Goal: Task Accomplishment & Management: Complete application form

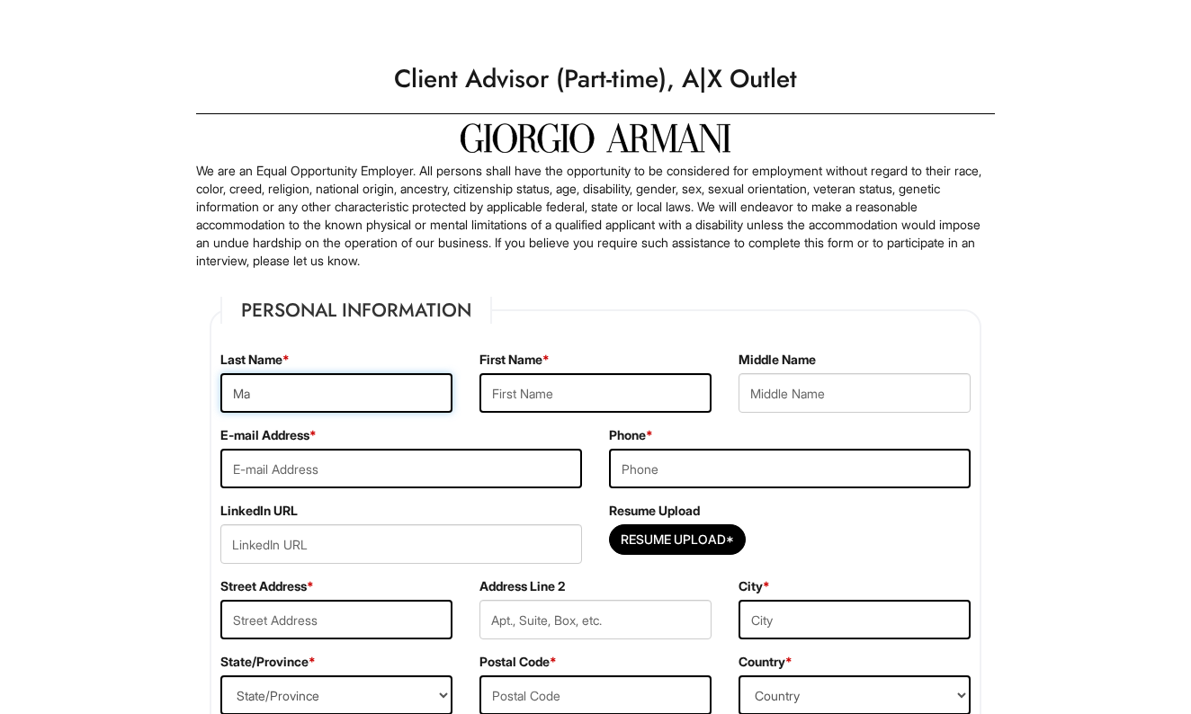
type input "M"
type input "Urgel"
type input "[PERSON_NAME] De La [PERSON_NAME]"
type input "[EMAIL_ADDRESS][DOMAIN_NAME]"
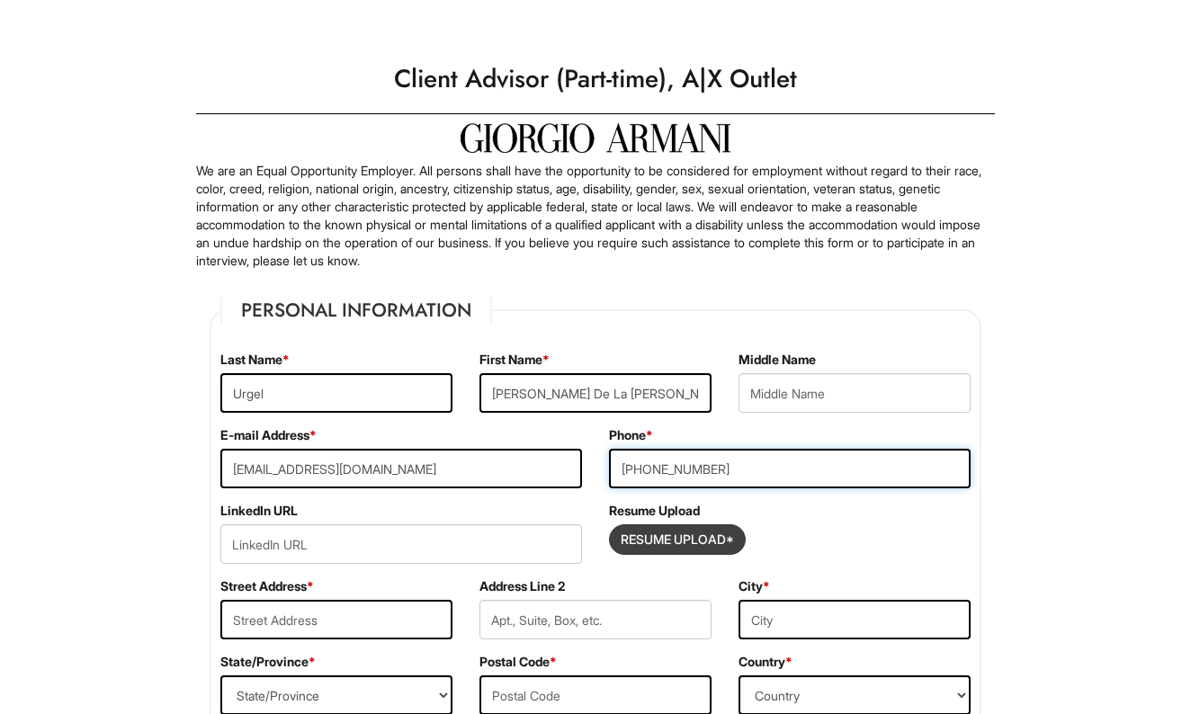
type input "[PHONE_NUMBER]"
click at [691, 544] on input "Resume Upload*" at bounding box center [677, 539] width 135 height 29
type input "C:\fakepath\[PERSON_NAME]-RESUME-2025.pdf"
click at [671, 540] on input "Resume Upload*" at bounding box center [677, 539] width 135 height 29
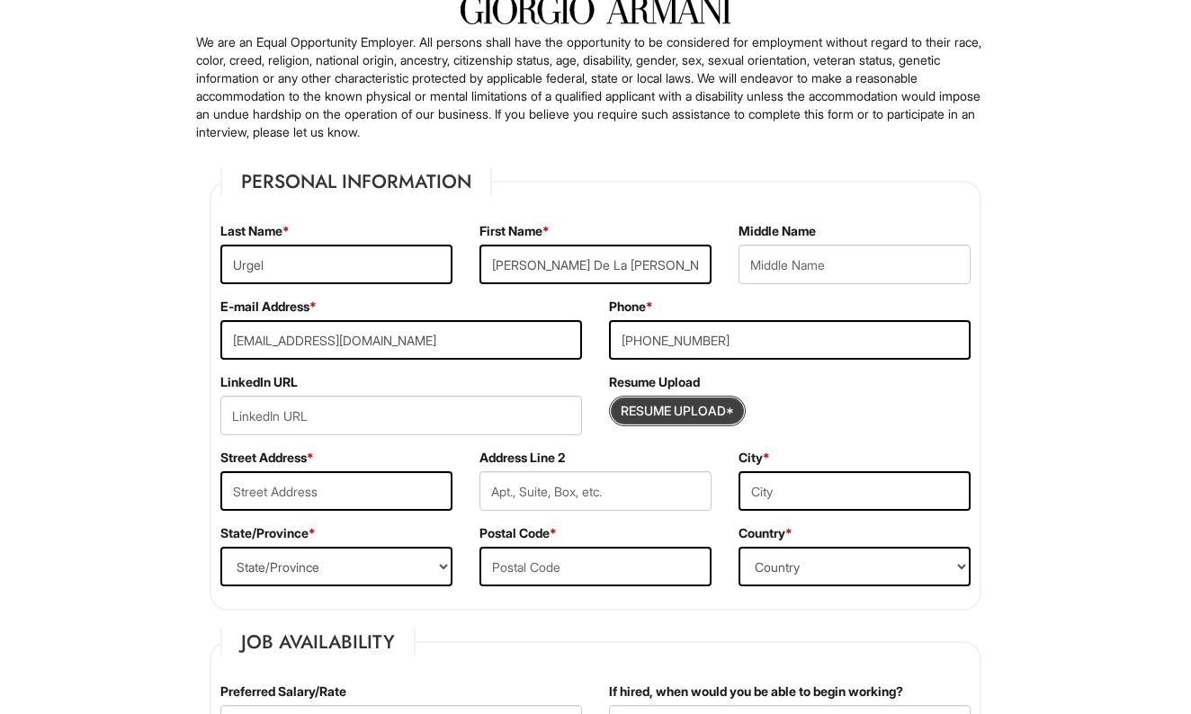
scroll to position [146, 0]
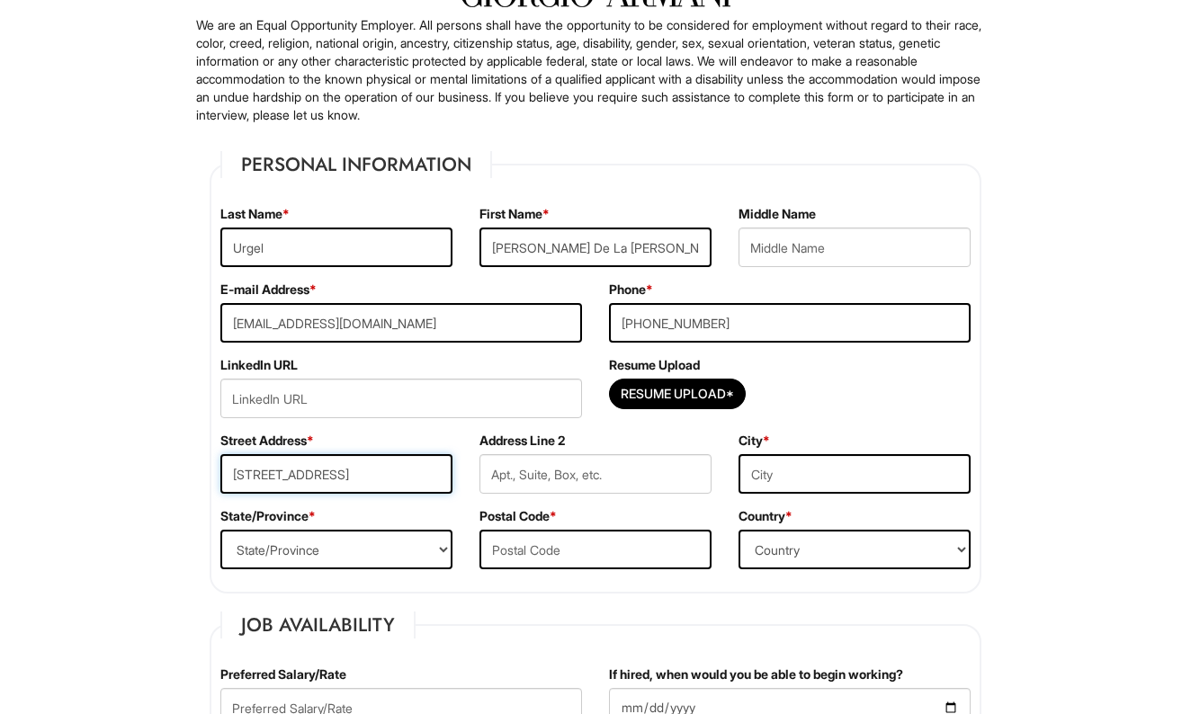
type input "[STREET_ADDRESS]"
type input "11101"
type input "Orlando"
select select "FL"
type input "32819"
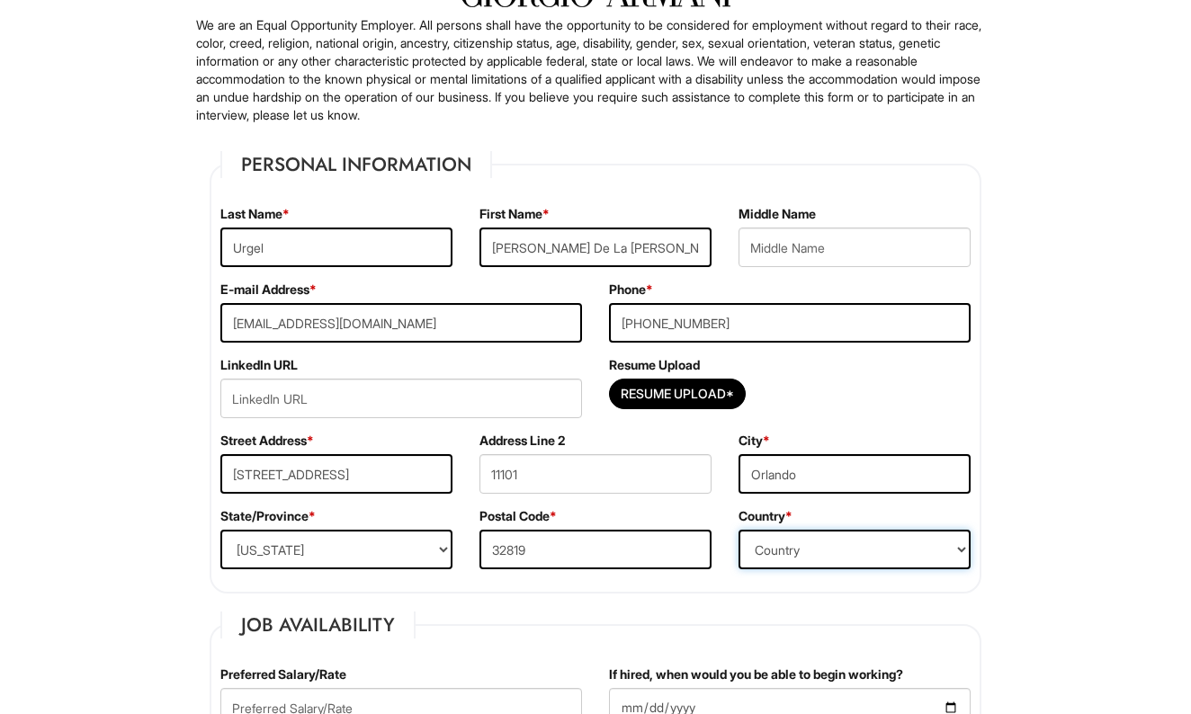
select select "[GEOGRAPHIC_DATA]"
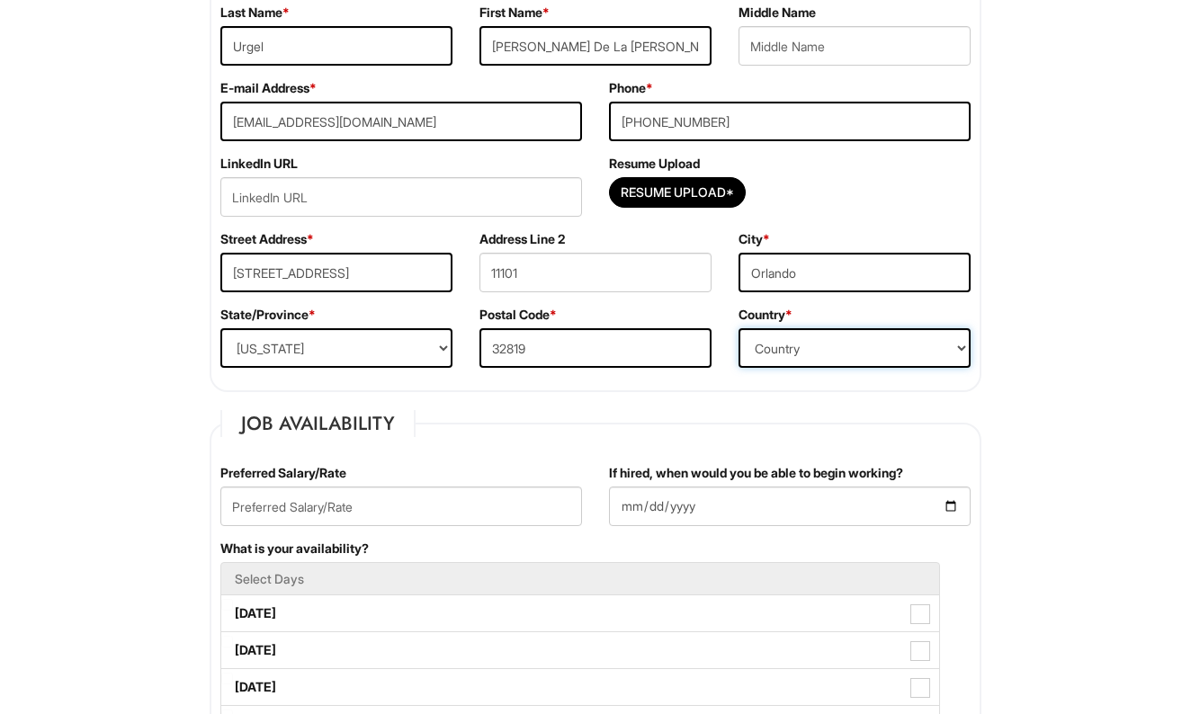
scroll to position [348, 0]
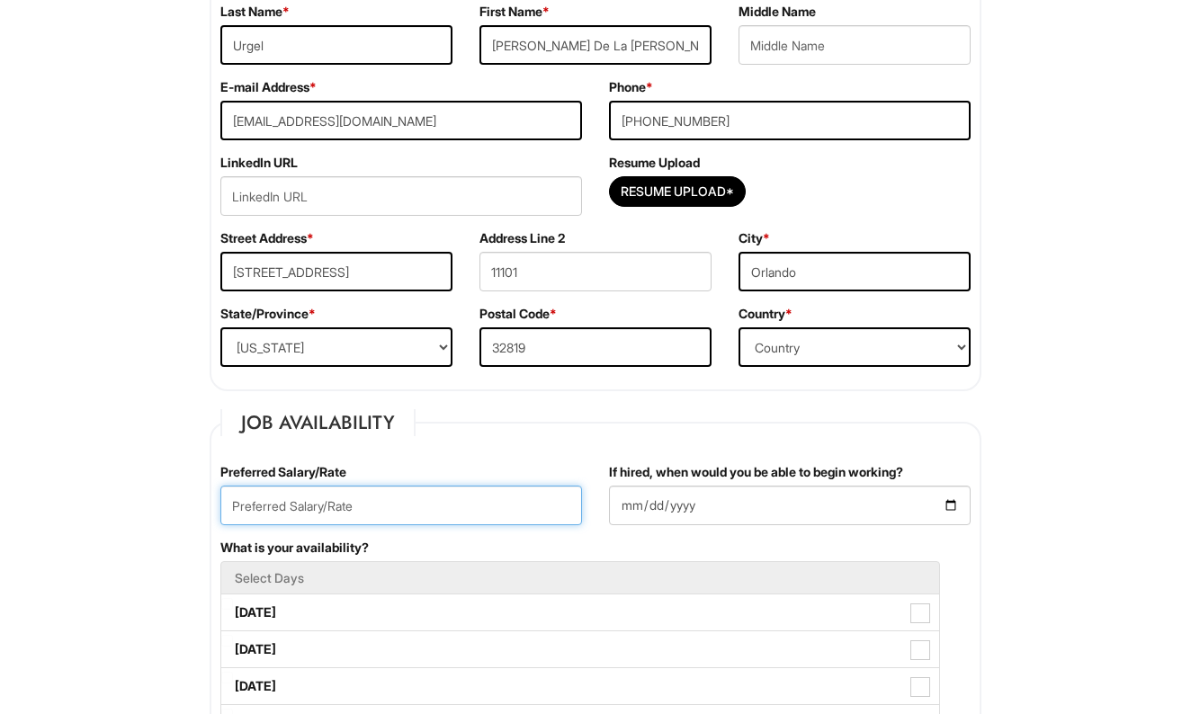
click at [278, 509] on input "text" at bounding box center [401, 506] width 362 height 40
type input "17"
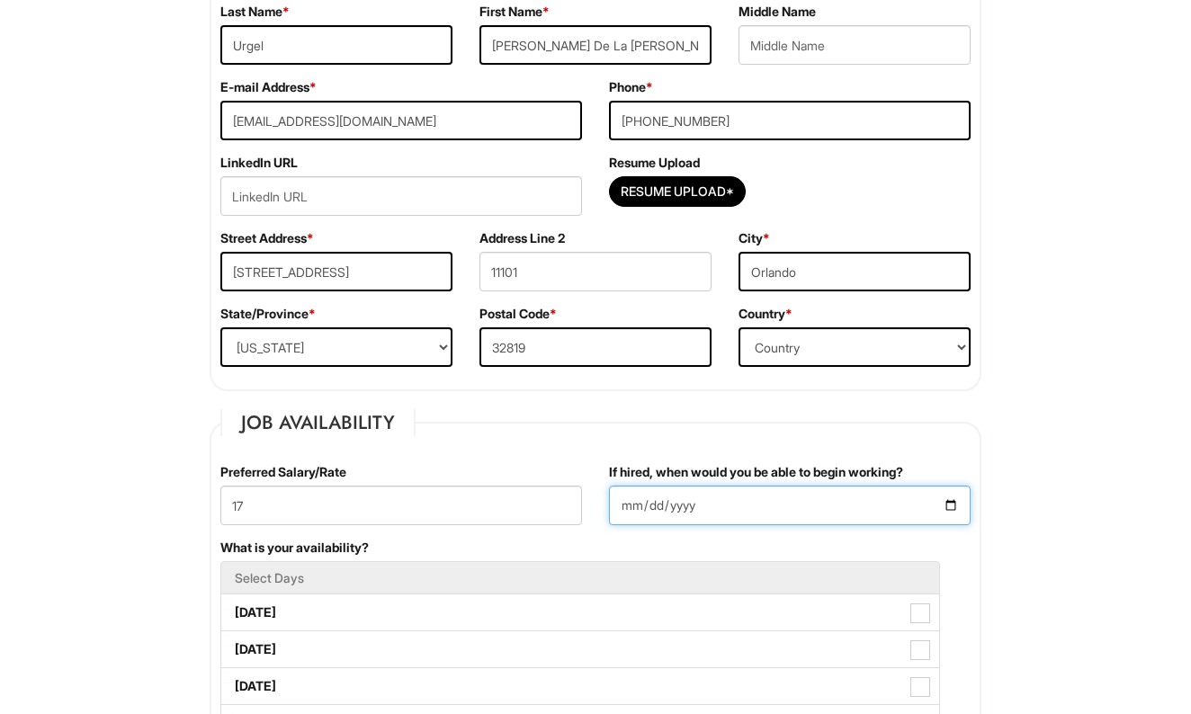
click at [650, 501] on input "If hired, when would you be able to begin working?" at bounding box center [790, 506] width 362 height 40
type input "[DATE]"
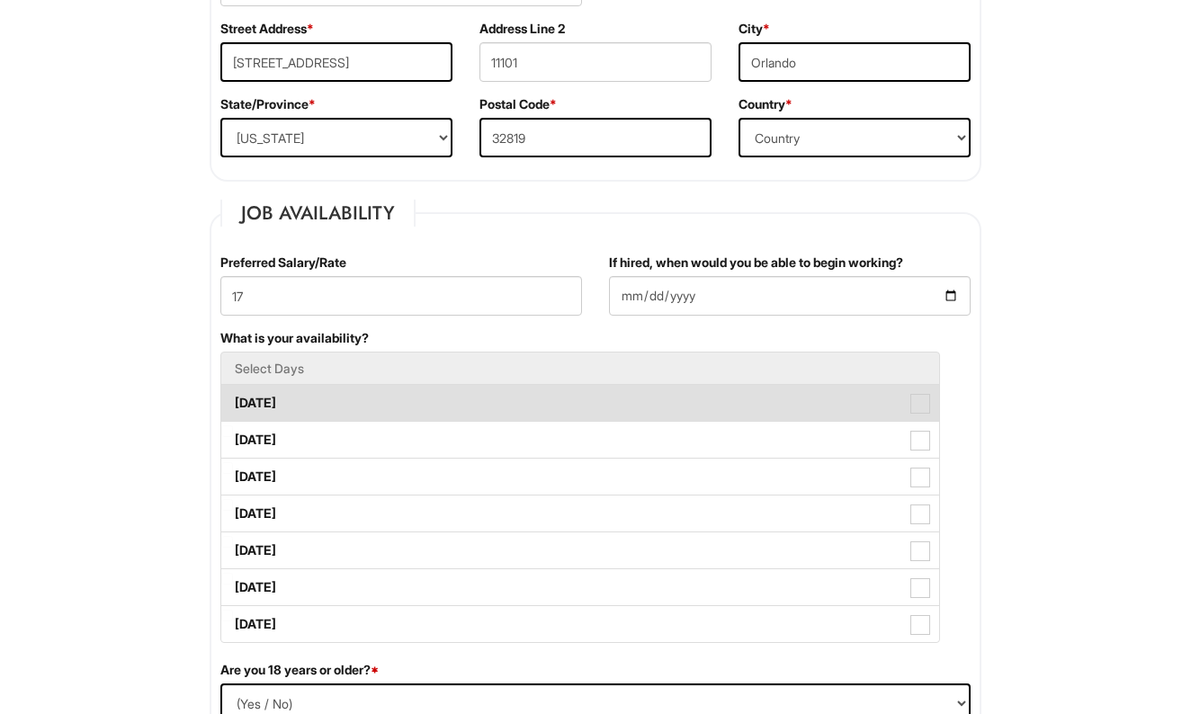
scroll to position [562, 0]
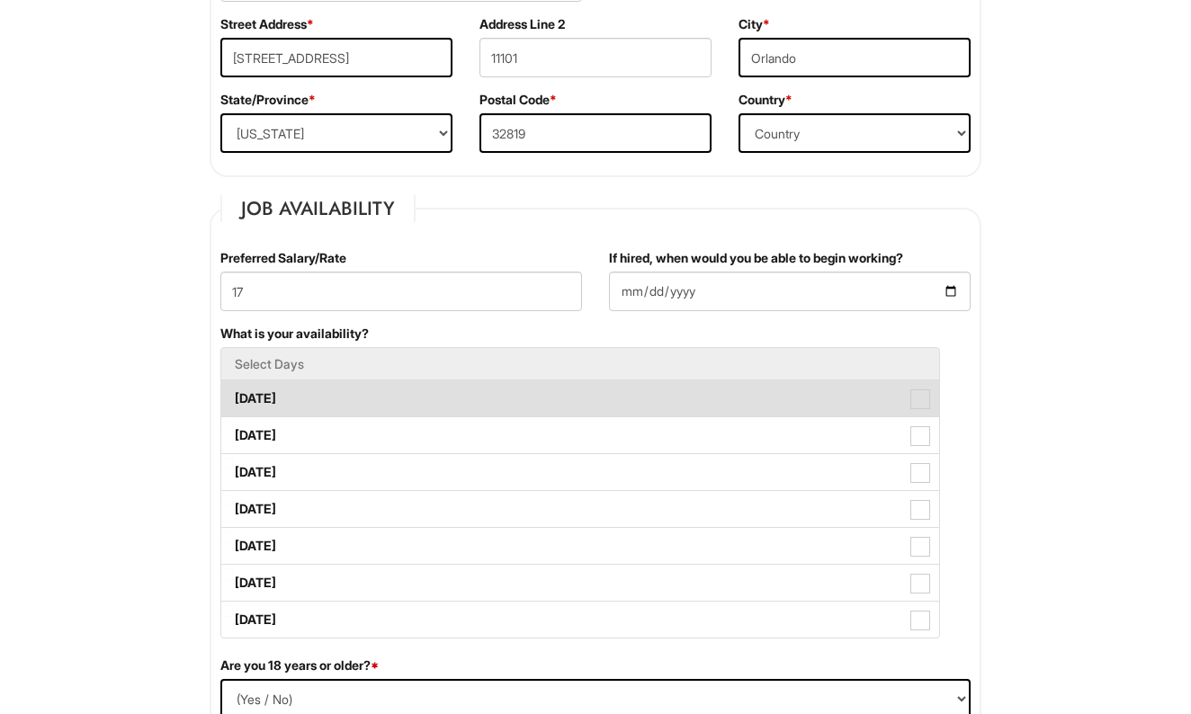
click at [295, 396] on label "[DATE]" at bounding box center [580, 398] width 718 height 36
click at [233, 396] on Available_Monday "[DATE]" at bounding box center [227, 390] width 12 height 12
checkbox Available_Monday "true"
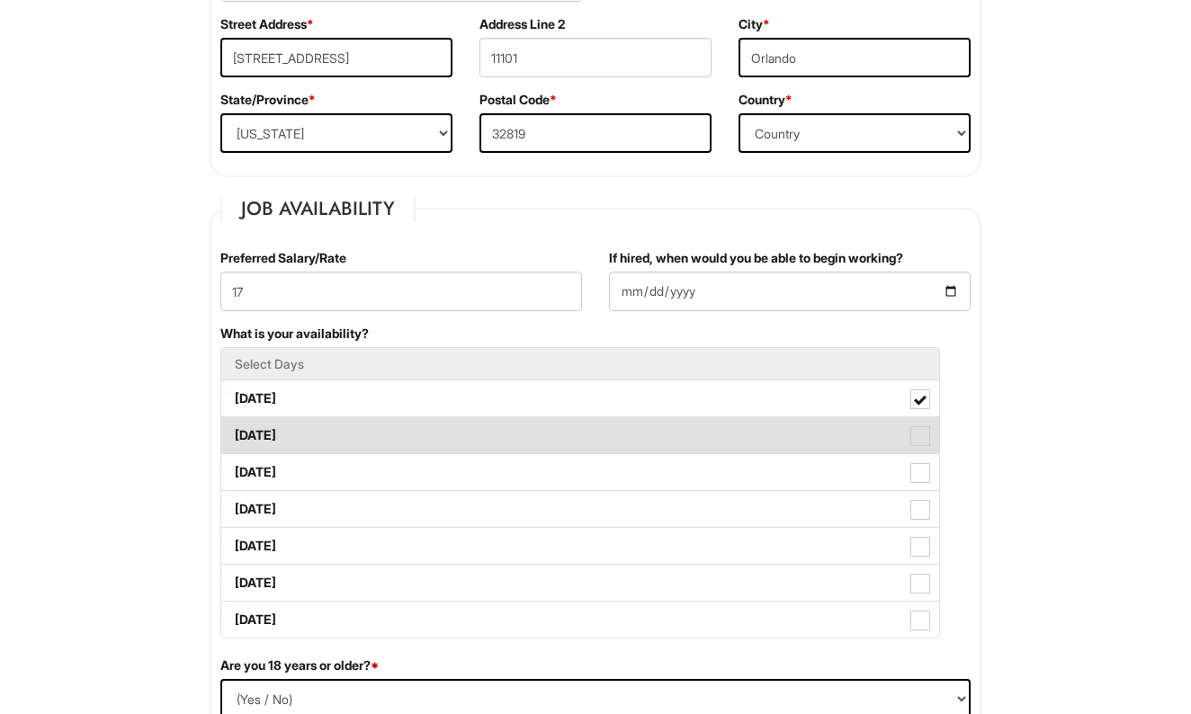
click at [290, 434] on label "[DATE]" at bounding box center [580, 435] width 718 height 36
click at [233, 433] on Available_Tuesday "[DATE]" at bounding box center [227, 427] width 12 height 12
checkbox Available_Tuesday "true"
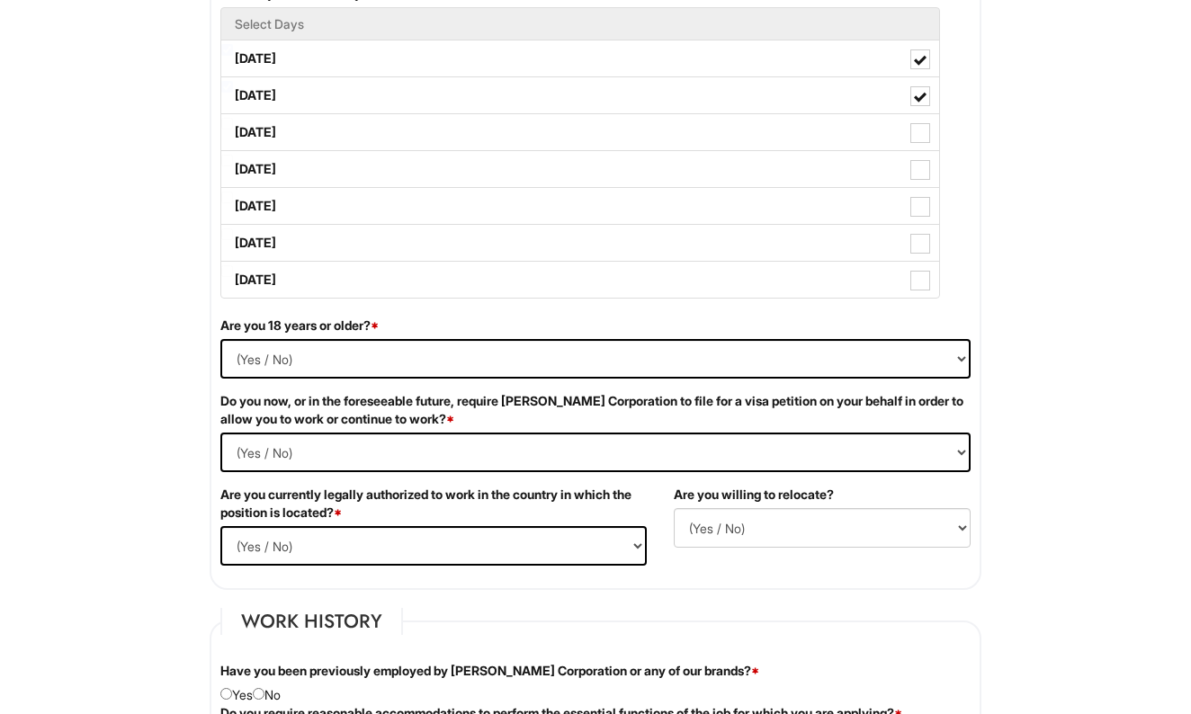
scroll to position [903, 0]
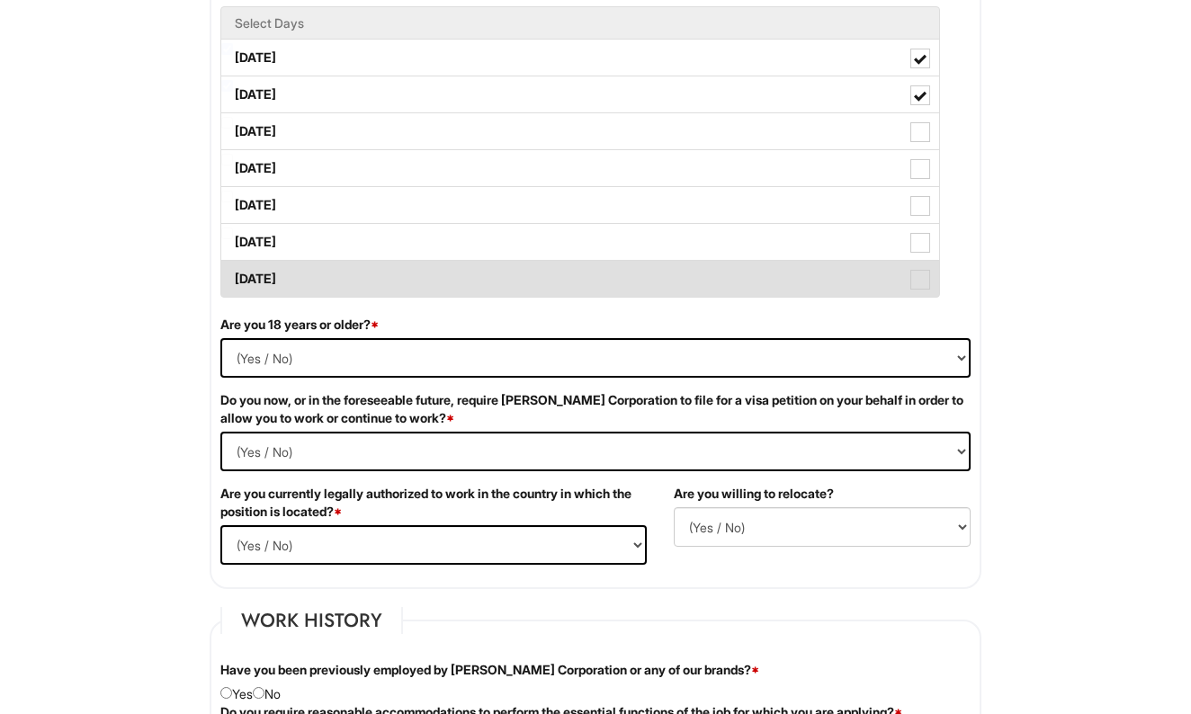
click at [275, 274] on label "[DATE]" at bounding box center [580, 279] width 718 height 36
click at [233, 274] on Available_Sunday "[DATE]" at bounding box center [227, 270] width 12 height 12
checkbox Available_Sunday "true"
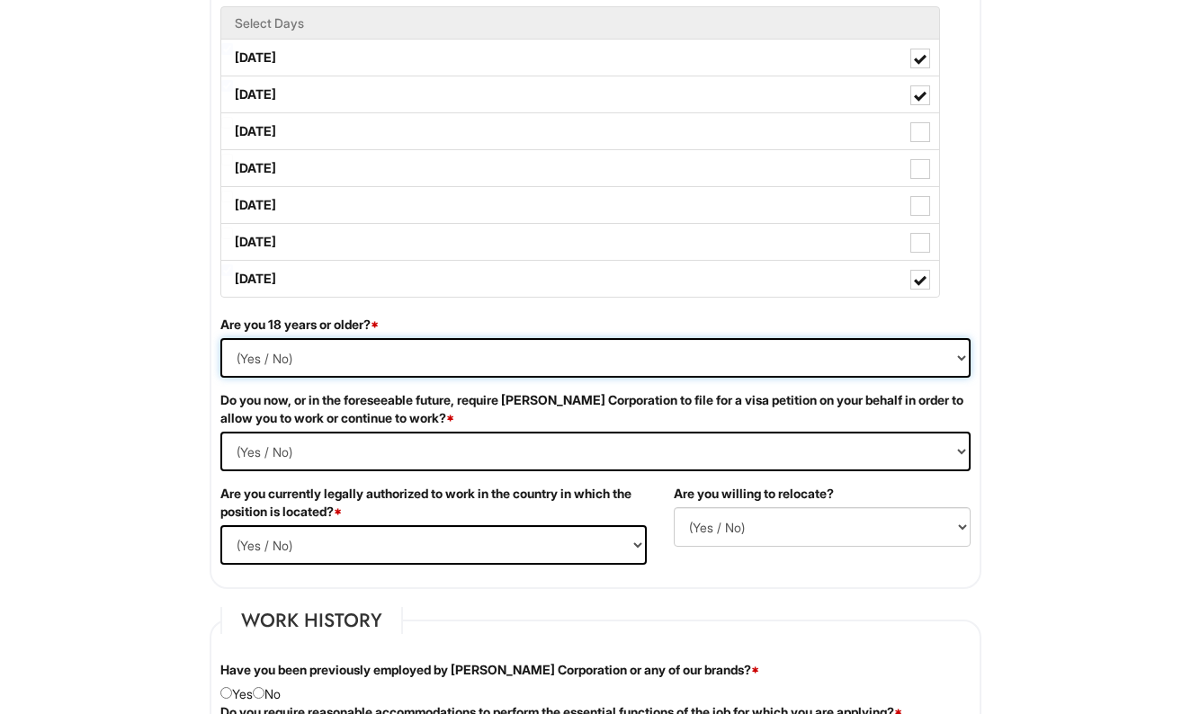
select select "Yes"
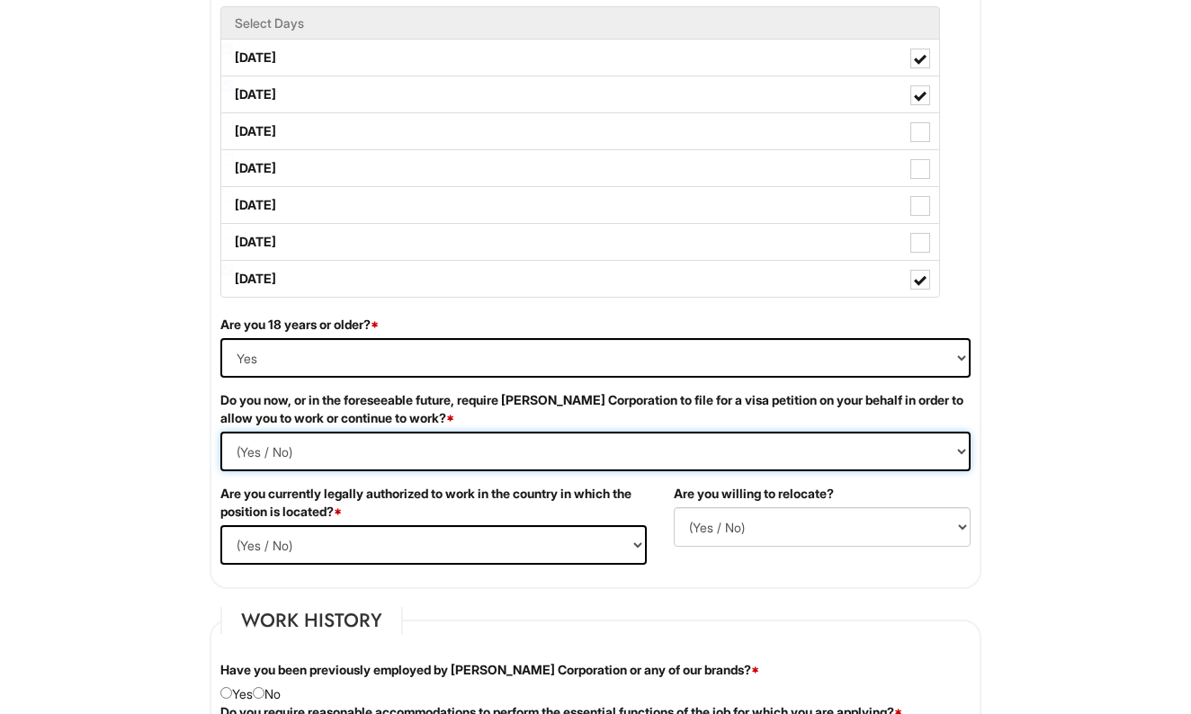
select Required "No"
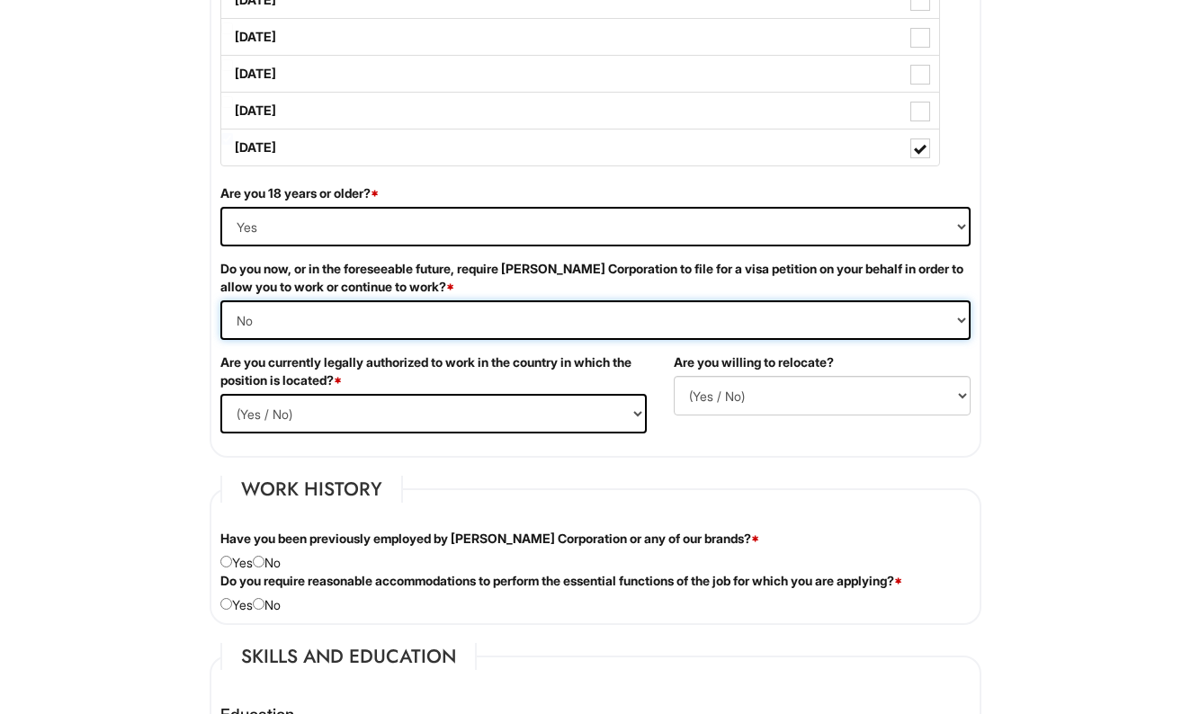
scroll to position [1045, 0]
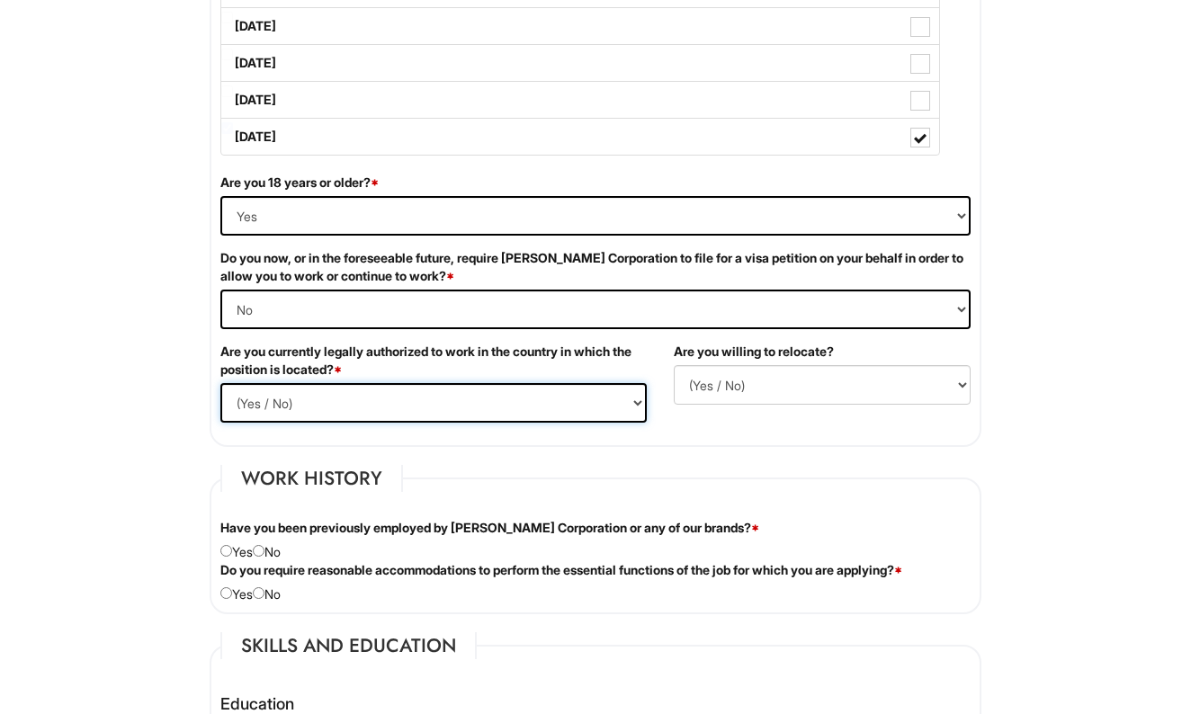
select select "Yes"
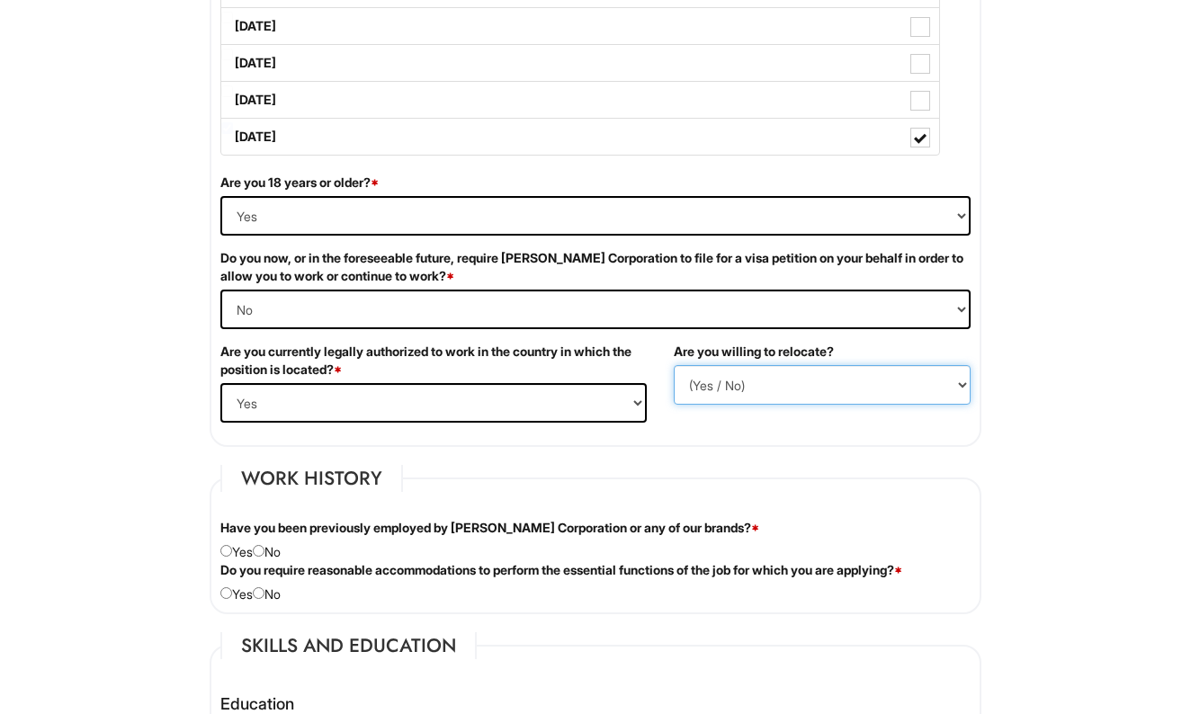
select select "N"
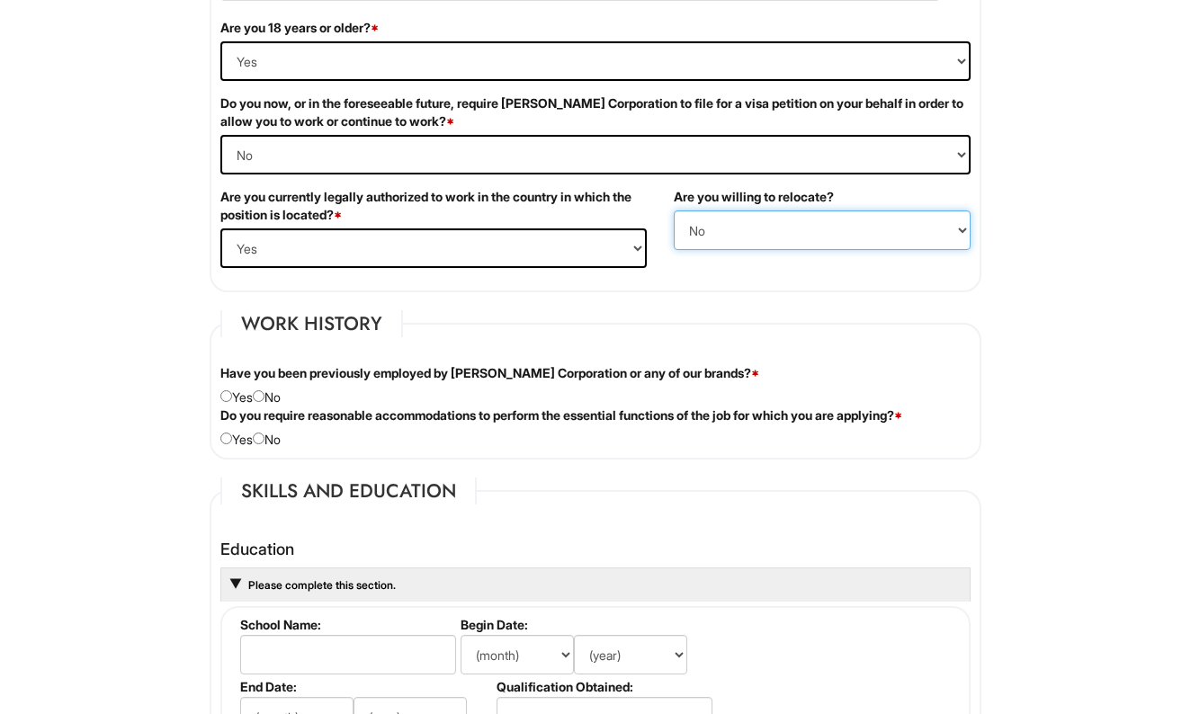
scroll to position [1201, 0]
click at [264, 393] on input "radio" at bounding box center [259, 395] width 12 height 12
radio input "true"
click at [264, 433] on input "radio" at bounding box center [259, 438] width 12 height 12
radio input "true"
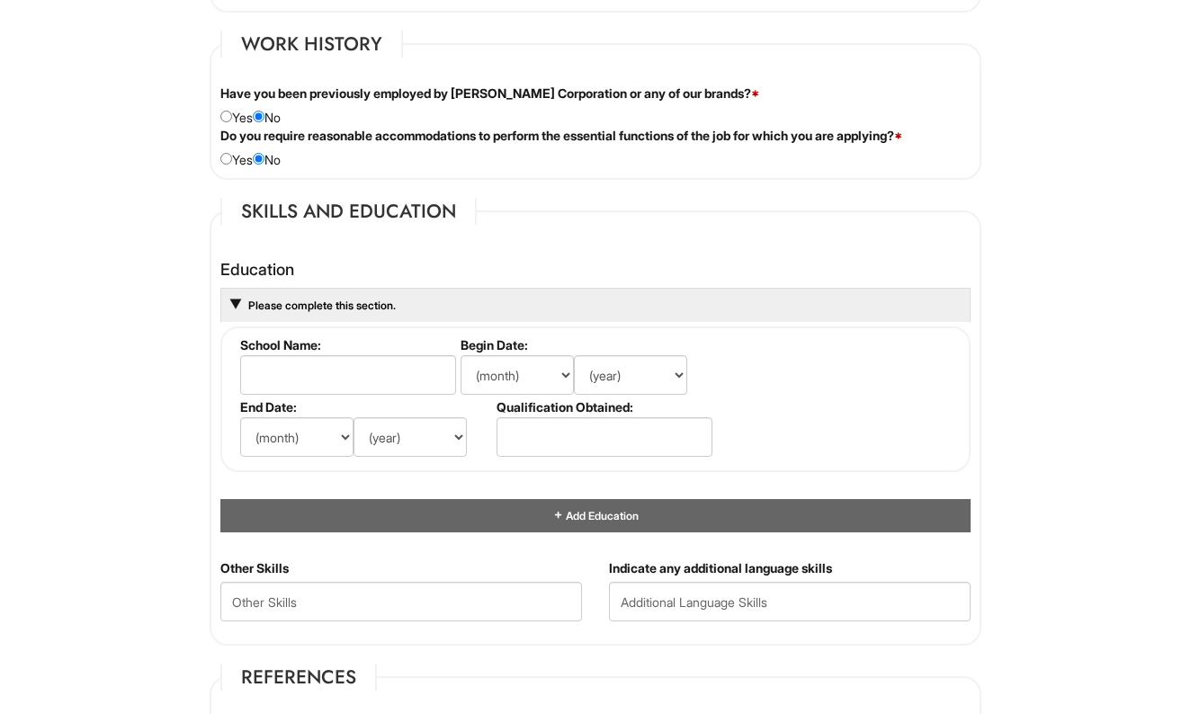
scroll to position [1480, 0]
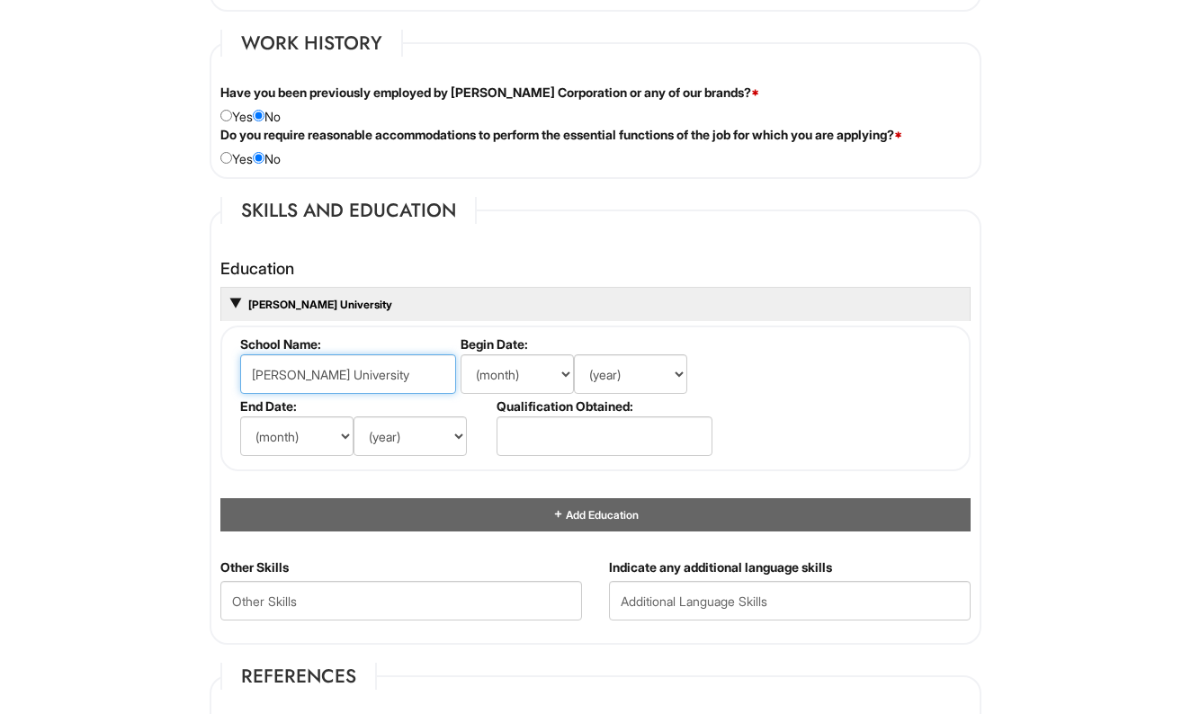
type input "[PERSON_NAME] University"
select select "6"
select select "2002"
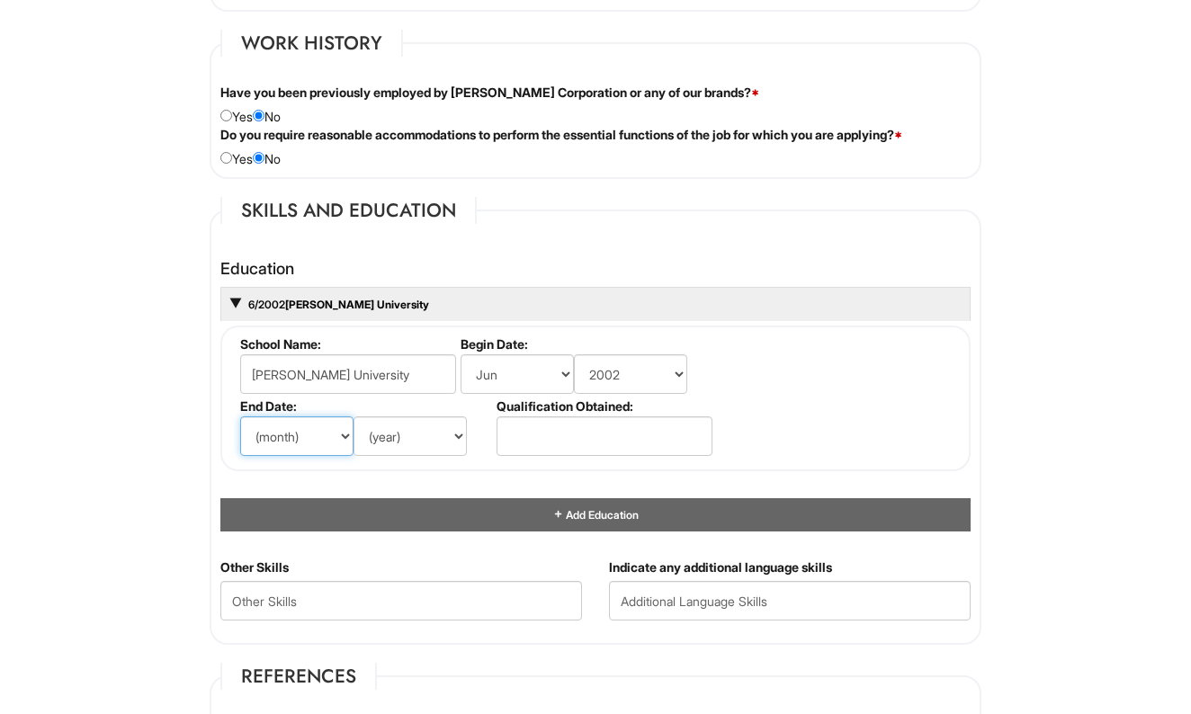
select select "6"
select select "2003"
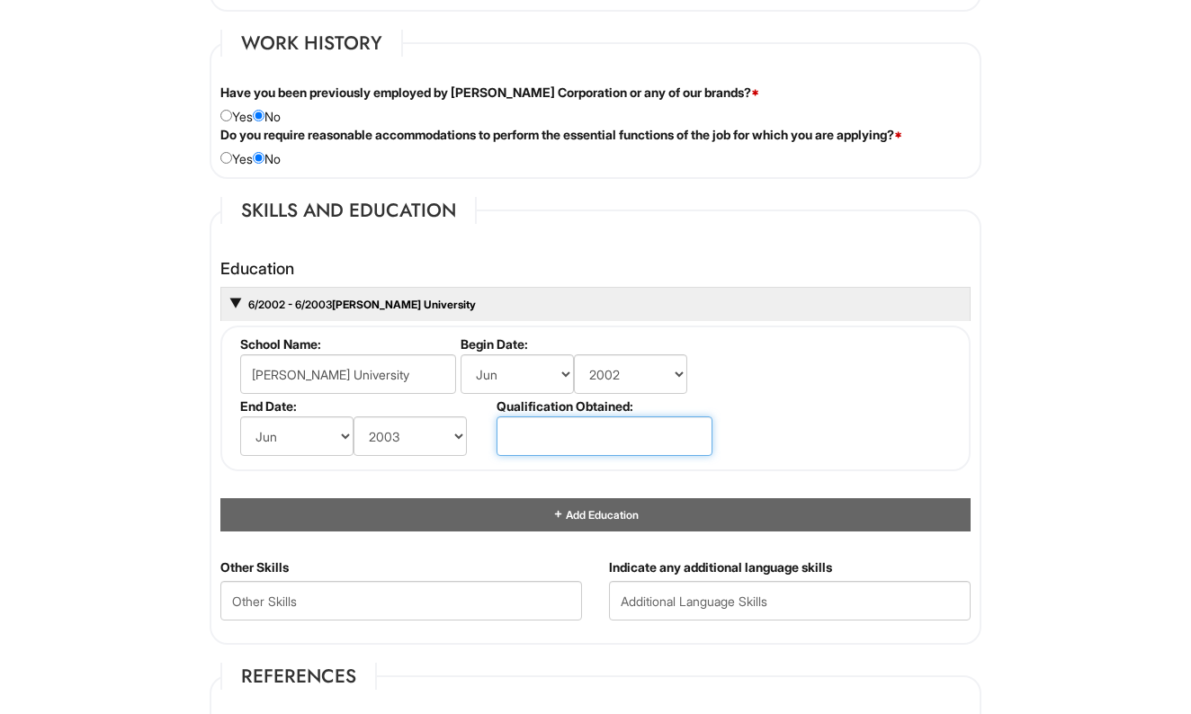
click at [538, 423] on input "text" at bounding box center [604, 436] width 216 height 40
drag, startPoint x: 622, startPoint y: 461, endPoint x: 907, endPoint y: 414, distance: 289.1
click at [907, 414] on fieldset "School Name: [PERSON_NAME][GEOGRAPHIC_DATA] Begin Date: (month) Jan Feb Mar Apr…" at bounding box center [595, 399] width 750 height 146
click at [596, 435] on input "first year of Business" at bounding box center [604, 436] width 216 height 40
click at [670, 434] on input "first year of Bussiness" at bounding box center [604, 436] width 216 height 40
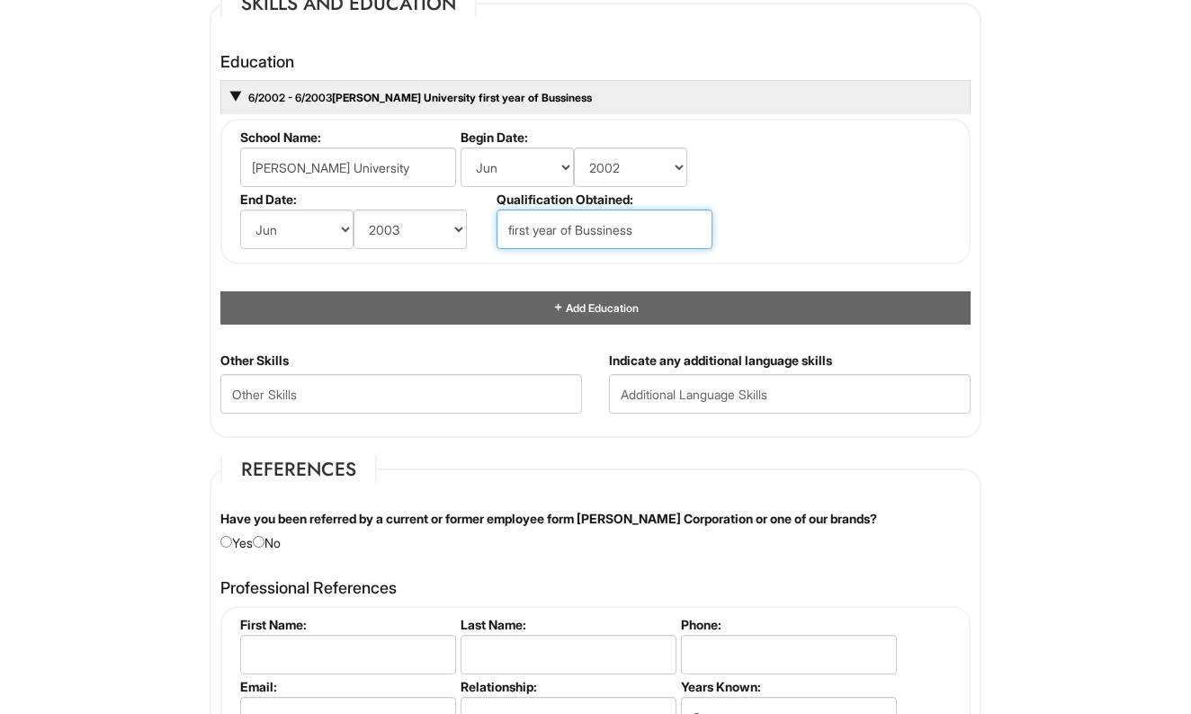
scroll to position [1688, 0]
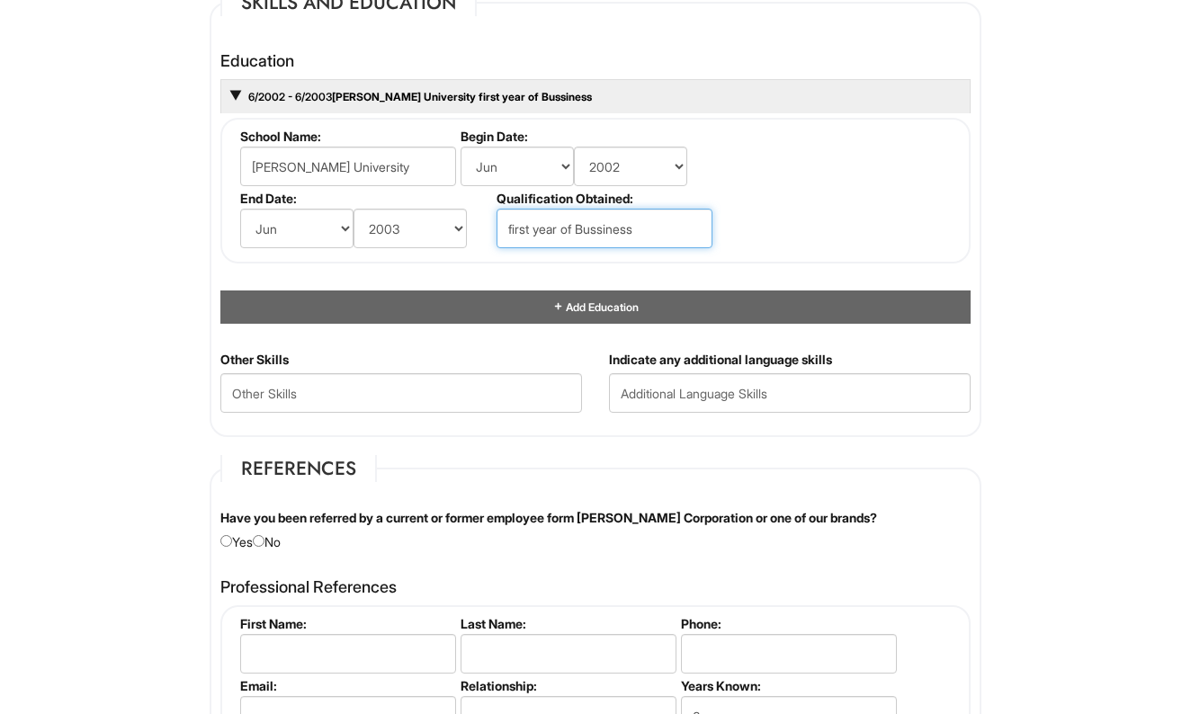
type input "first year of Bussiness"
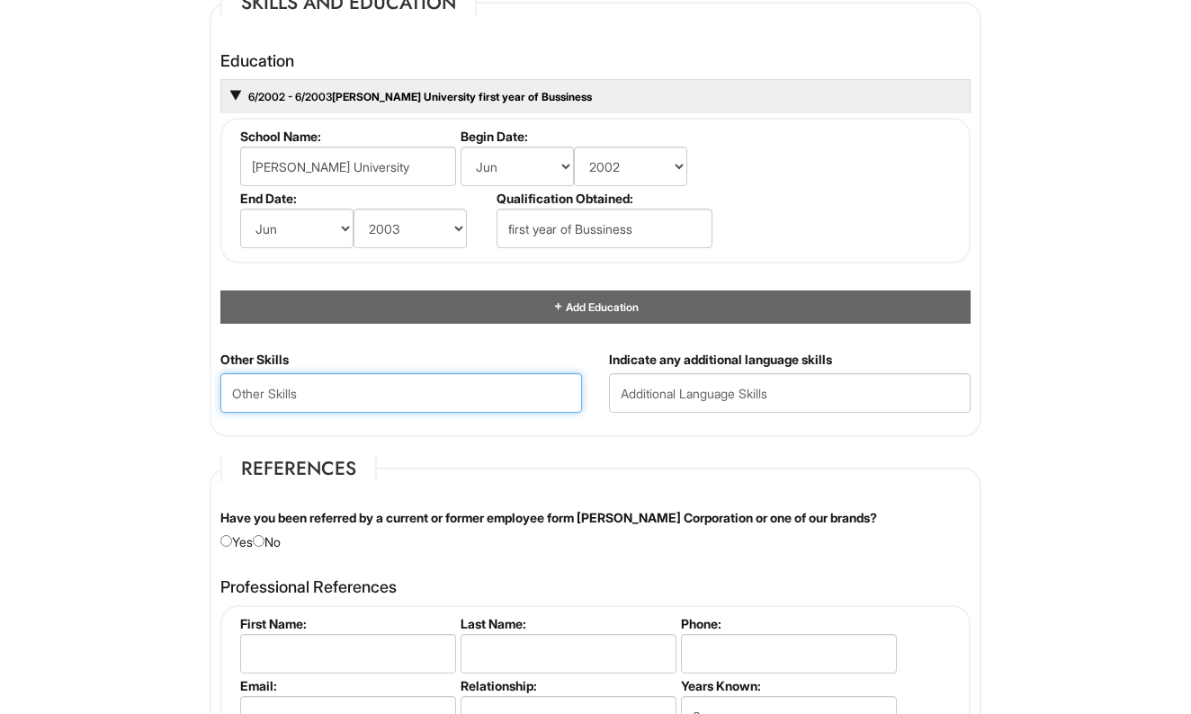
click at [288, 390] on Skills "text" at bounding box center [401, 393] width 362 height 40
click at [528, 388] on Skills "Customer Resolution, Sales, Leadership" at bounding box center [401, 393] width 362 height 40
click at [443, 387] on Skills "Customer Resolution, Sales, Leadership" at bounding box center [401, 393] width 362 height 40
type Skills "Customer Resolution, Sales, Leadership, customer Satisfaction, Organizational S…"
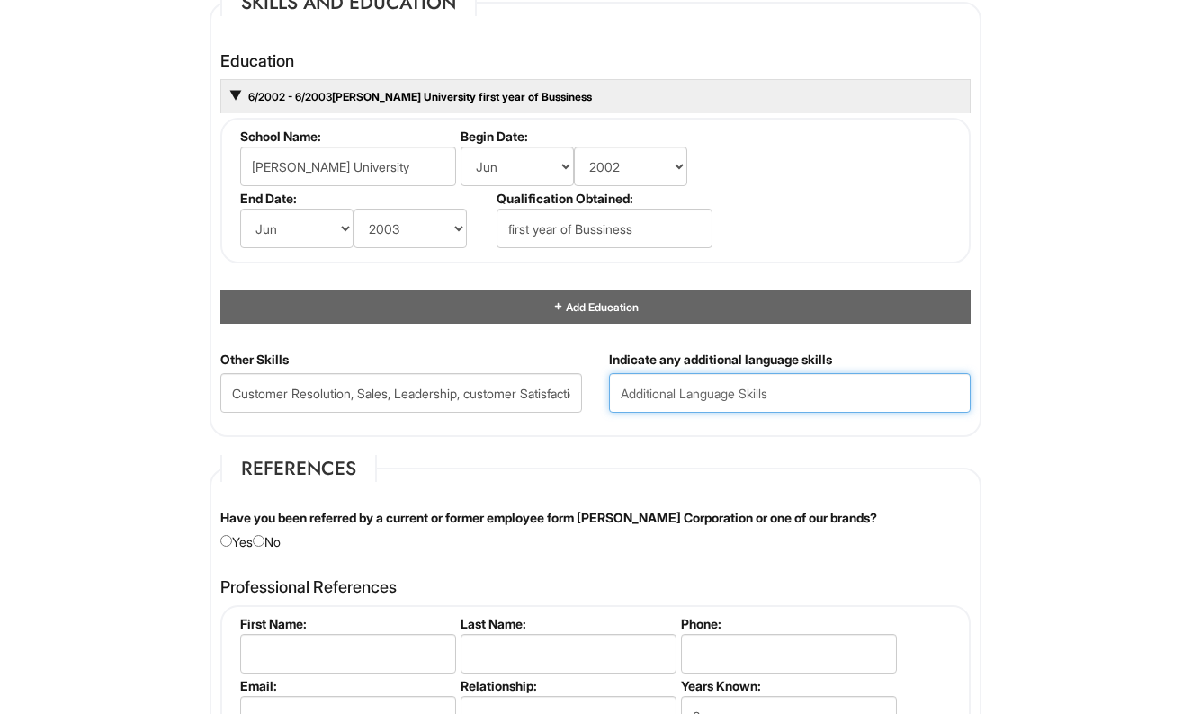
click at [651, 392] on input "text" at bounding box center [790, 393] width 362 height 40
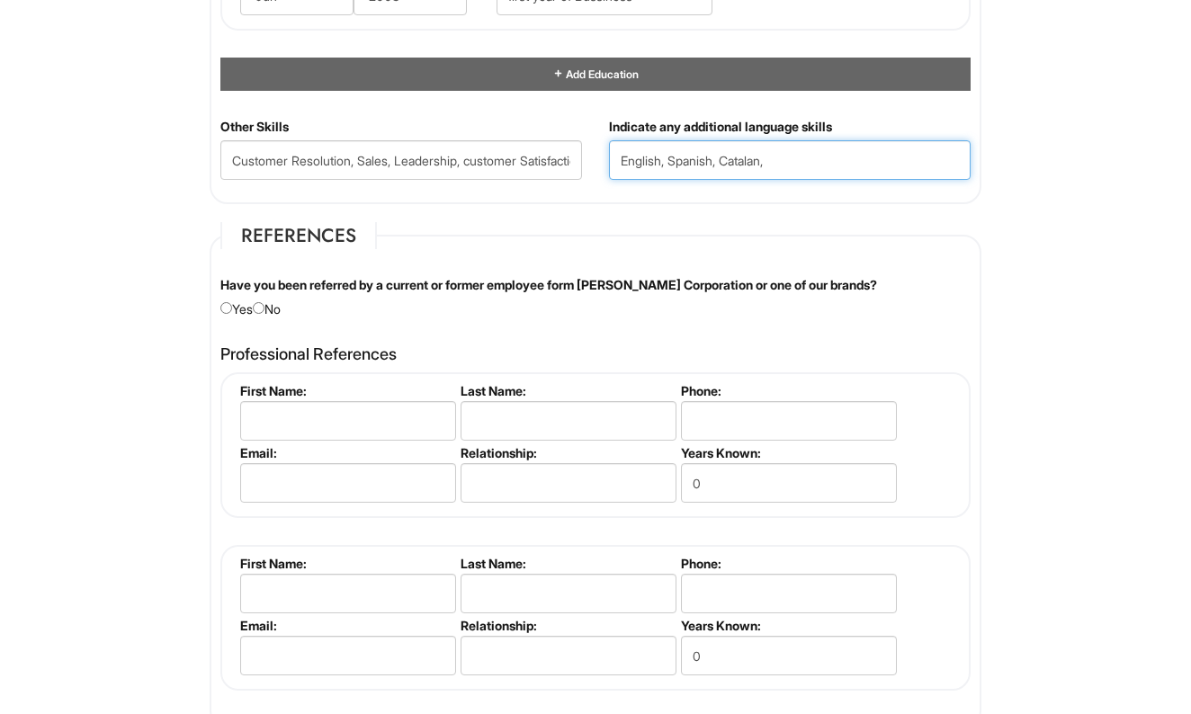
scroll to position [1932, 0]
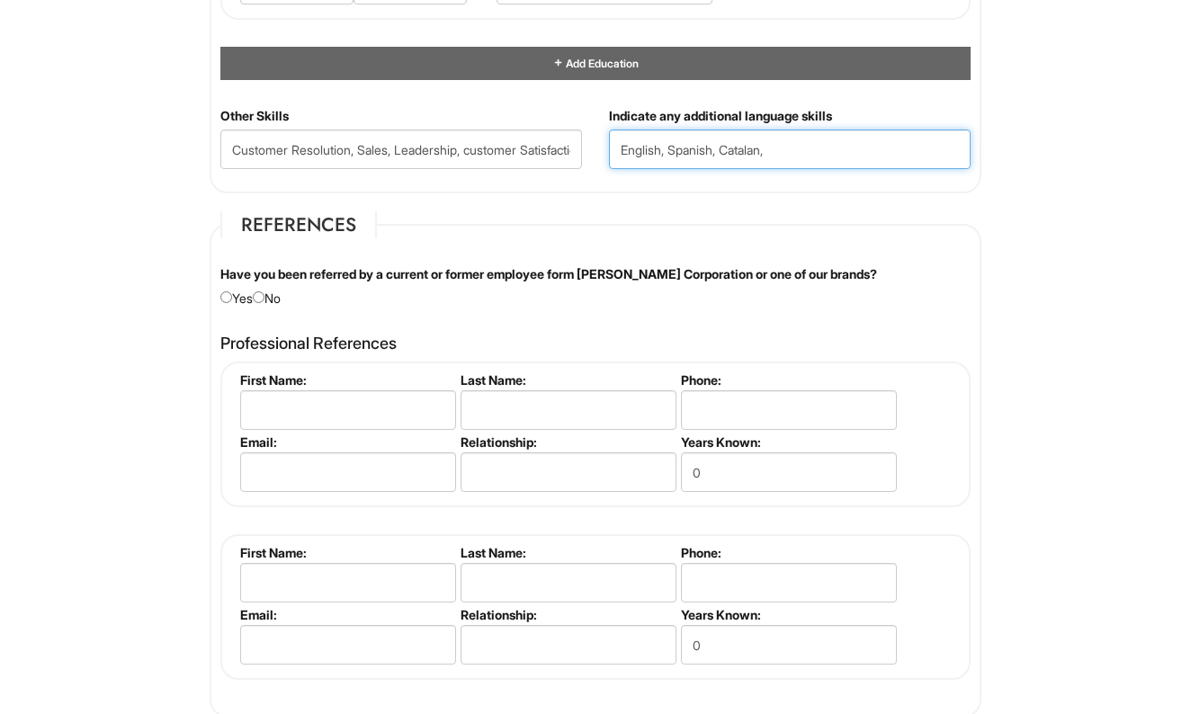
type input "English, Spanish, Catalan,"
click at [264, 292] on input "radio" at bounding box center [259, 297] width 12 height 12
radio input "true"
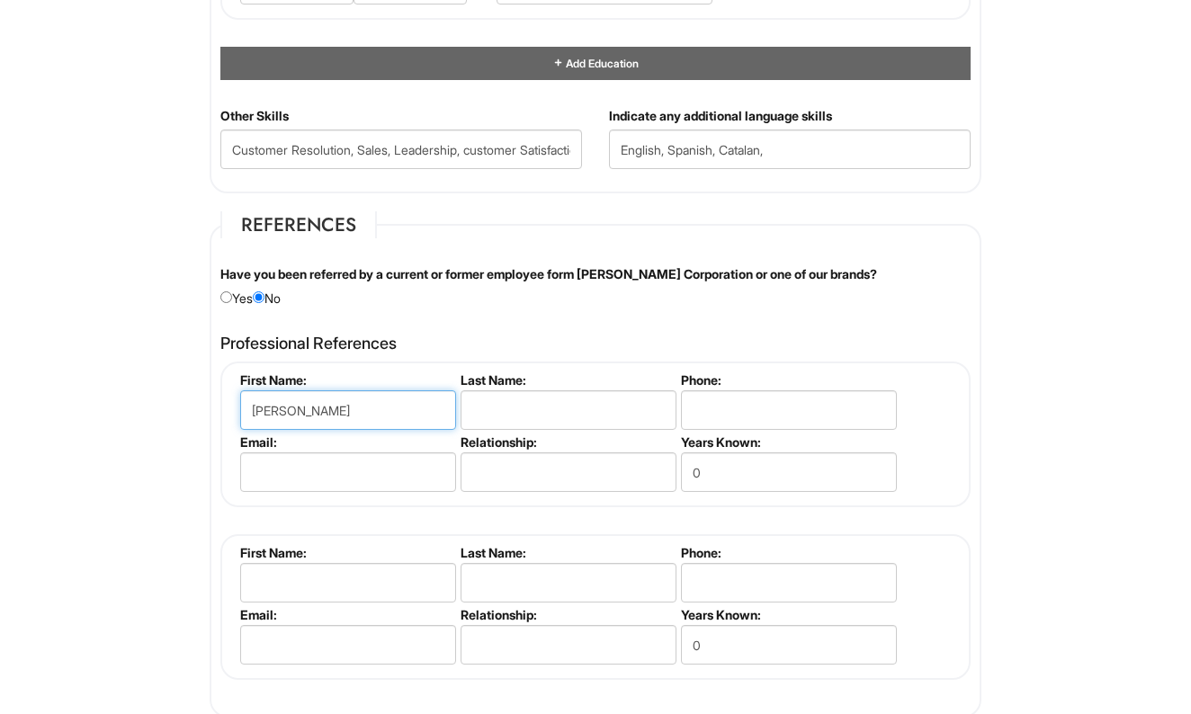
type input "[PERSON_NAME]"
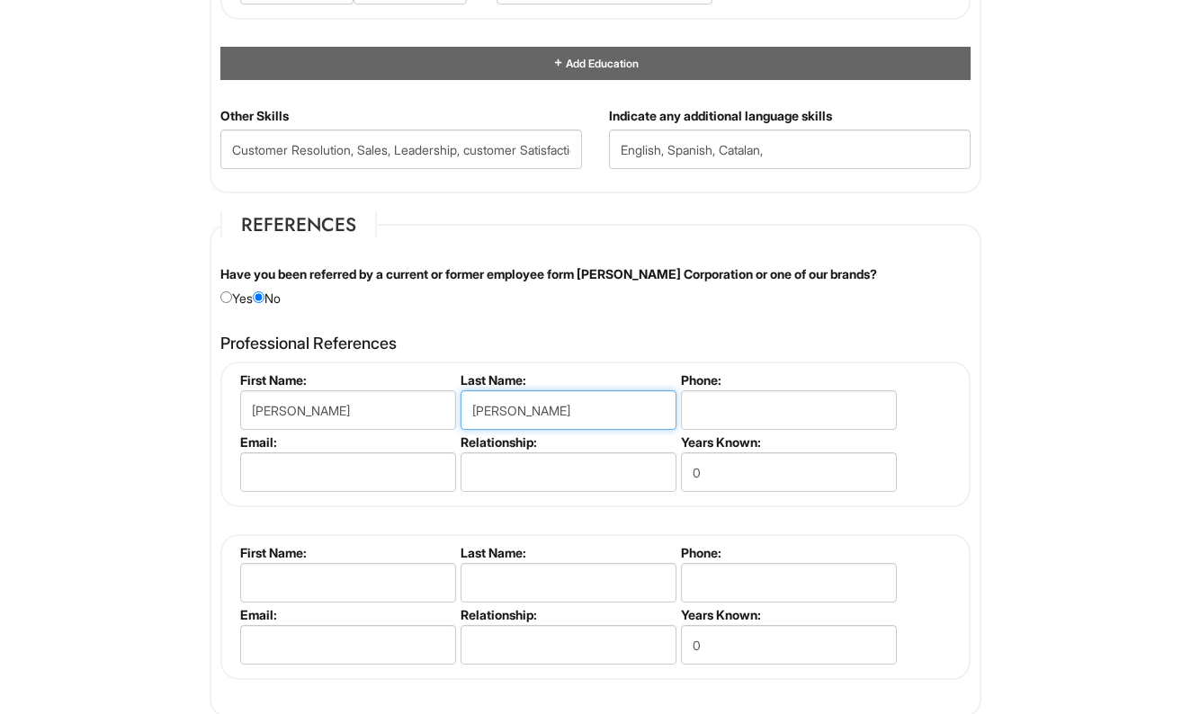
type input "[PERSON_NAME]"
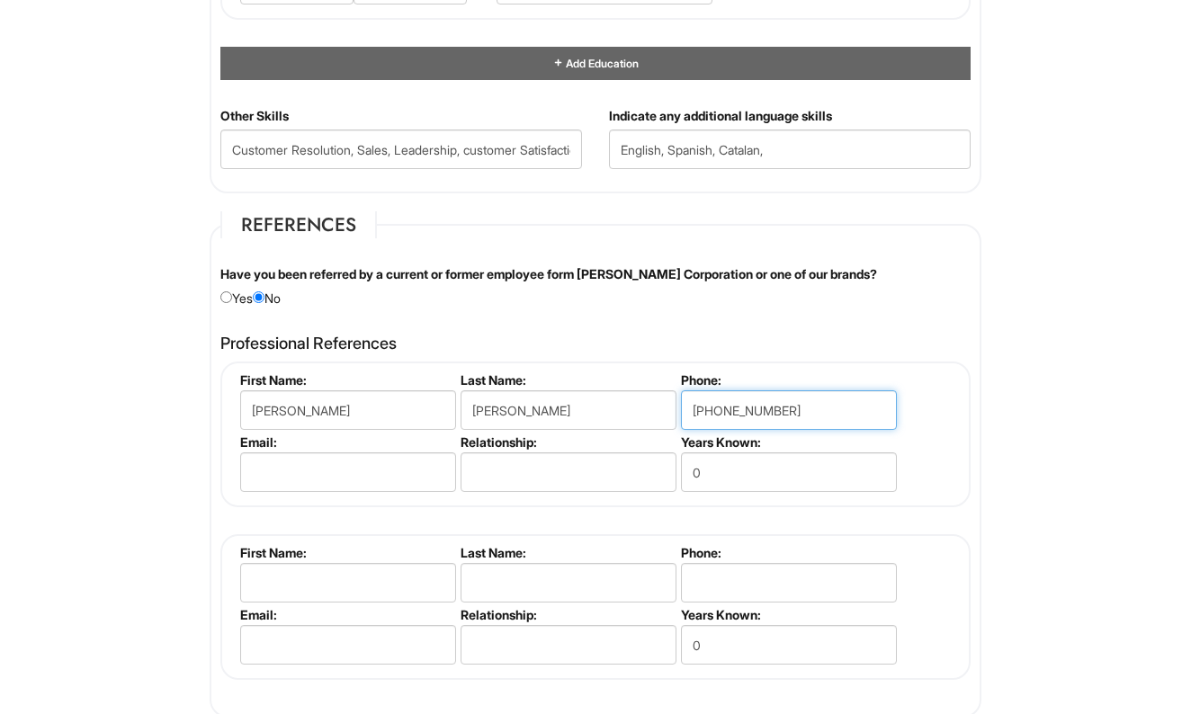
type input "[PHONE_NUMBER]"
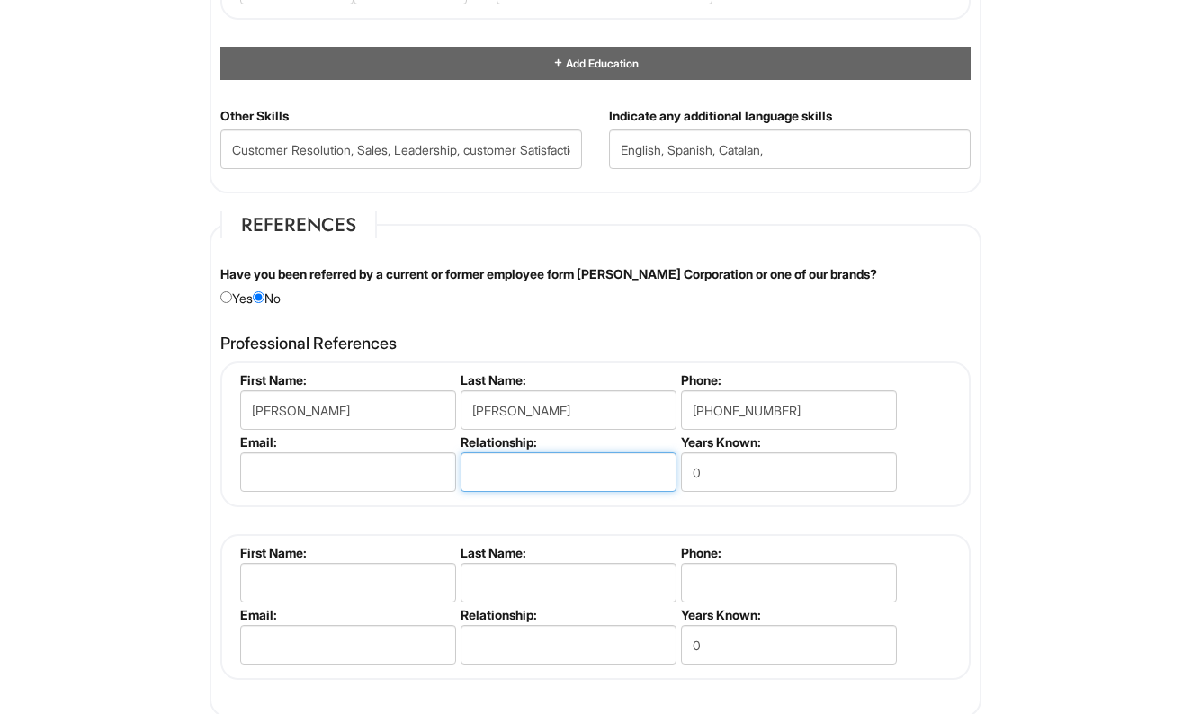
click at [518, 469] on input "text" at bounding box center [569, 472] width 216 height 40
type input "E"
click at [707, 467] on input "0" at bounding box center [789, 472] width 216 height 40
type input "3"
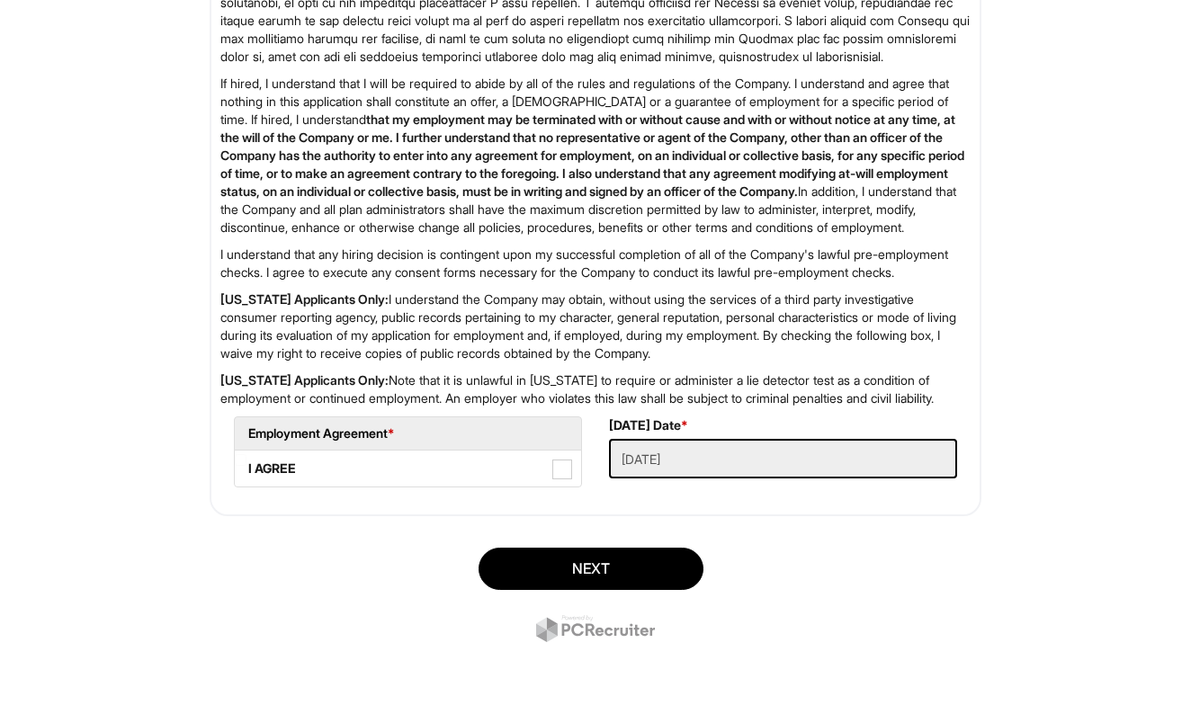
scroll to position [2864, 0]
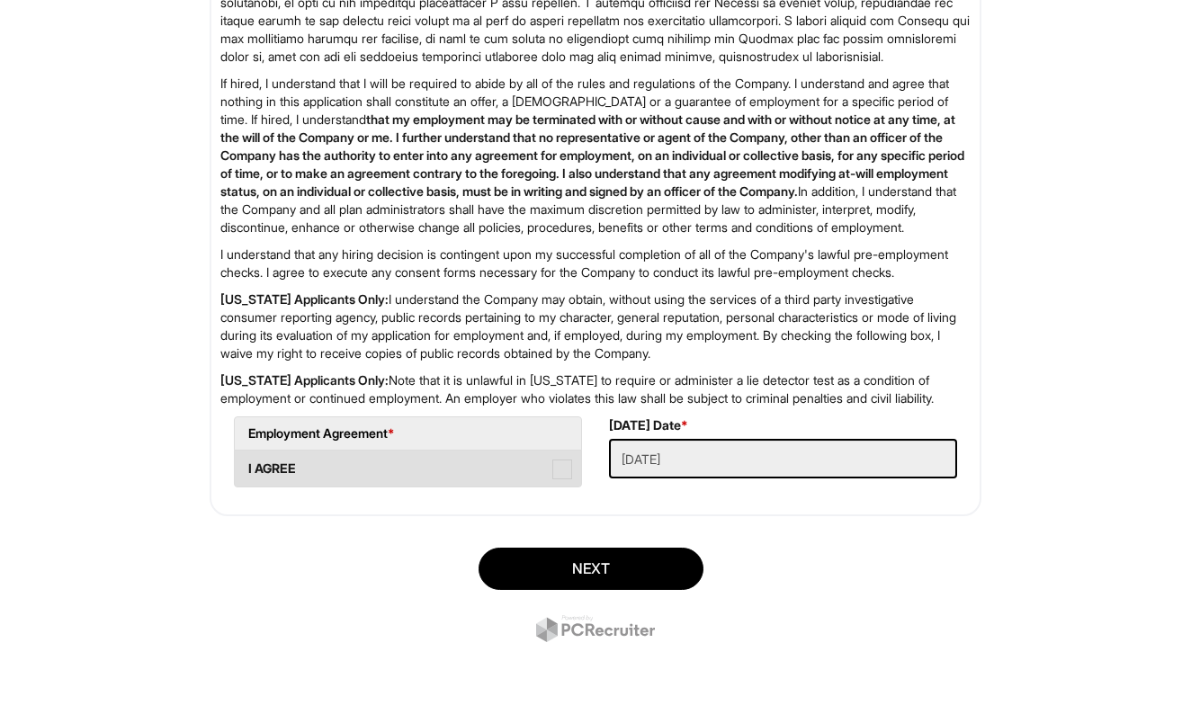
type input "35"
click at [564, 471] on span at bounding box center [562, 470] width 20 height 20
click at [246, 466] on AGREE "I AGREE" at bounding box center [241, 460] width 12 height 12
checkbox AGREE "true"
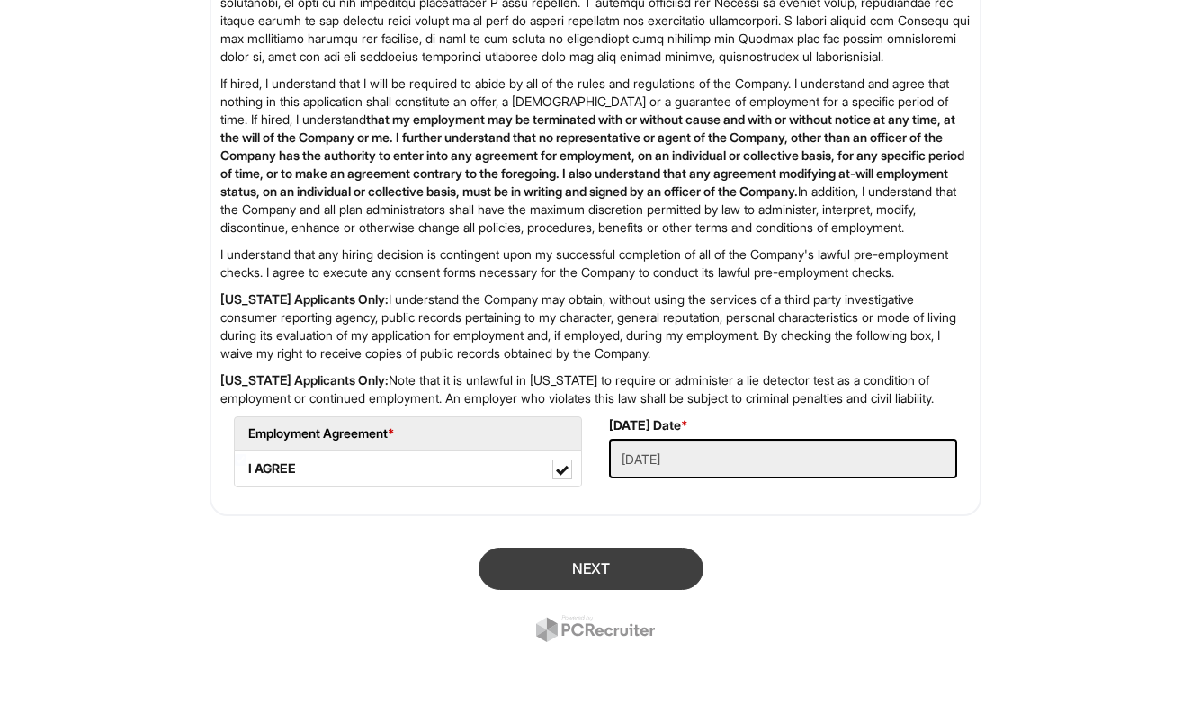
click at [587, 562] on button "Next" at bounding box center [591, 569] width 225 height 42
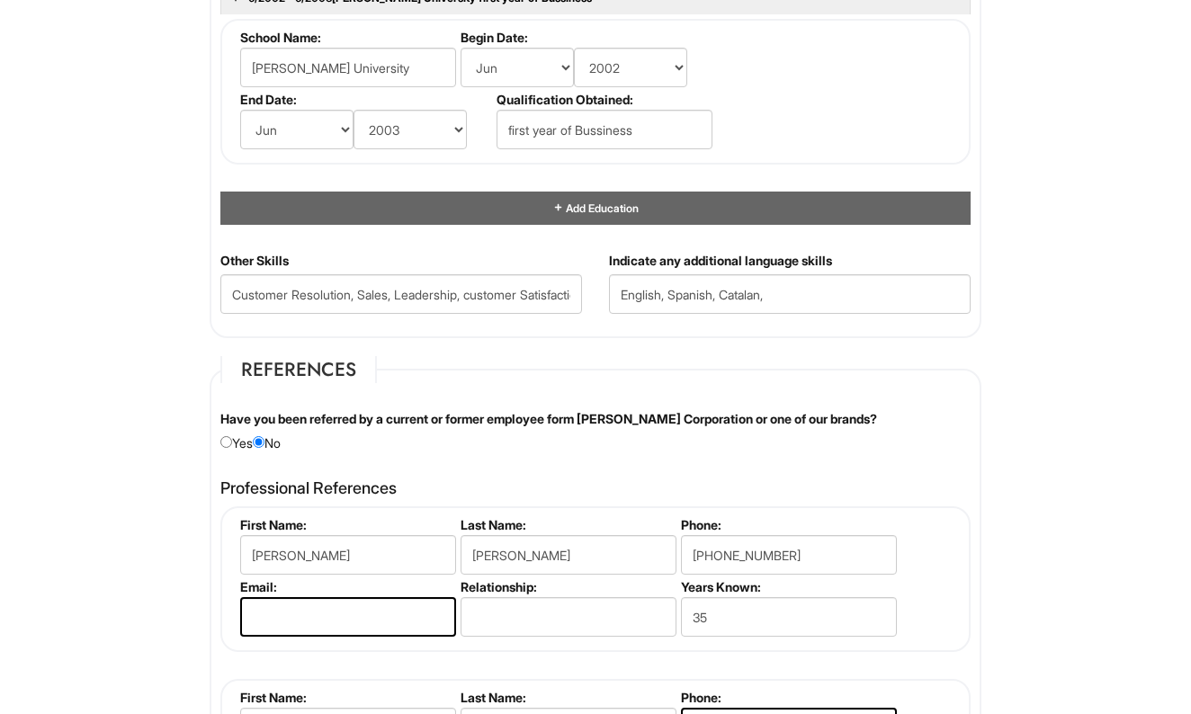
scroll to position [1835, 0]
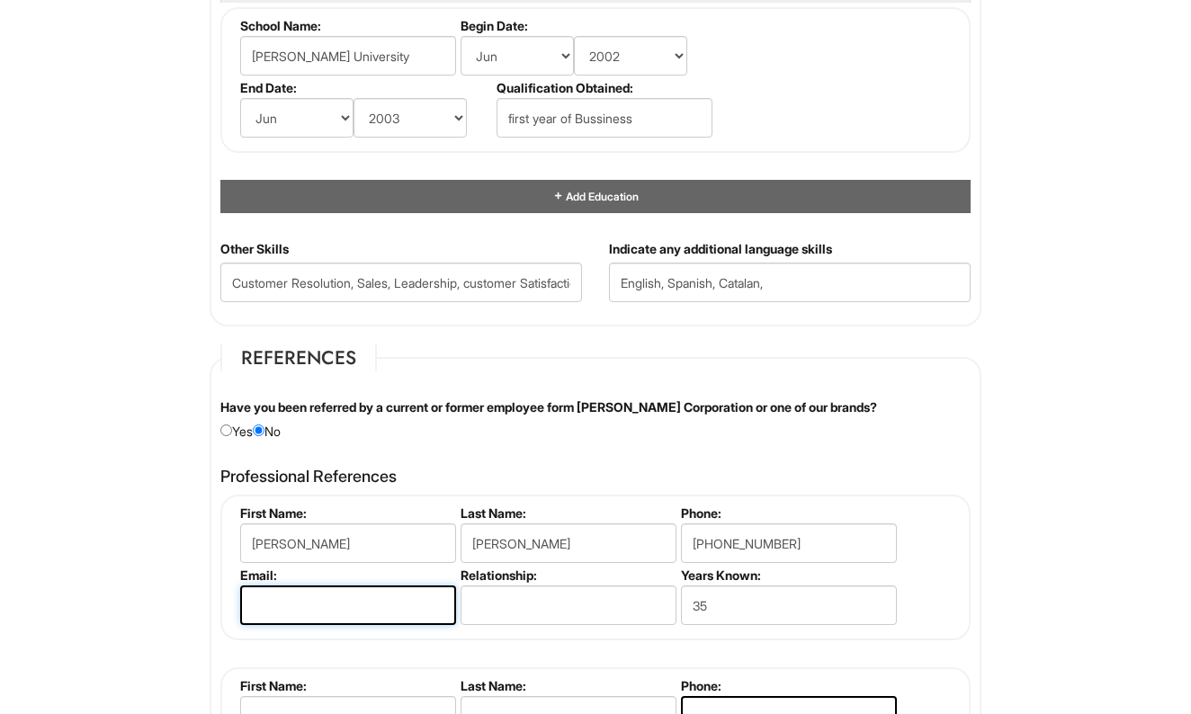
click at [362, 591] on input "email" at bounding box center [348, 606] width 216 height 40
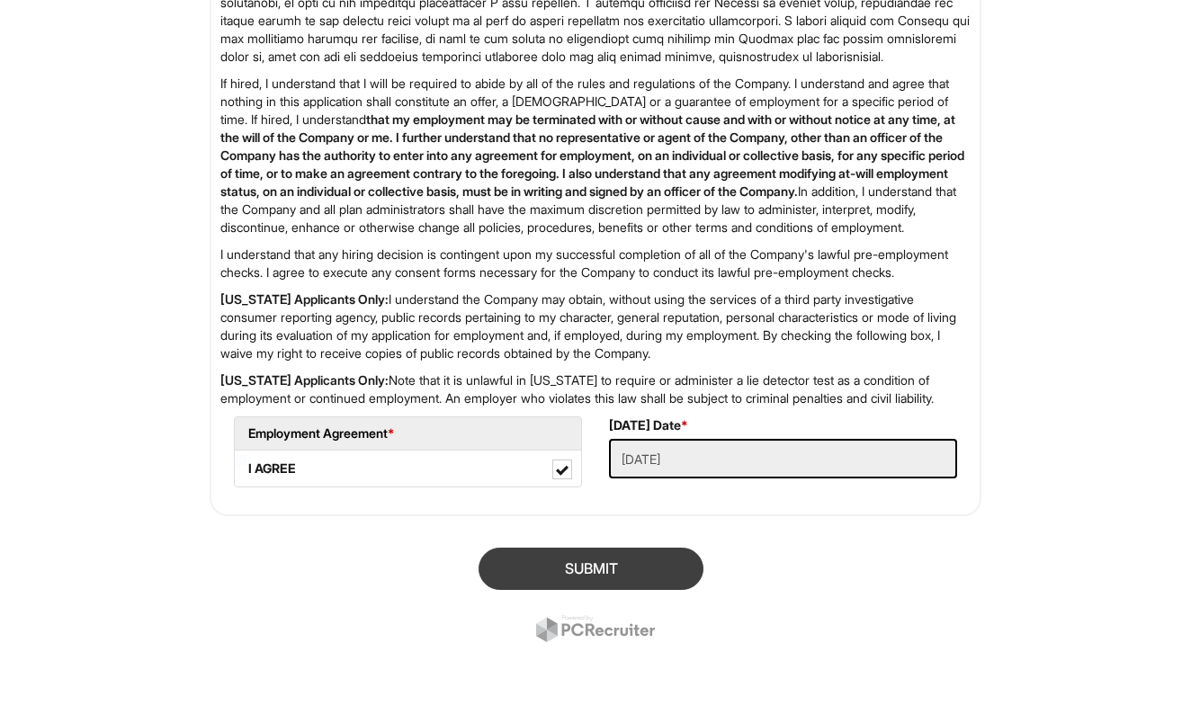
type input "[EMAIL_ADDRESS][DOMAIN_NAME]"
click at [610, 590] on button "SUBMIT" at bounding box center [591, 569] width 225 height 42
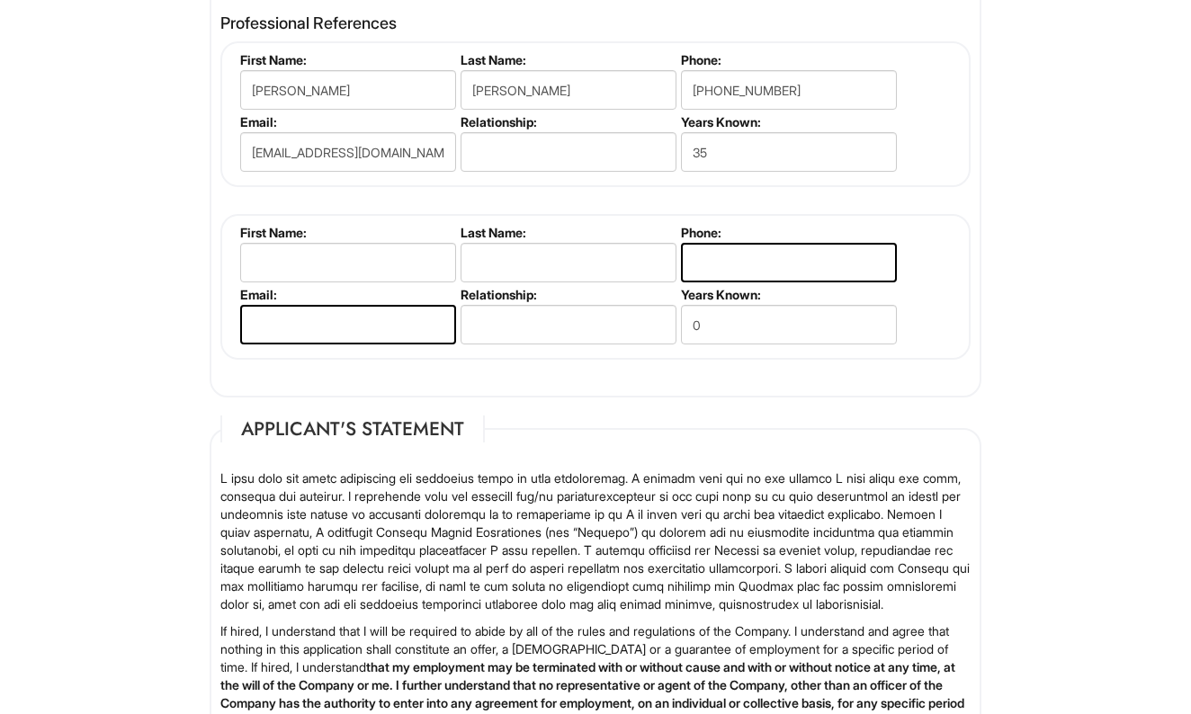
scroll to position [2284, 0]
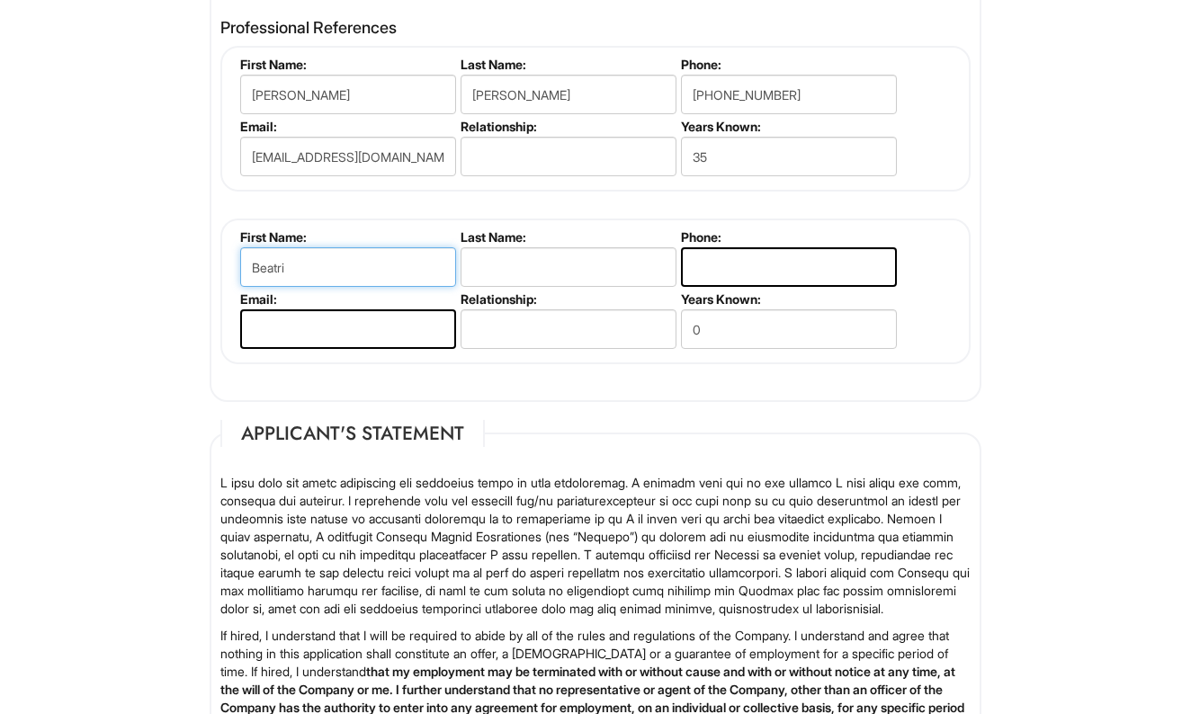
type input "[PERSON_NAME]"
type input "[PERSON_NAME] From Spirit Training"
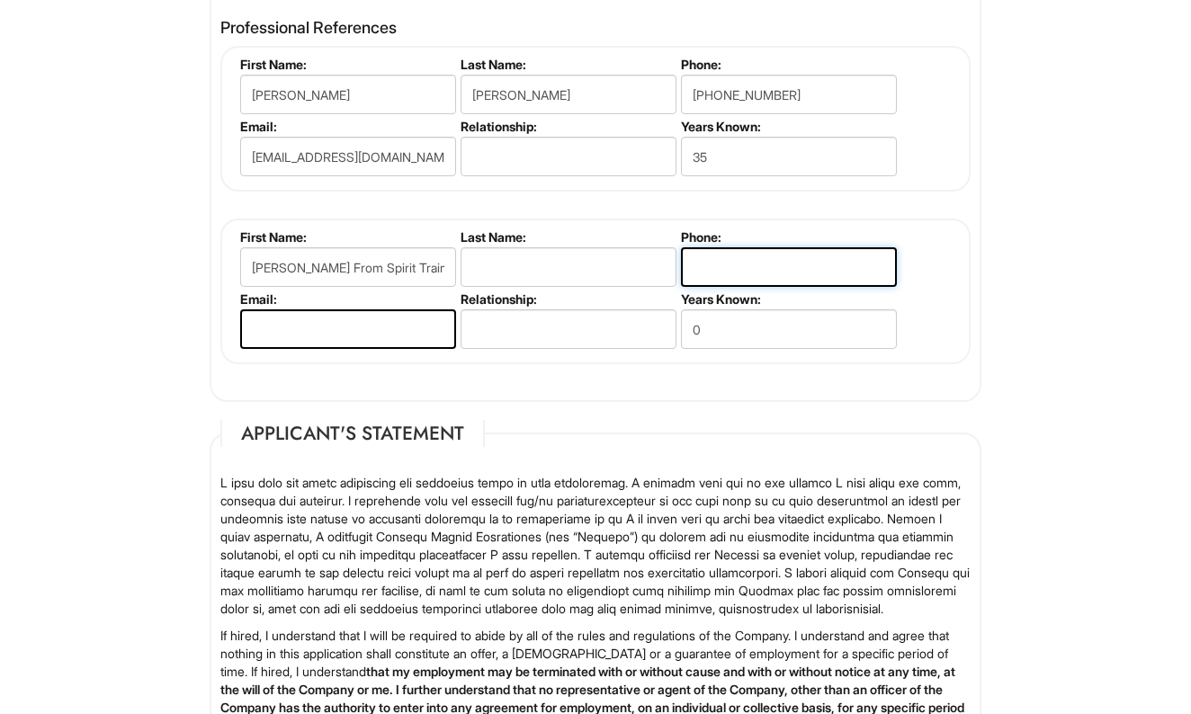
type input "7876713183"
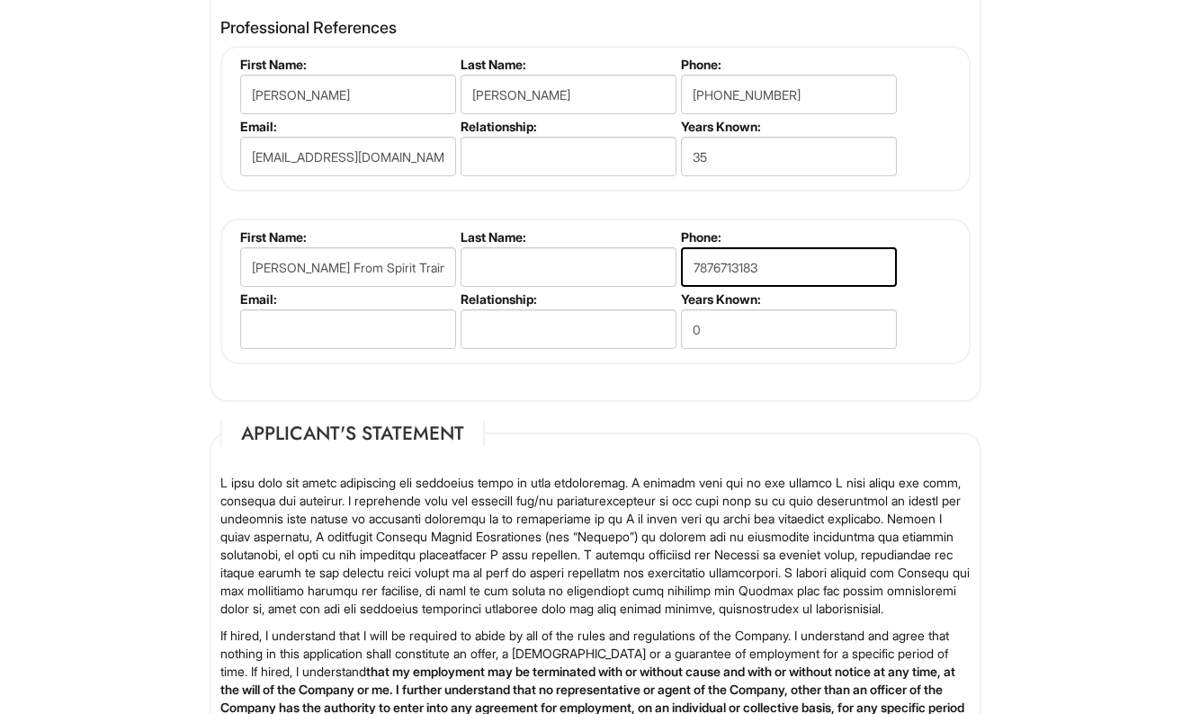
click at [420, 265] on input "[PERSON_NAME] From Spirit Training" at bounding box center [348, 267] width 216 height 40
click at [416, 264] on input "[PERSON_NAME] Training" at bounding box center [348, 267] width 216 height 40
type input "[PERSON_NAME]"
click at [517, 322] on input "text" at bounding box center [569, 329] width 216 height 40
type input "coworker"
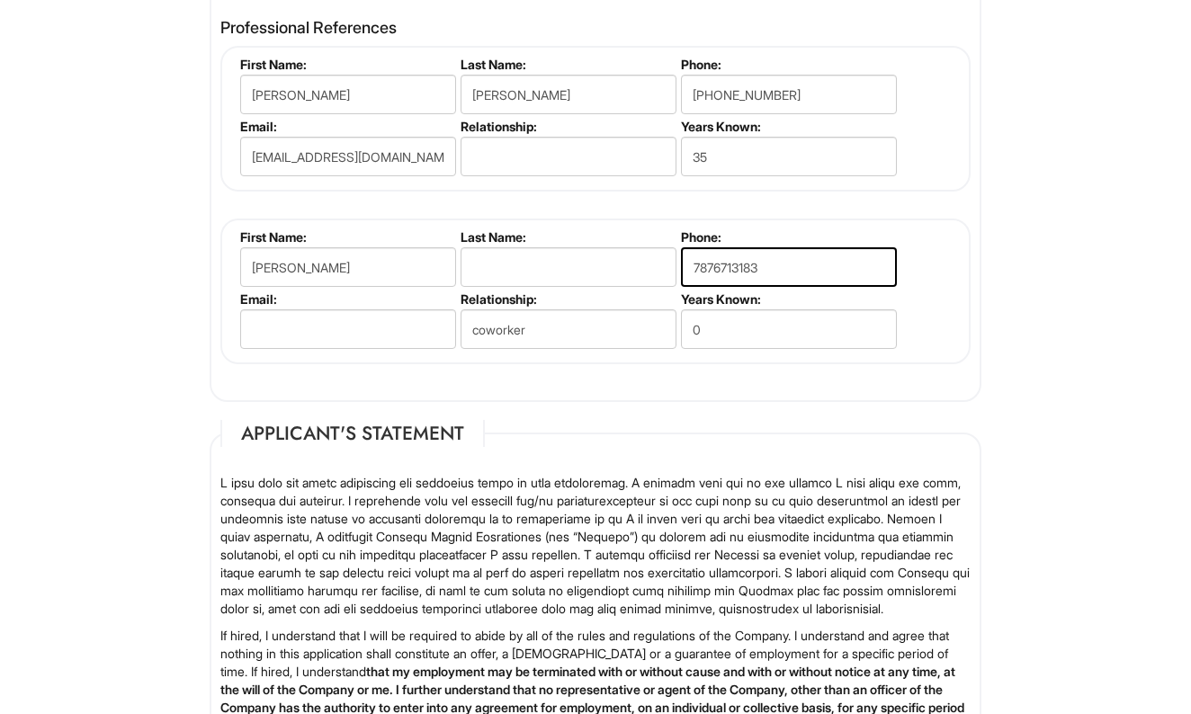
click at [711, 322] on input "0" at bounding box center [789, 329] width 216 height 40
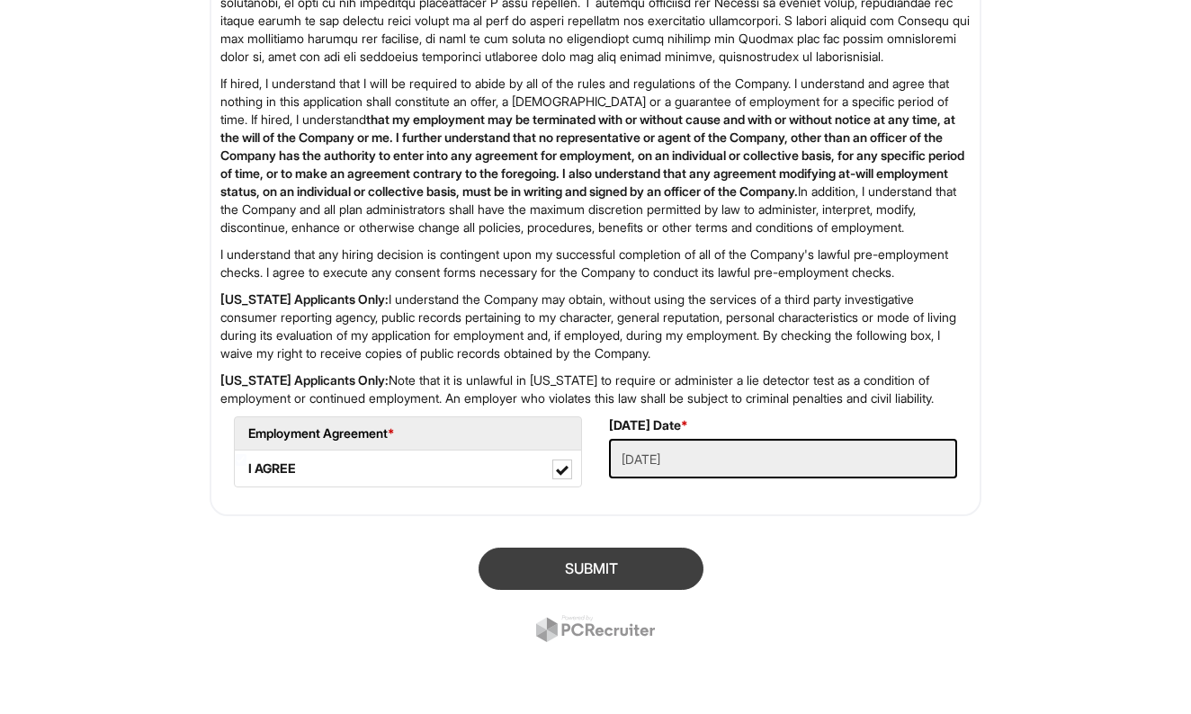
type input "3"
click at [608, 562] on button "SUBMIT" at bounding box center [591, 569] width 225 height 42
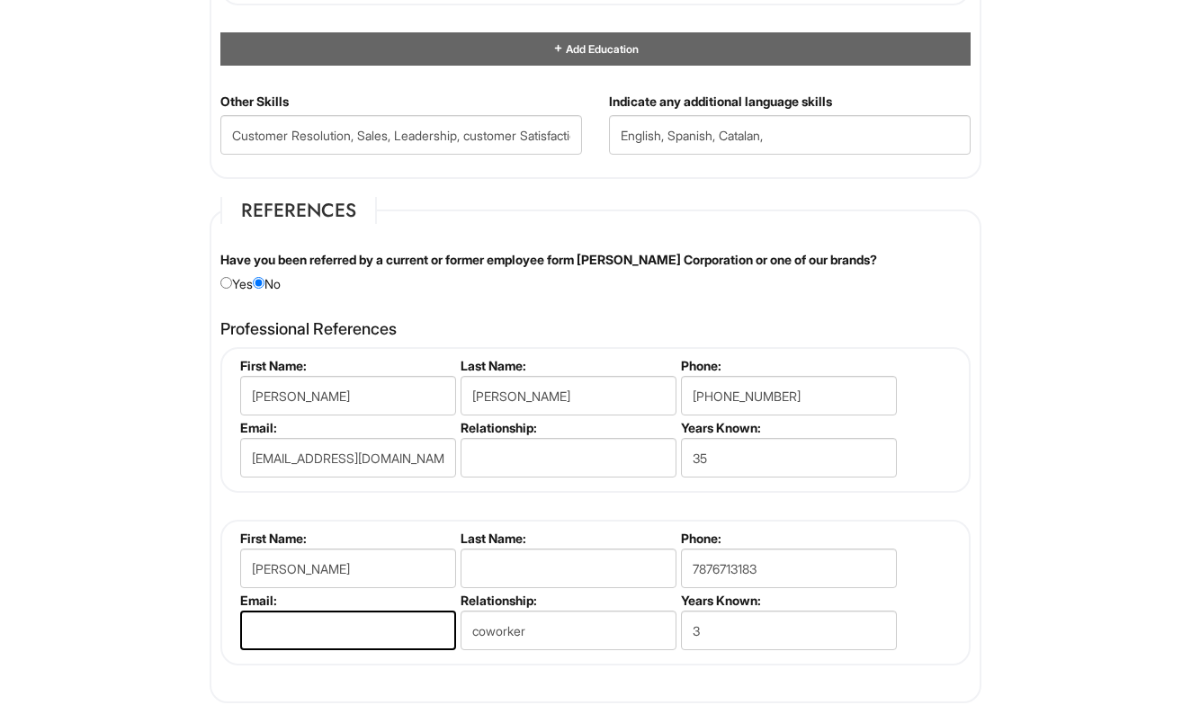
scroll to position [1984, 0]
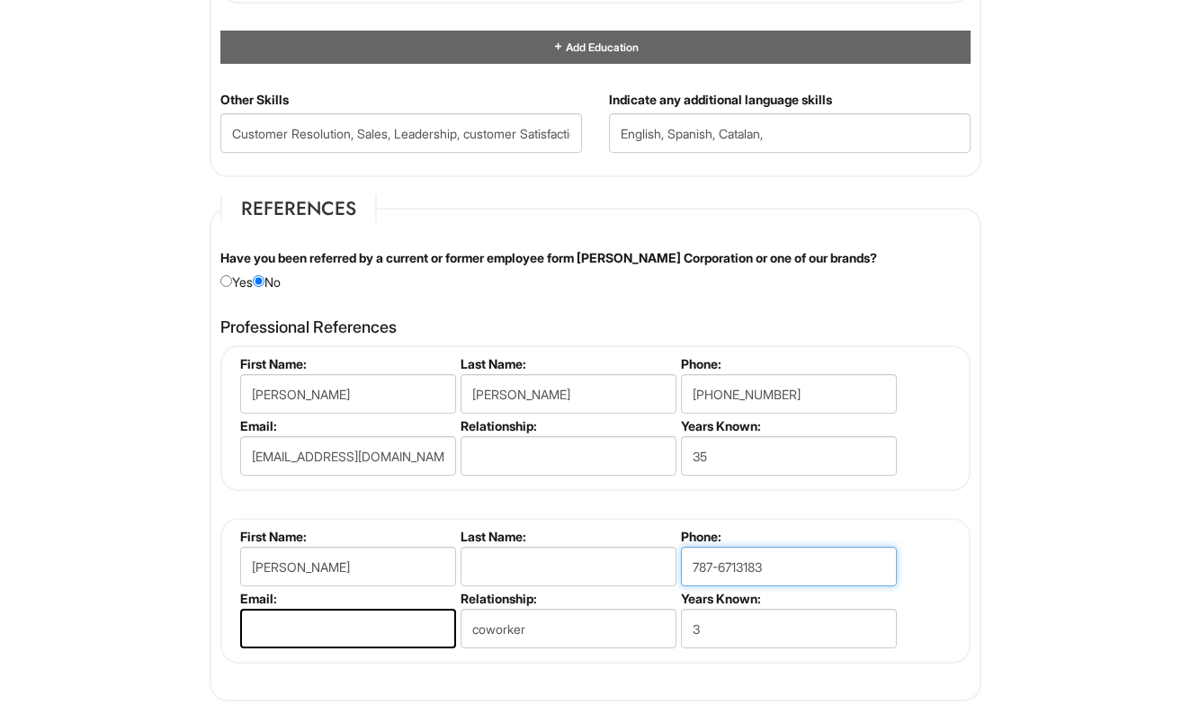
click at [742, 562] on input "787-6713183" at bounding box center [789, 567] width 216 height 40
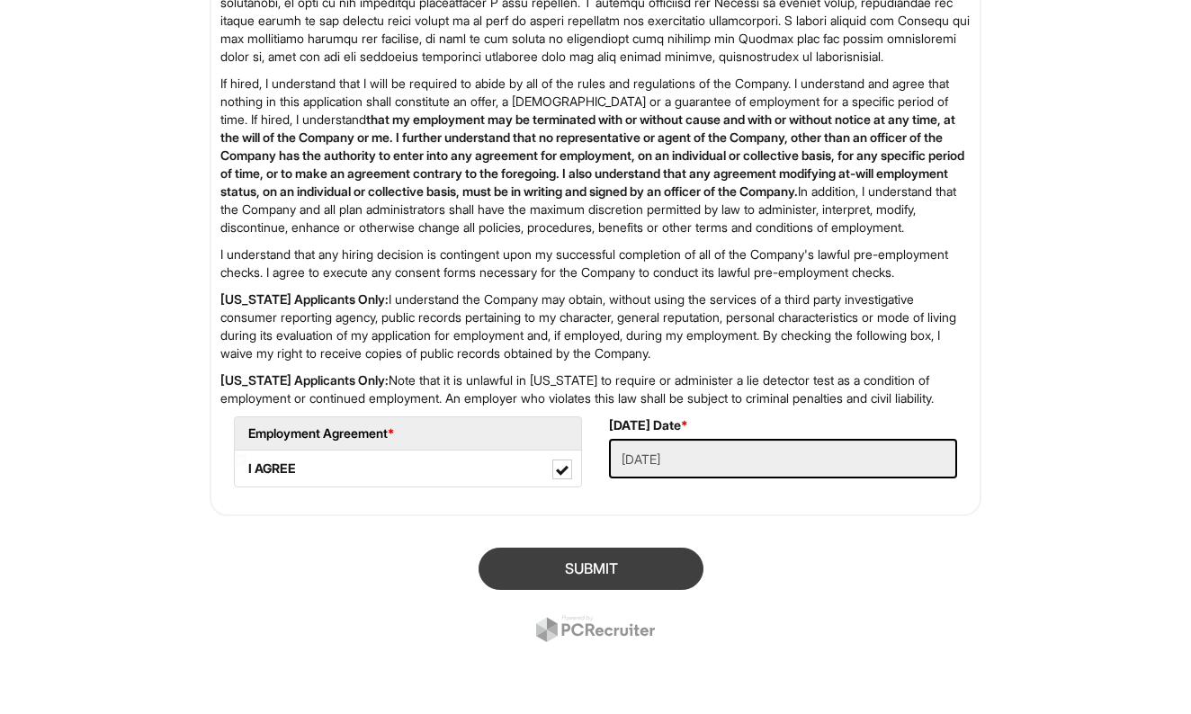
type input "[PHONE_NUMBER]"
click at [657, 559] on button "SUBMIT" at bounding box center [591, 569] width 225 height 42
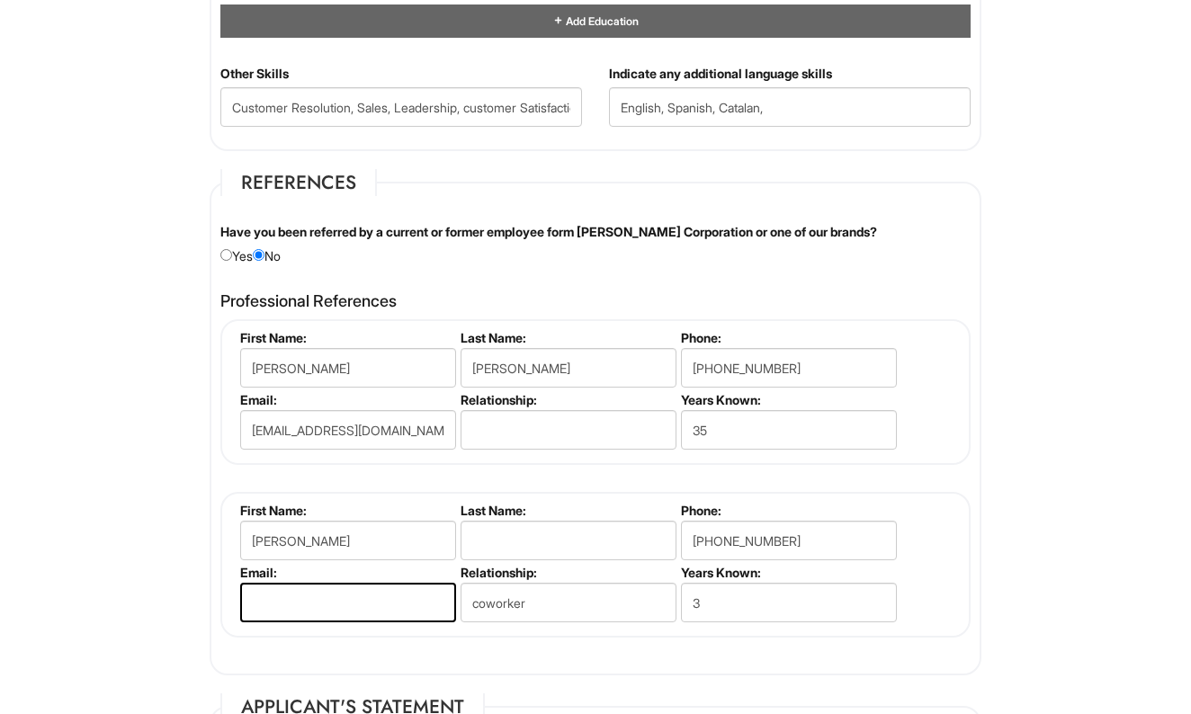
scroll to position [2017, 0]
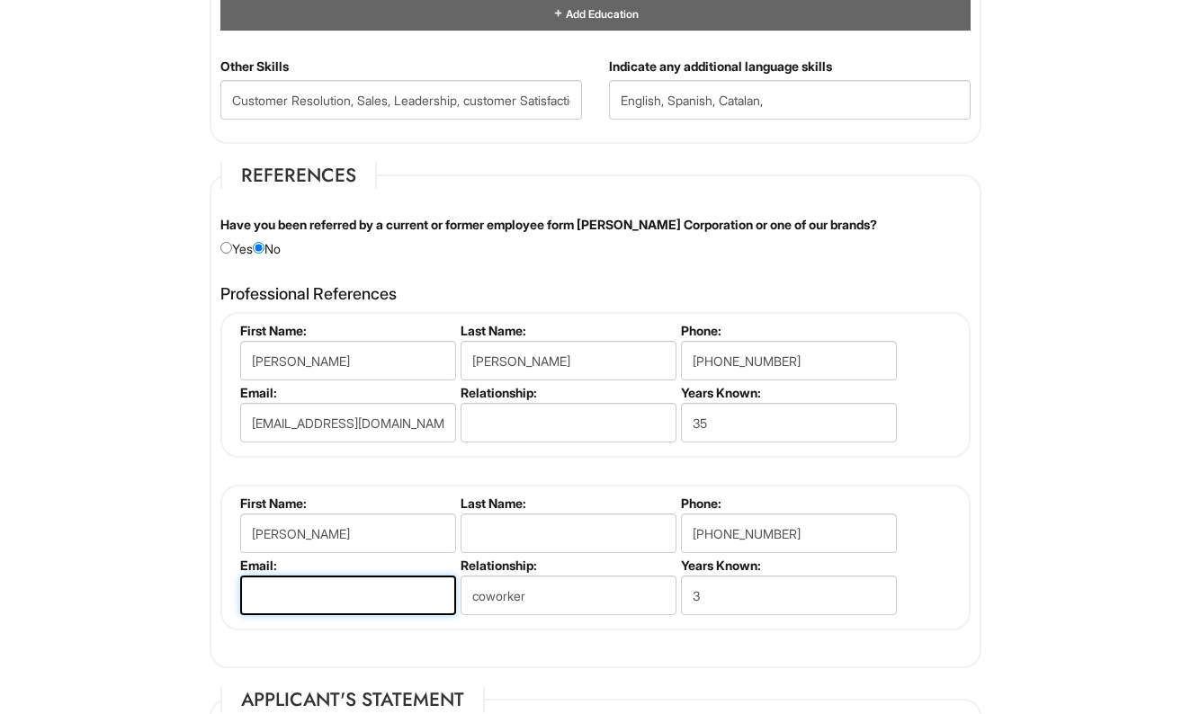
click at [302, 584] on input "email" at bounding box center [348, 596] width 216 height 40
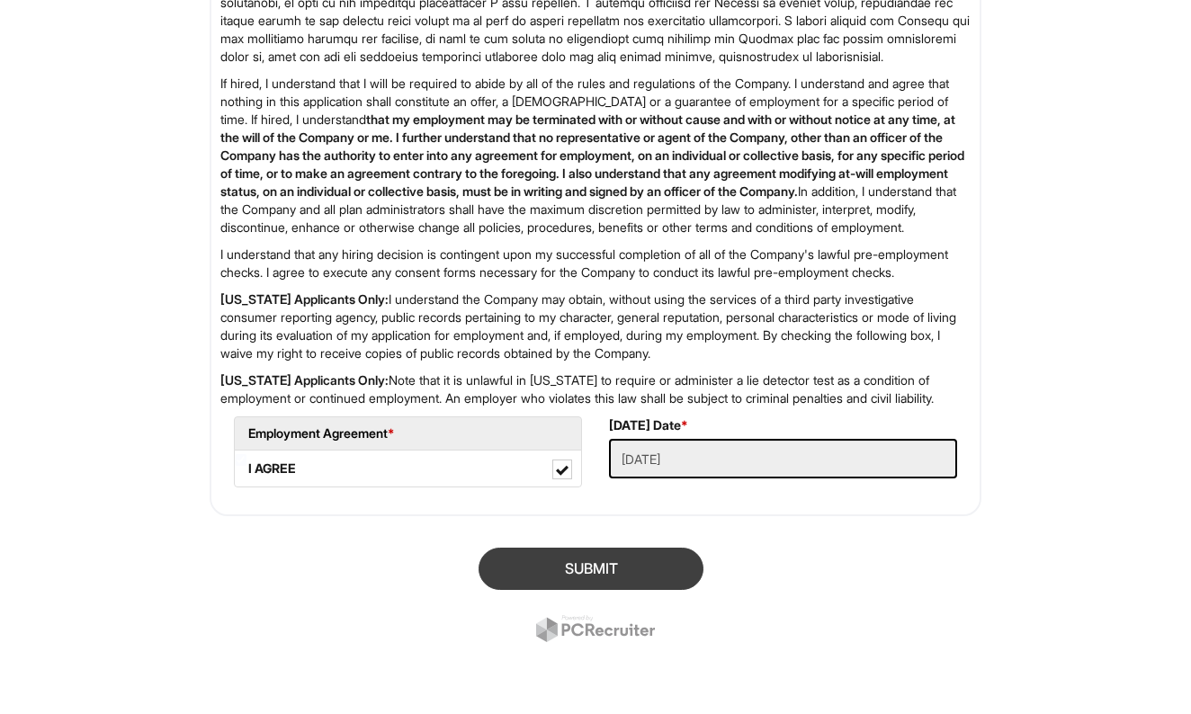
type input "[EMAIL_ADDRESS]"
click at [577, 556] on button "SUBMIT" at bounding box center [591, 569] width 225 height 42
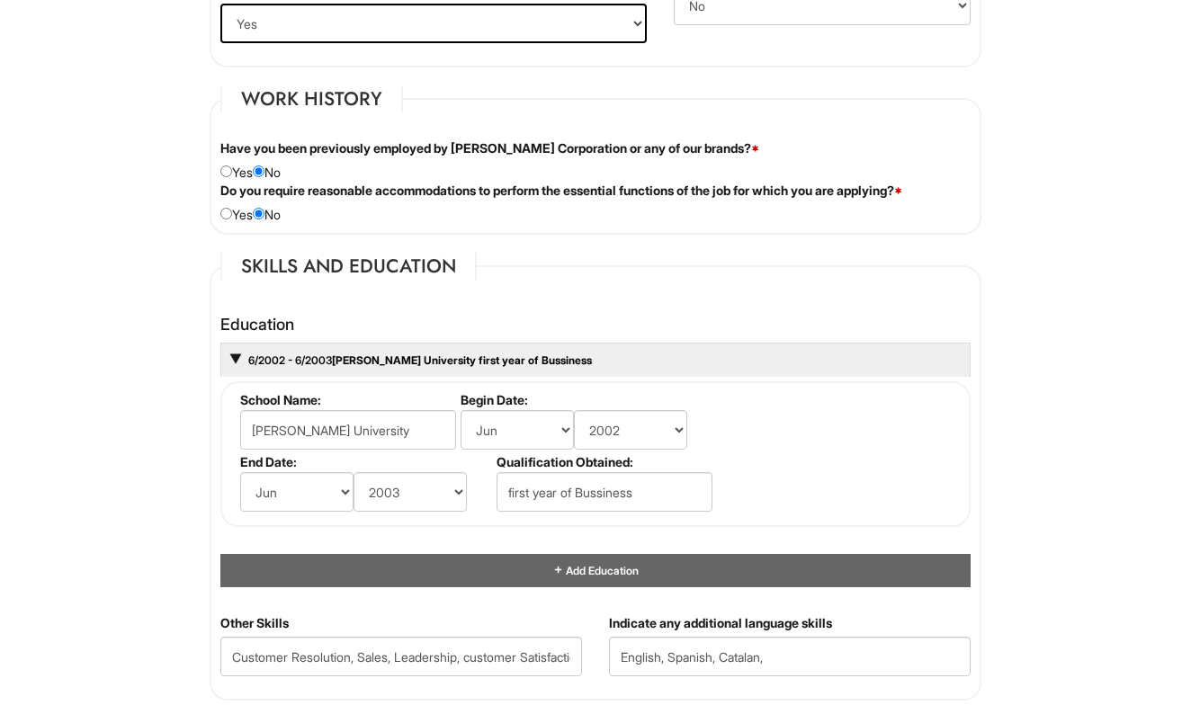
scroll to position [1462, 0]
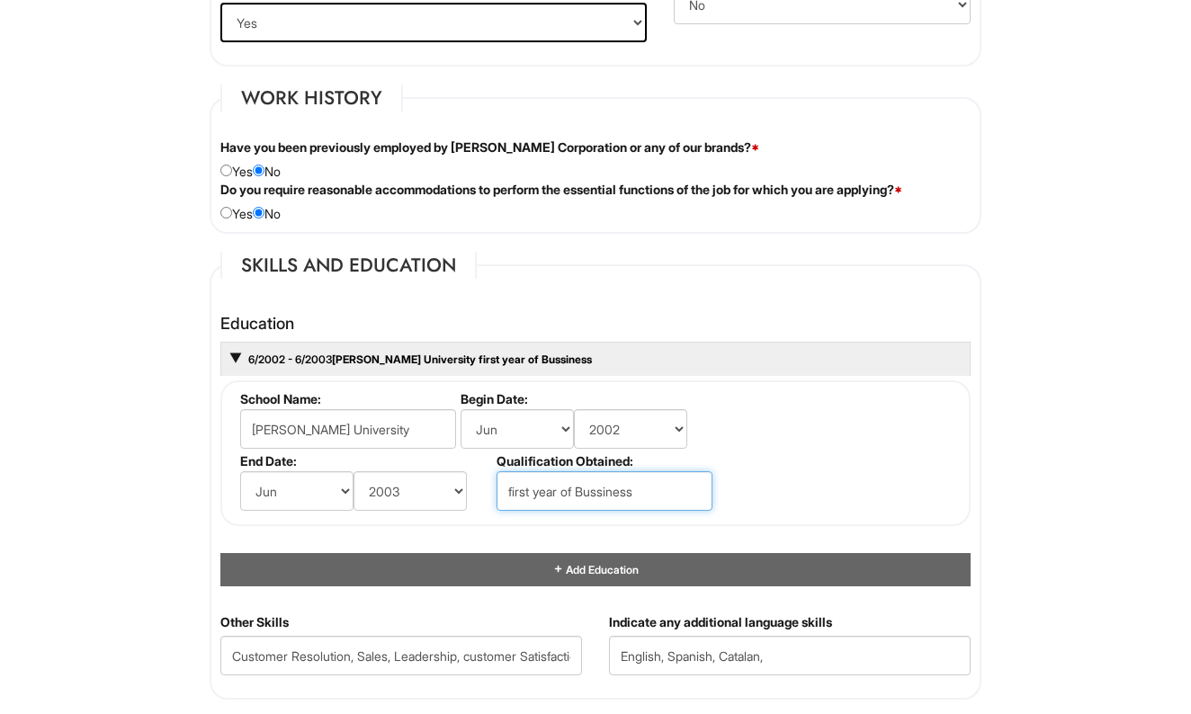
click at [615, 490] on input "first year of Bussiness" at bounding box center [604, 491] width 216 height 40
click at [669, 486] on input "first year of Bussiness" at bounding box center [604, 491] width 216 height 40
click at [648, 485] on input "first year of Business" at bounding box center [604, 491] width 216 height 40
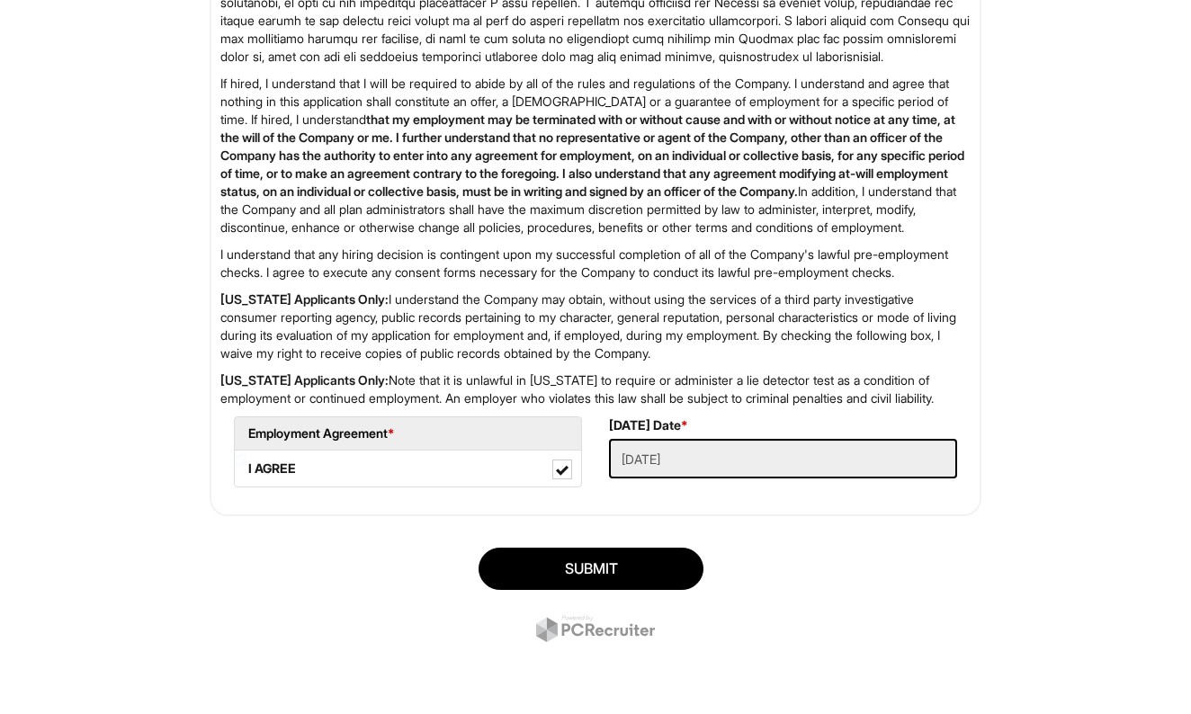
scroll to position [2882, 0]
type input "first year of Business"
click at [622, 590] on button "SUBMIT" at bounding box center [591, 569] width 225 height 42
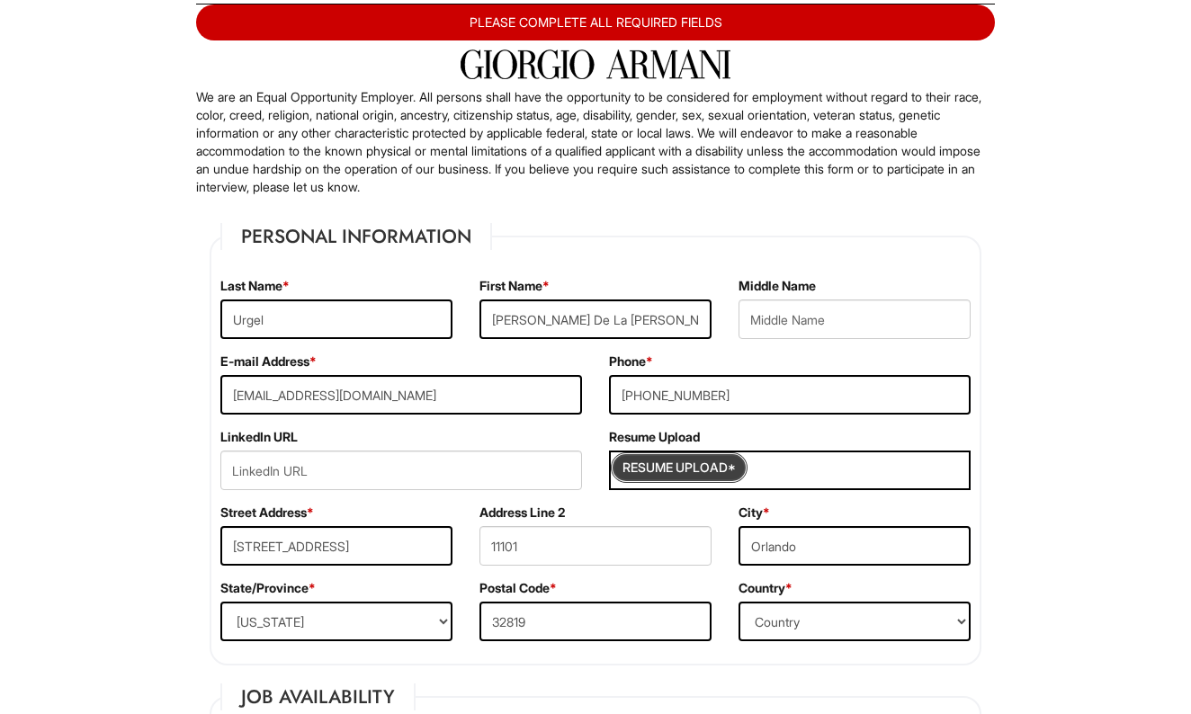
click at [689, 478] on input "Resume Upload*" at bounding box center [679, 467] width 135 height 29
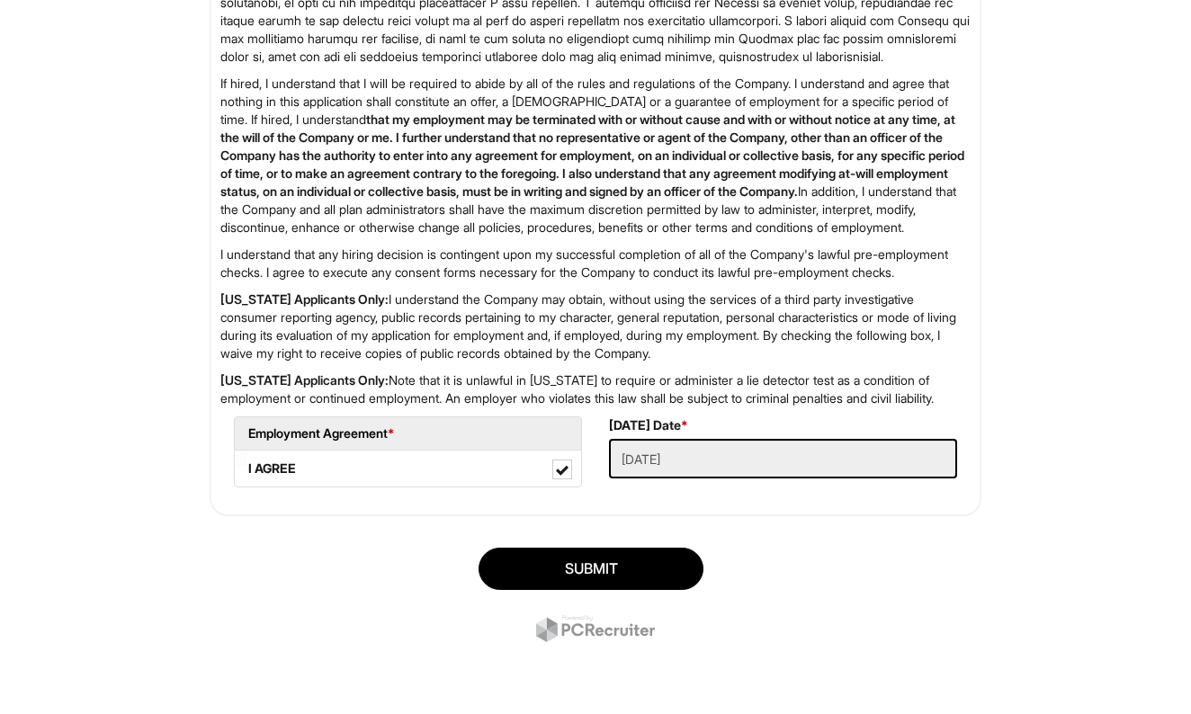
scroll to position [2900, 0]
click at [309, 435] on h5 "Employment Agreement *" at bounding box center [407, 432] width 319 height 13
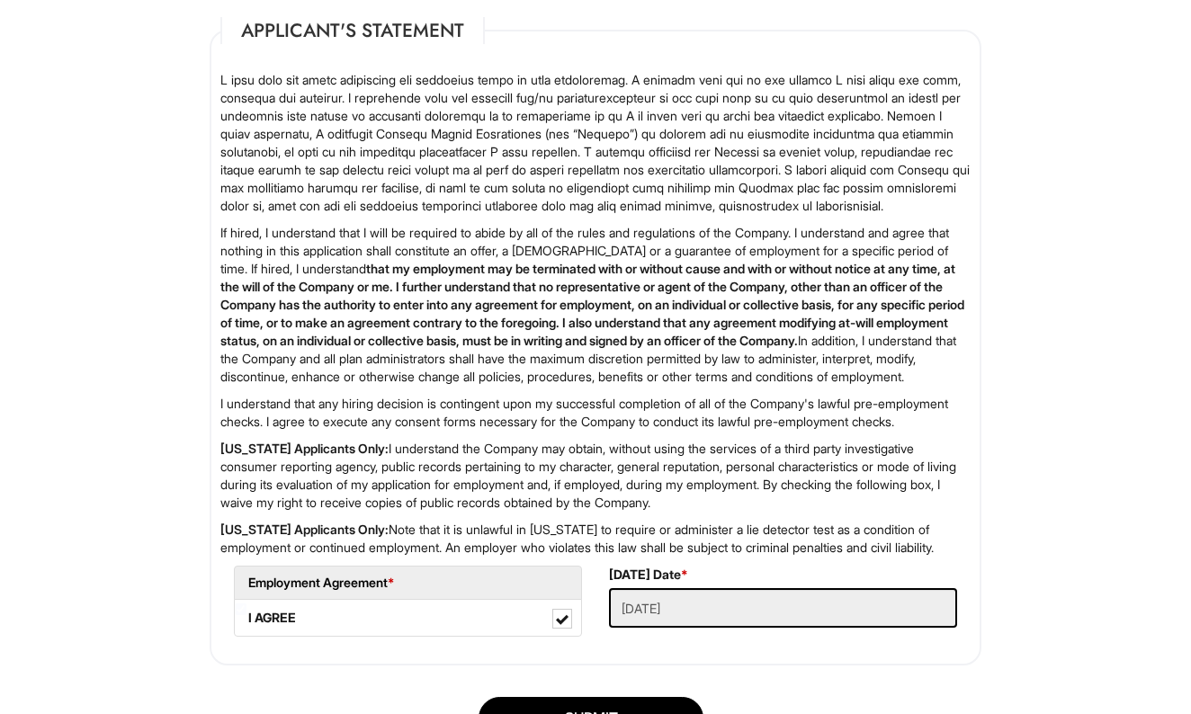
scroll to position [2701, 0]
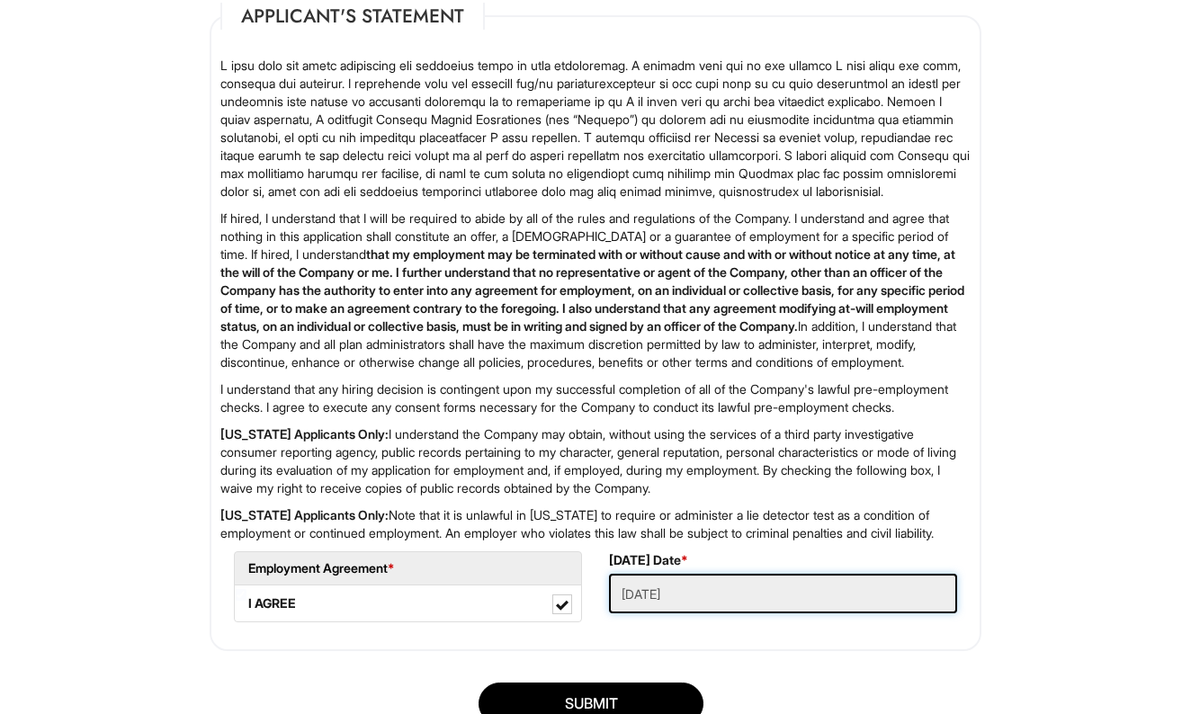
click at [735, 613] on Applied "[DATE]" at bounding box center [783, 594] width 348 height 40
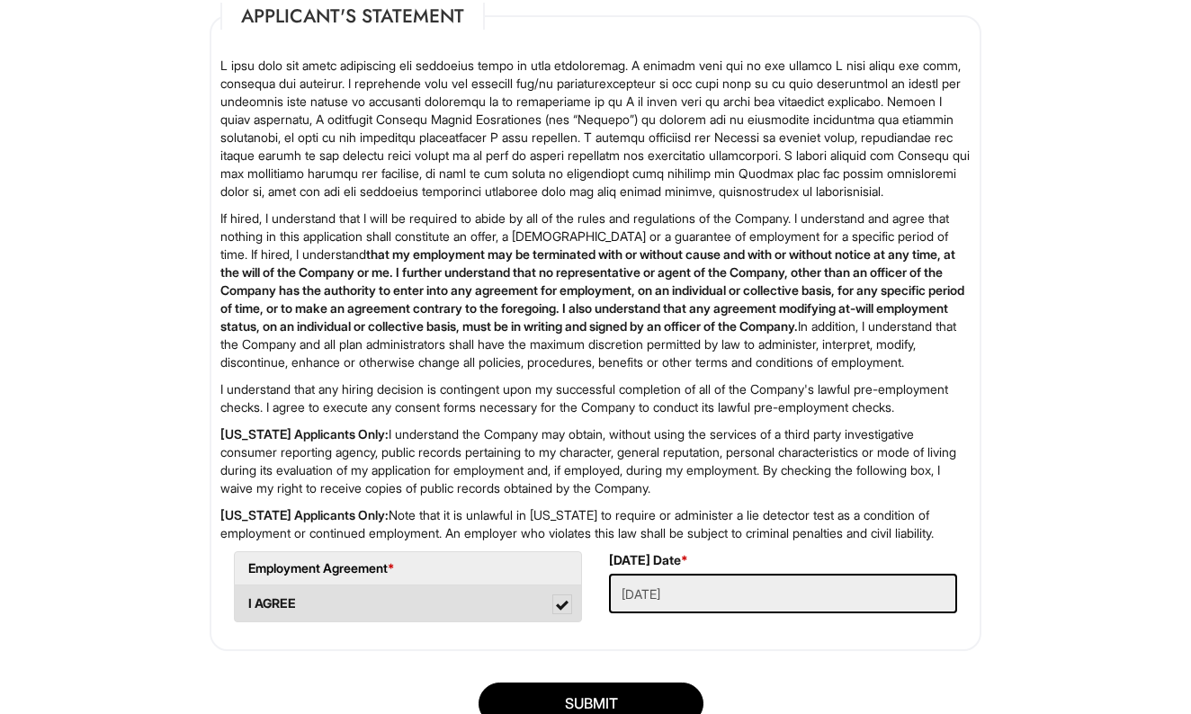
click at [326, 622] on label "I AGREE" at bounding box center [408, 604] width 346 height 36
click at [246, 601] on AGREE "I AGREE" at bounding box center [241, 595] width 12 height 12
click at [326, 622] on label "I AGREE" at bounding box center [408, 604] width 346 height 36
click at [246, 601] on AGREE "I AGREE" at bounding box center [241, 595] width 12 height 12
checkbox AGREE "true"
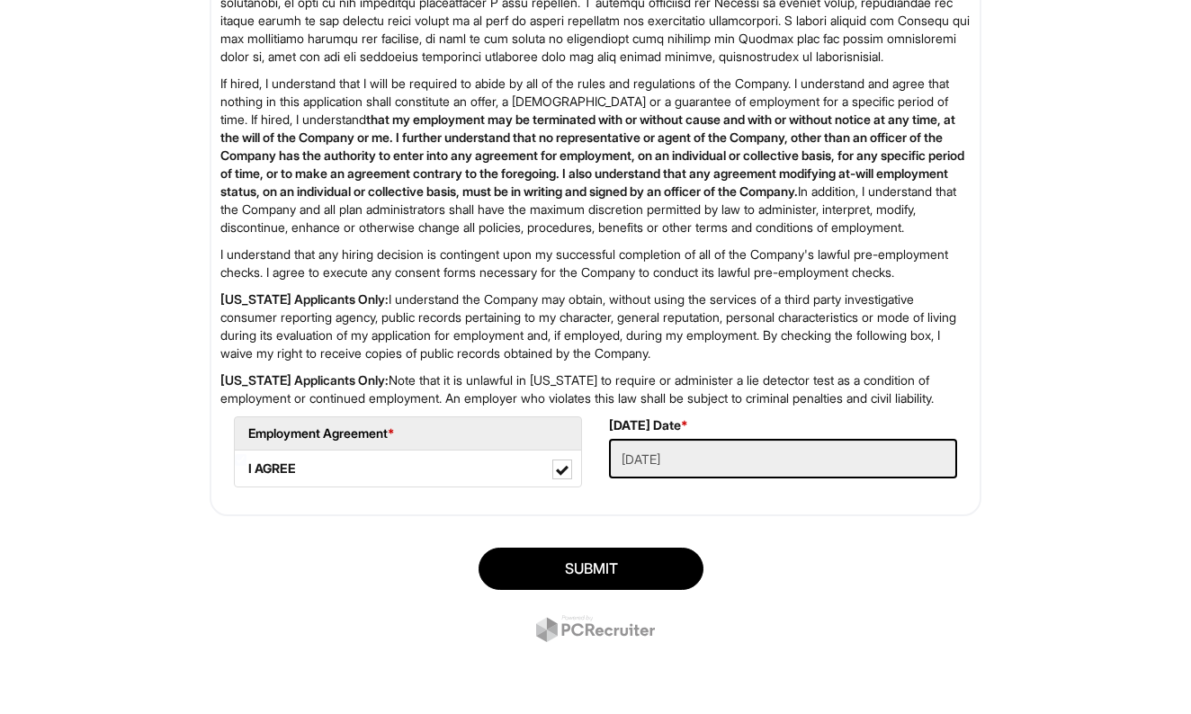
scroll to position [2900, 0]
click at [640, 571] on button "SUBMIT" at bounding box center [591, 569] width 225 height 42
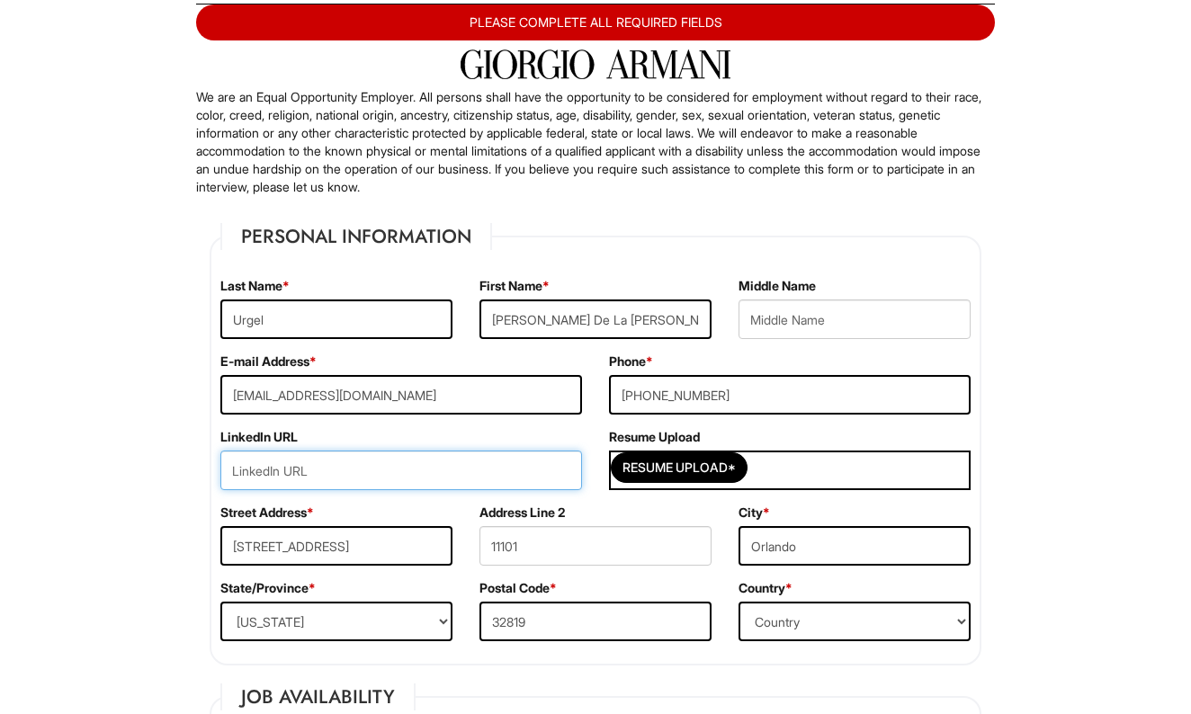
click at [314, 471] on input "url" at bounding box center [401, 471] width 362 height 40
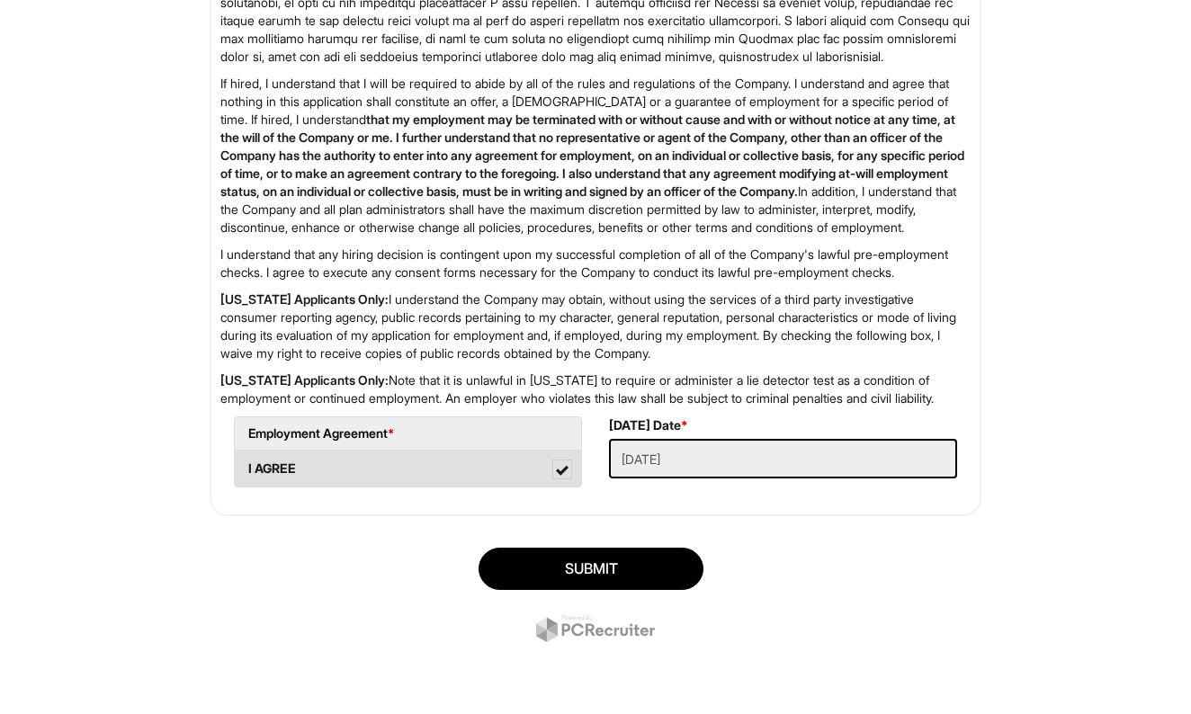
scroll to position [2900, 0]
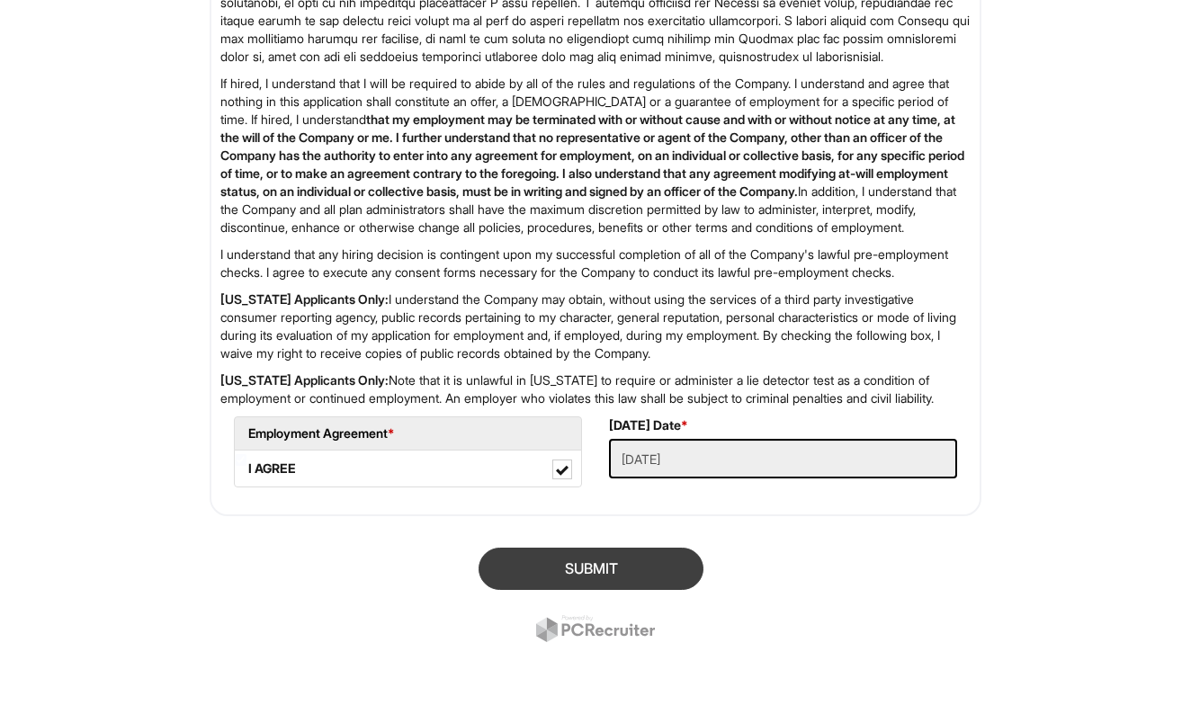
click at [638, 581] on button "SUBMIT" at bounding box center [591, 569] width 225 height 42
click at [592, 572] on button "SUBMIT" at bounding box center [591, 569] width 225 height 42
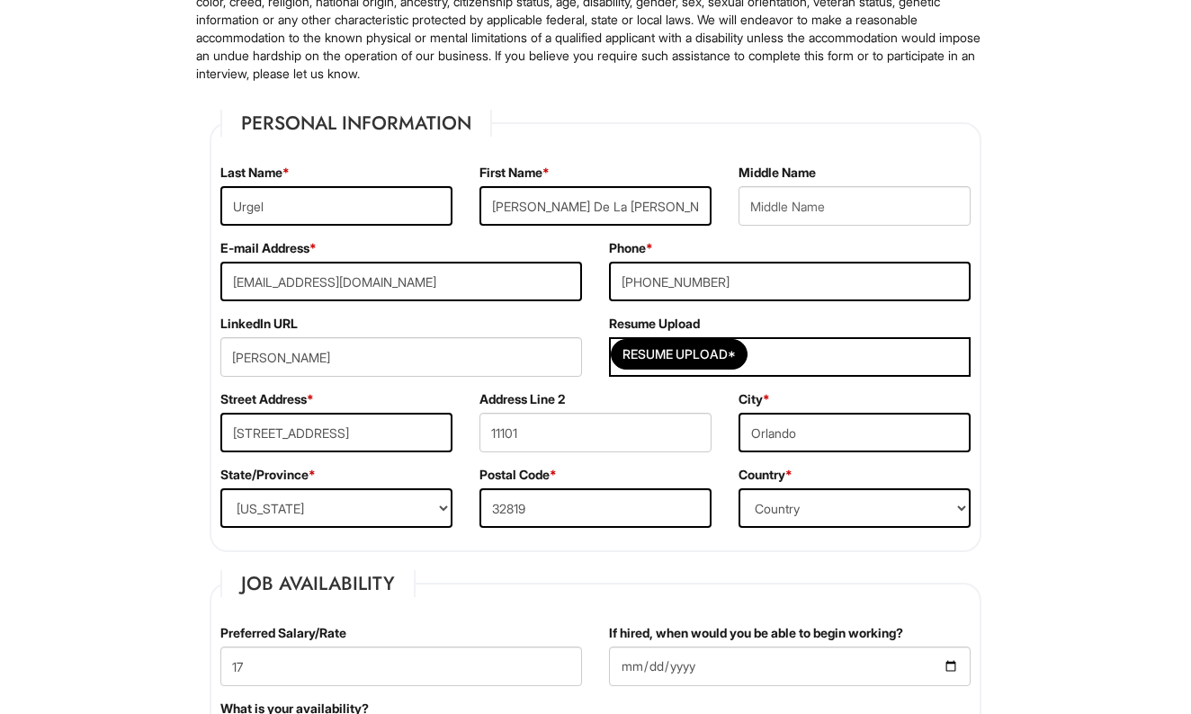
click at [346, 360] on input "[PERSON_NAME]" at bounding box center [401, 357] width 362 height 40
type input "M"
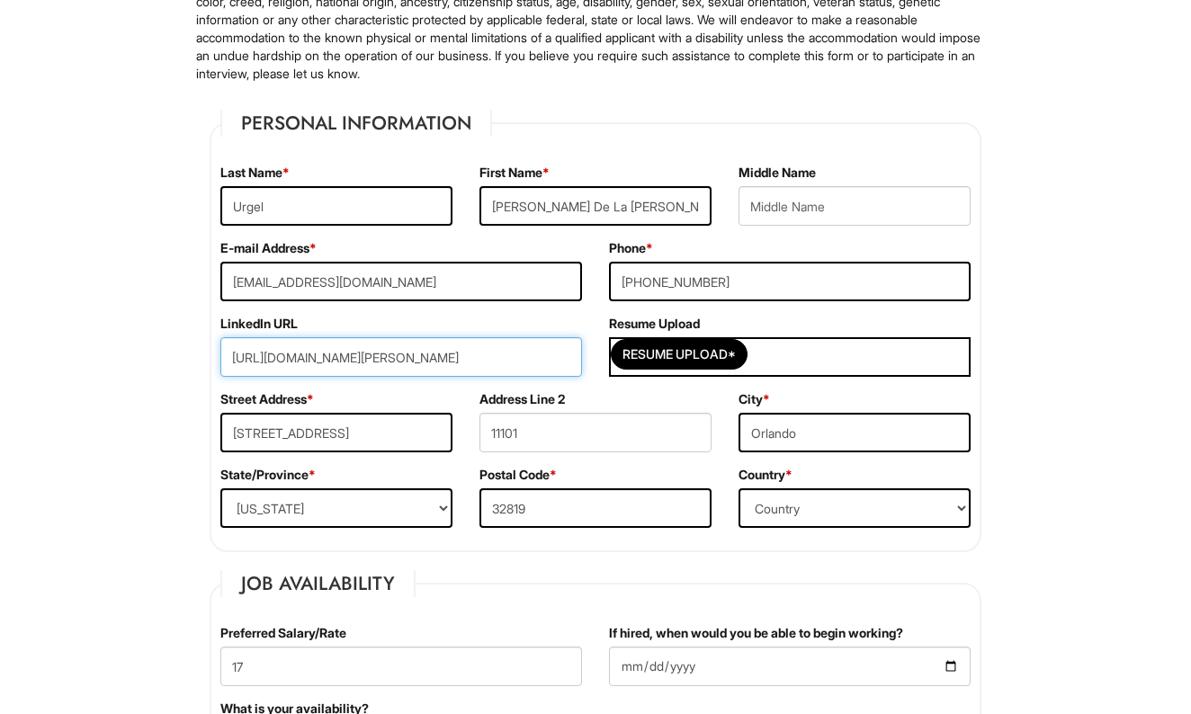
type input "[URL][DOMAIN_NAME][PERSON_NAME]"
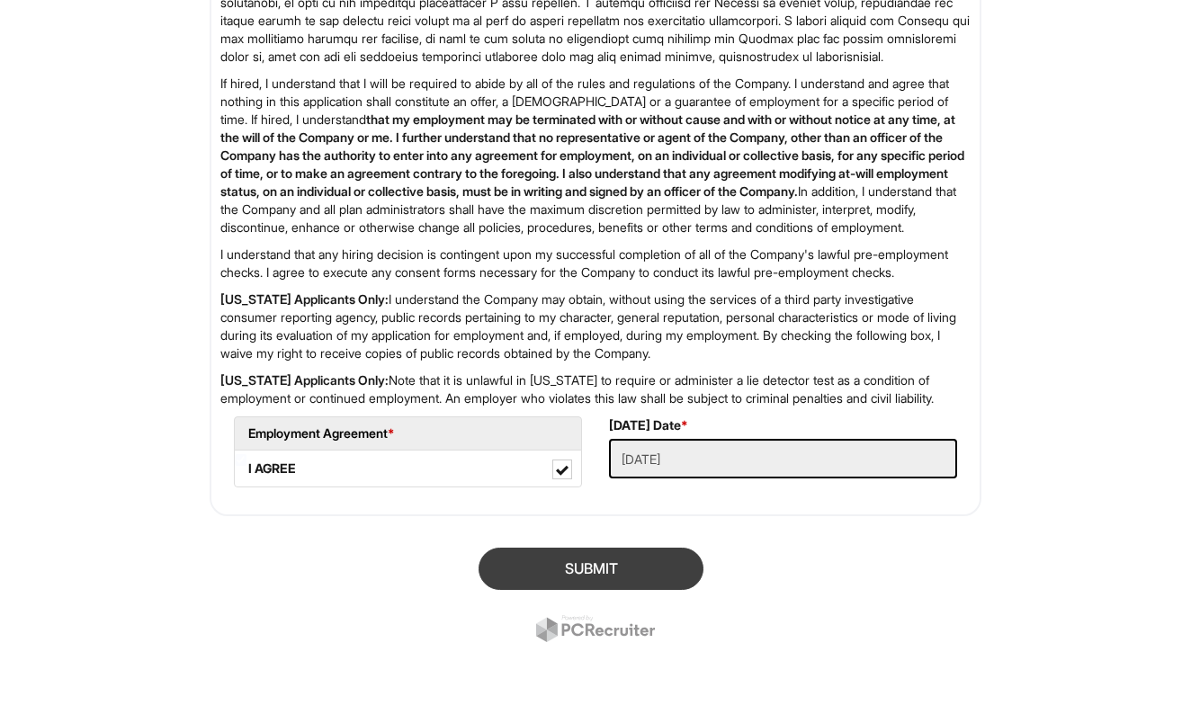
click at [600, 563] on button "SUBMIT" at bounding box center [591, 569] width 225 height 42
click at [622, 565] on button "SUBMIT" at bounding box center [591, 569] width 225 height 42
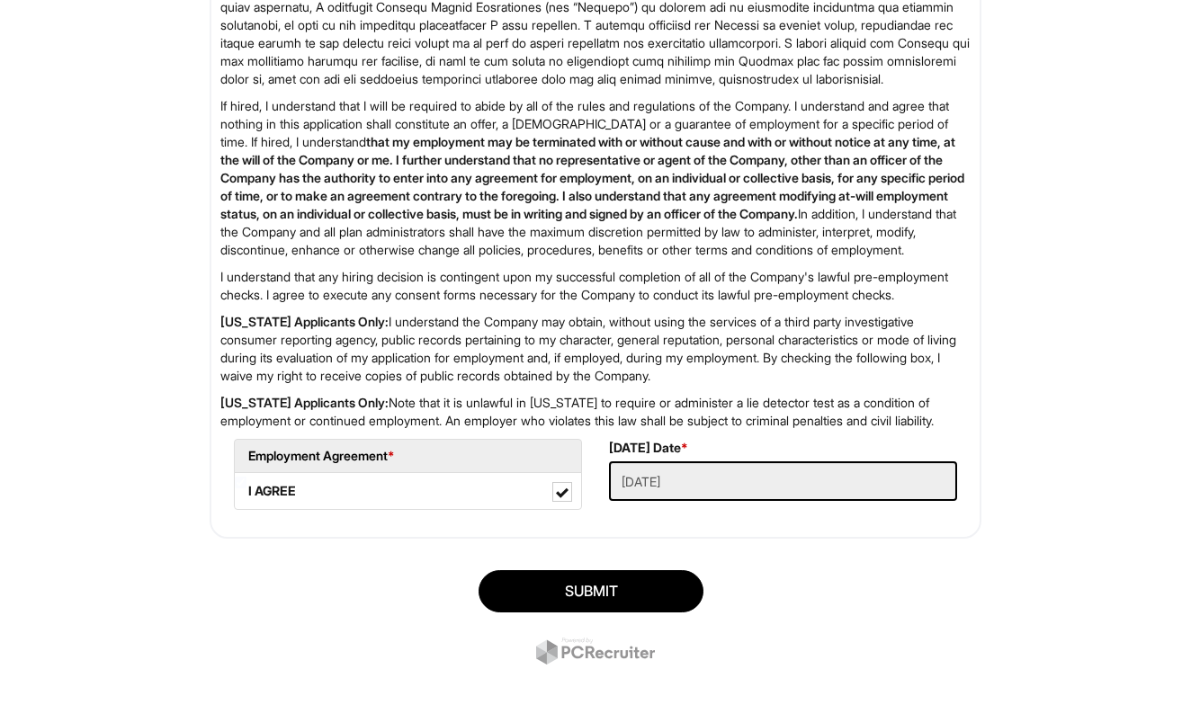
scroll to position [2814, 0]
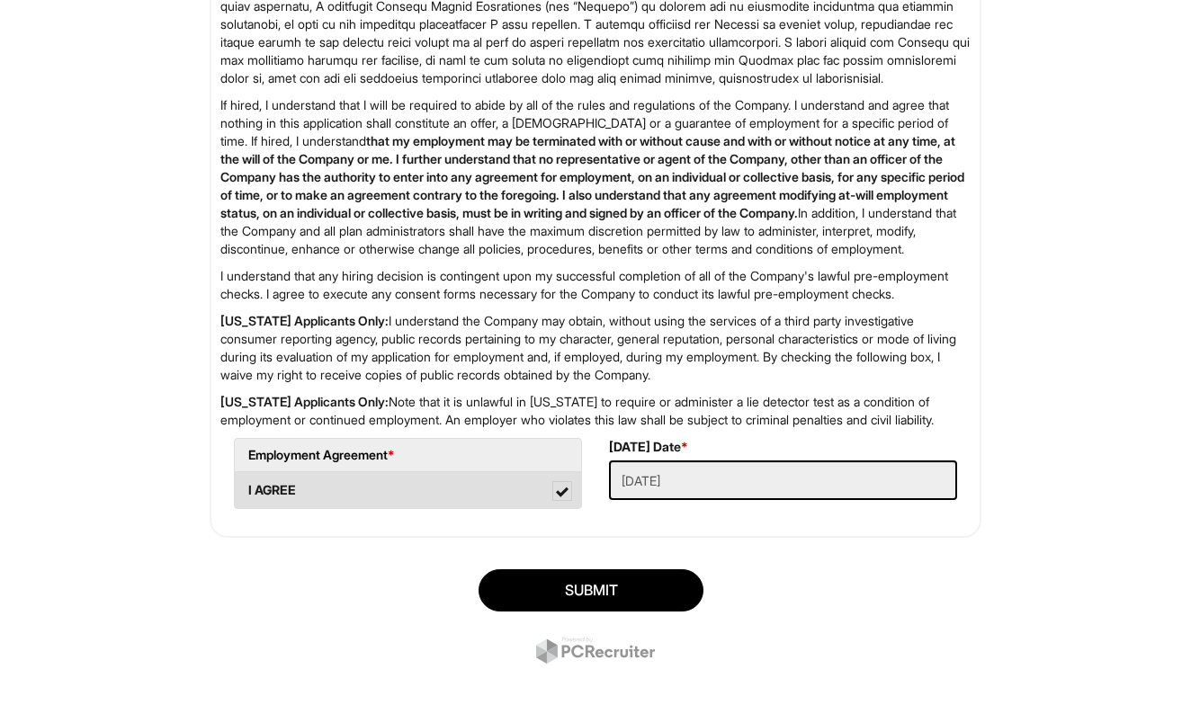
click at [571, 501] on span at bounding box center [562, 491] width 20 height 20
click at [246, 487] on AGREE "I AGREE" at bounding box center [241, 482] width 12 height 12
click at [565, 501] on span at bounding box center [562, 491] width 20 height 20
click at [246, 487] on AGREE "I AGREE" at bounding box center [241, 482] width 12 height 12
checkbox AGREE "true"
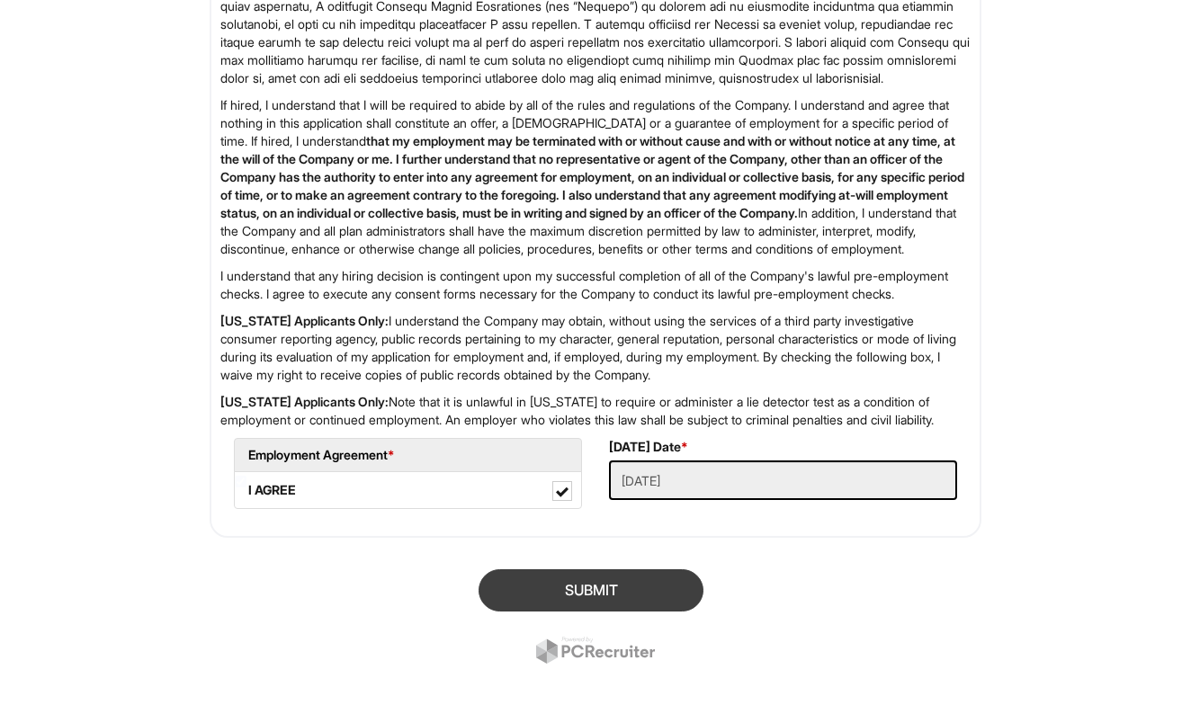
click at [580, 612] on button "SUBMIT" at bounding box center [591, 590] width 225 height 42
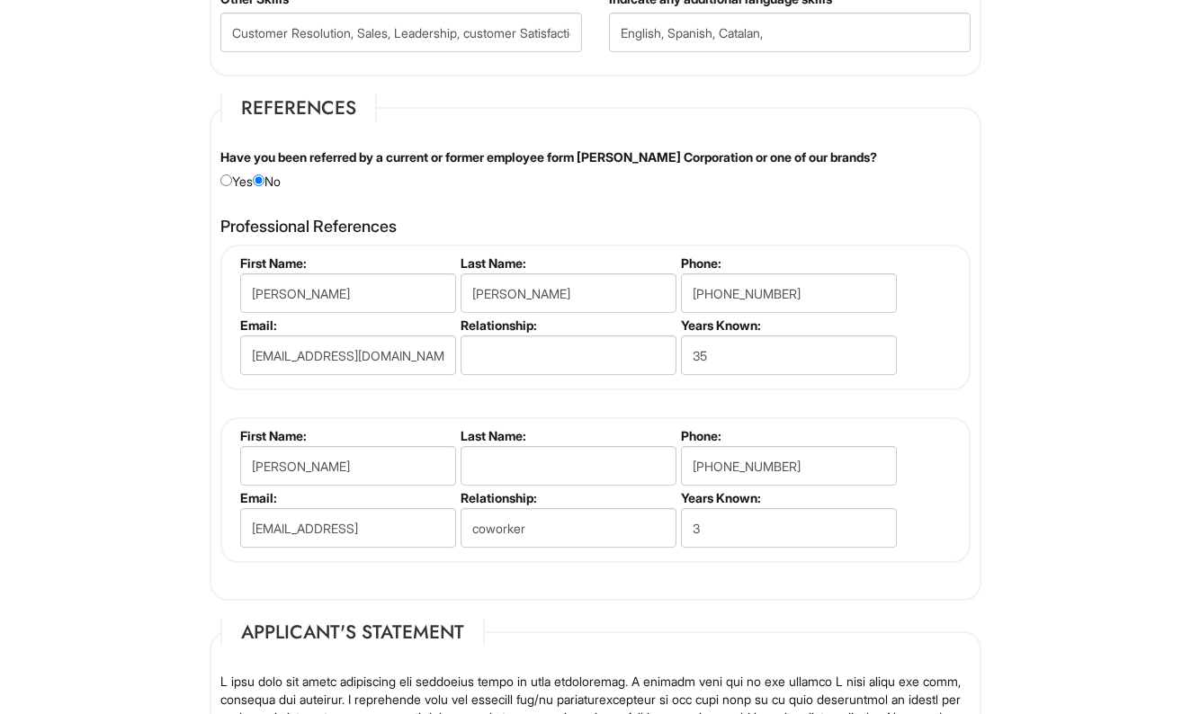
scroll to position [2102, 0]
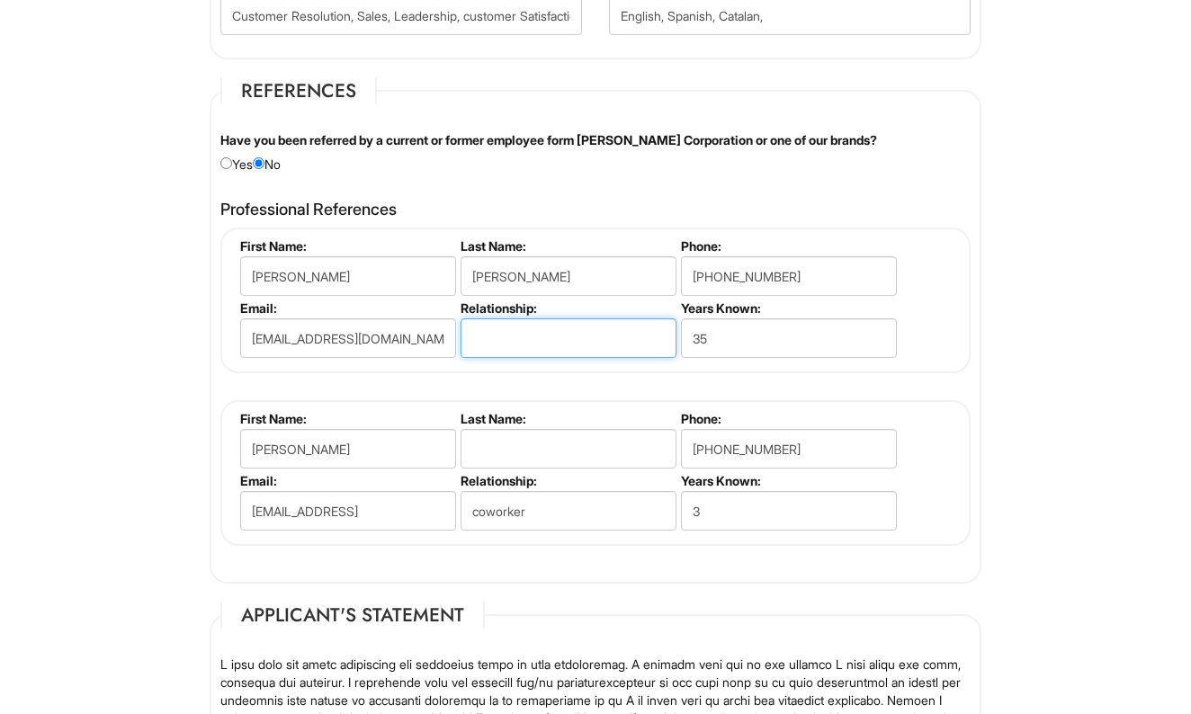
click at [526, 340] on input "text" at bounding box center [569, 338] width 216 height 40
type input "f"
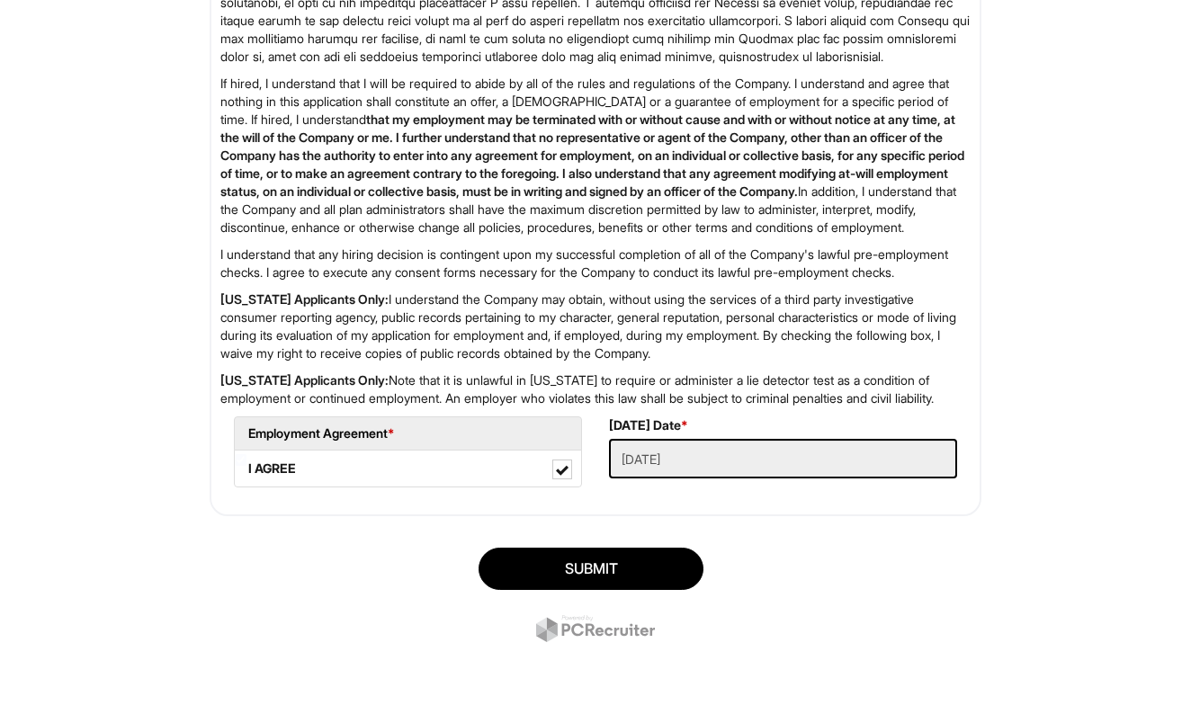
scroll to position [2900, 0]
type input "Friend"
click at [570, 571] on button "SUBMIT" at bounding box center [591, 569] width 225 height 42
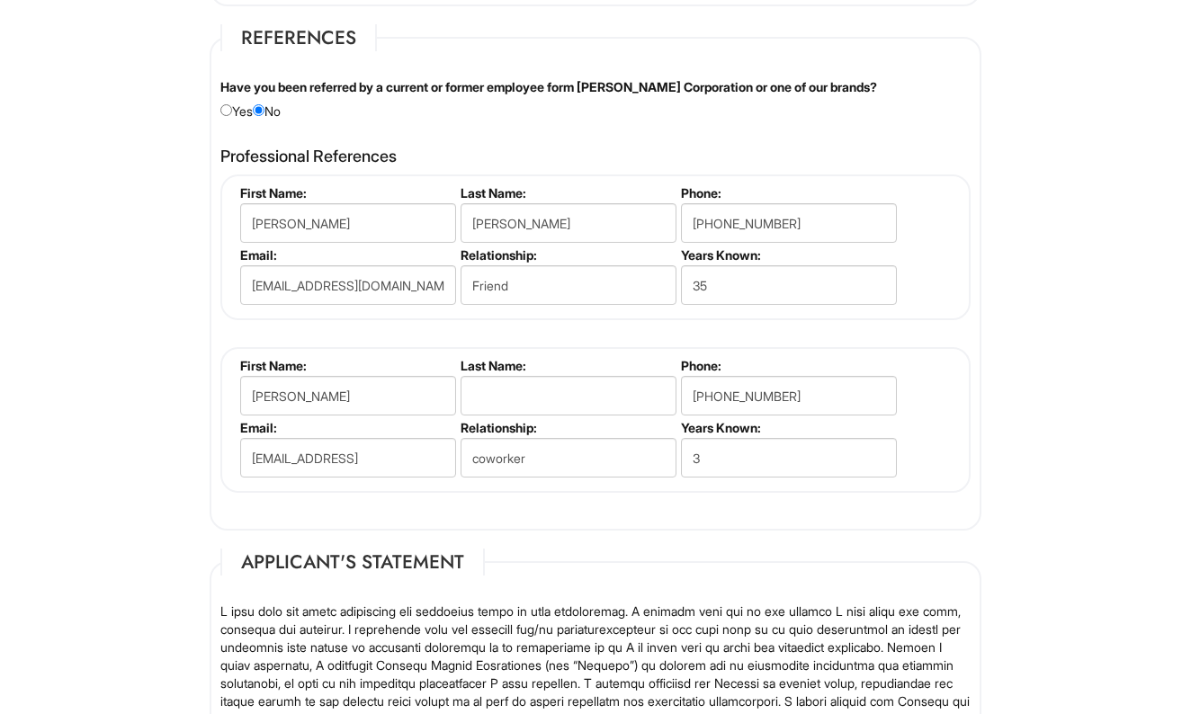
scroll to position [2161, 0]
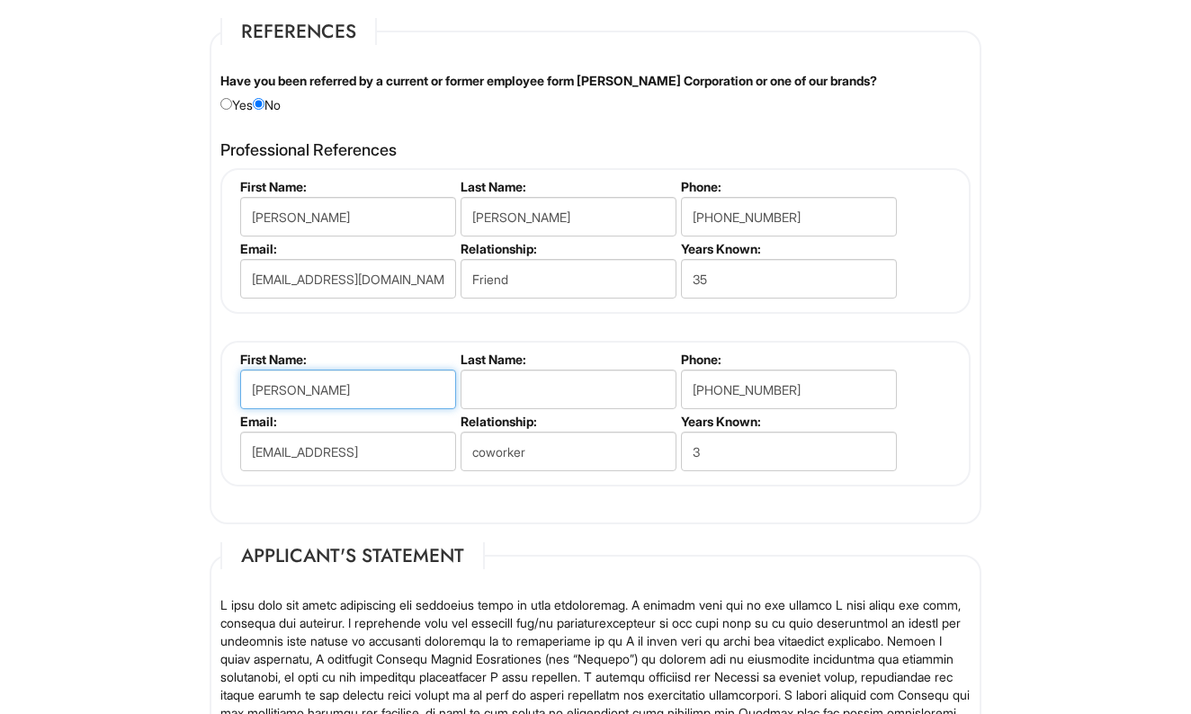
click at [378, 378] on input "[PERSON_NAME]" at bounding box center [348, 390] width 216 height 40
type input "[PERSON_NAME]"
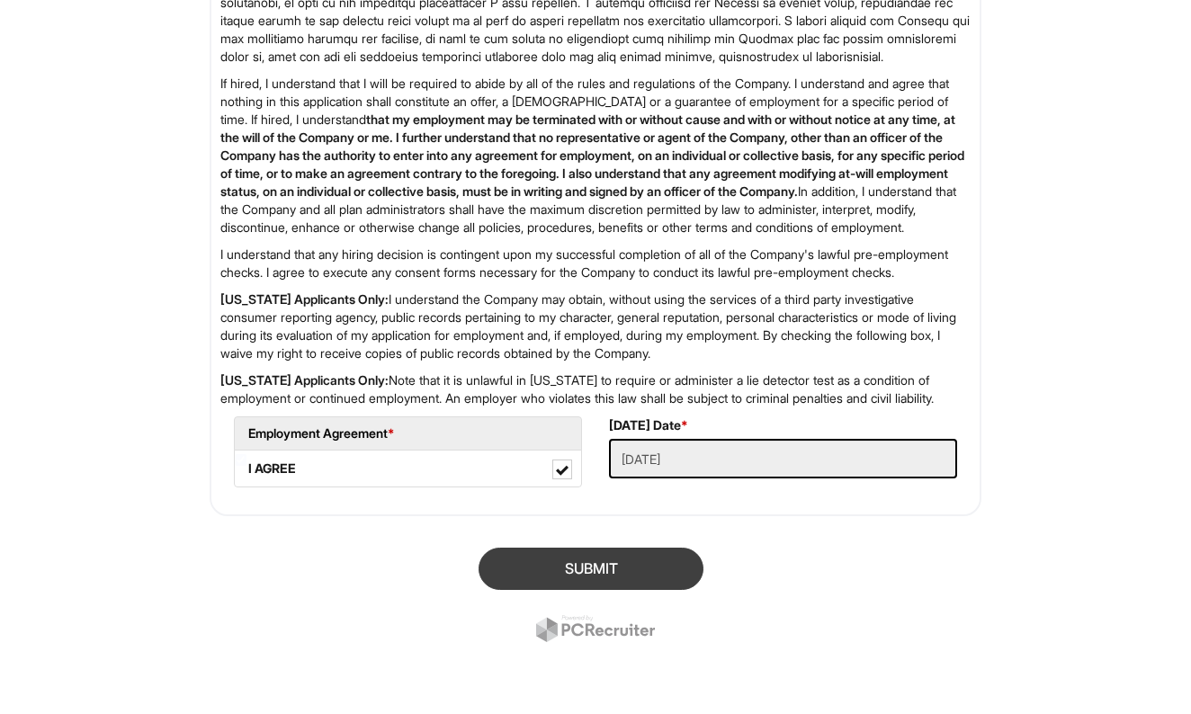
type input "[PERSON_NAME]"
click at [534, 568] on button "SUBMIT" at bounding box center [591, 569] width 225 height 42
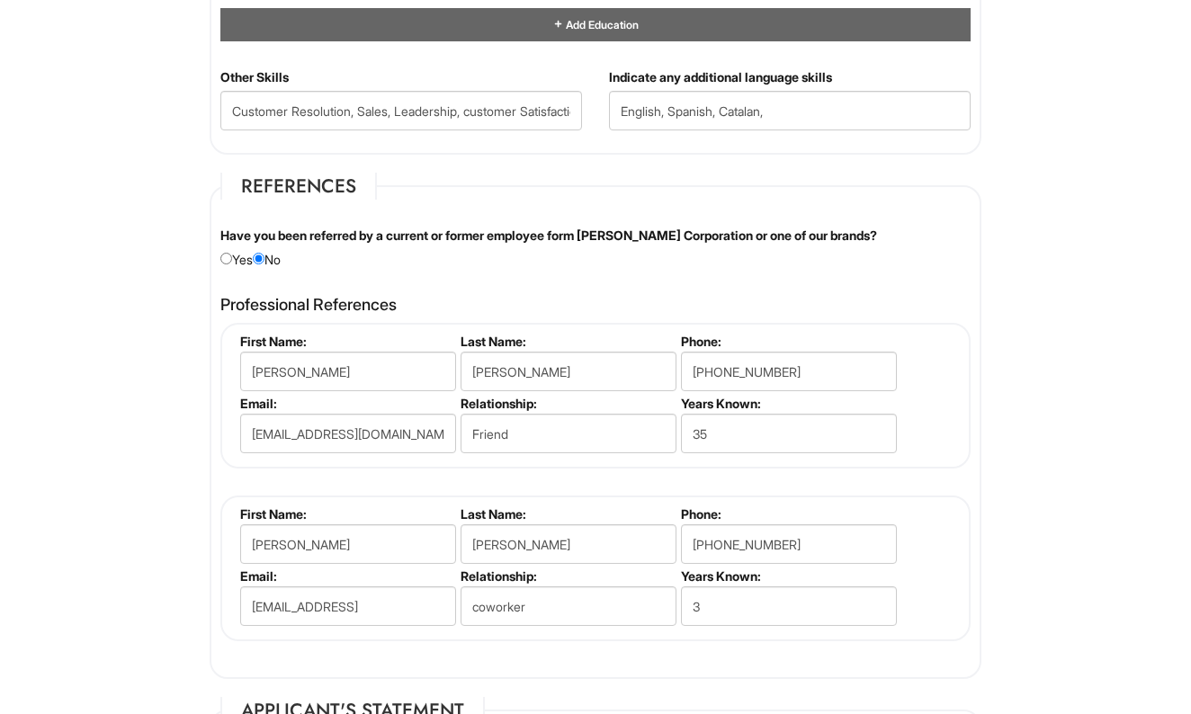
scroll to position [1983, 0]
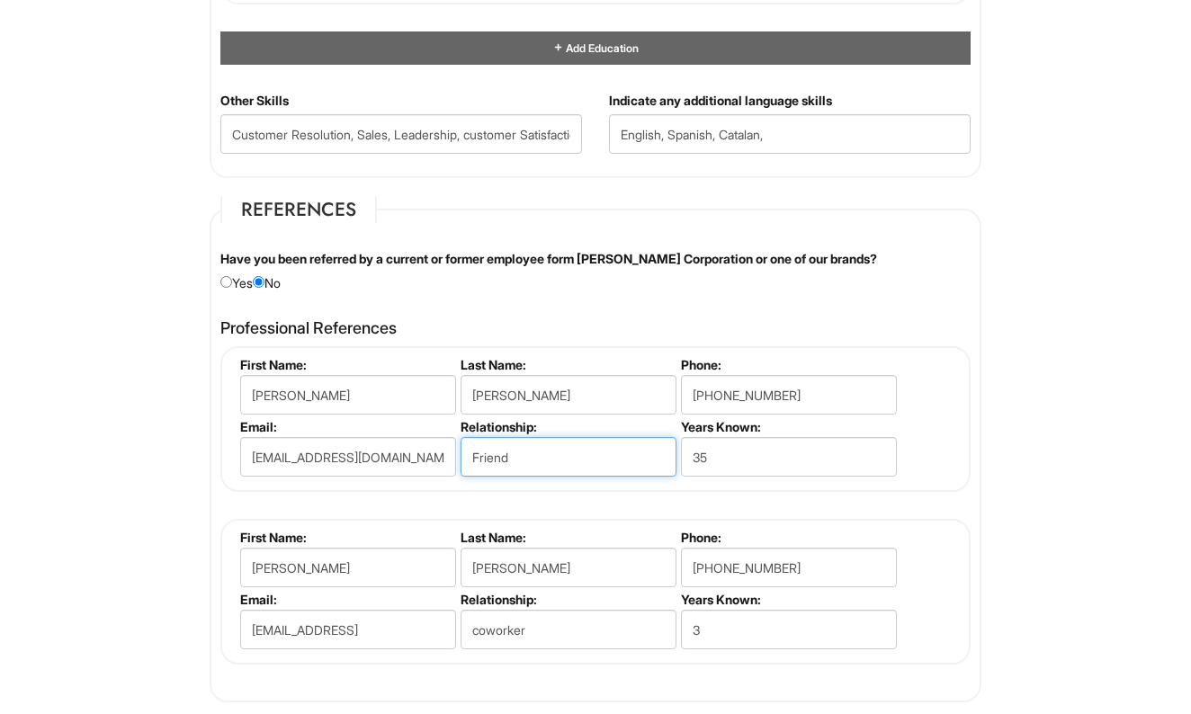
click at [514, 452] on input "Friend" at bounding box center [569, 457] width 216 height 40
type input "F"
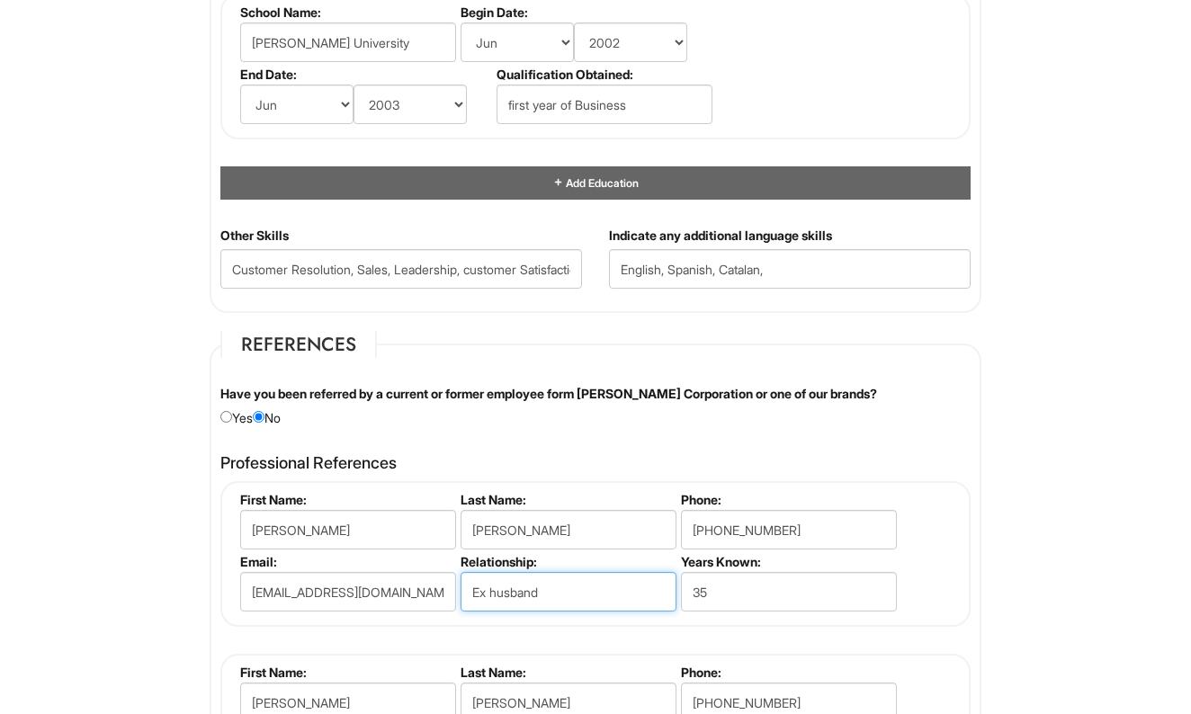
scroll to position [1856, 0]
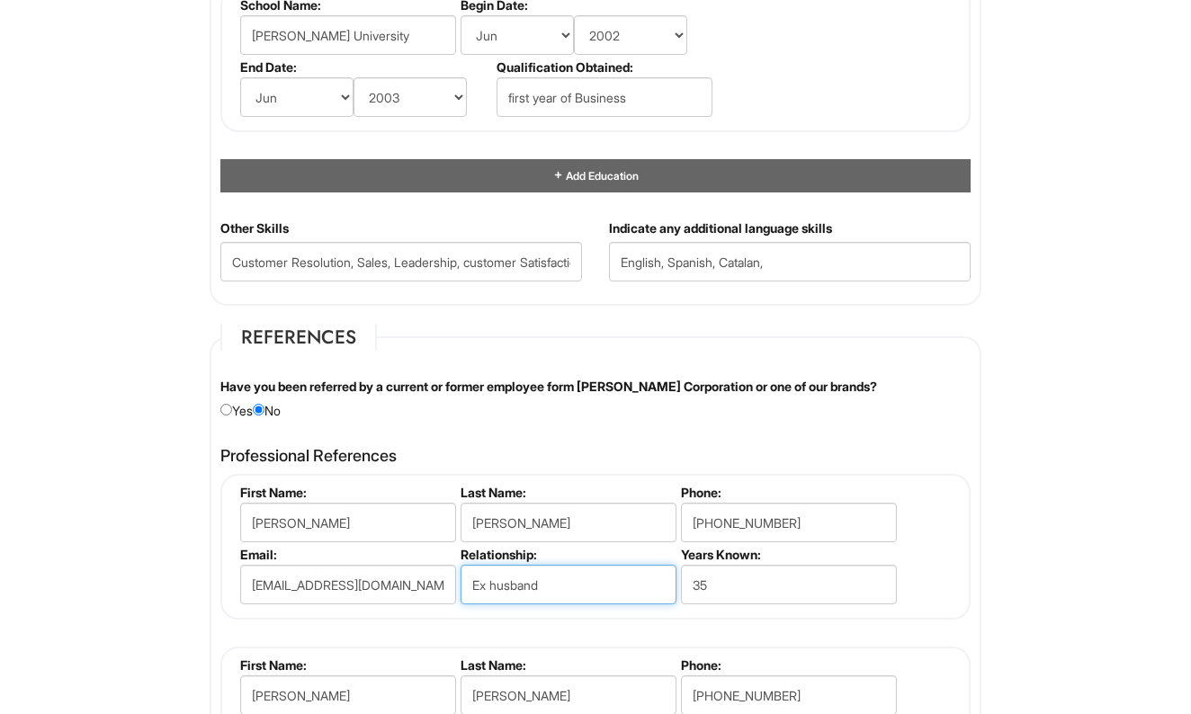
click at [487, 574] on input "Ex husband" at bounding box center [569, 585] width 216 height 40
click at [495, 576] on input "Ex- husband" at bounding box center [569, 585] width 216 height 40
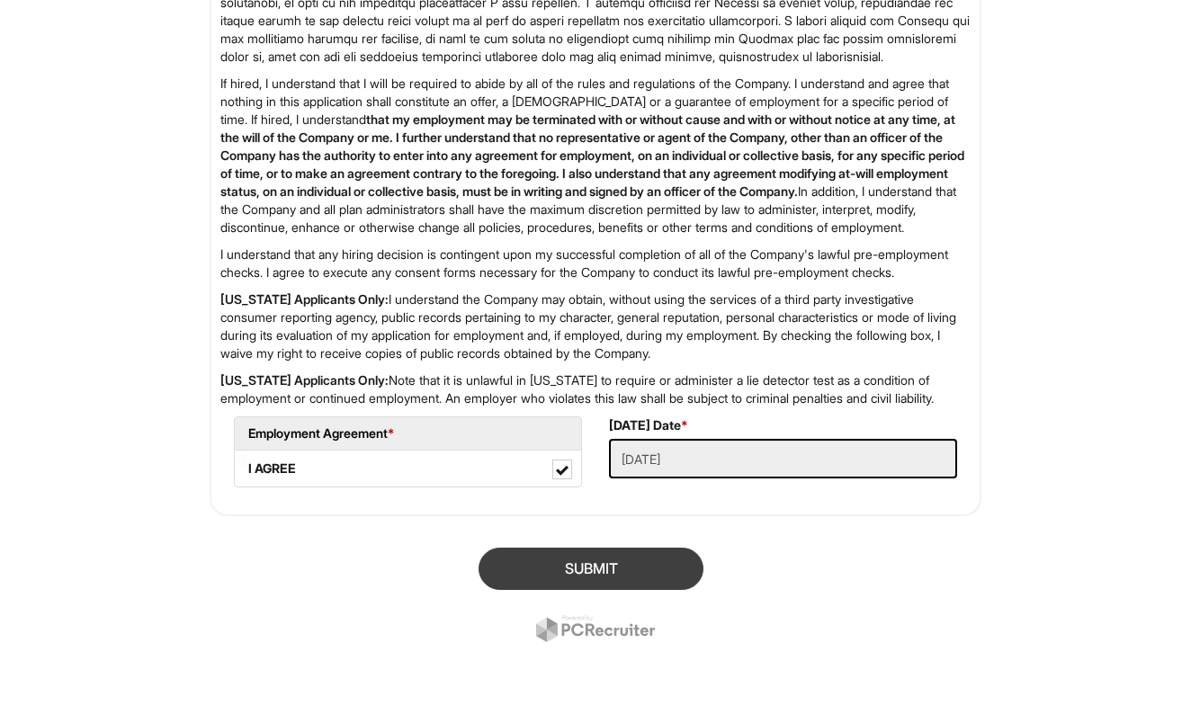
type input "Ex-husband"
click at [557, 590] on button "SUBMIT" at bounding box center [591, 569] width 225 height 42
click at [608, 580] on button "SUBMIT" at bounding box center [591, 569] width 225 height 42
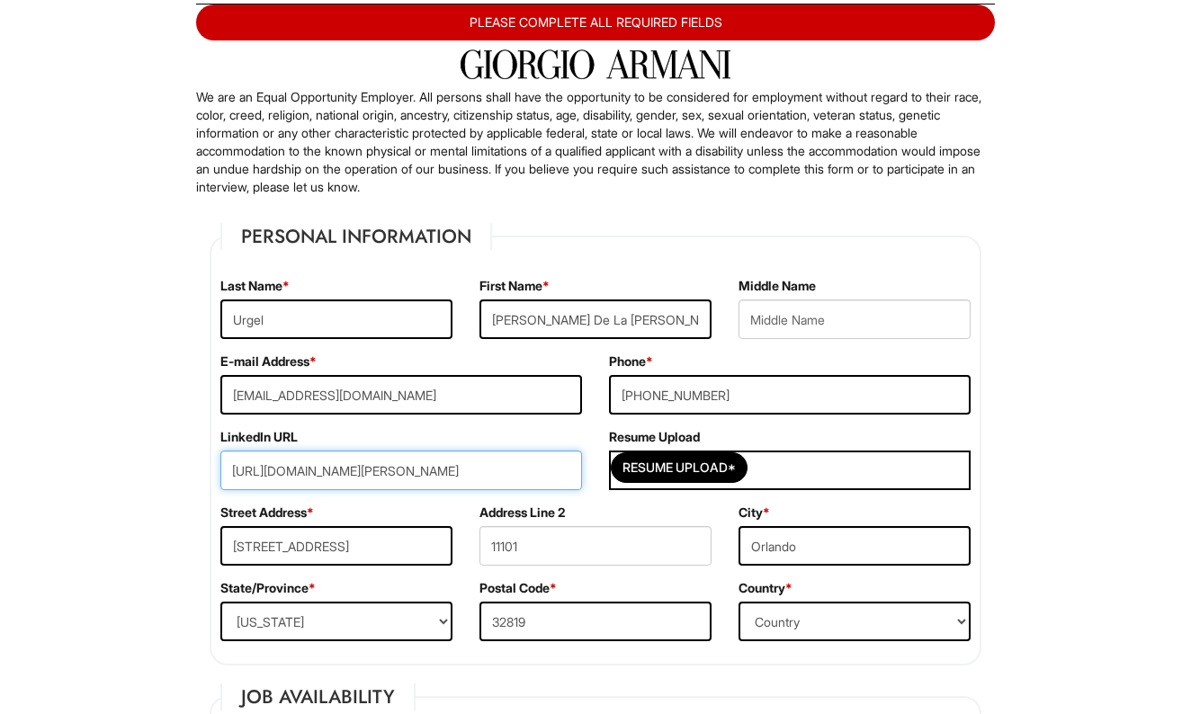
click at [507, 470] on input "[URL][DOMAIN_NAME][PERSON_NAME]" at bounding box center [401, 471] width 362 height 40
type input "h"
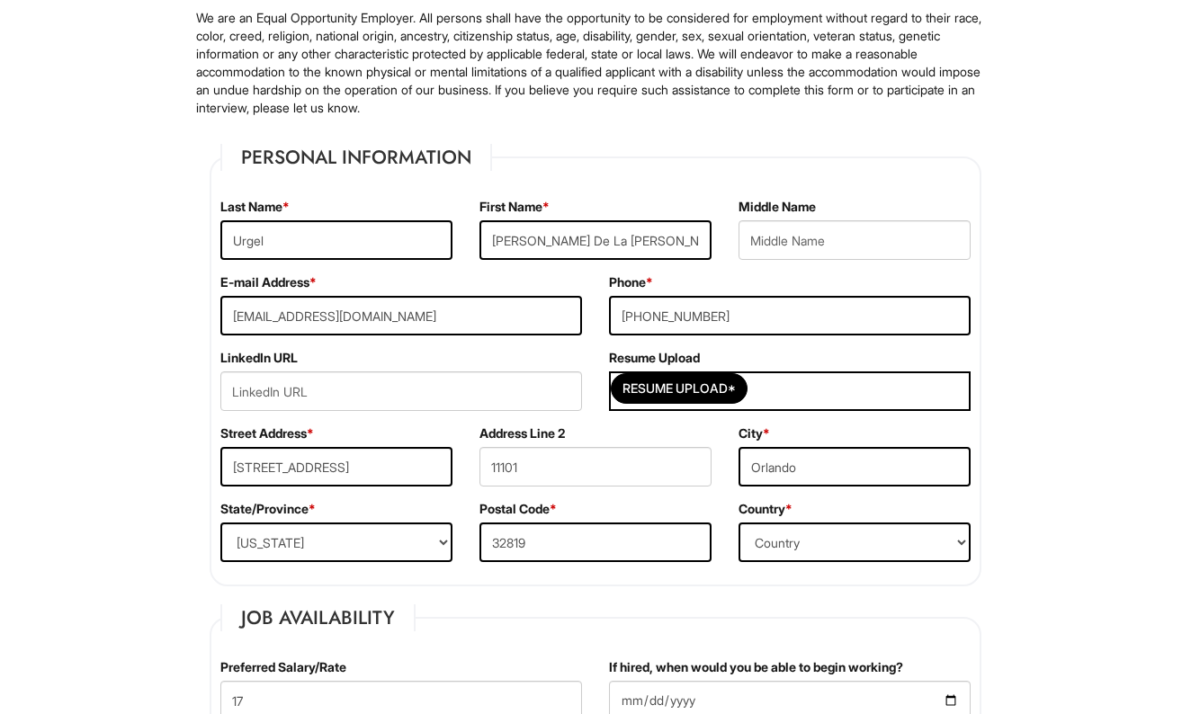
scroll to position [203, 0]
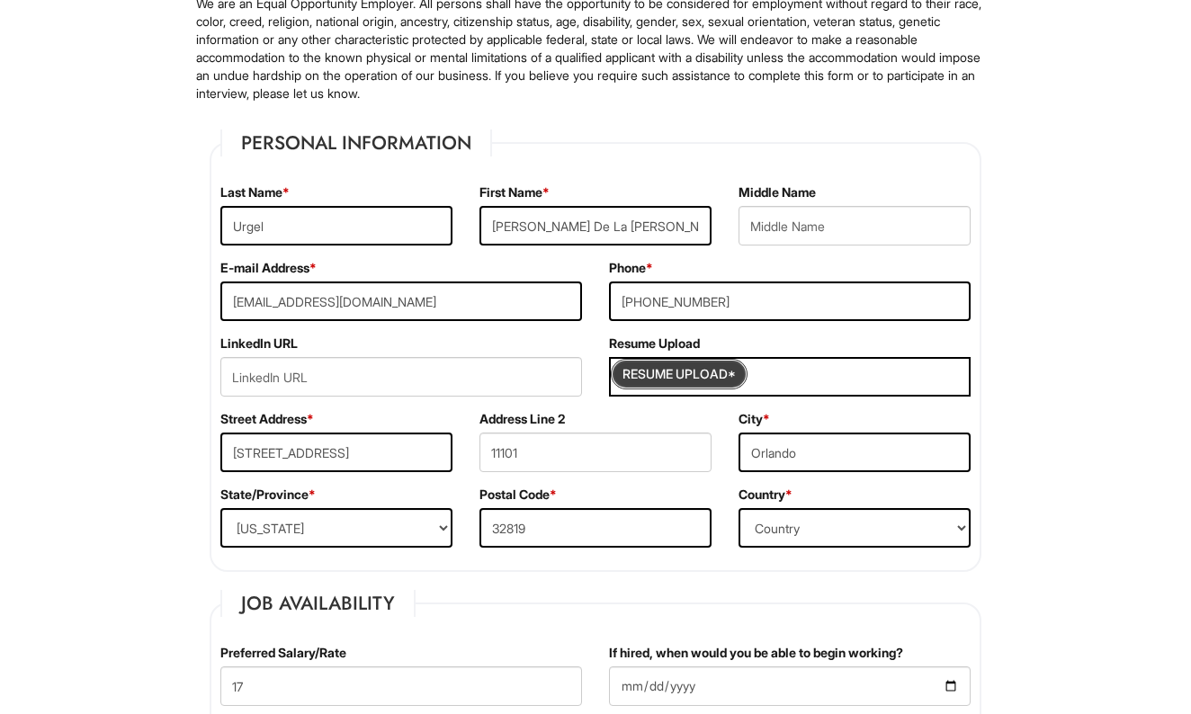
click at [683, 376] on input "Resume Upload*" at bounding box center [679, 374] width 135 height 29
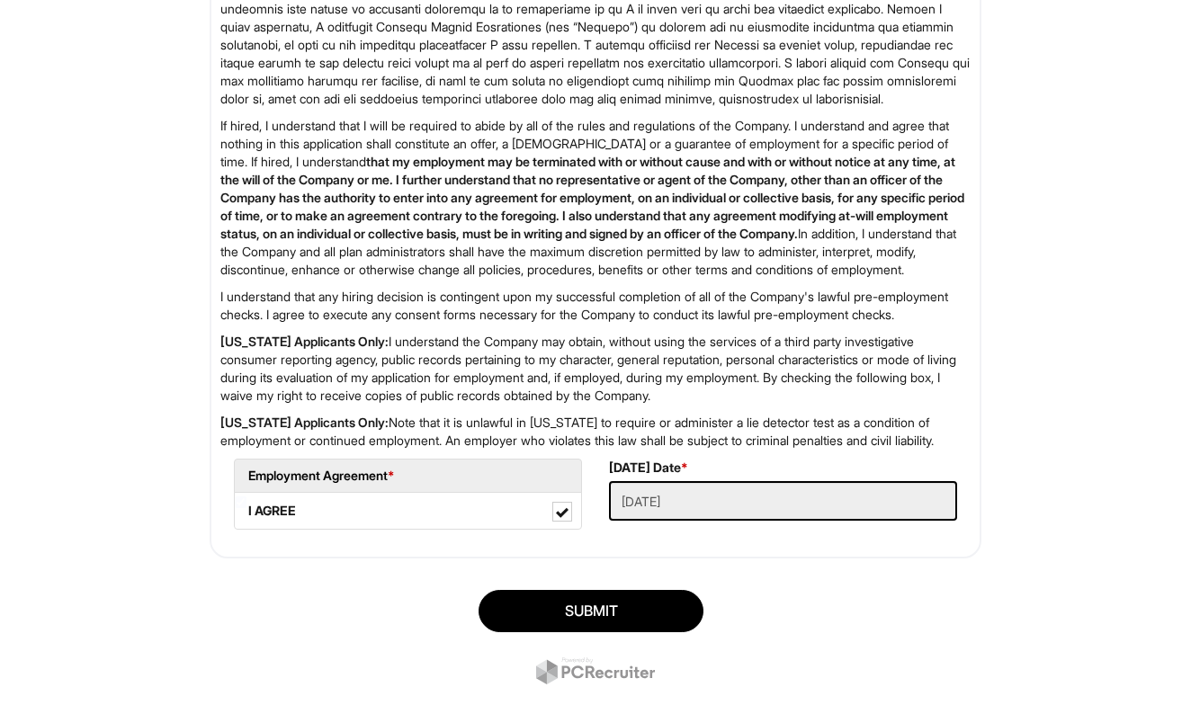
scroll to position [2796, 0]
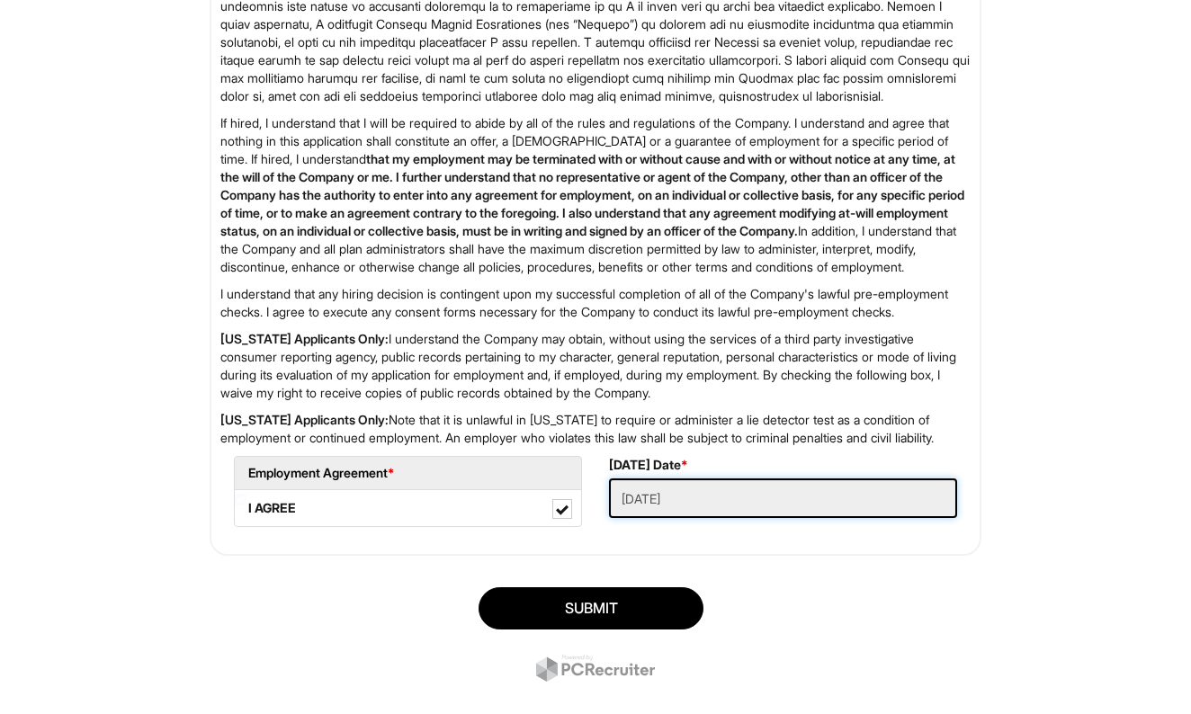
click at [910, 518] on Applied "[DATE]" at bounding box center [783, 499] width 348 height 40
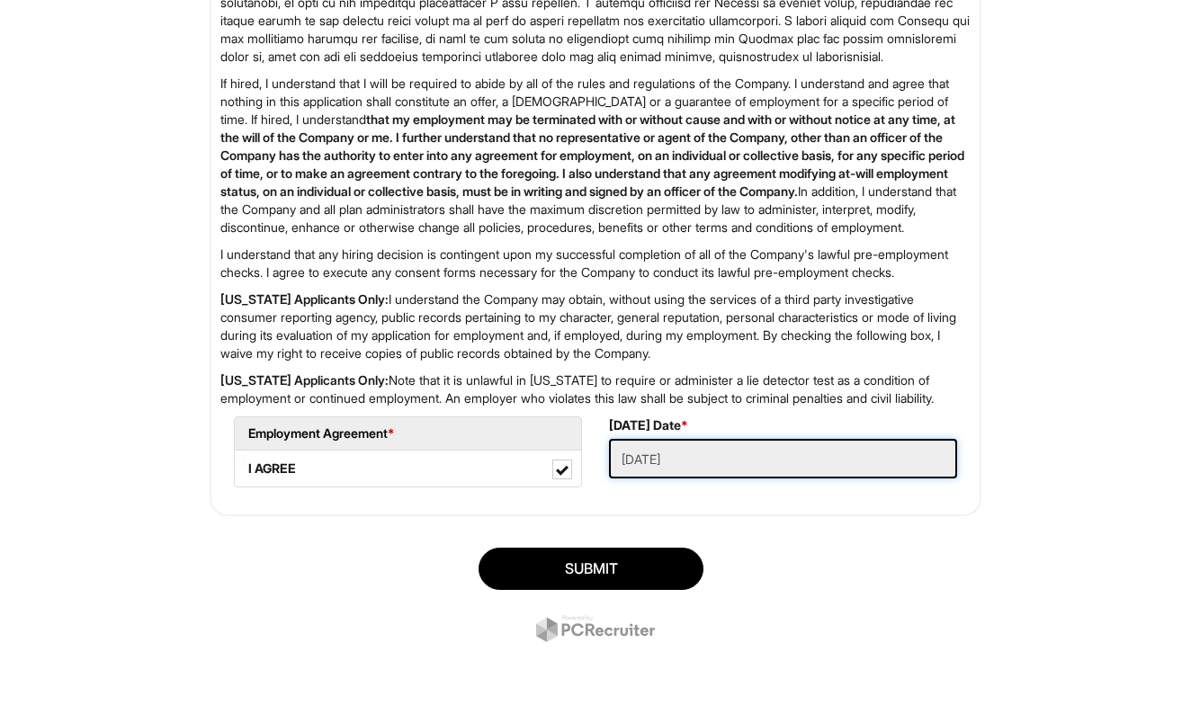
scroll to position [2900, 0]
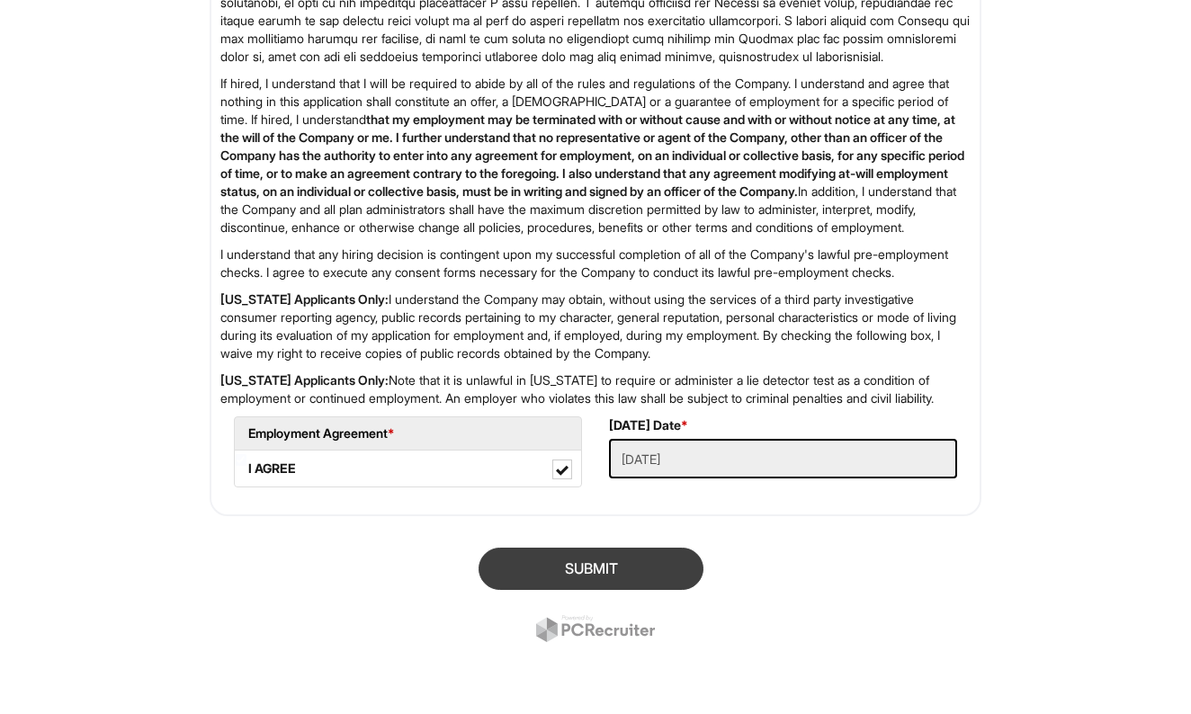
click at [621, 570] on button "SUBMIT" at bounding box center [591, 569] width 225 height 42
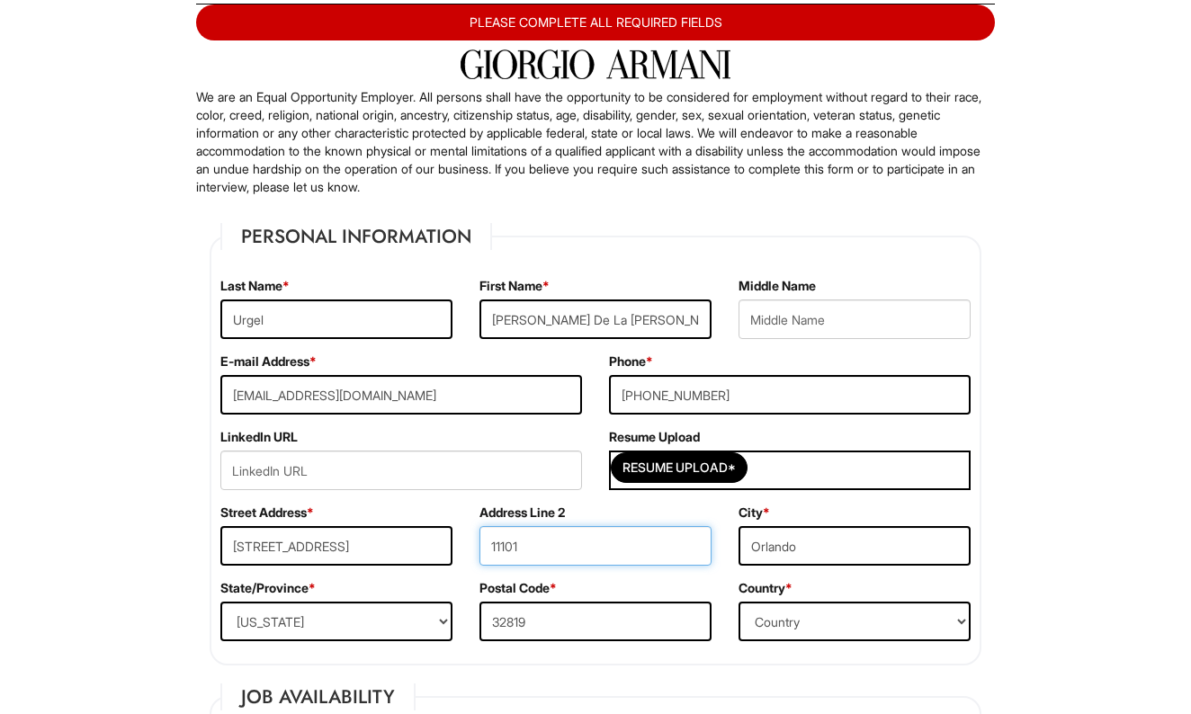
click at [529, 550] on input "11101" at bounding box center [595, 546] width 232 height 40
type input "1"
click at [523, 548] on input "text" at bounding box center [595, 546] width 232 height 40
type input "11101"
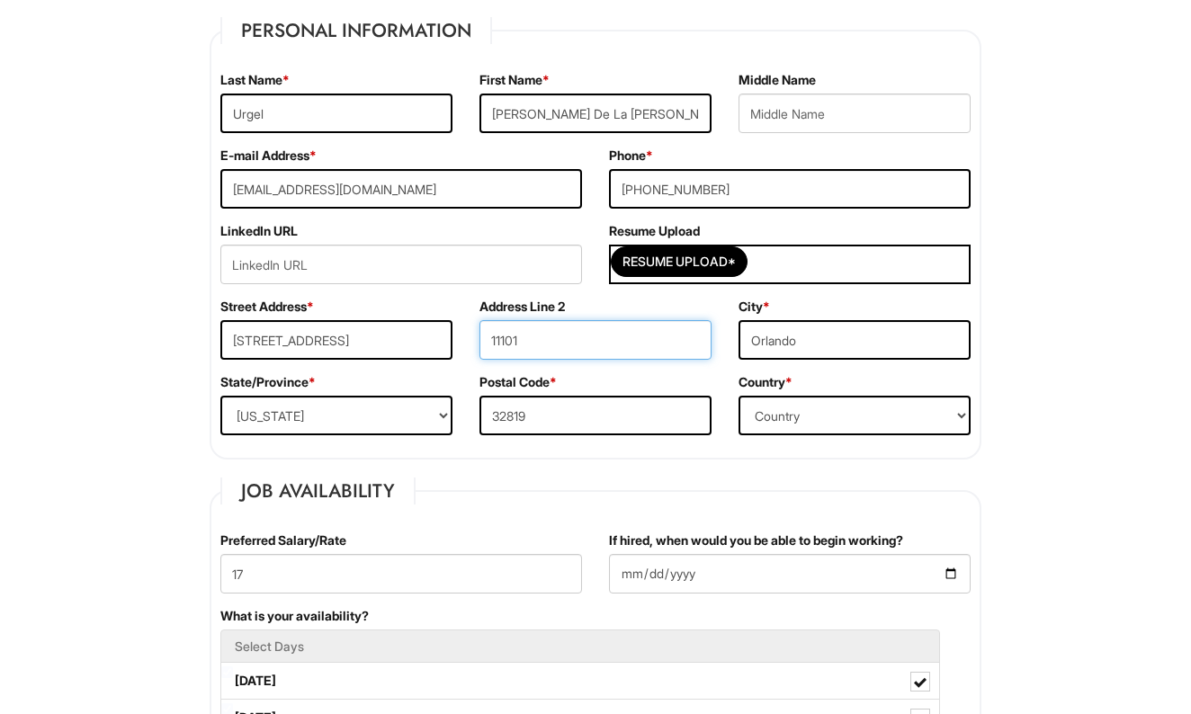
scroll to position [316, 0]
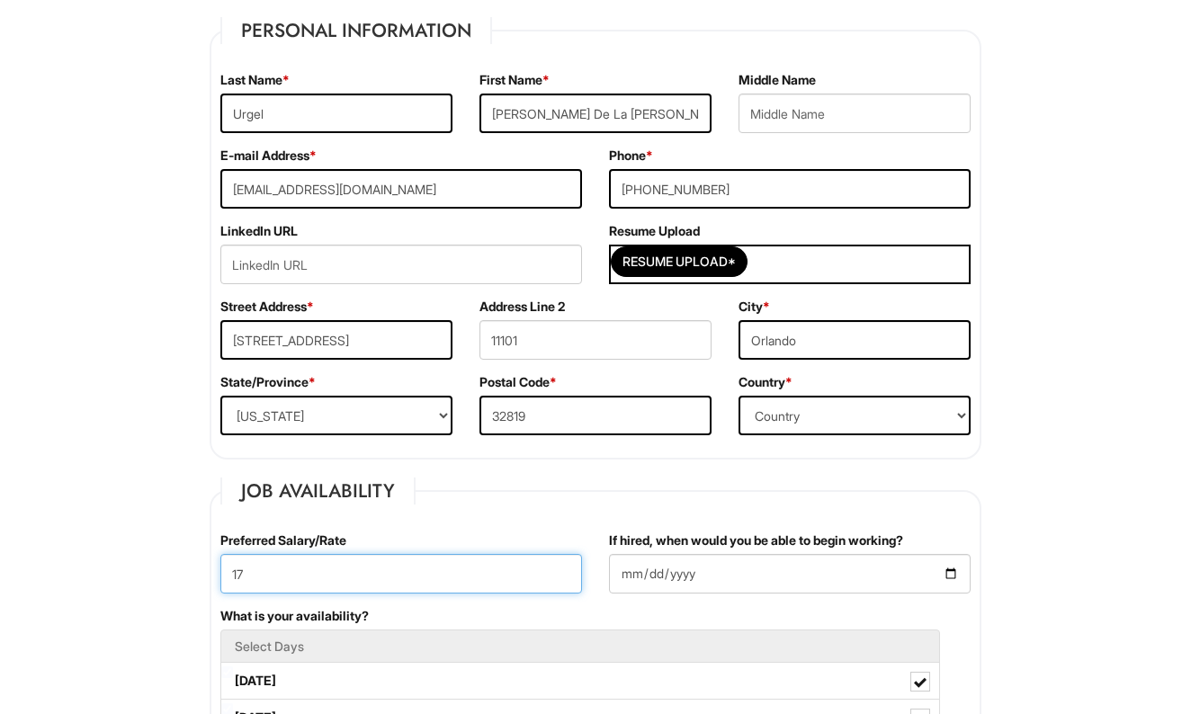
click at [250, 572] on input "17" at bounding box center [401, 574] width 362 height 40
type input "1"
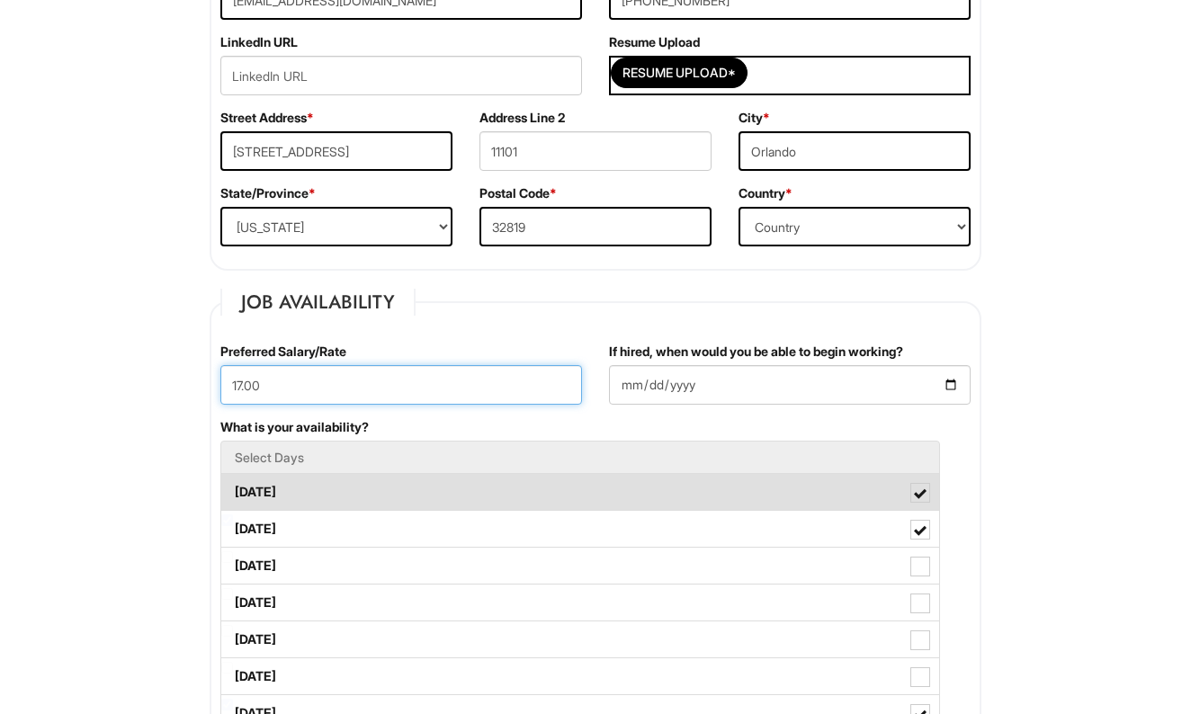
scroll to position [523, 0]
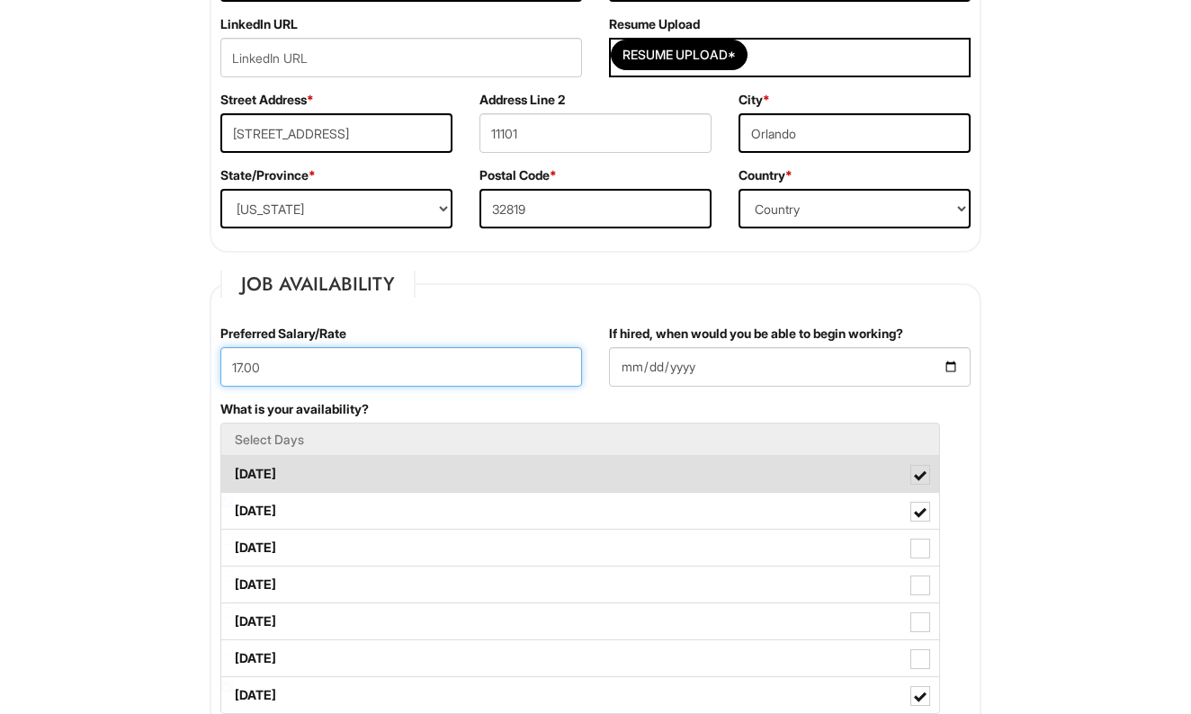
type input "17.00"
click at [663, 483] on label "[DATE]" at bounding box center [580, 474] width 718 height 36
click at [233, 471] on Available_Monday "[DATE]" at bounding box center [227, 466] width 12 height 12
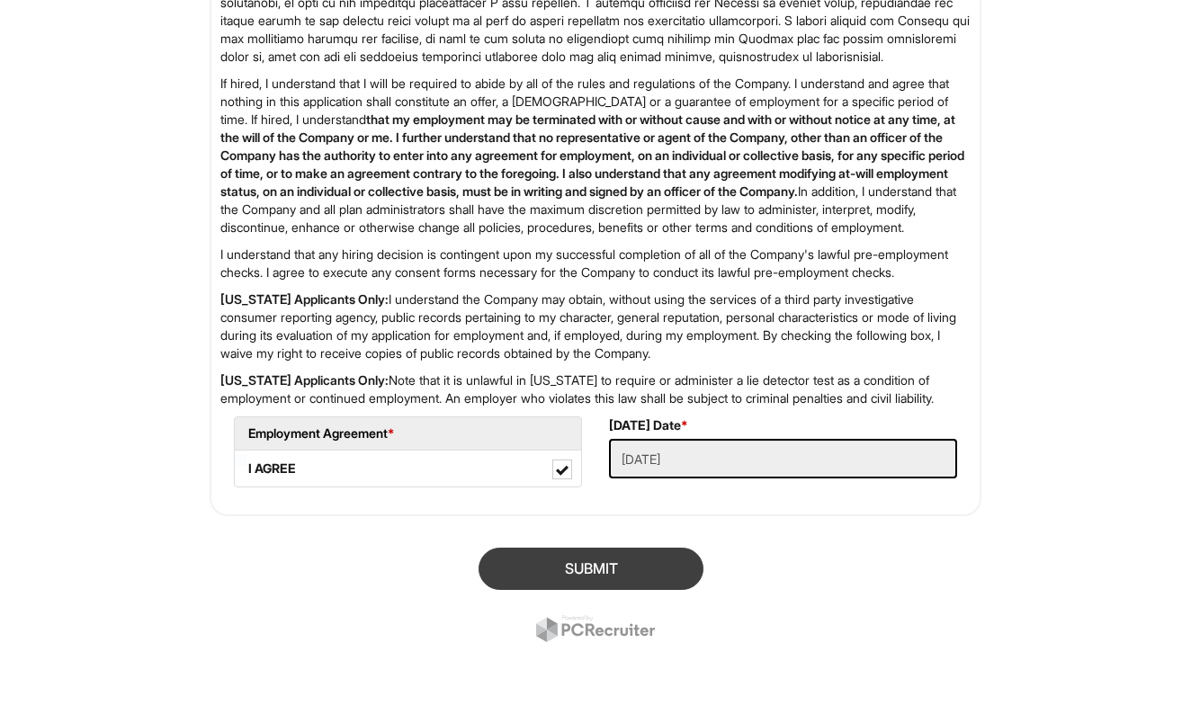
click at [595, 568] on button "SUBMIT" at bounding box center [591, 569] width 225 height 42
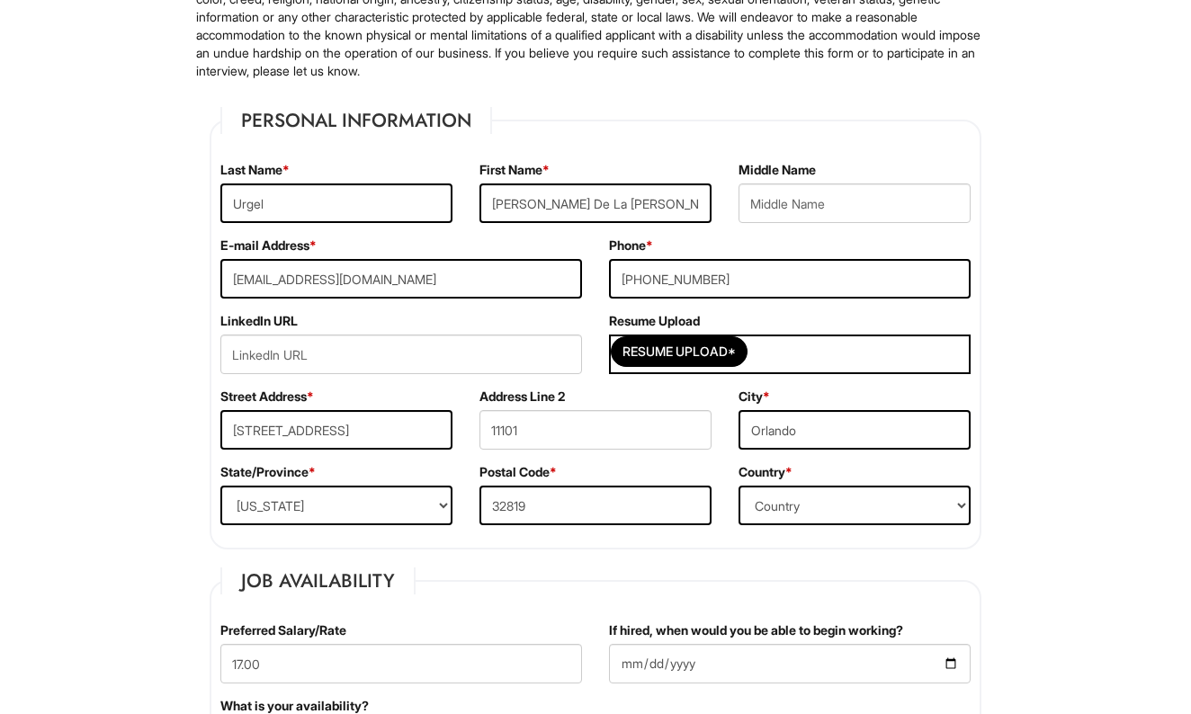
scroll to position [231, 0]
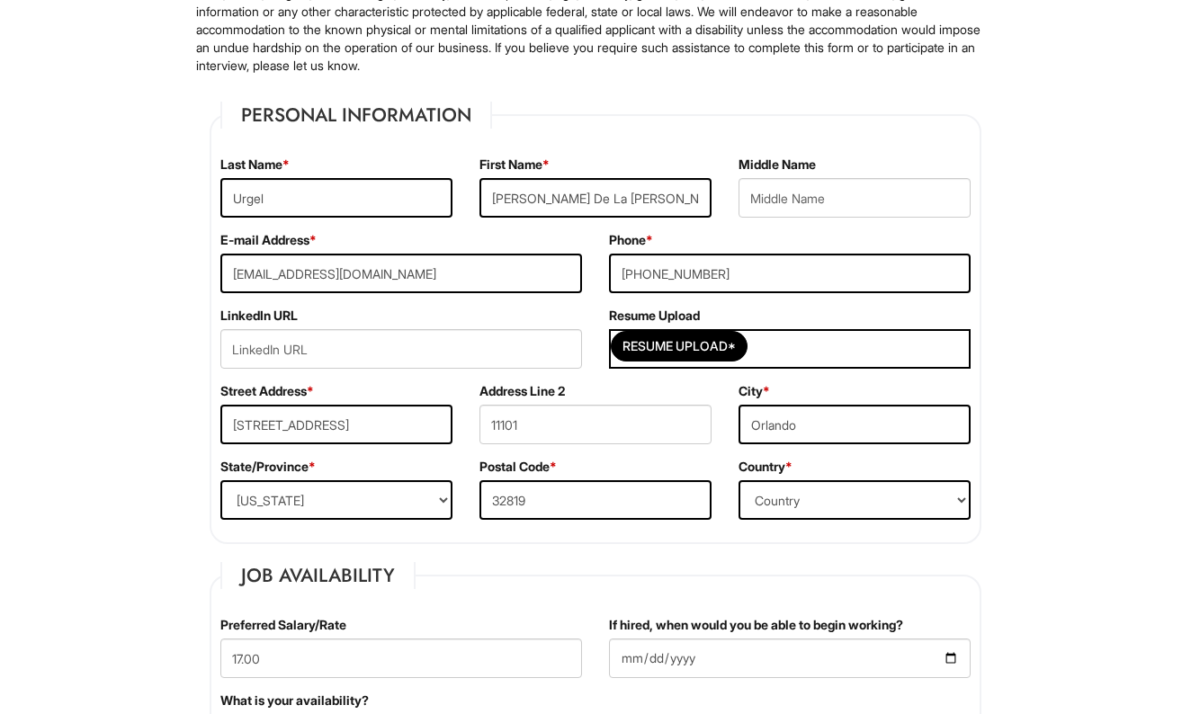
click at [792, 345] on div "Resume Upload*" at bounding box center [790, 349] width 362 height 40
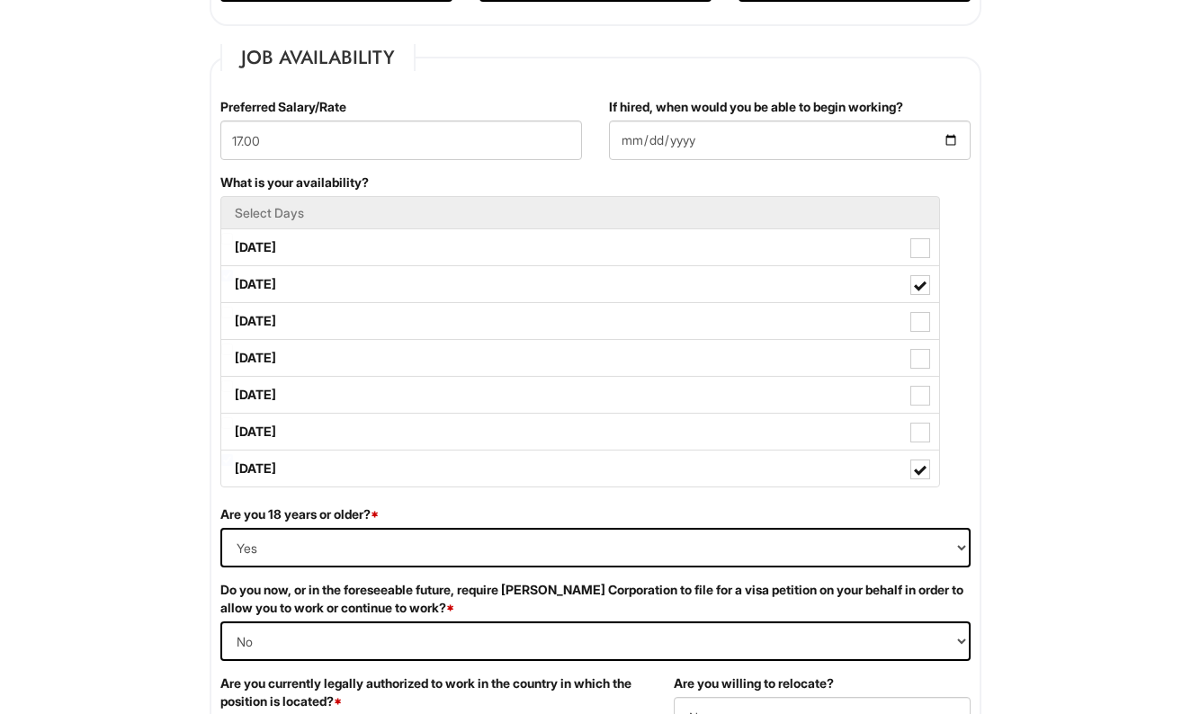
scroll to position [751, 0]
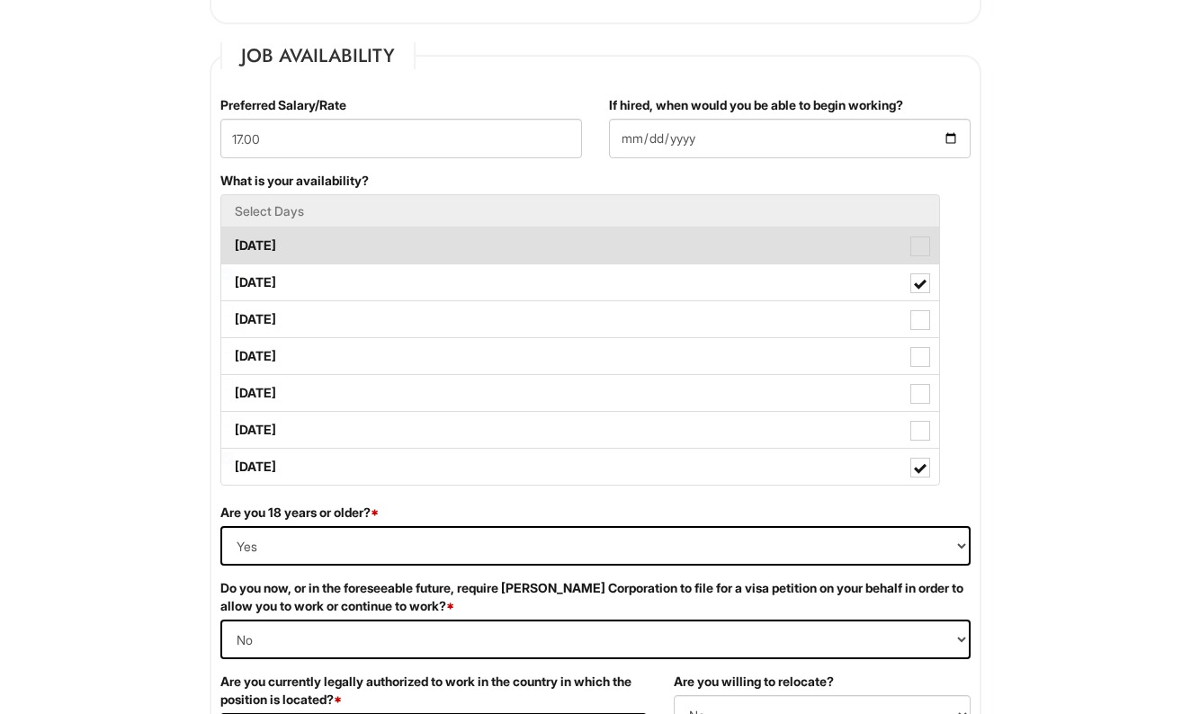
click at [924, 247] on span at bounding box center [920, 247] width 20 height 20
click at [233, 243] on Available_Monday "[DATE]" at bounding box center [227, 237] width 12 height 12
checkbox Available_Monday "true"
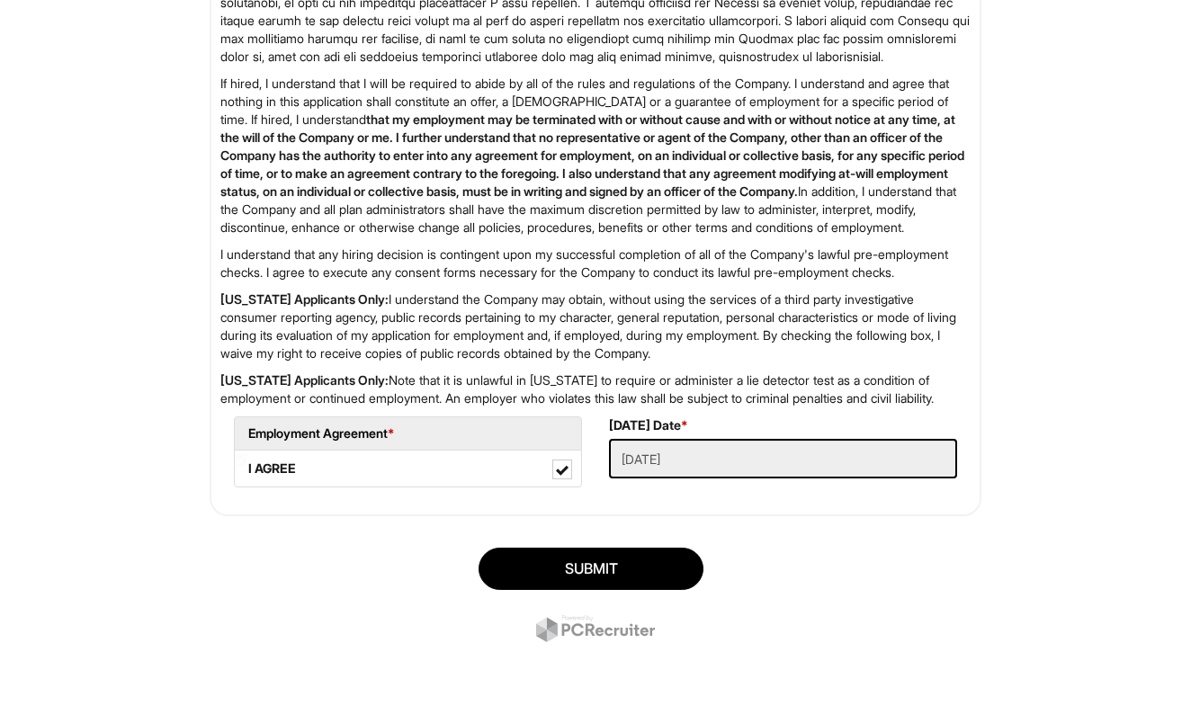
scroll to position [2900, 0]
click at [648, 555] on button "SUBMIT" at bounding box center [591, 569] width 225 height 42
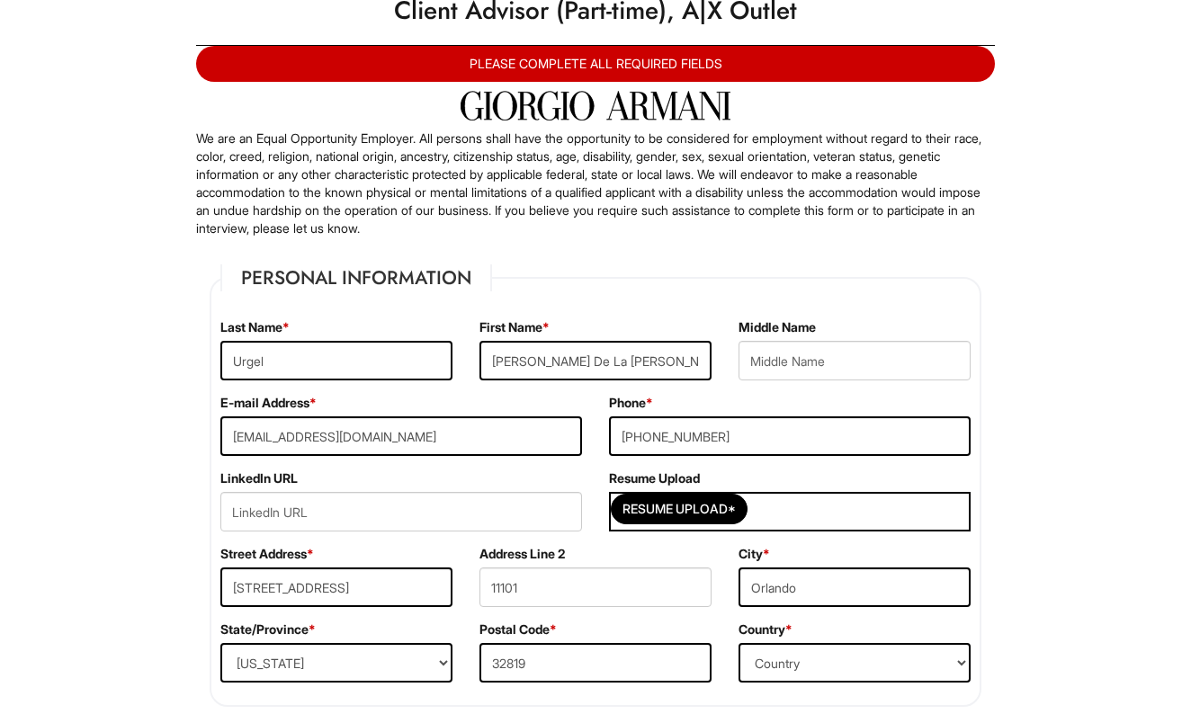
scroll to position [67, 0]
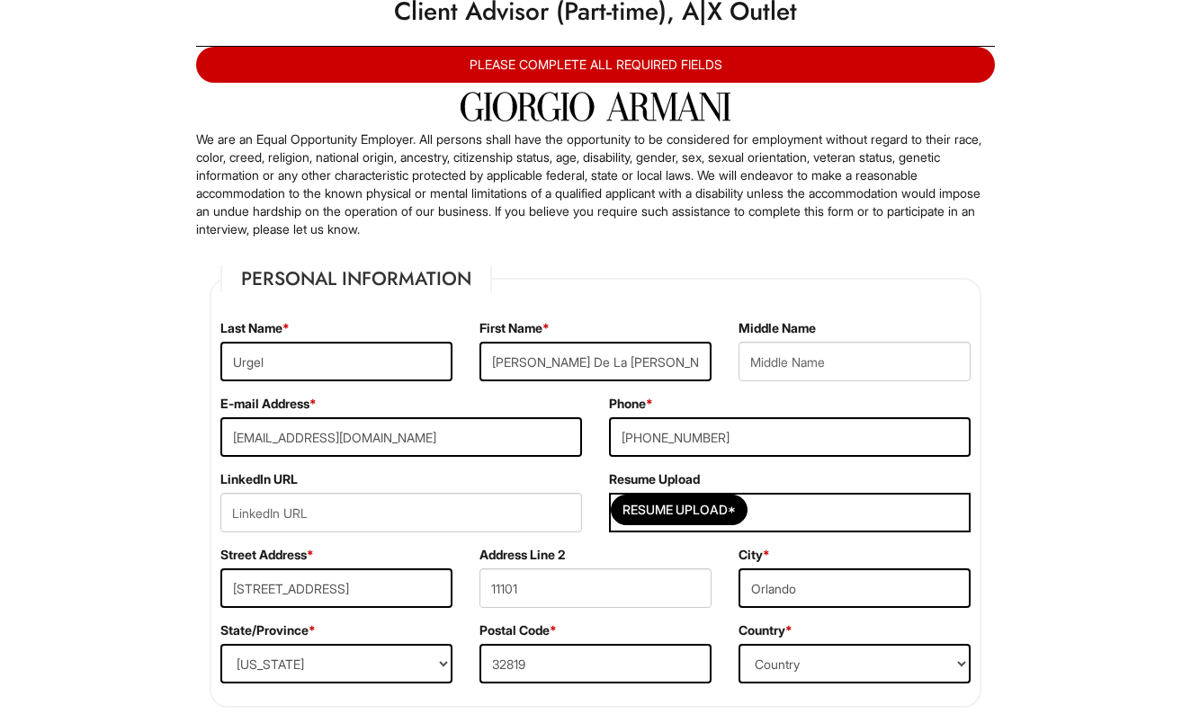
click at [639, 292] on fieldset "Personal Information Last Name * Urgel First Name * [PERSON_NAME] De La [PERSON…" at bounding box center [596, 486] width 772 height 443
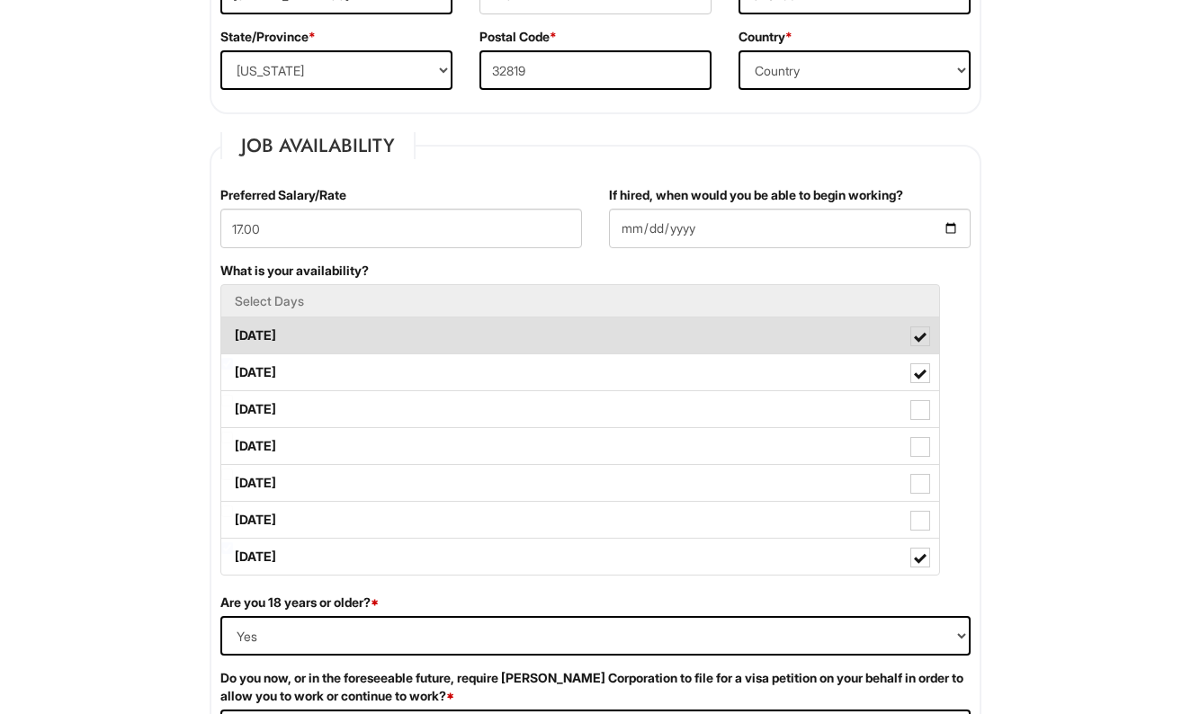
scroll to position [657, 0]
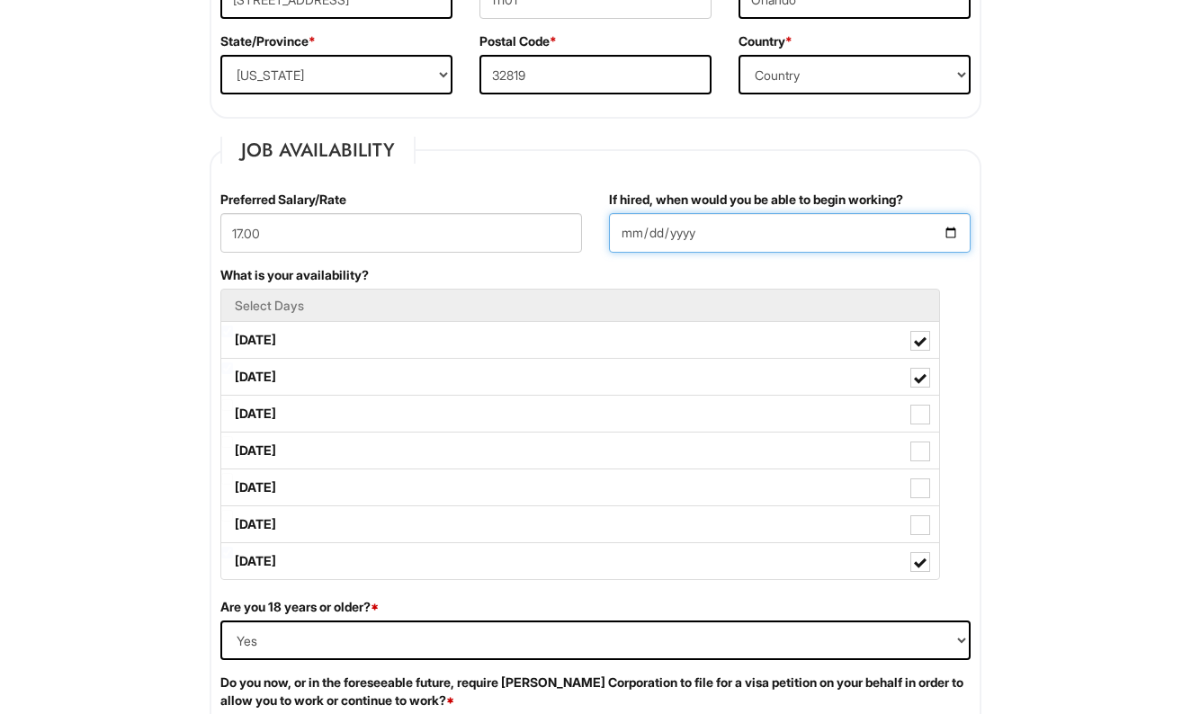
click at [657, 233] on input "[DATE]" at bounding box center [790, 233] width 362 height 40
type input "[DATE]"
click at [887, 275] on div "What is your availability? Select Days [DATE] [DATE] [DATE] [DATE] [DATE] [DATE…" at bounding box center [595, 432] width 777 height 332
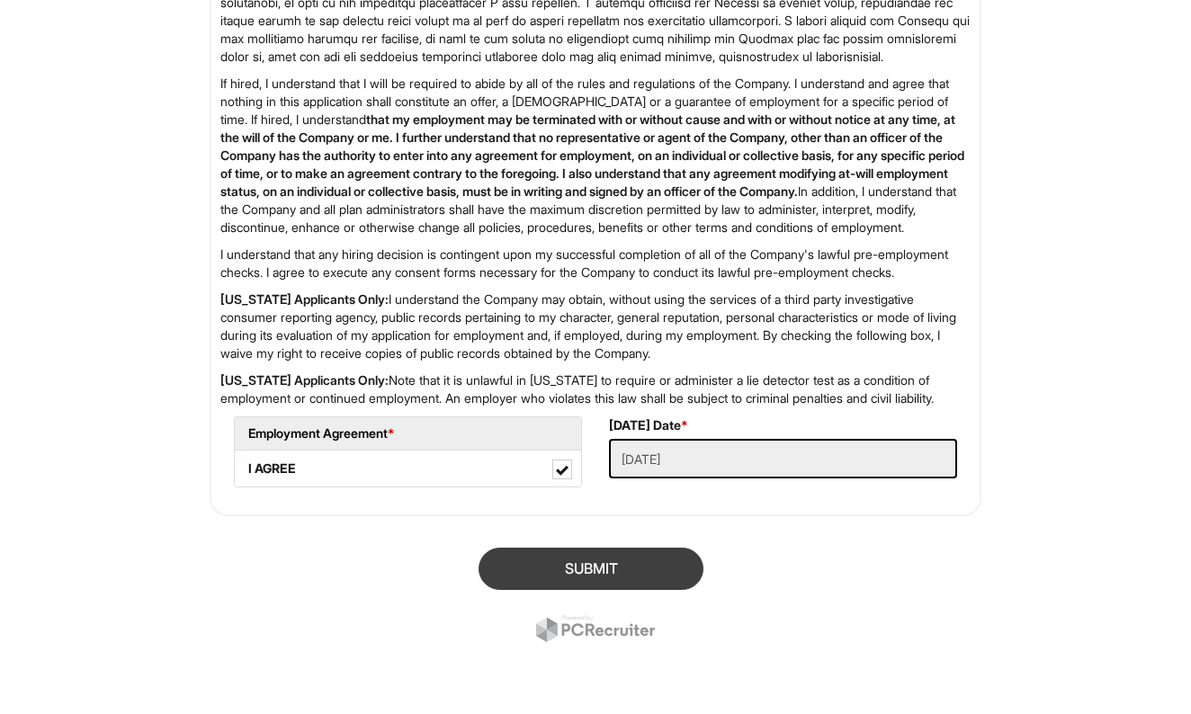
click at [583, 569] on button "SUBMIT" at bounding box center [591, 569] width 225 height 42
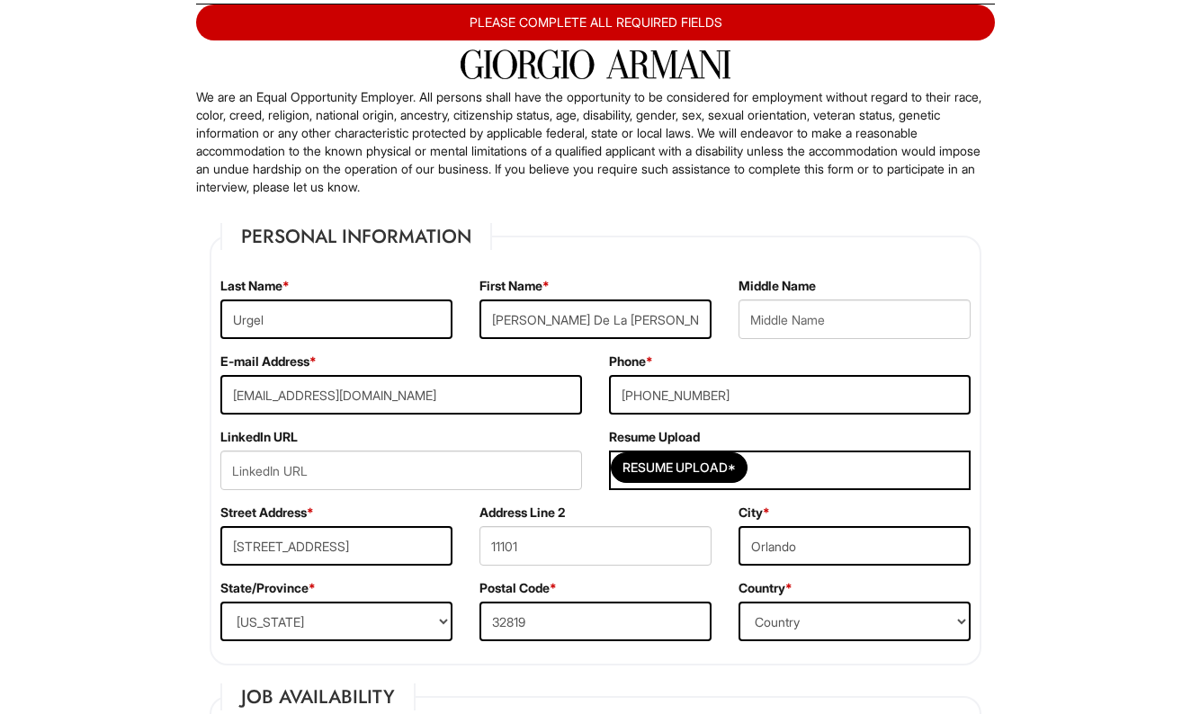
click at [691, 24] on div "PLEASE COMPLETE ALL REQUIRED FIELDS" at bounding box center [595, 22] width 799 height 36
click at [778, 14] on div "PLEASE COMPLETE ALL REQUIRED FIELDS" at bounding box center [595, 22] width 799 height 36
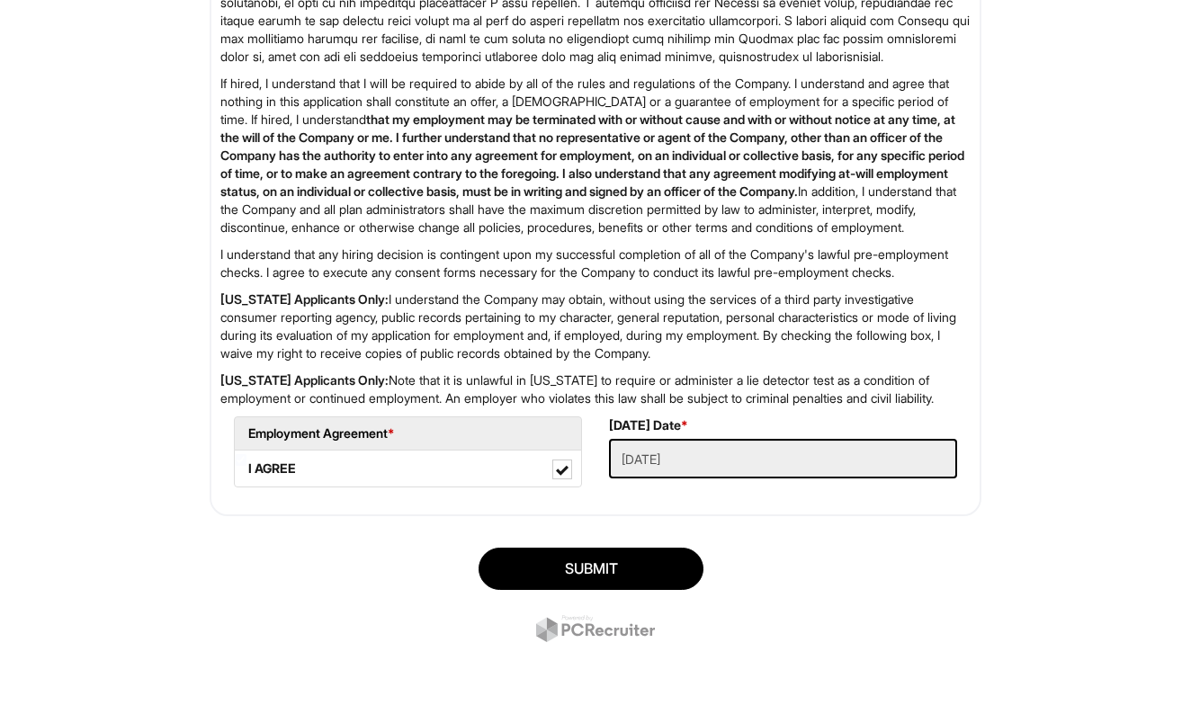
scroll to position [2900, 0]
click at [743, 465] on Applied "[DATE]" at bounding box center [783, 459] width 348 height 40
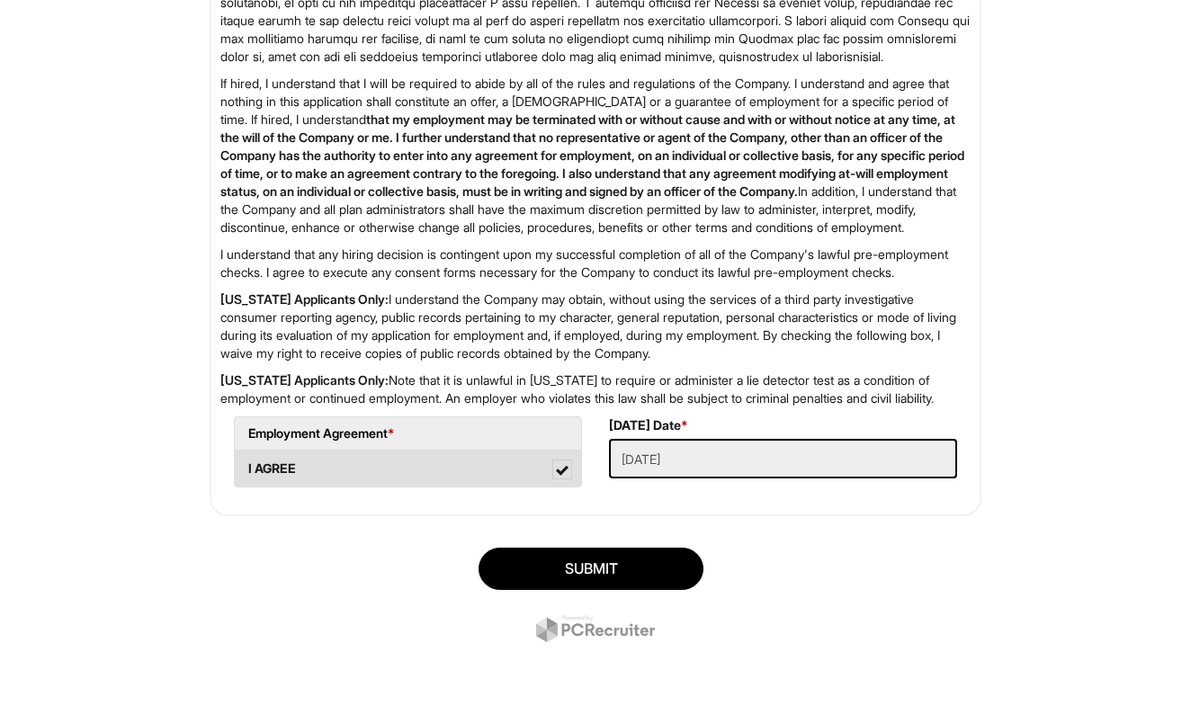
click at [475, 474] on label "I AGREE" at bounding box center [408, 469] width 346 height 36
click at [246, 466] on AGREE "I AGREE" at bounding box center [241, 460] width 12 height 12
click at [559, 465] on span at bounding box center [562, 470] width 20 height 20
click at [246, 465] on AGREE "I AGREE" at bounding box center [241, 460] width 12 height 12
checkbox AGREE "true"
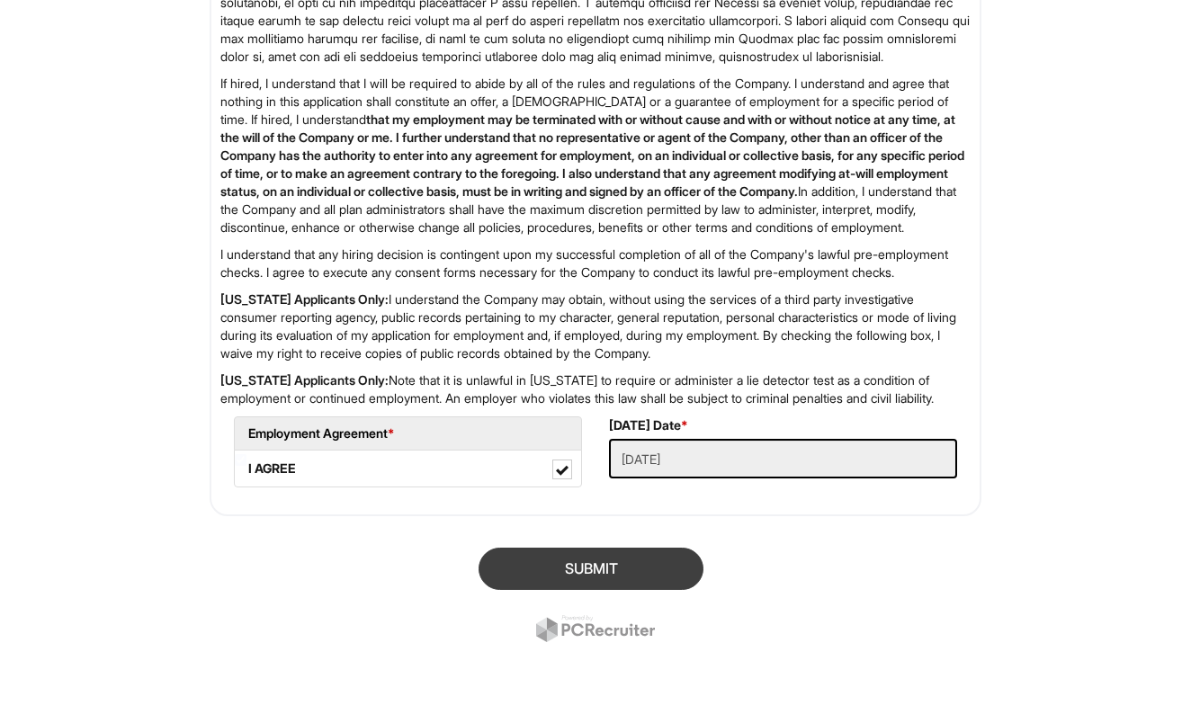
click at [637, 572] on button "SUBMIT" at bounding box center [591, 569] width 225 height 42
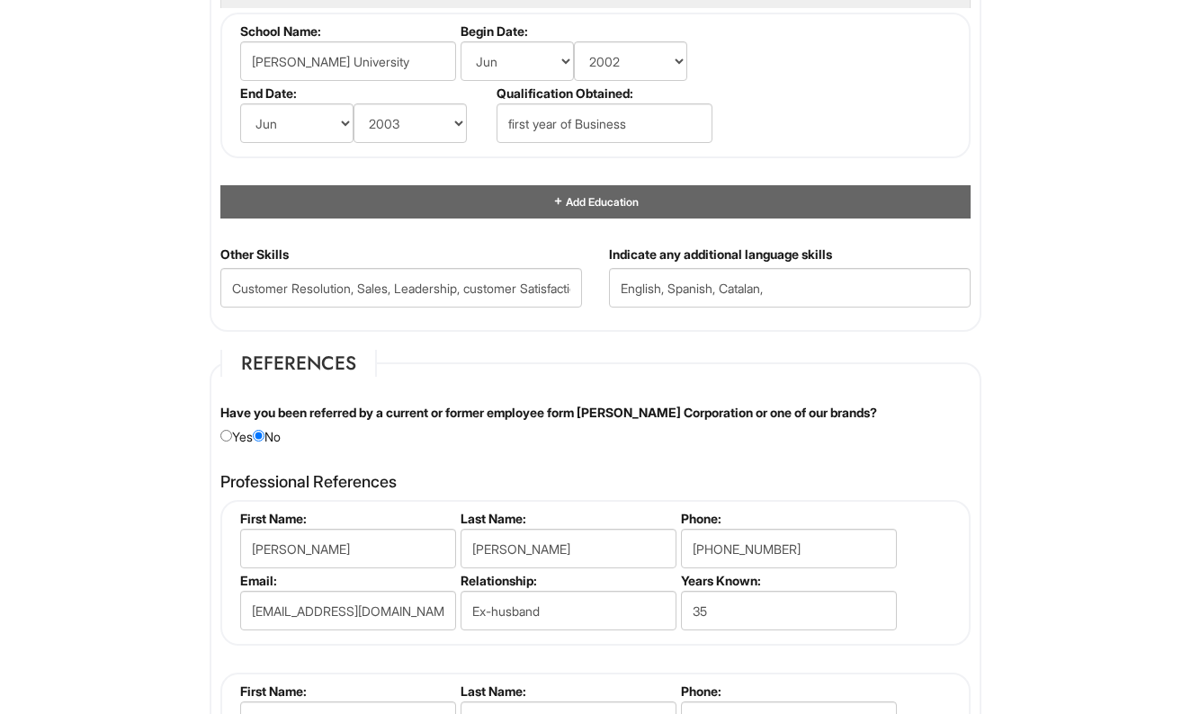
scroll to position [1837, 0]
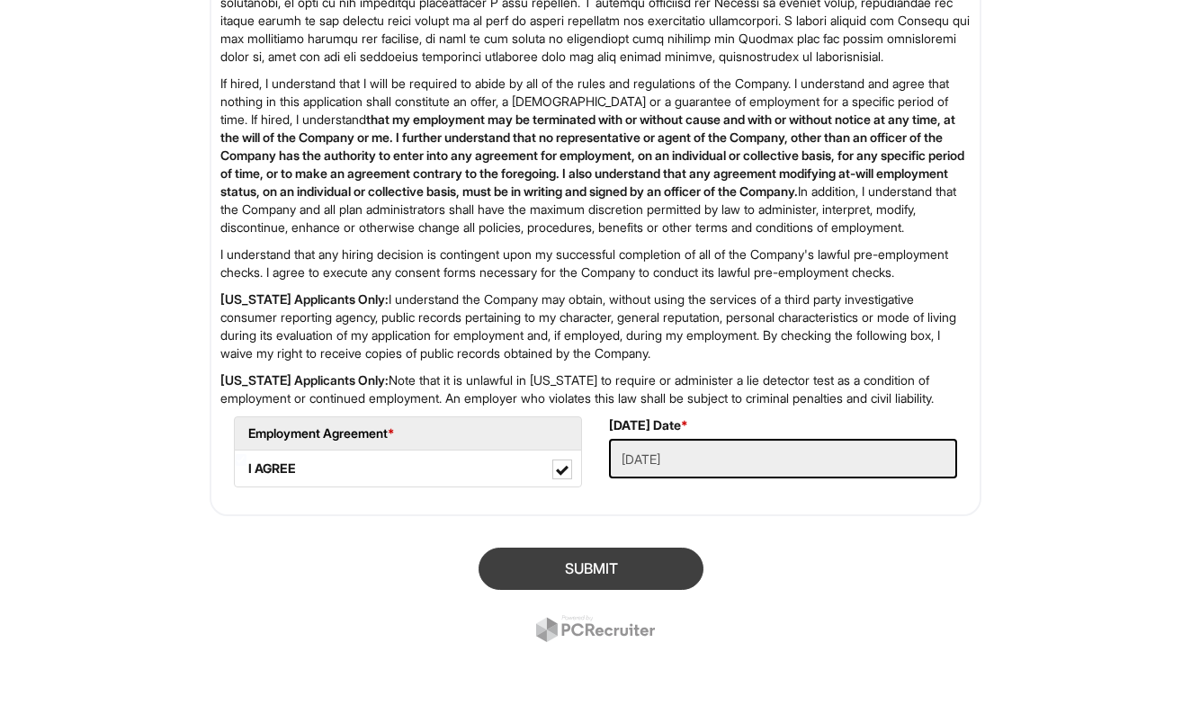
click at [608, 560] on button "SUBMIT" at bounding box center [591, 569] width 225 height 42
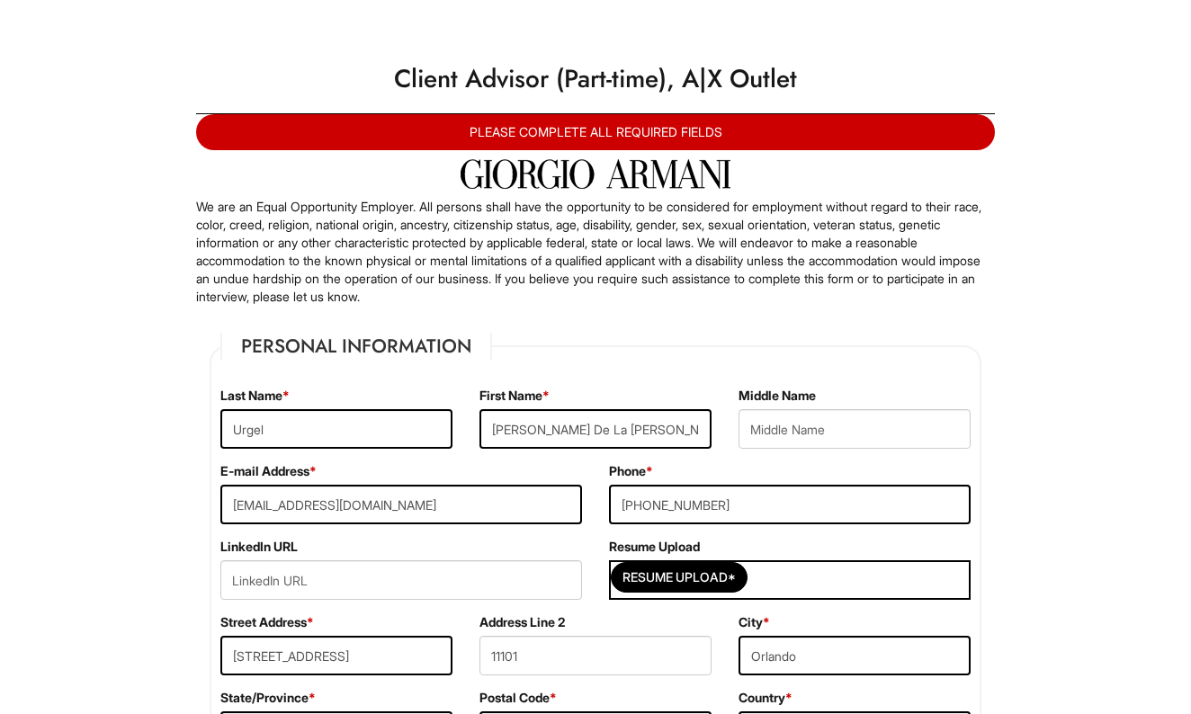
scroll to position [0, 0]
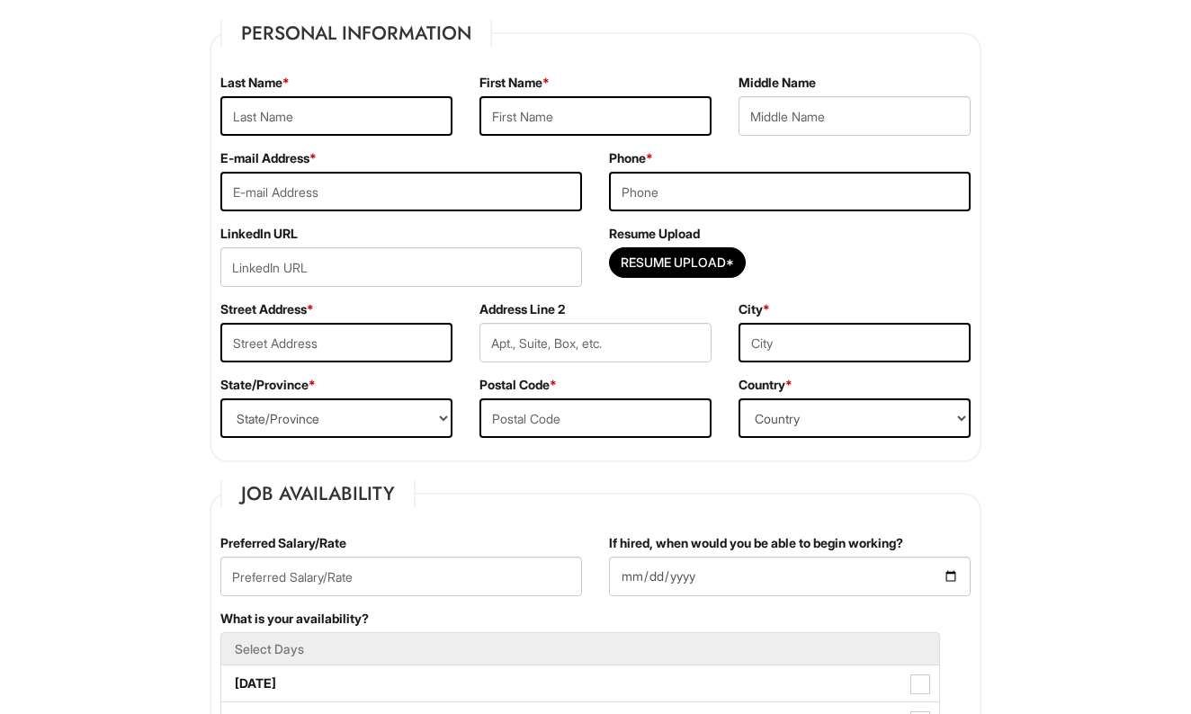
scroll to position [236, 0]
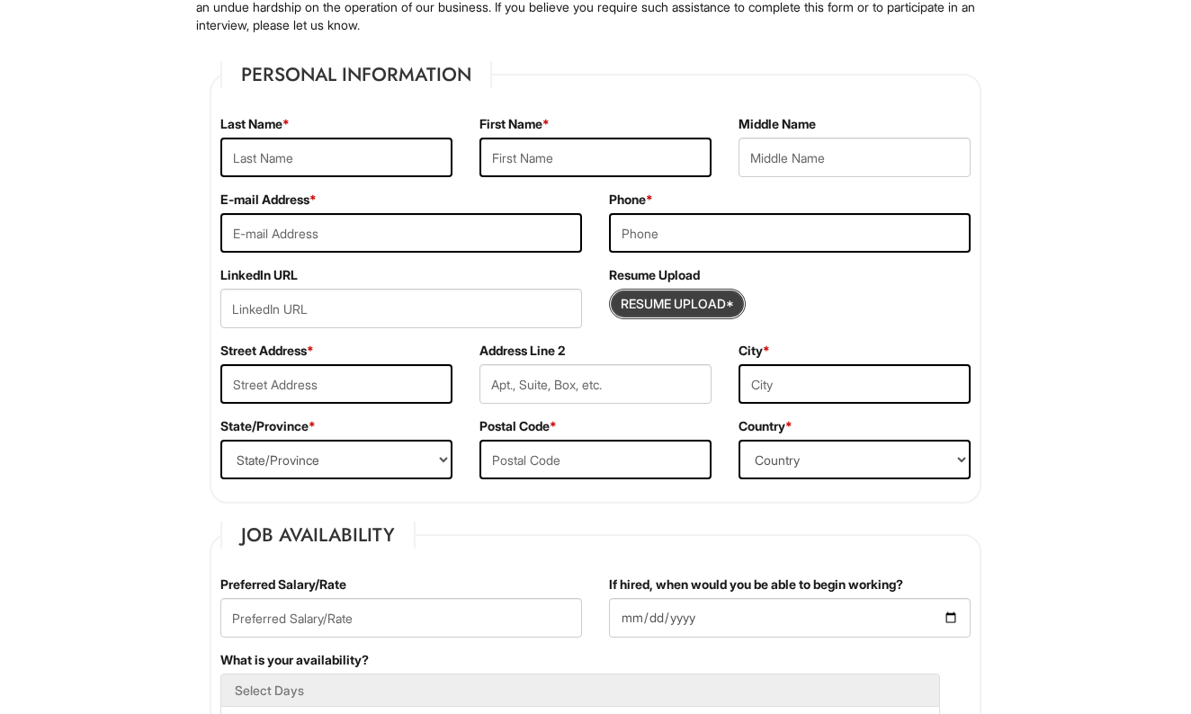
click at [669, 303] on input "Resume Upload*" at bounding box center [677, 304] width 135 height 29
type input "C:\fakepath\[PERSON_NAME]-RESUME-2025.pdf"
click at [673, 306] on input "Resume Upload*" at bounding box center [677, 304] width 135 height 29
click at [697, 313] on input "Resume Upload*" at bounding box center [677, 304] width 135 height 29
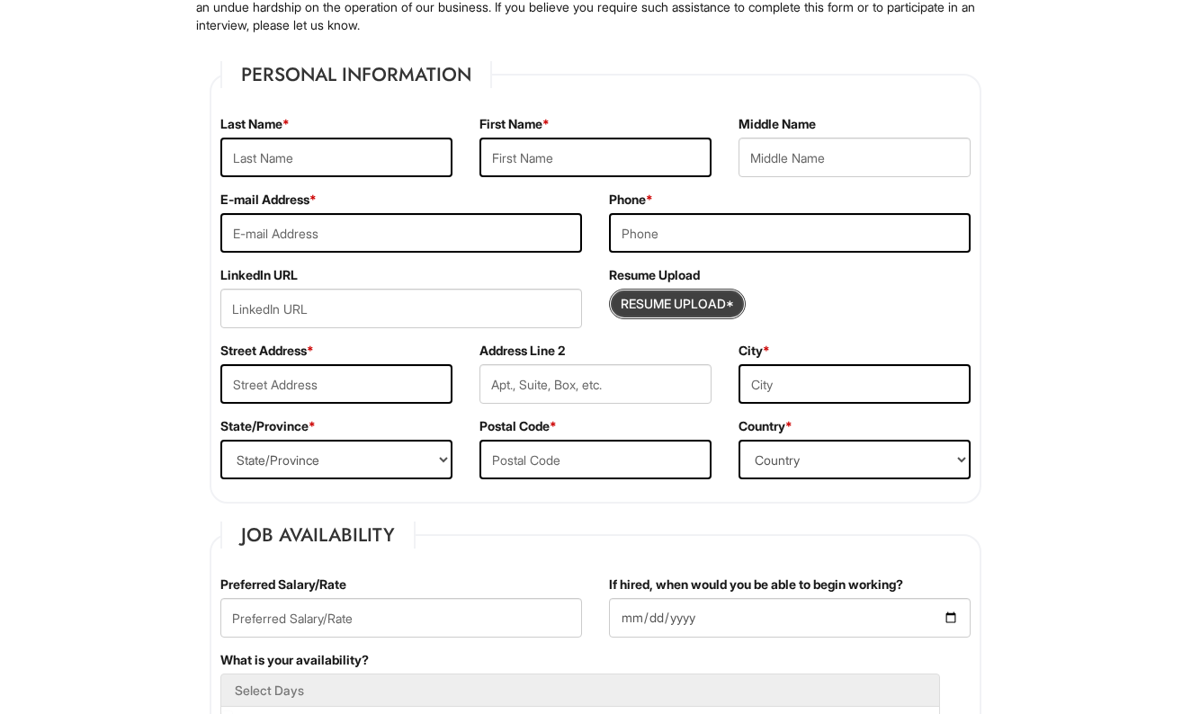
click at [732, 305] on input "Resume Upload*" at bounding box center [677, 304] width 135 height 29
click at [710, 300] on input "Resume Upload*" at bounding box center [677, 304] width 135 height 29
type input "Urgel"
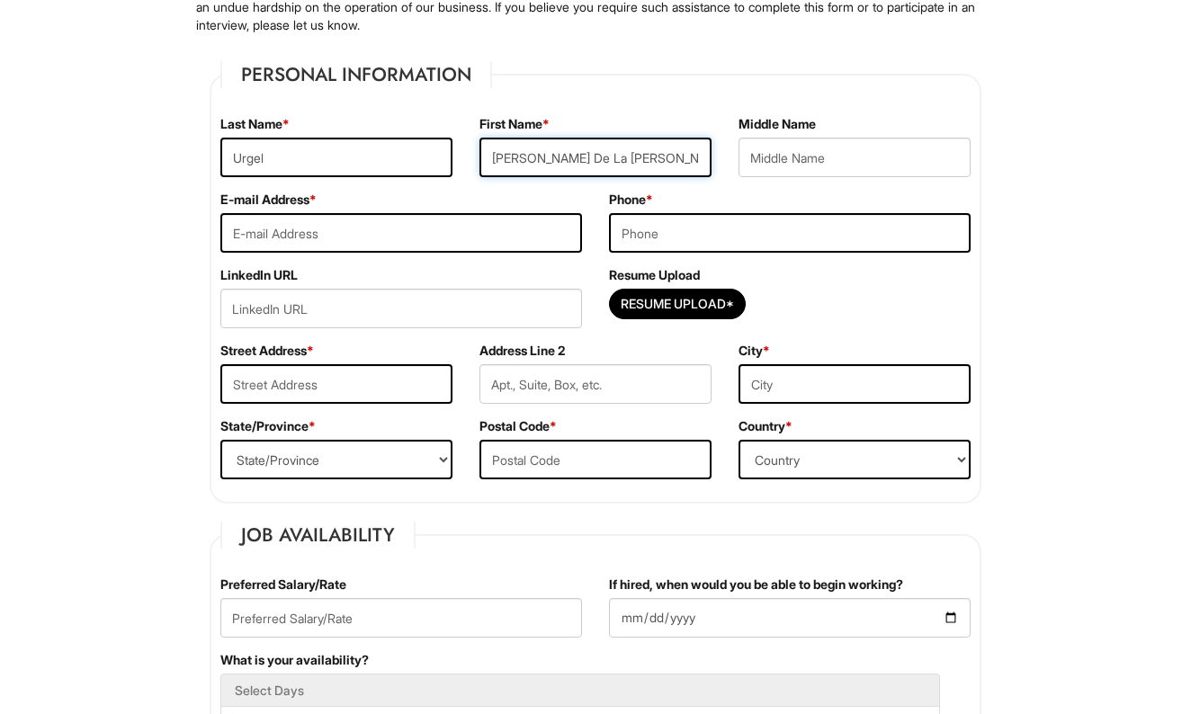
type input "[PERSON_NAME] De La [PERSON_NAME]"
type input "[EMAIL_ADDRESS][DOMAIN_NAME]"
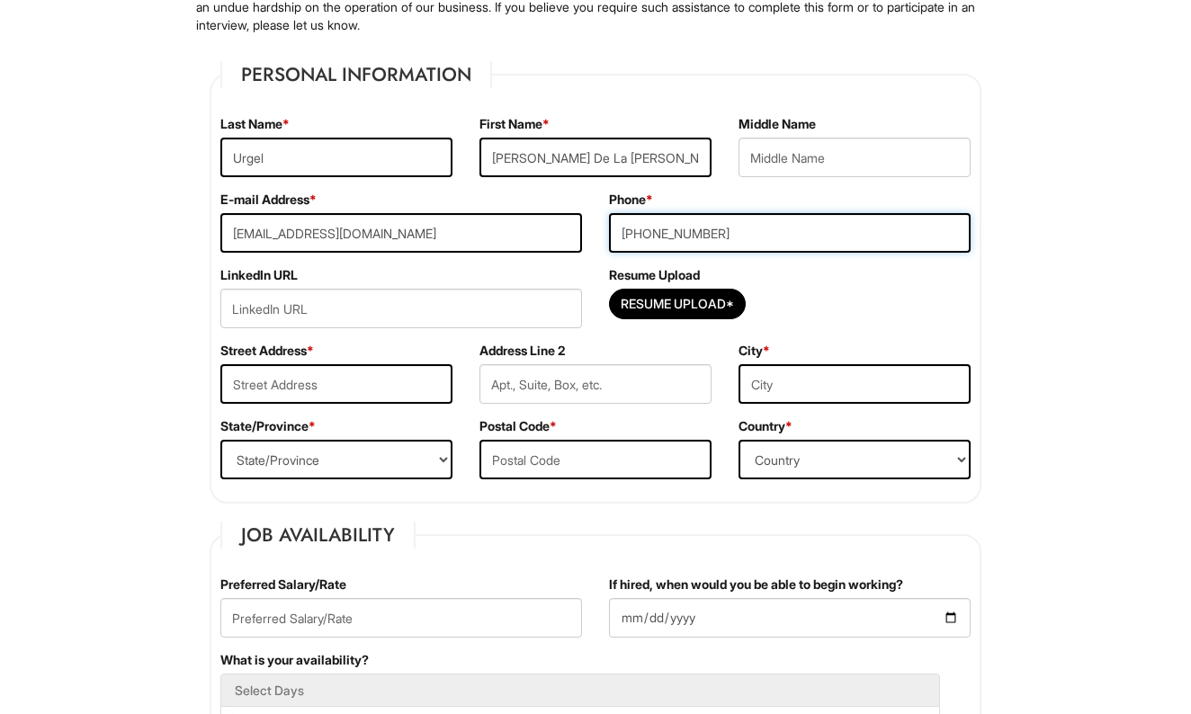
type input "[PHONE_NUMBER]"
type input "[STREET_ADDRESS]"
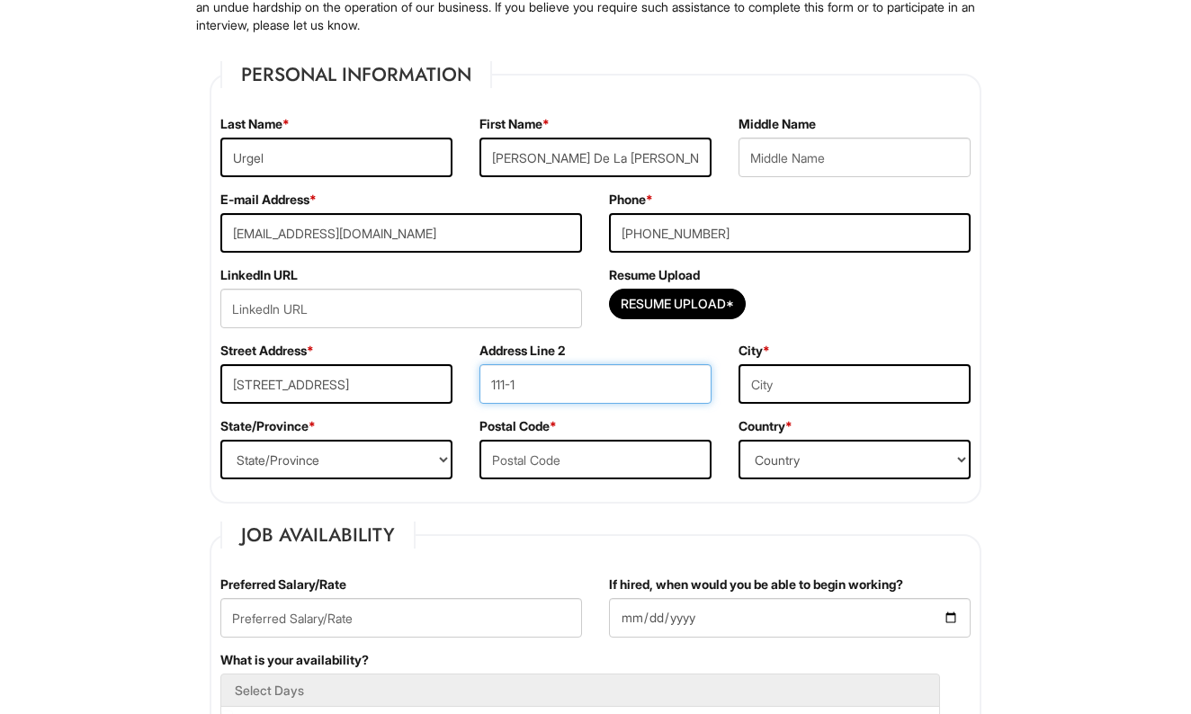
type input "111-1"
type input "Orlando"
select select "FL"
type input "32819"
select select "[GEOGRAPHIC_DATA]"
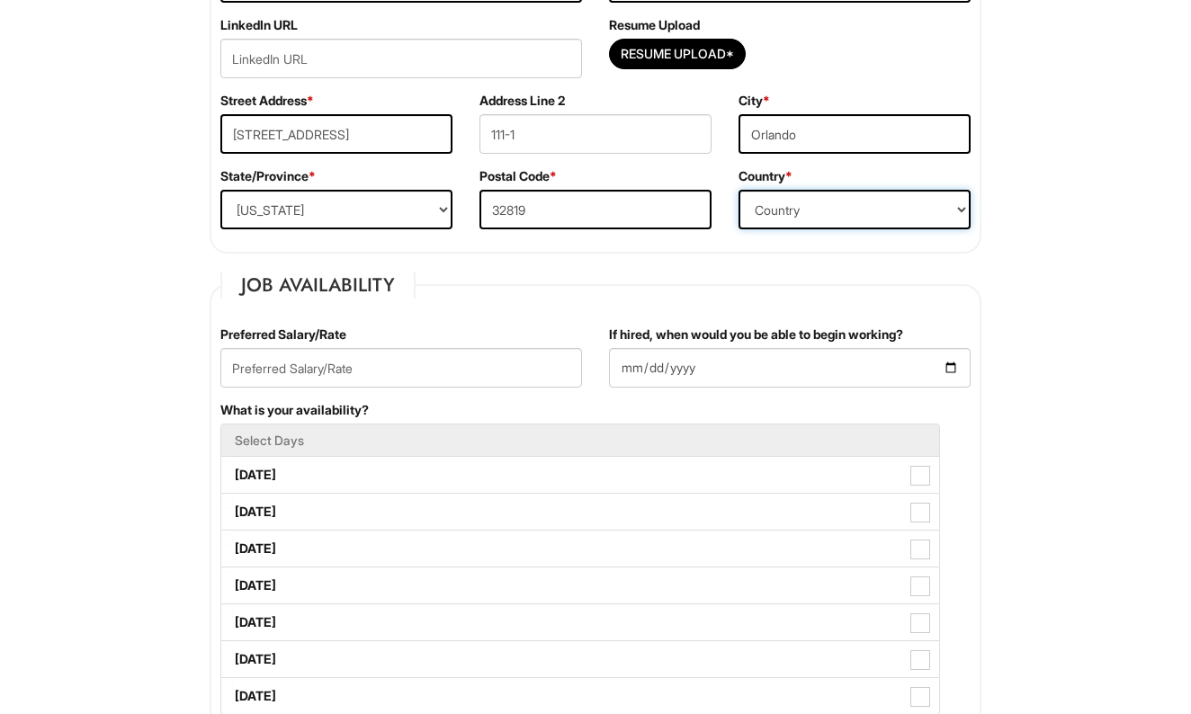
scroll to position [506, 0]
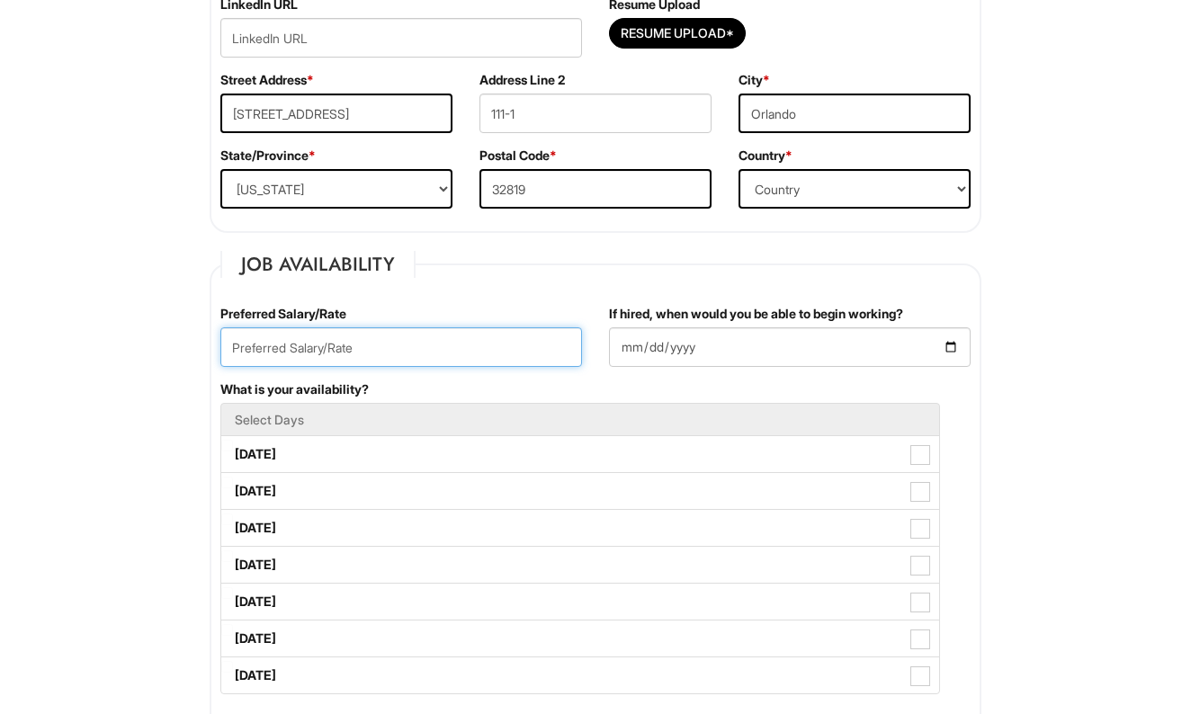
click at [266, 350] on input "text" at bounding box center [401, 347] width 362 height 40
type input "17.00"
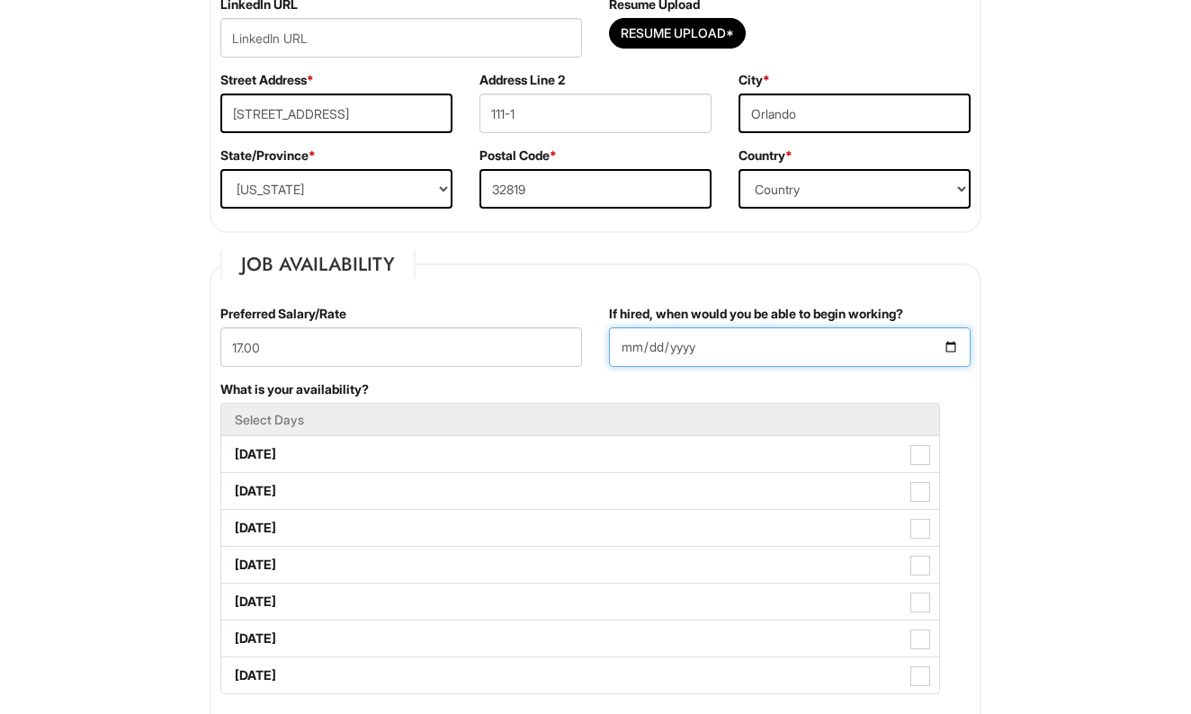
click at [655, 338] on input "If hired, when would you be able to begin working?" at bounding box center [790, 347] width 362 height 40
type input "[DATE]"
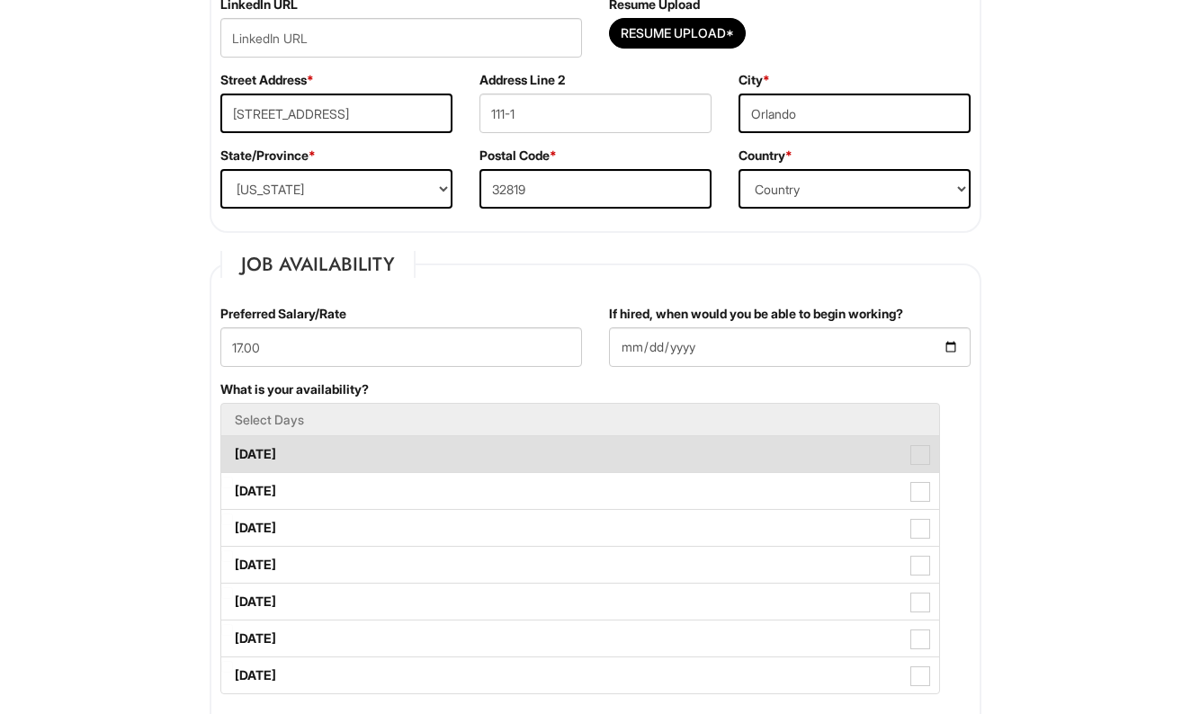
click at [309, 438] on label "[DATE]" at bounding box center [580, 454] width 718 height 36
click at [233, 440] on Available_Monday "[DATE]" at bounding box center [227, 446] width 12 height 12
checkbox Available_Monday "true"
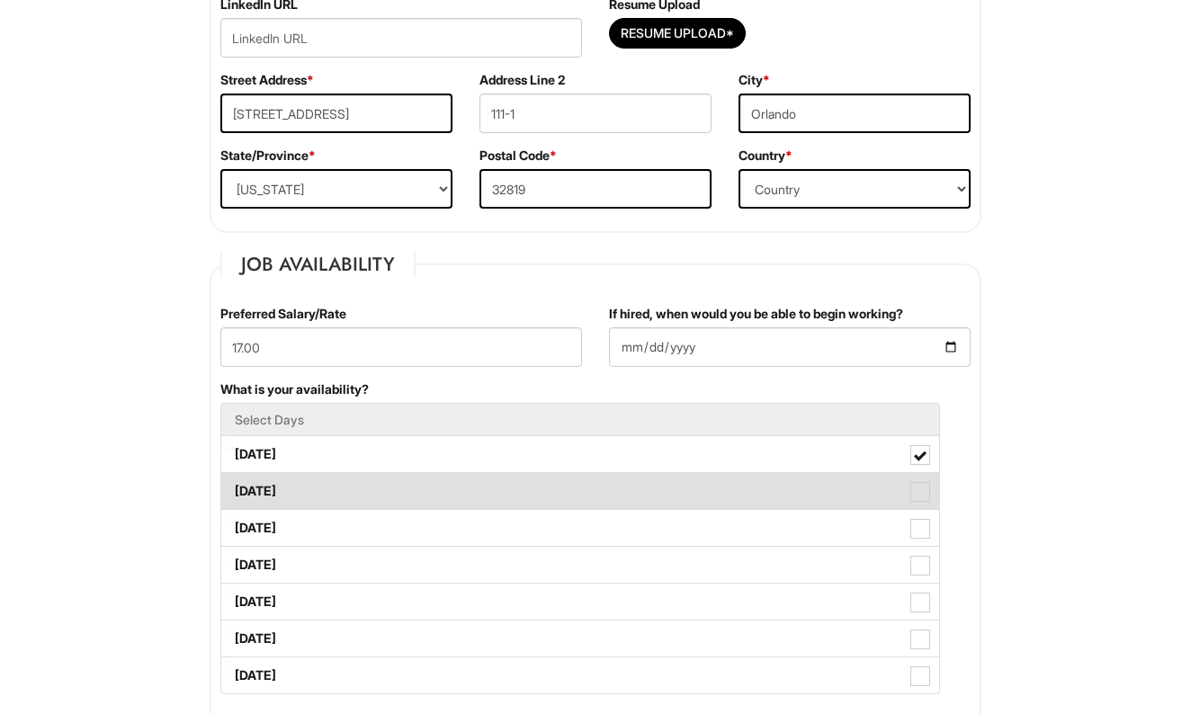
click at [322, 488] on label "[DATE]" at bounding box center [580, 491] width 718 height 36
click at [233, 488] on Available_Tuesday "[DATE]" at bounding box center [227, 483] width 12 height 12
checkbox Available_Tuesday "true"
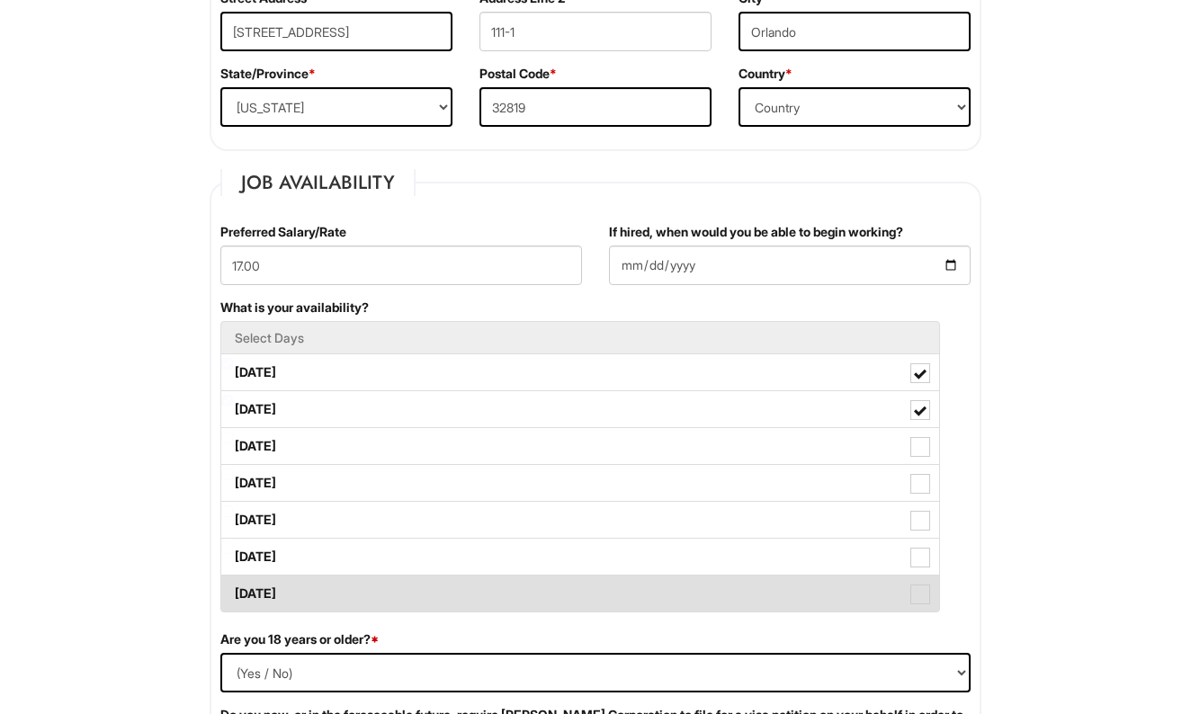
click at [368, 596] on label "[DATE]" at bounding box center [580, 594] width 718 height 36
click at [233, 591] on Available_Sunday "[DATE]" at bounding box center [227, 585] width 12 height 12
checkbox Available_Sunday "true"
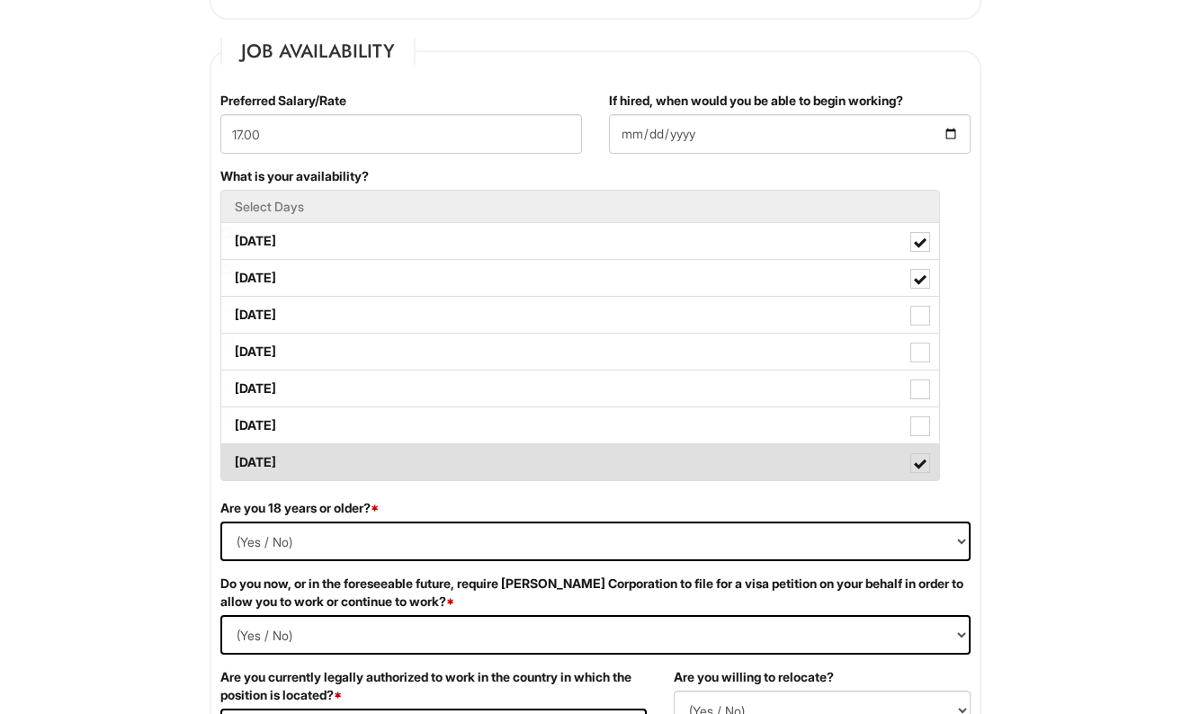
scroll to position [721, 0]
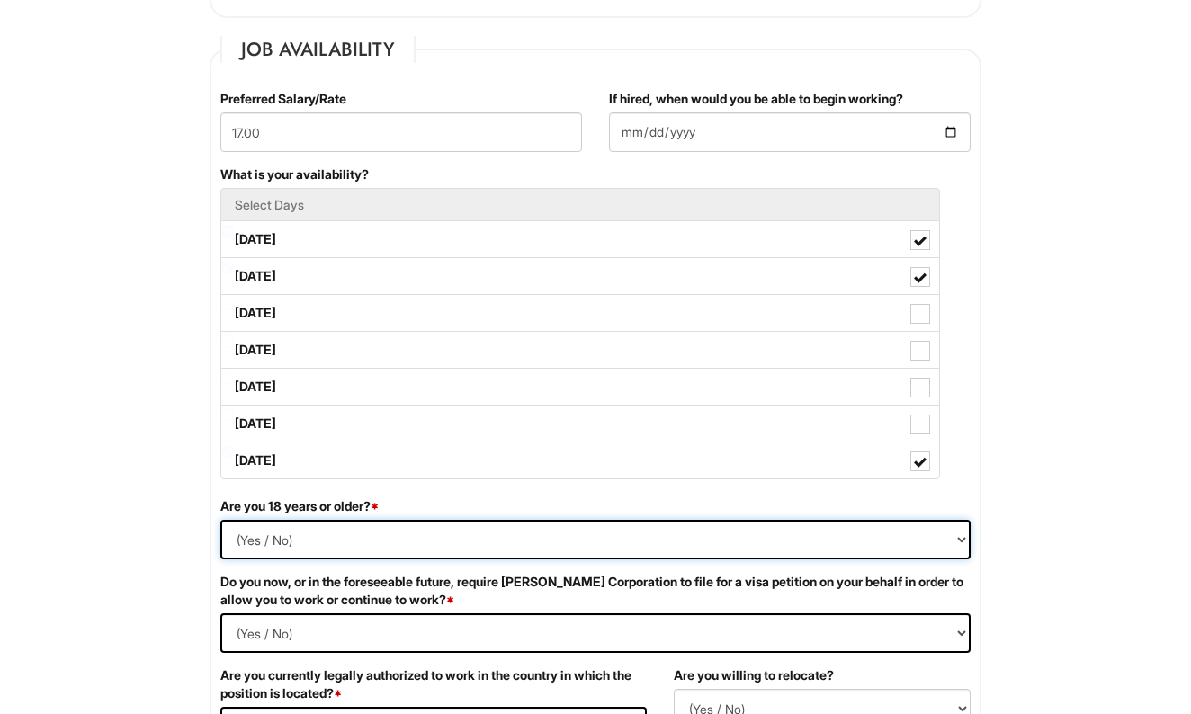
select select "Yes"
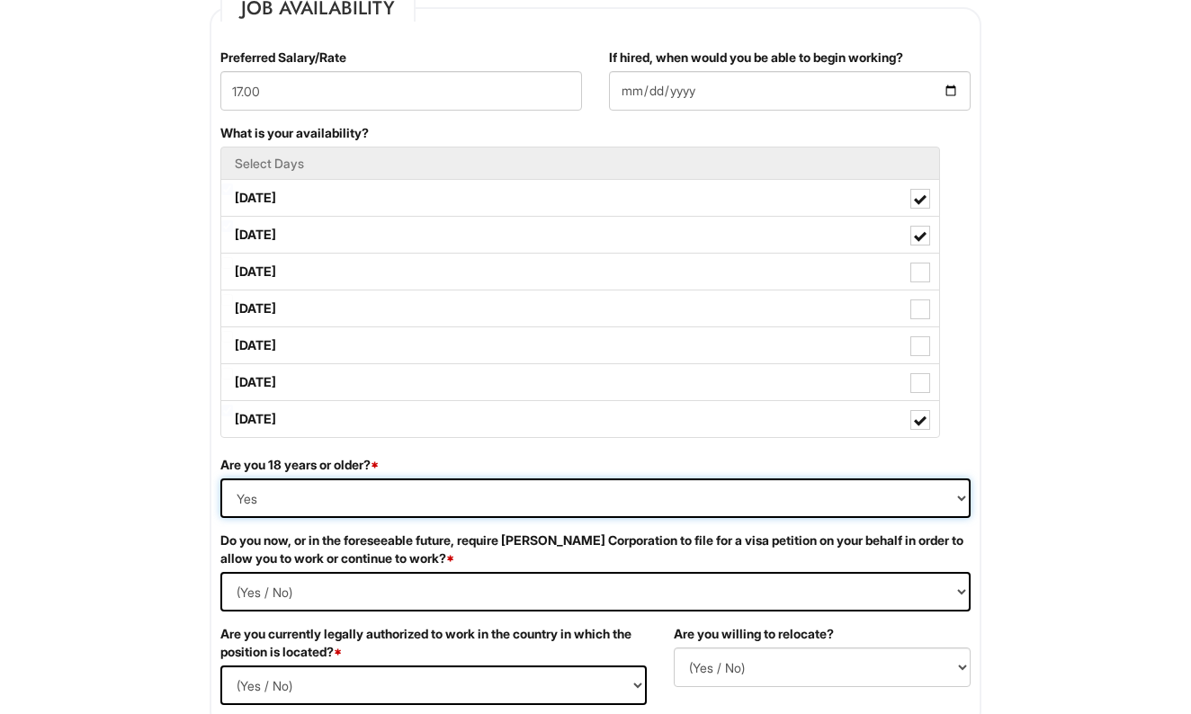
scroll to position [824, 0]
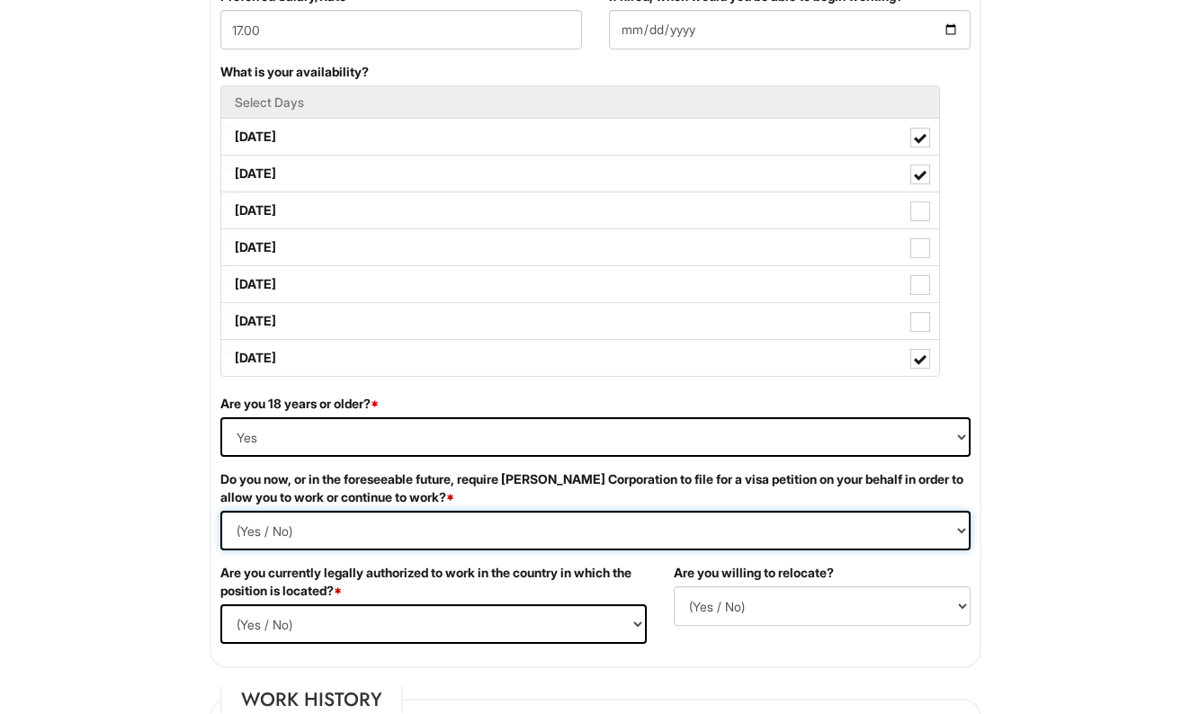
select Required "No"
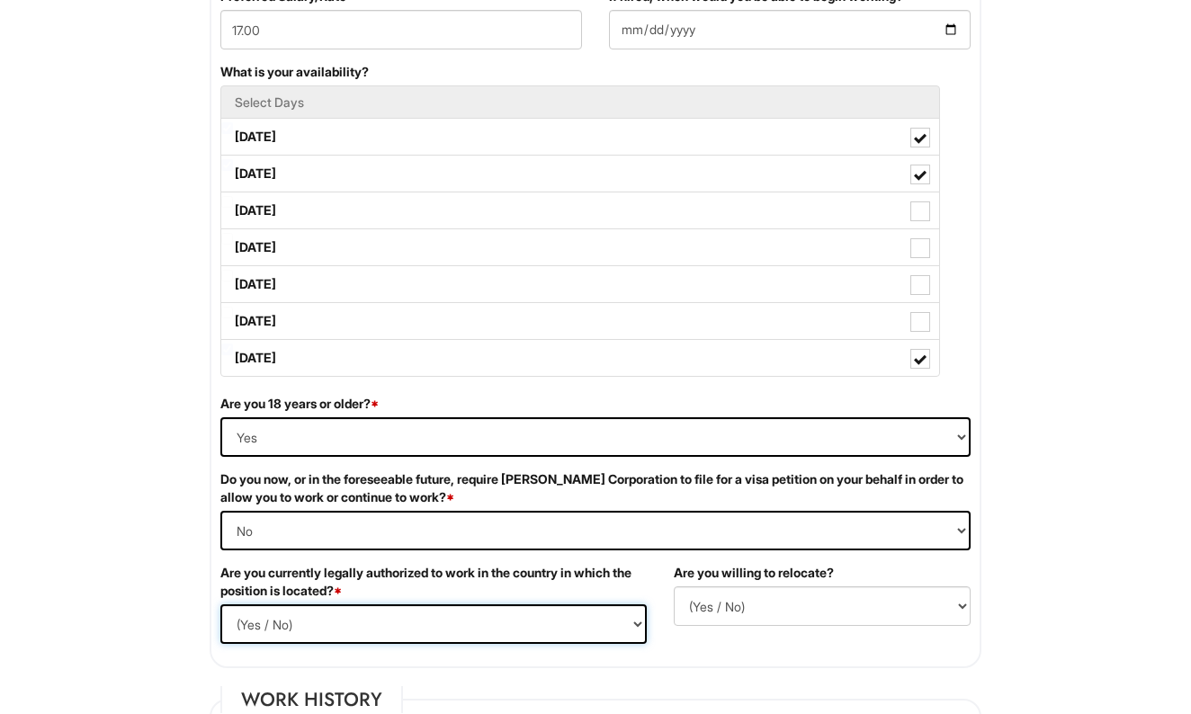
select select "Yes"
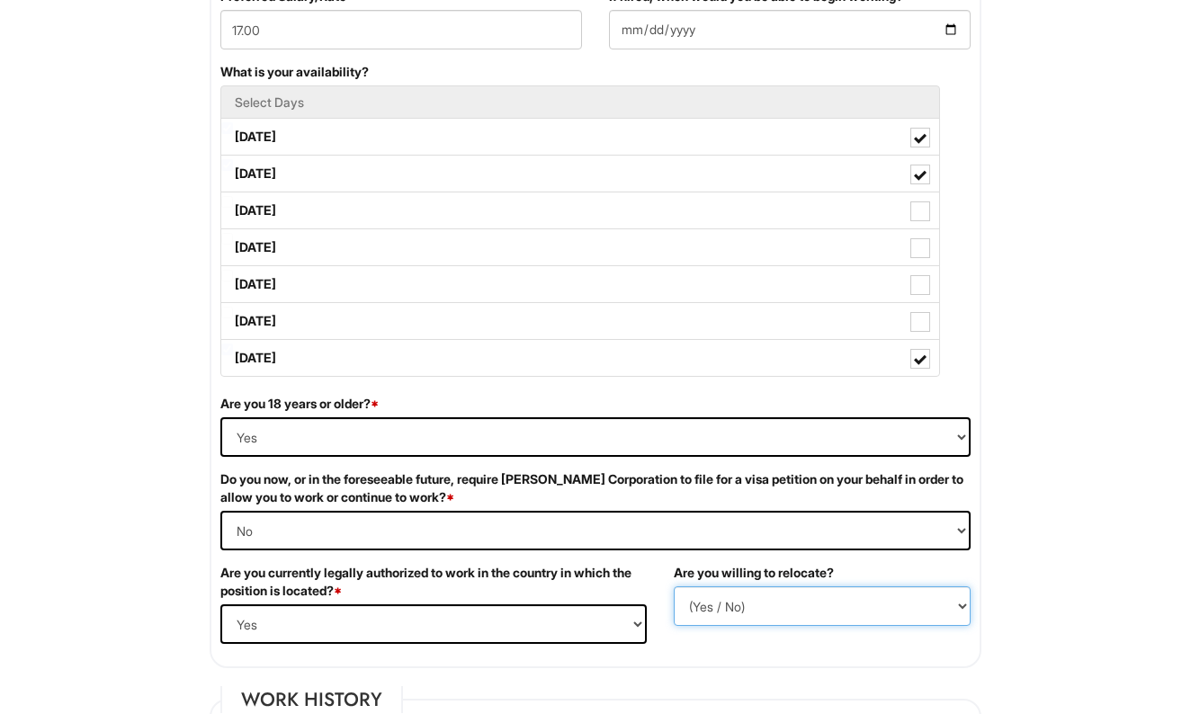
select select "N"
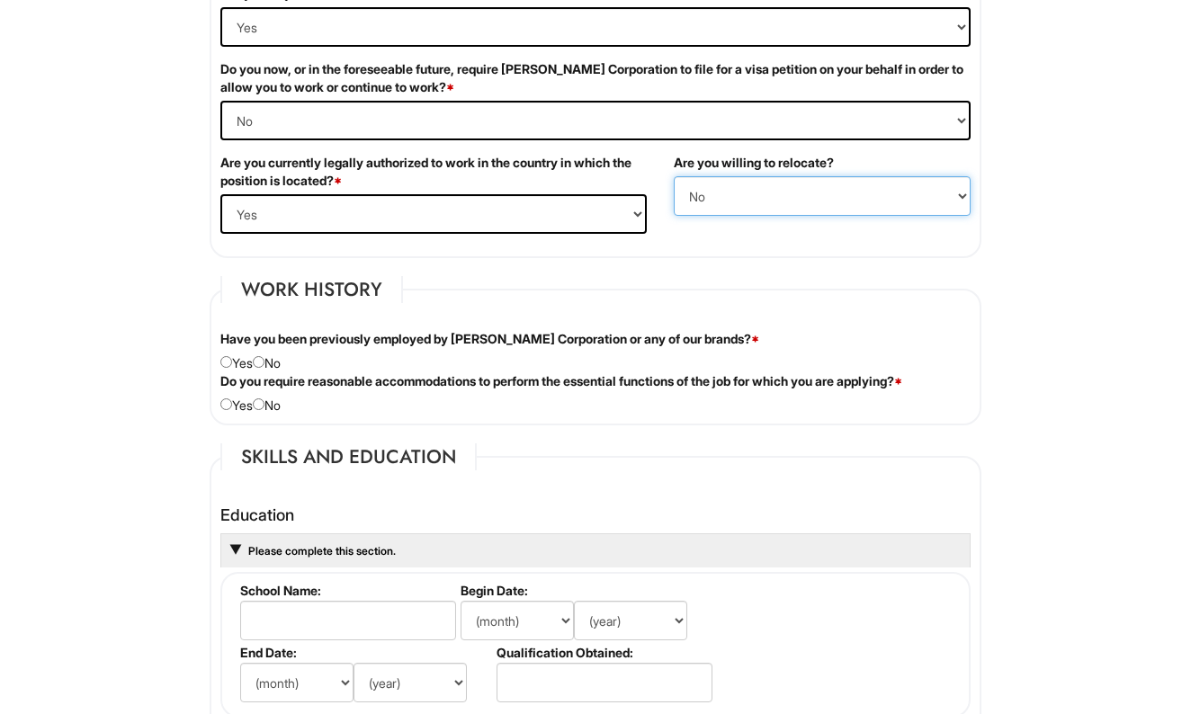
scroll to position [1235, 0]
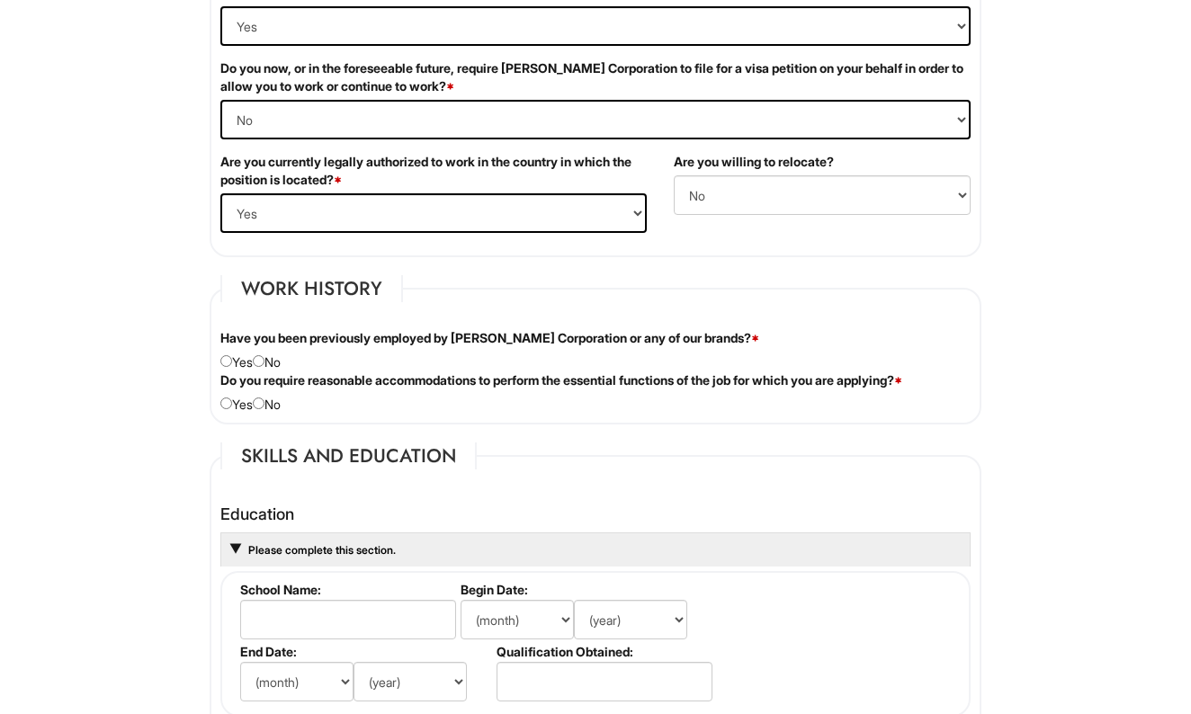
click at [262, 360] on input "radio" at bounding box center [259, 361] width 12 height 12
radio input "true"
click at [264, 403] on input "radio" at bounding box center [259, 404] width 12 height 12
radio input "true"
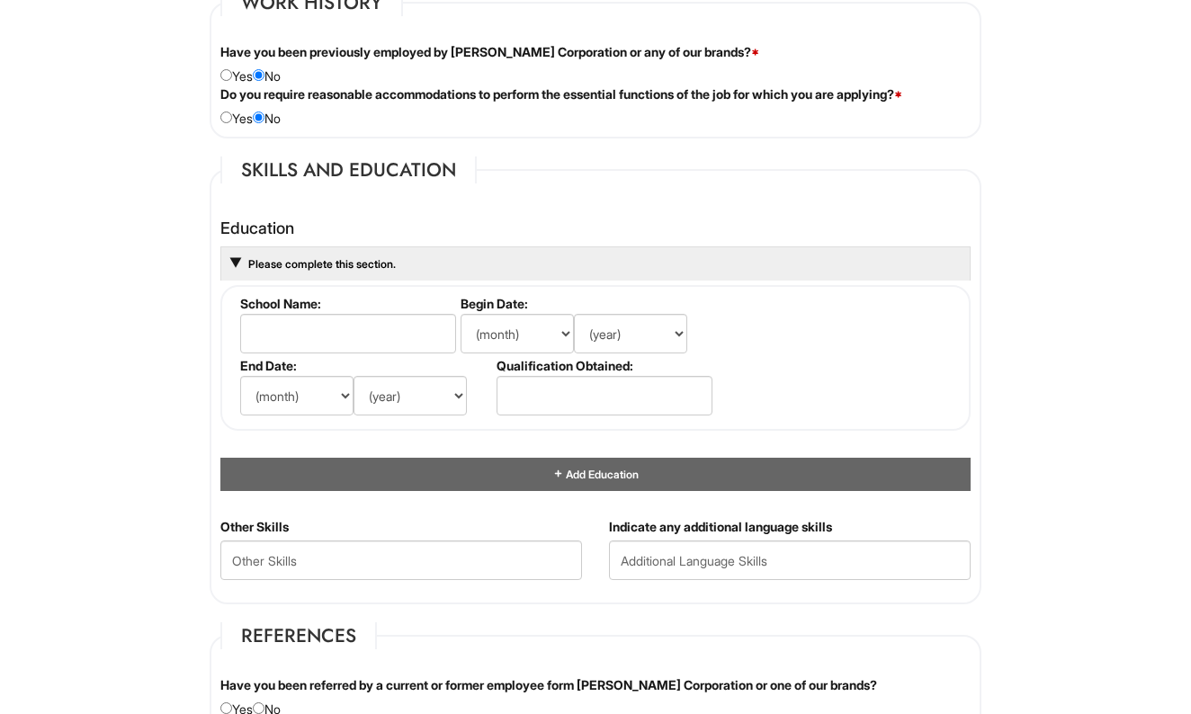
scroll to position [1525, 0]
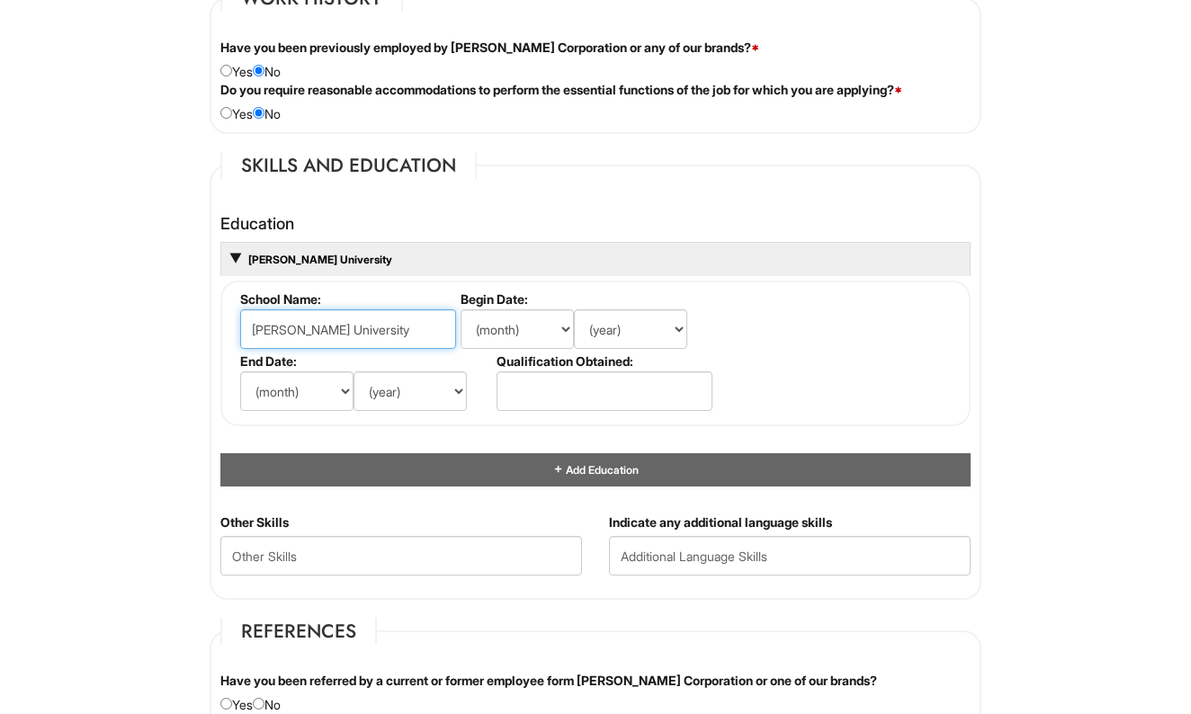
type input "[PERSON_NAME] University"
select select "6"
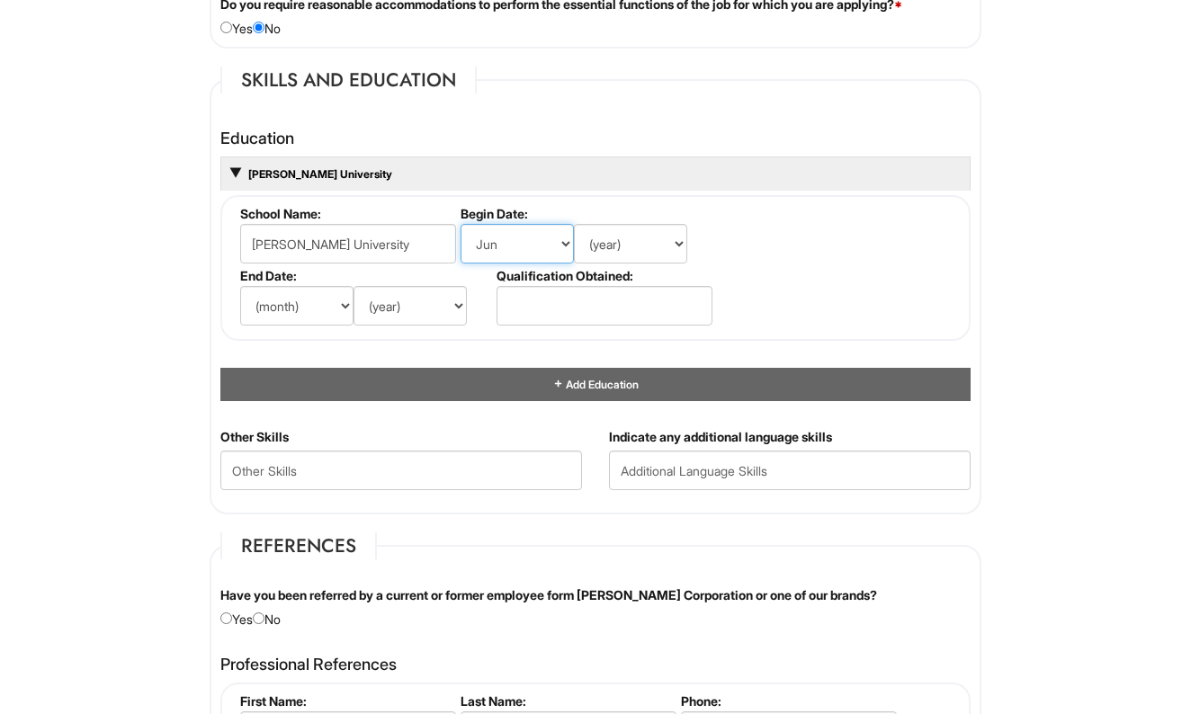
scroll to position [1545, 0]
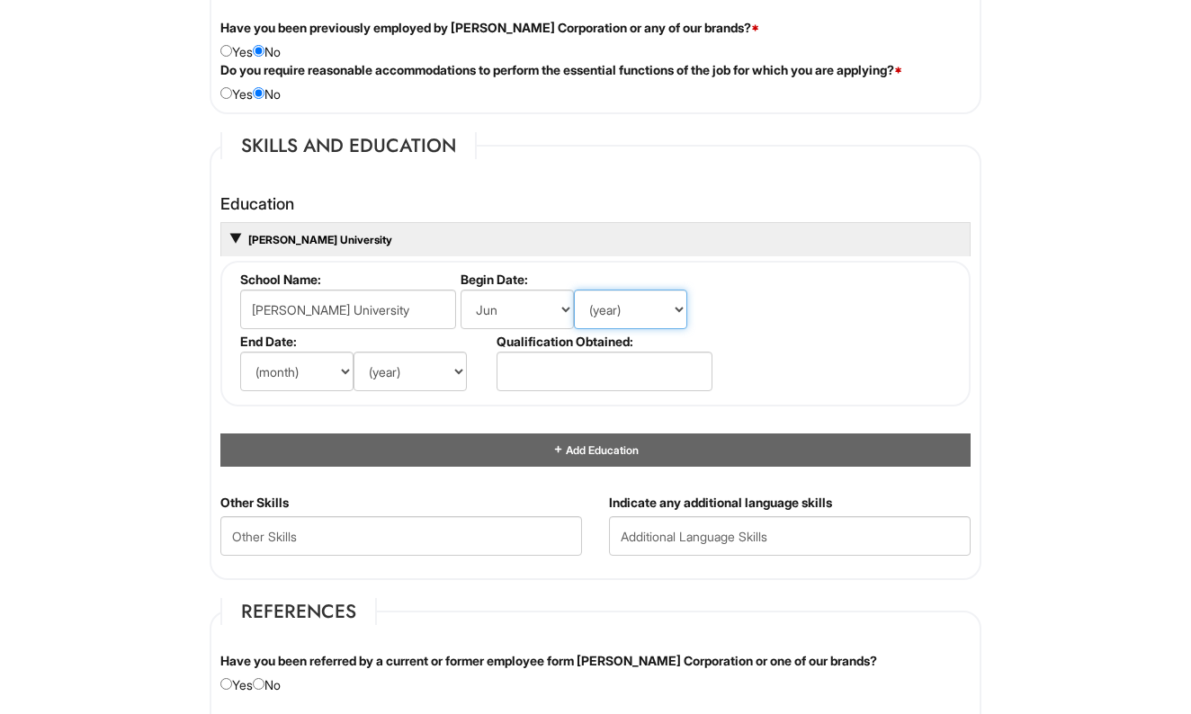
select select "2003"
select select "6"
select select "2003"
select select "2002"
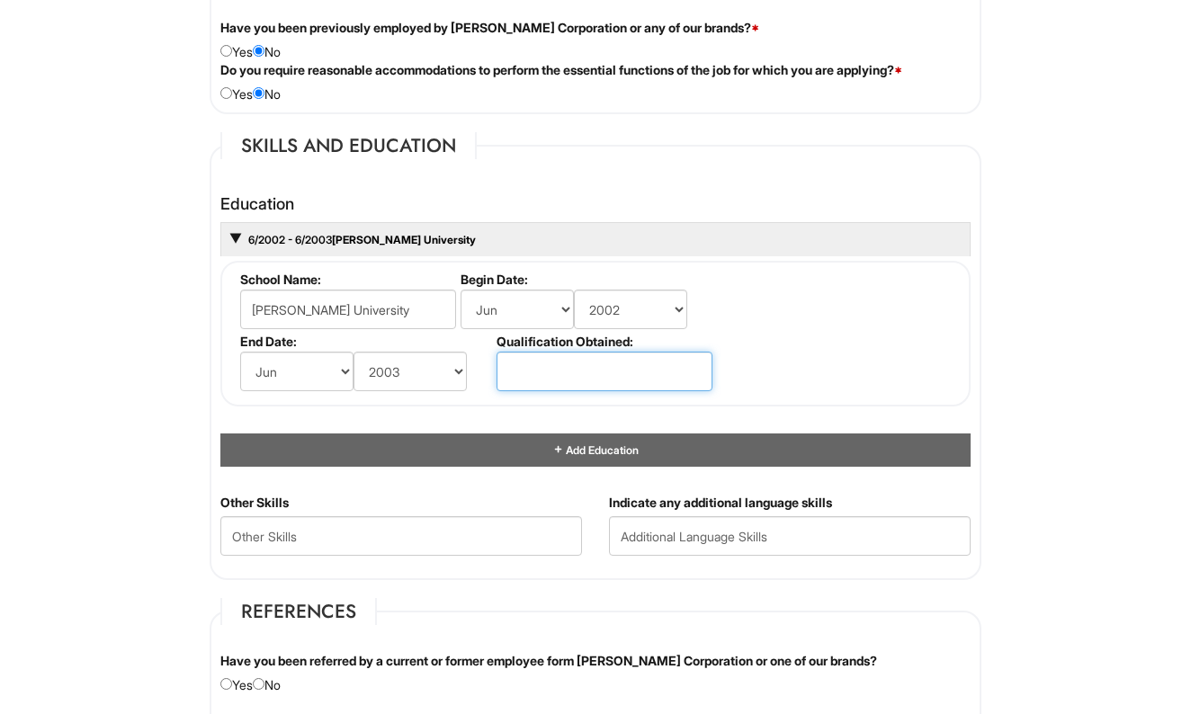
click at [558, 364] on input "text" at bounding box center [604, 372] width 216 height 40
type input "First year of Business Administration."
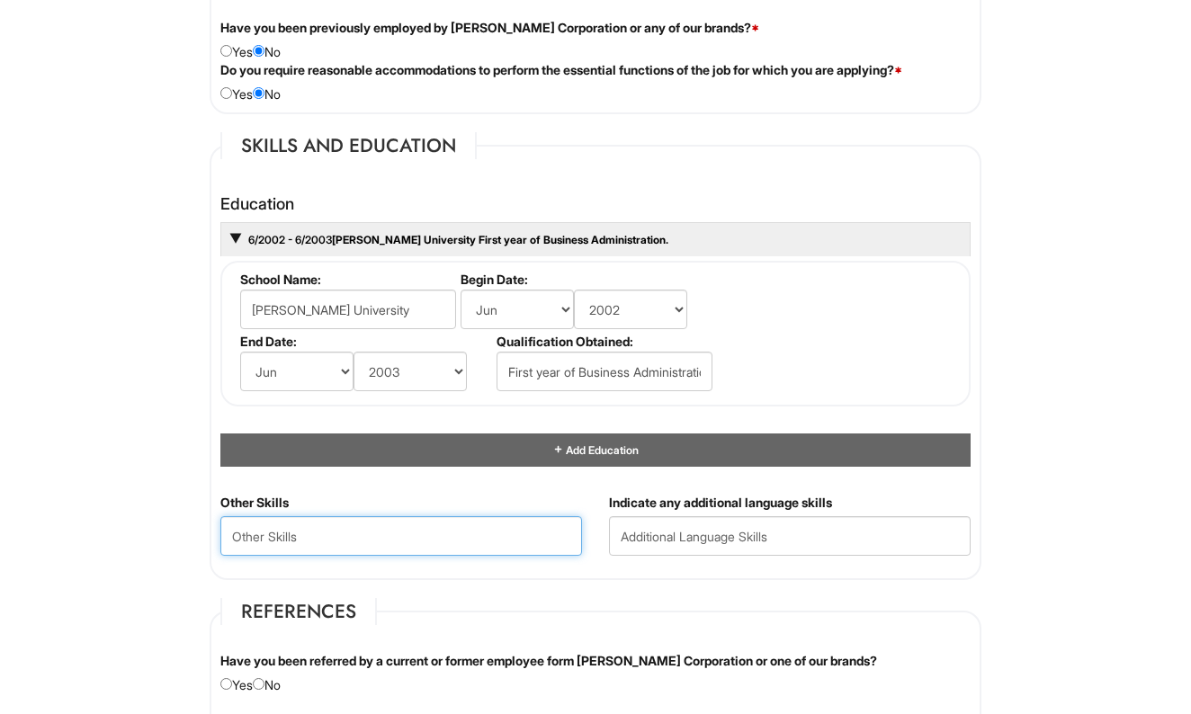
click at [334, 538] on Skills "text" at bounding box center [401, 536] width 362 height 40
type Skills "Customer Service, Sales, Organizational Skills, Safety and Compliance"
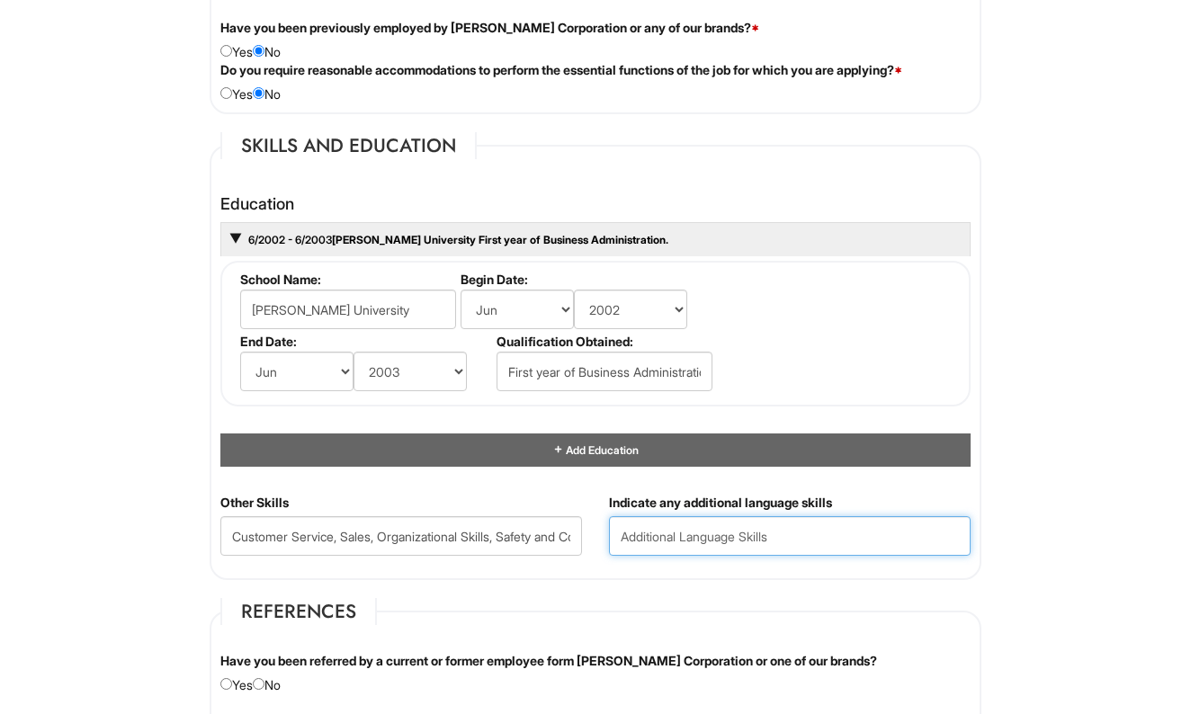
drag, startPoint x: 334, startPoint y: 538, endPoint x: 659, endPoint y: 521, distance: 326.0
click at [659, 521] on input "text" at bounding box center [790, 536] width 362 height 40
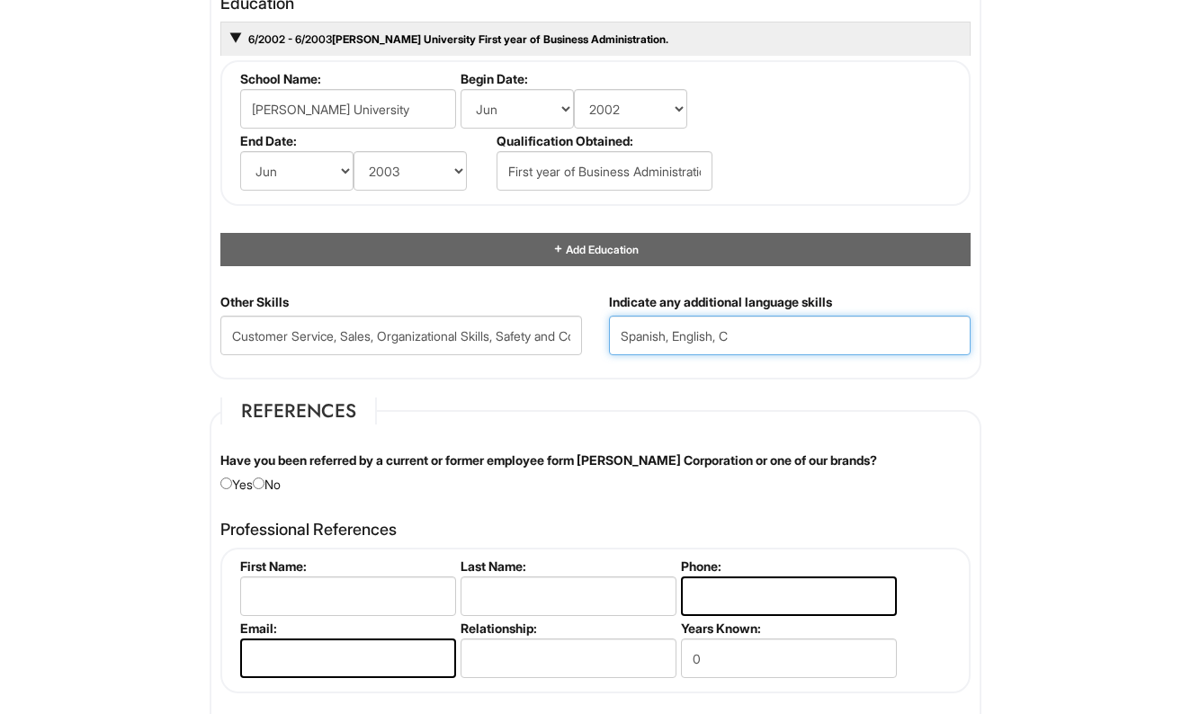
scroll to position [1787, 0]
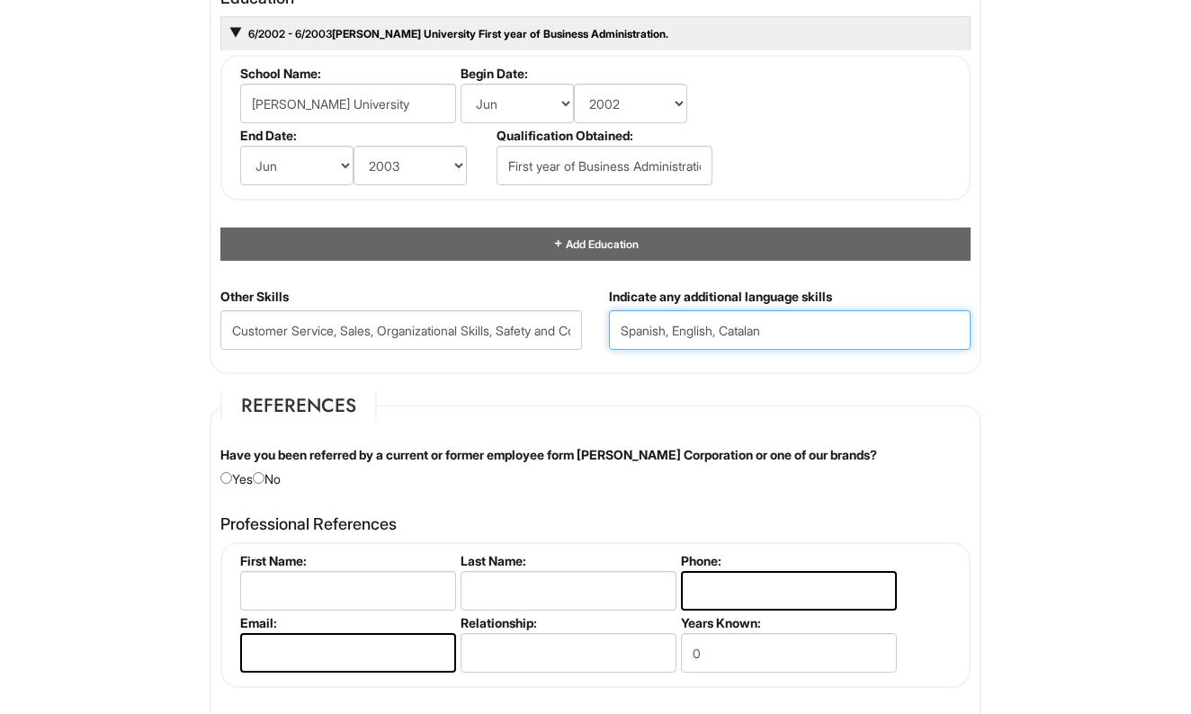
type input "Spanish, English, Catalan"
click at [264, 472] on input "radio" at bounding box center [259, 478] width 12 height 12
radio input "true"
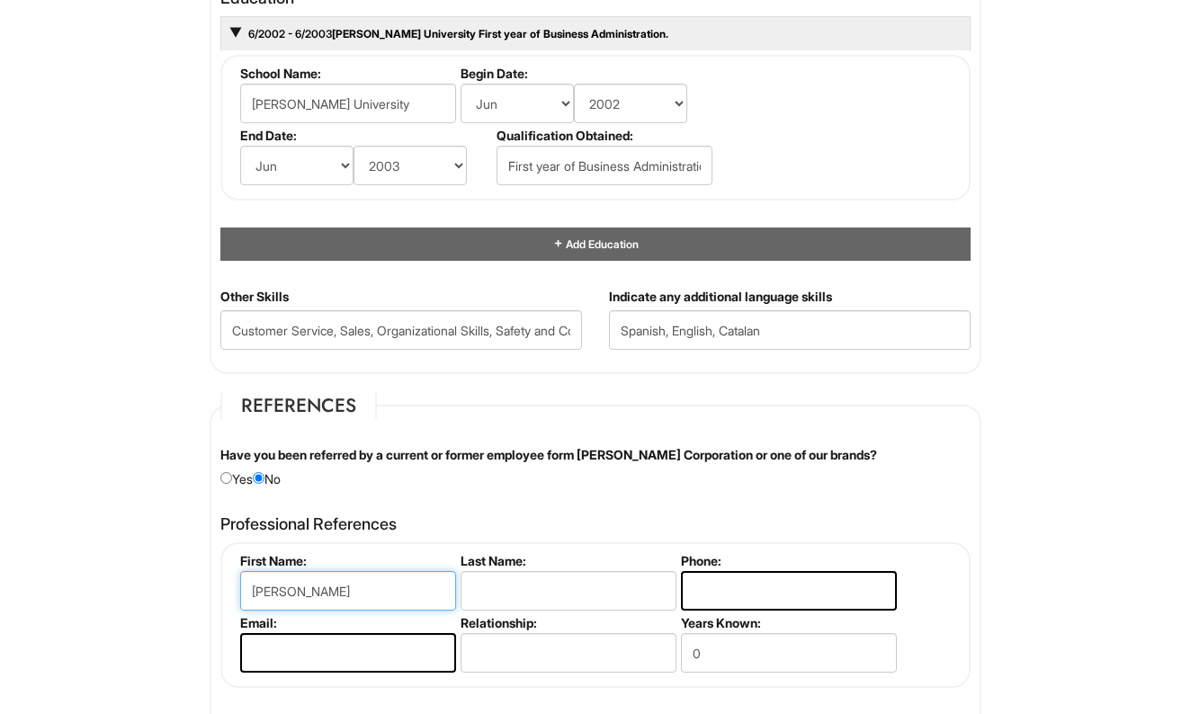
type input "[PERSON_NAME]"
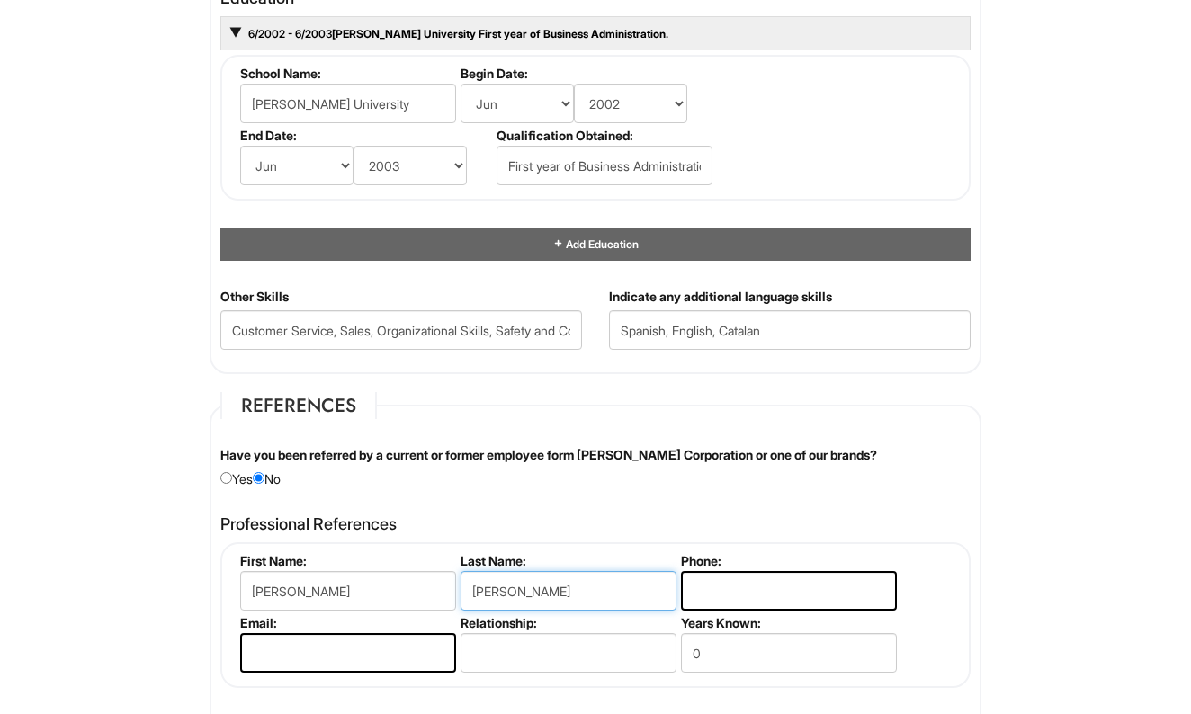
type input "[PERSON_NAME]"
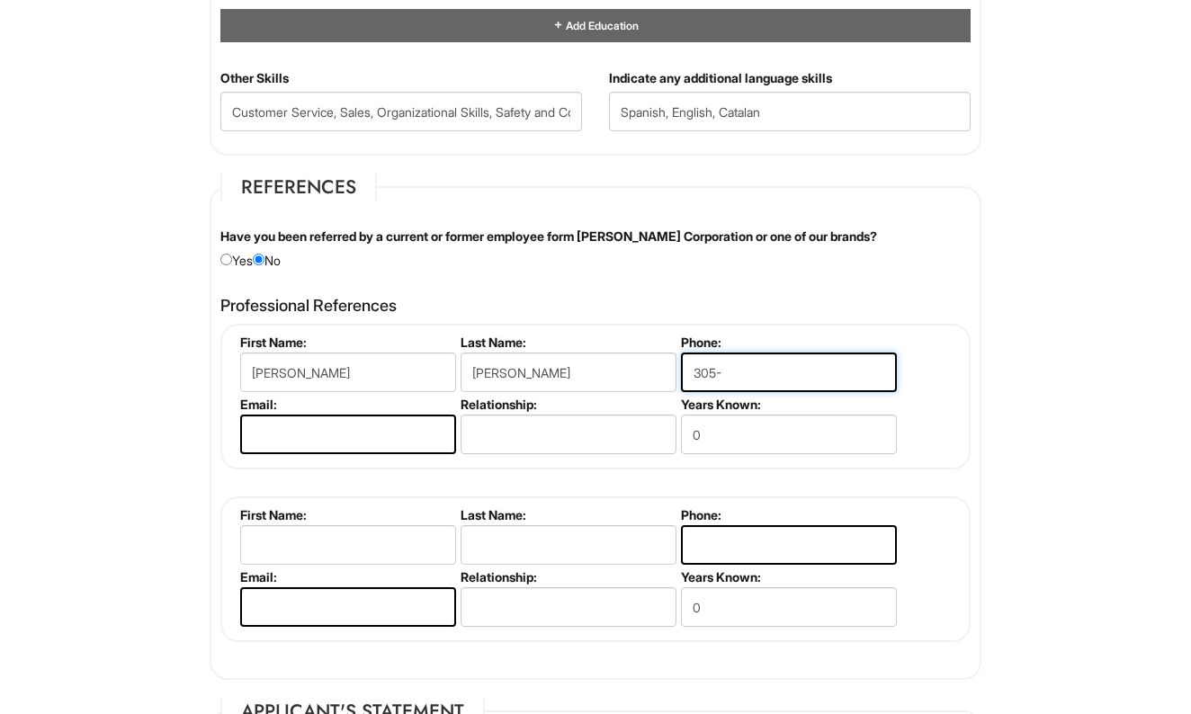
scroll to position [2008, 0]
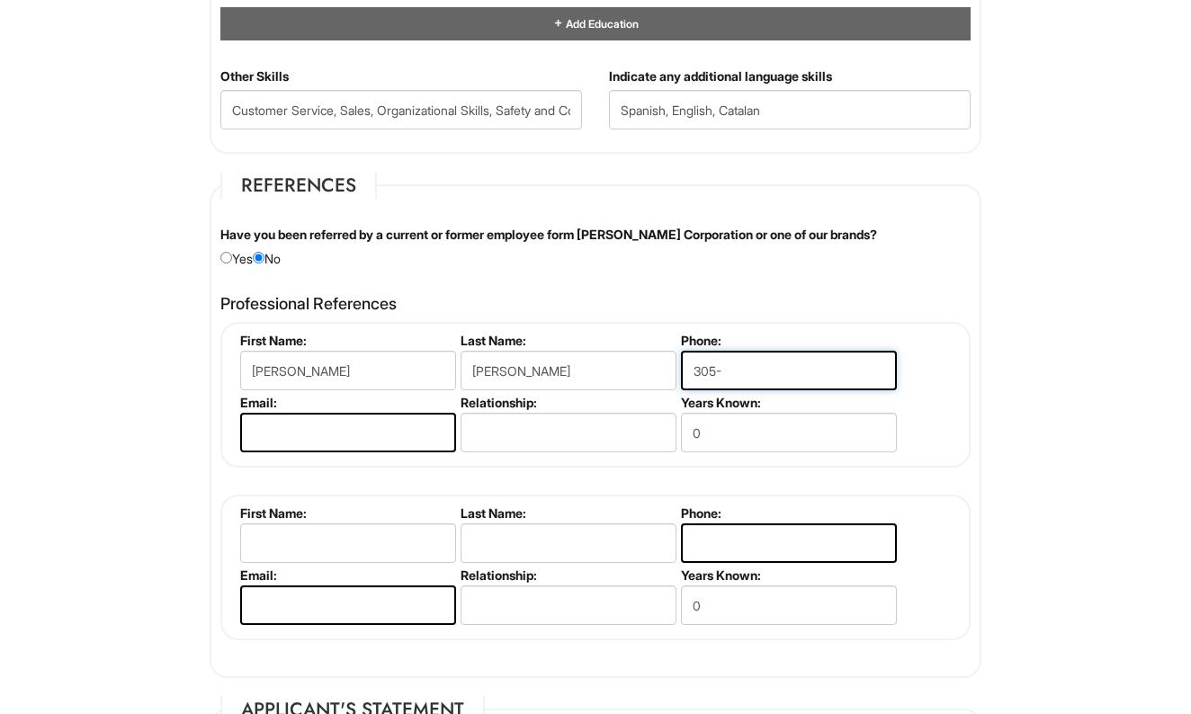
type input "305-"
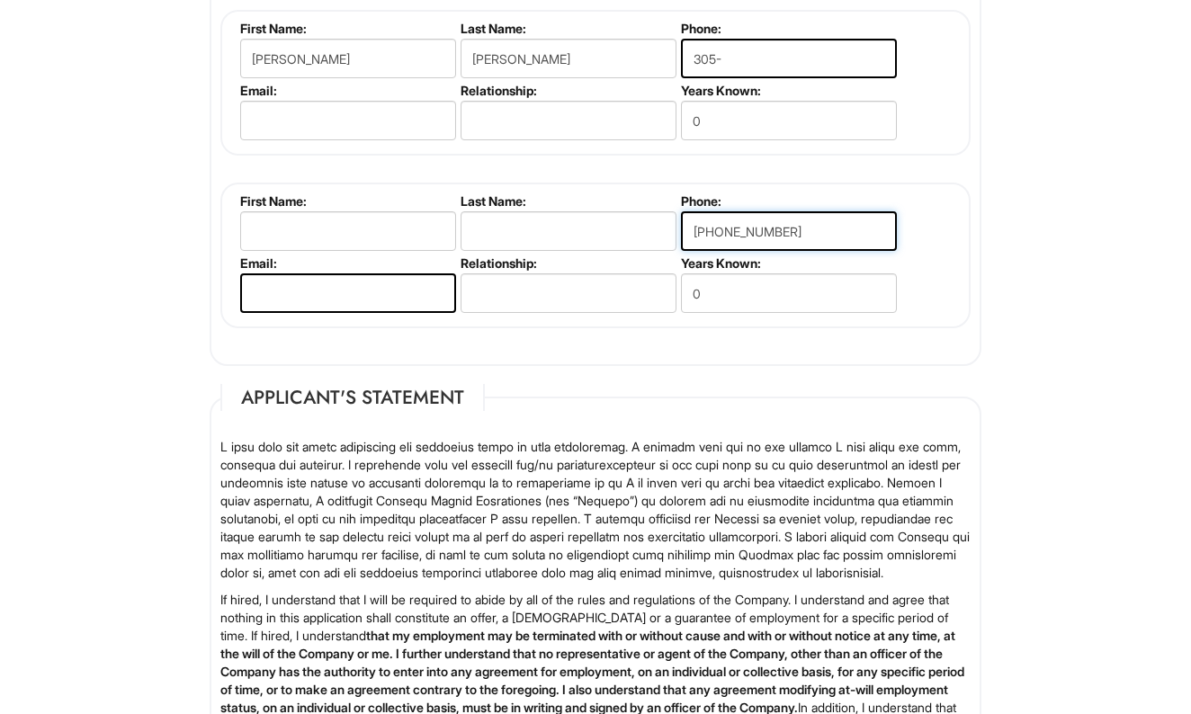
scroll to position [2325, 0]
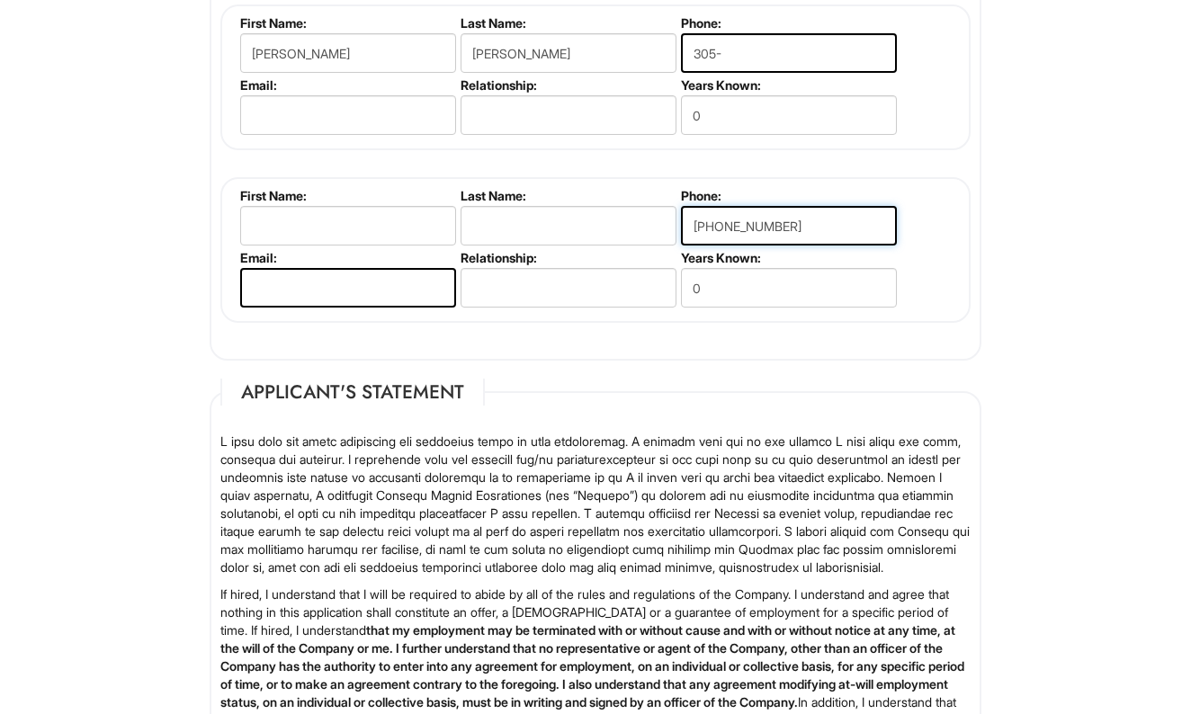
type input "[PHONE_NUMBER]"
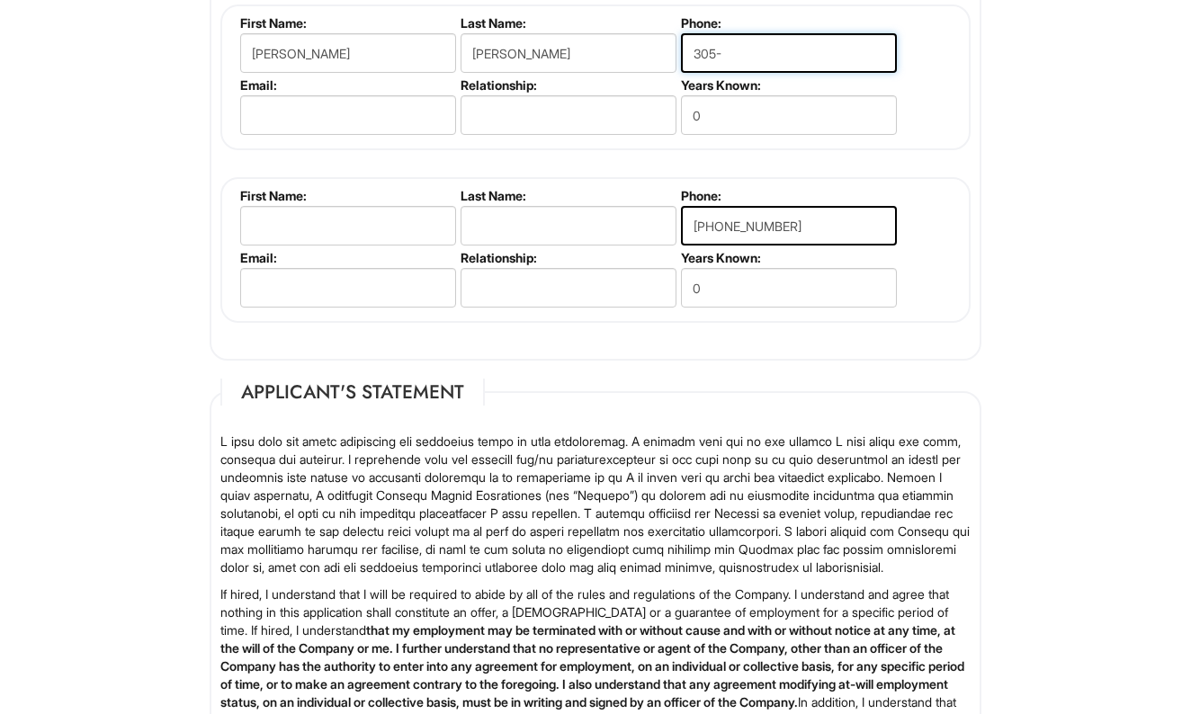
click at [723, 47] on input "305-" at bounding box center [789, 53] width 216 height 40
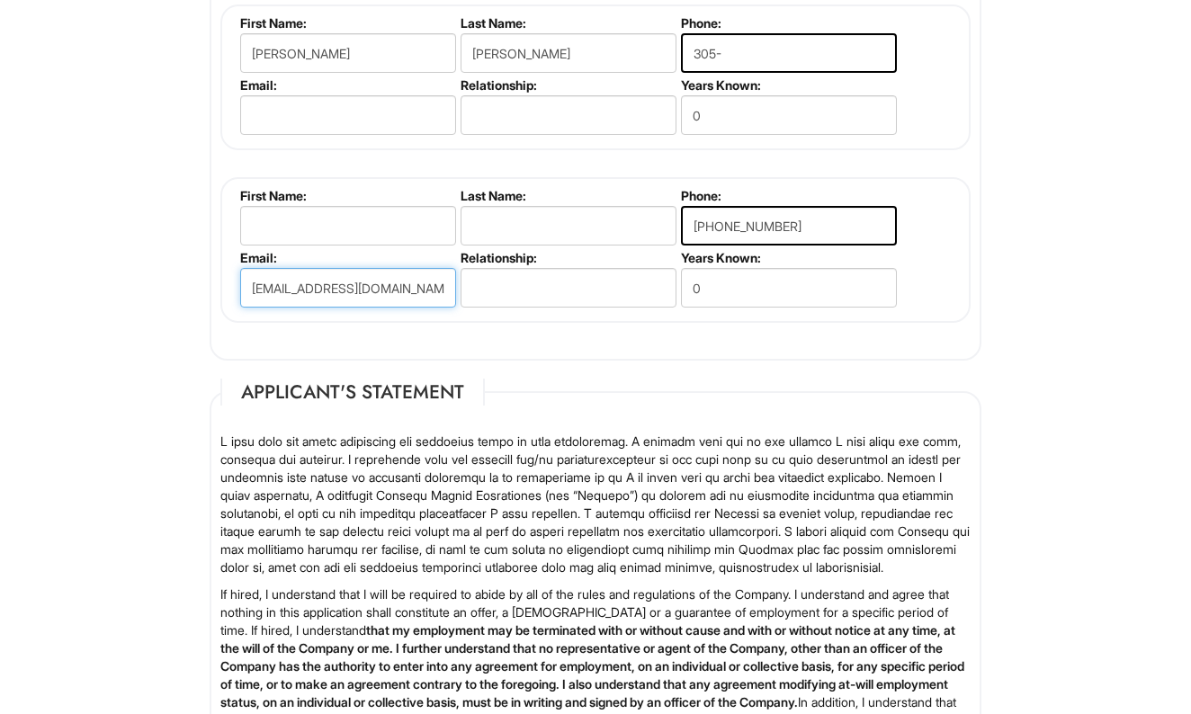
type input "brodrig1965@yahood.com"
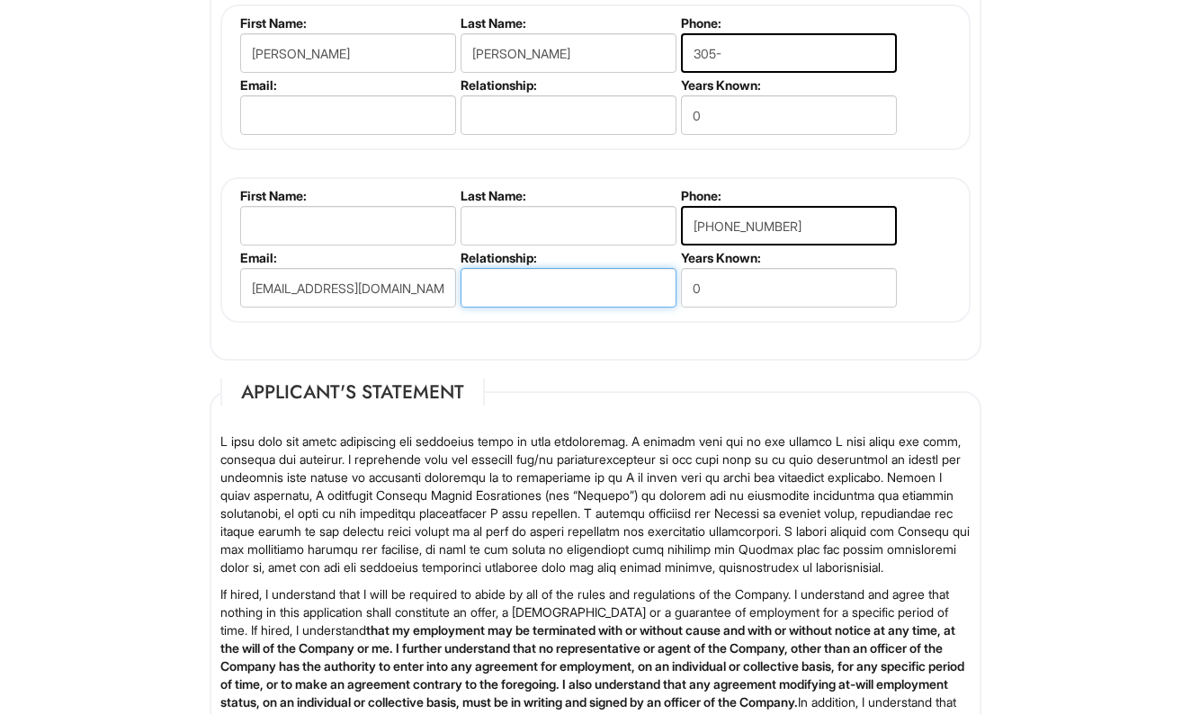
click at [476, 268] on input "text" at bounding box center [569, 288] width 216 height 40
type input "co-worker"
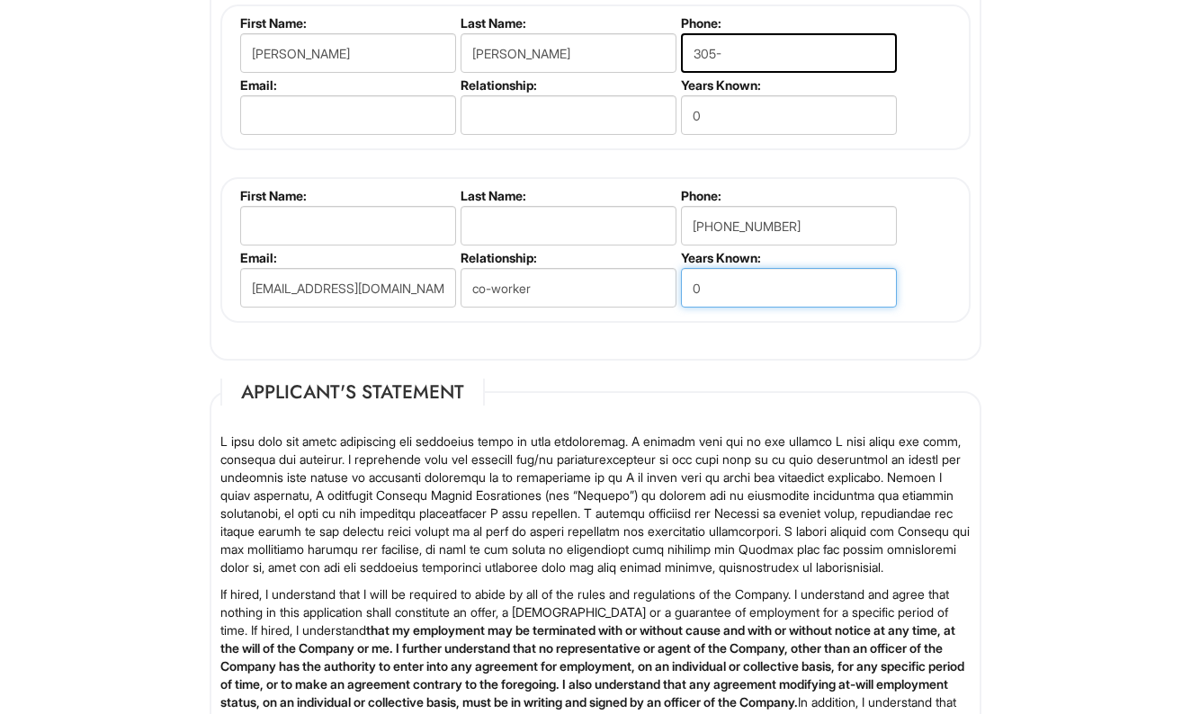
click at [704, 273] on input "0" at bounding box center [789, 288] width 216 height 40
type input "3"
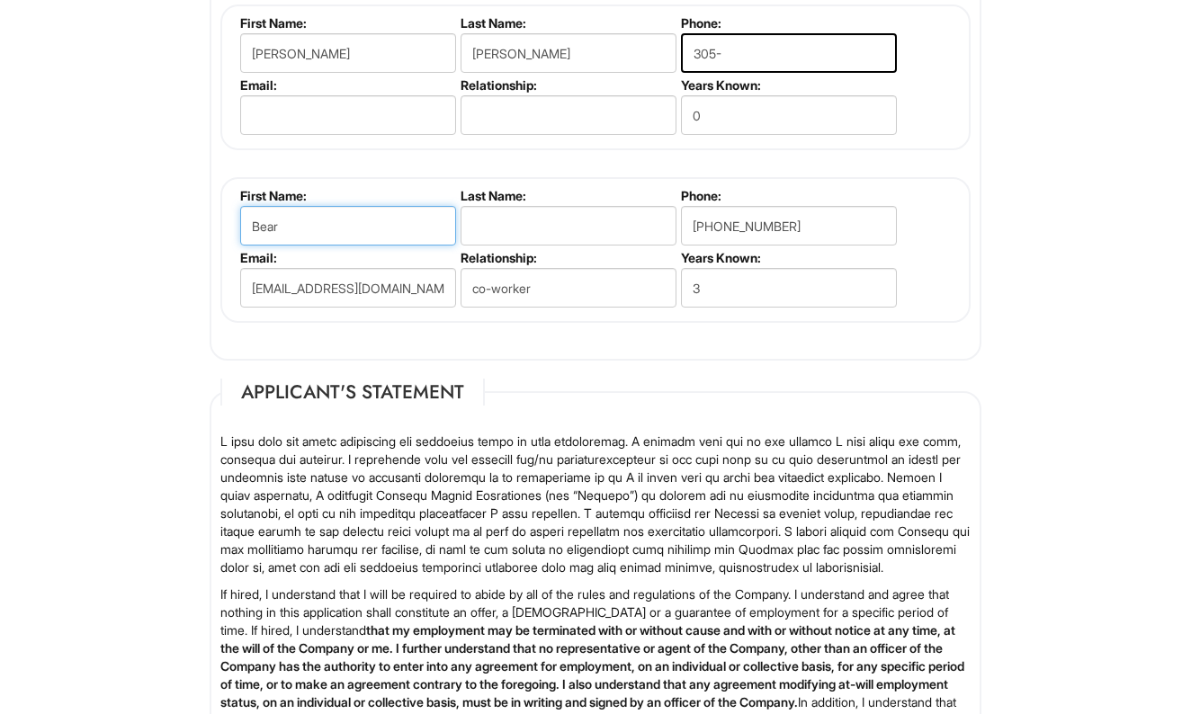
type input "Bea"
click at [352, 215] on input "Beatriz Salgado" at bounding box center [348, 226] width 216 height 40
type input "[PERSON_NAME]"
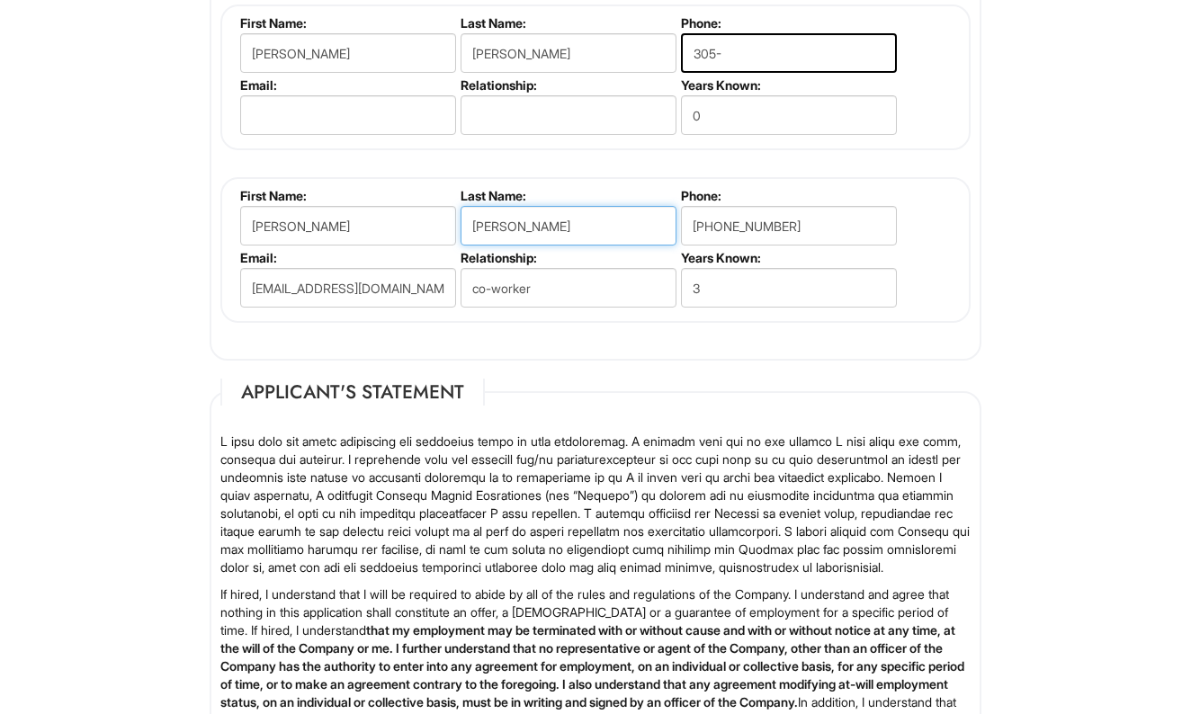
type input "[PERSON_NAME]"
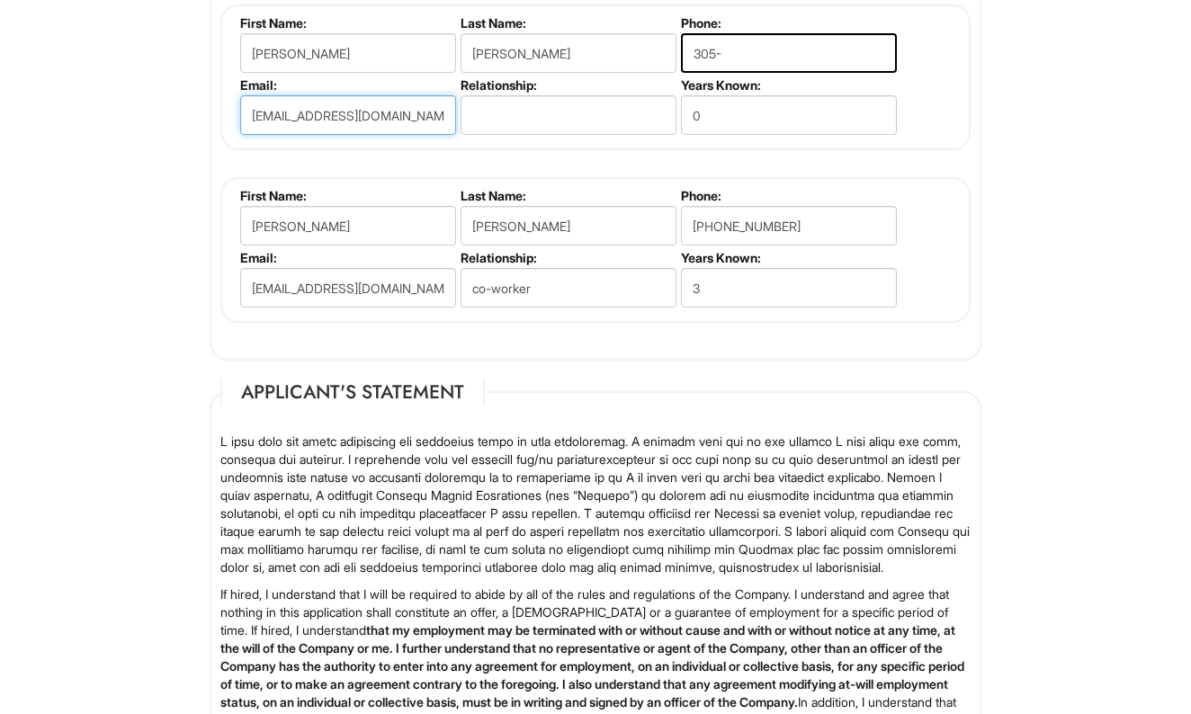
type input "[EMAIL_ADDRESS][DOMAIN_NAME]"
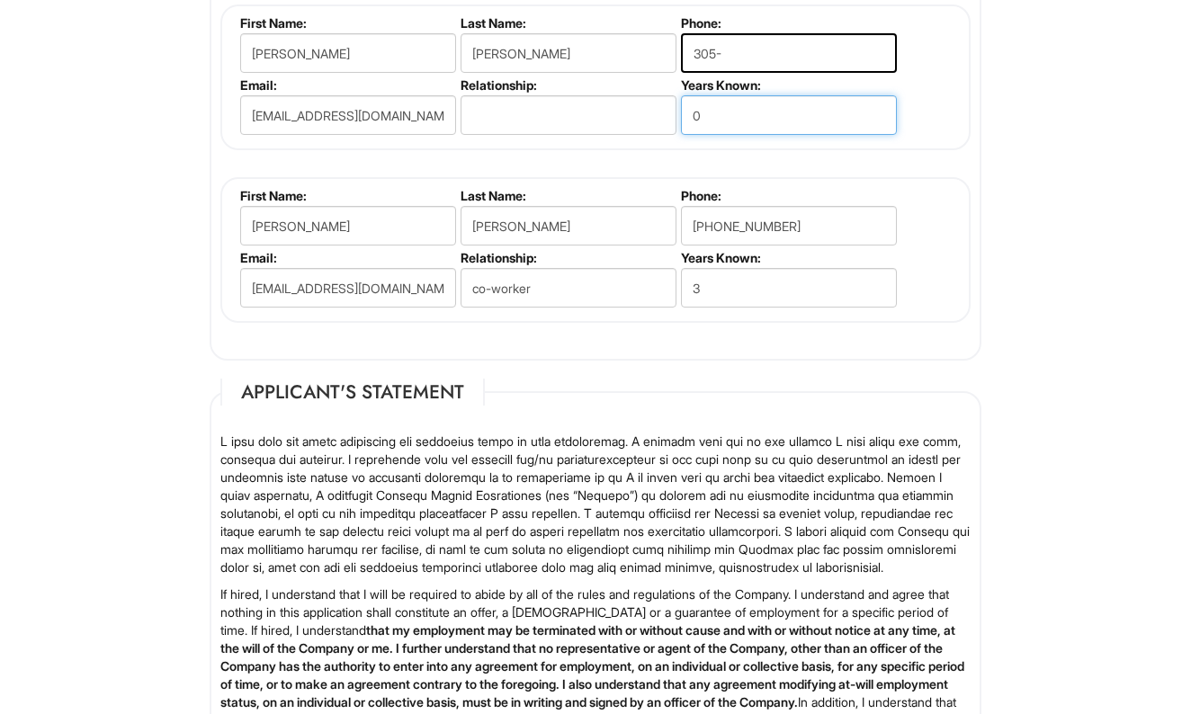
click at [719, 114] on input "0" at bounding box center [789, 115] width 216 height 40
type input "30"
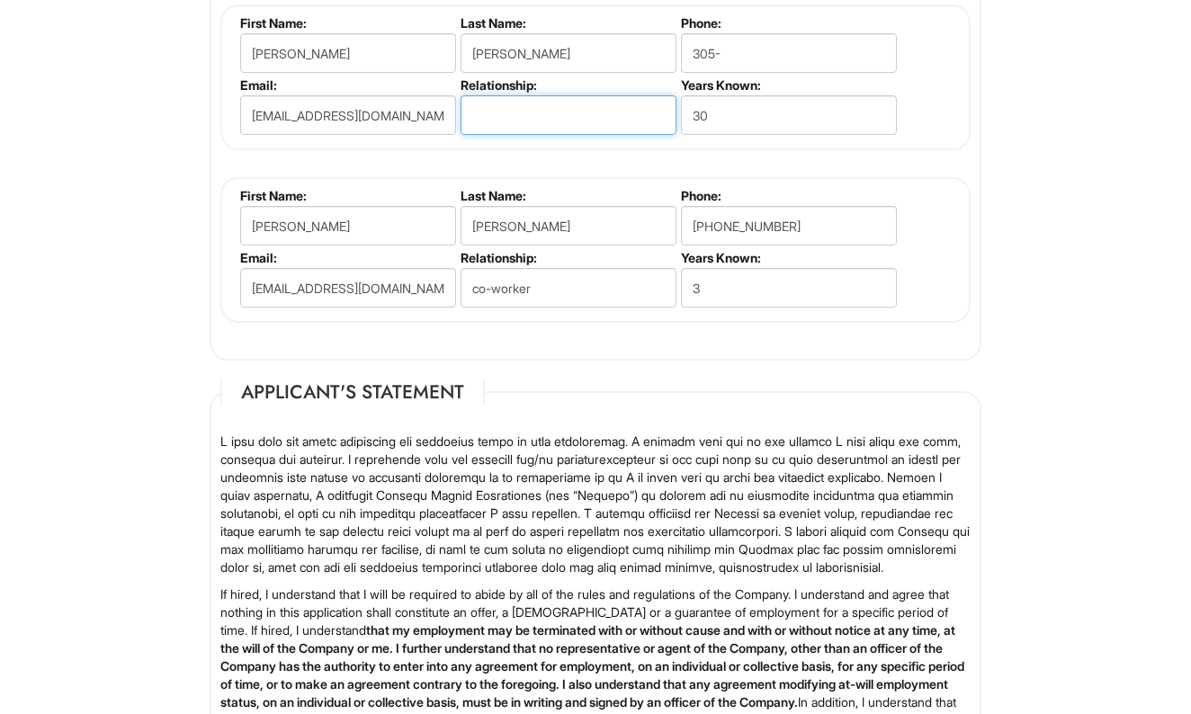
click at [484, 113] on input "text" at bounding box center [569, 115] width 216 height 40
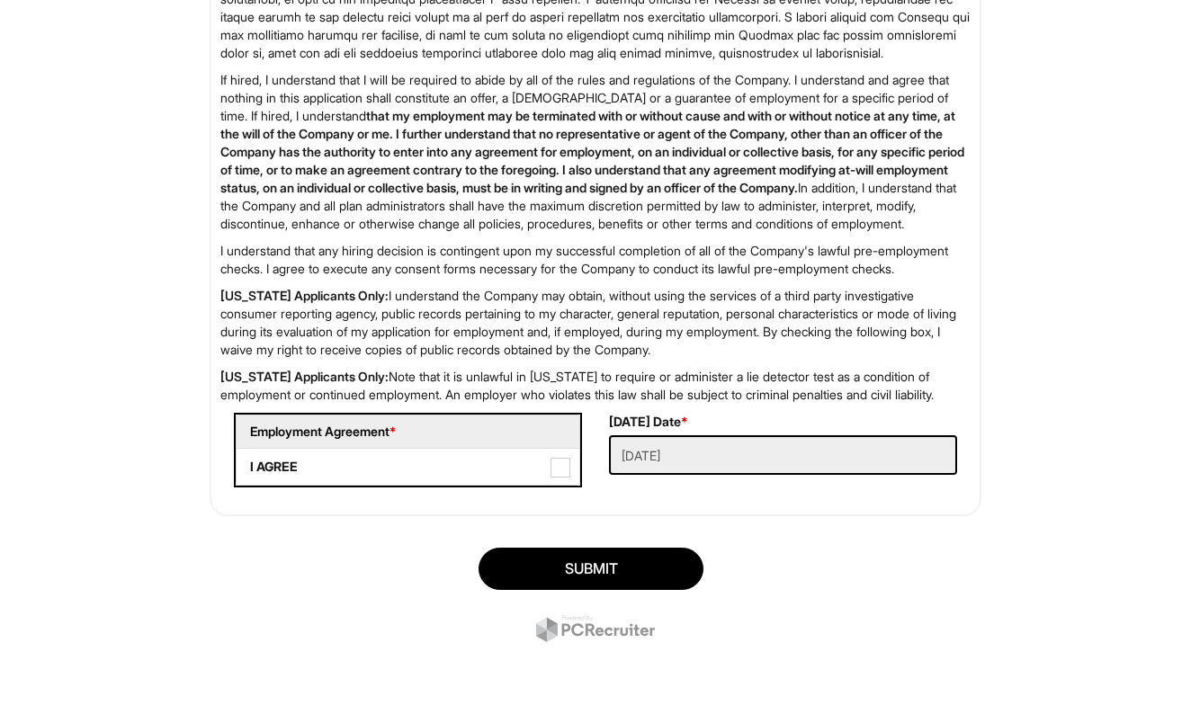
scroll to position [2903, 0]
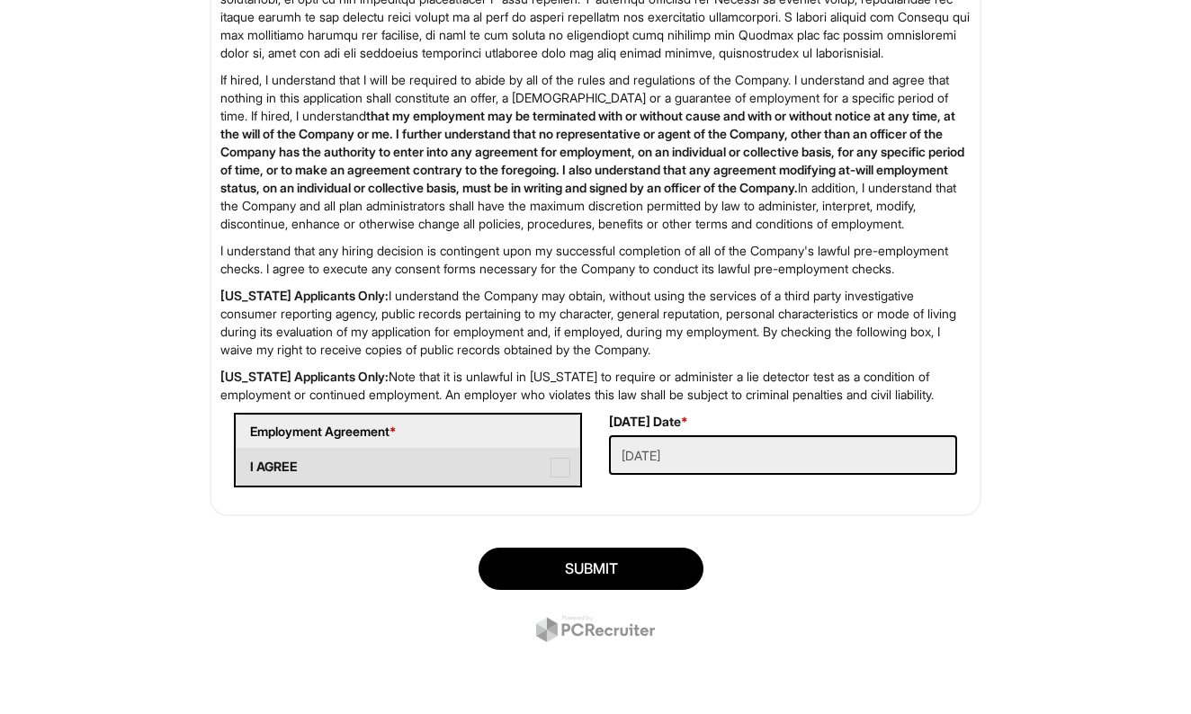
type input "Partner"
click at [559, 470] on span at bounding box center [560, 468] width 20 height 20
click at [248, 464] on AGREE "I AGREE" at bounding box center [243, 458] width 12 height 12
checkbox AGREE "true"
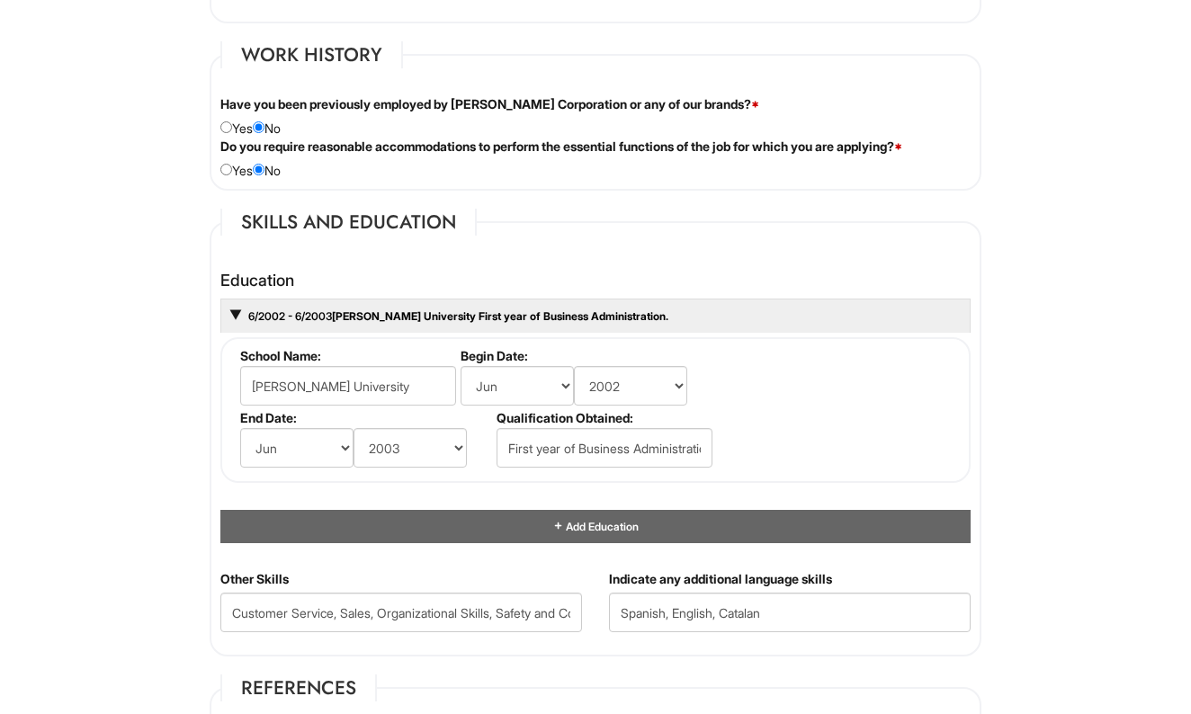
scroll to position [1503, 0]
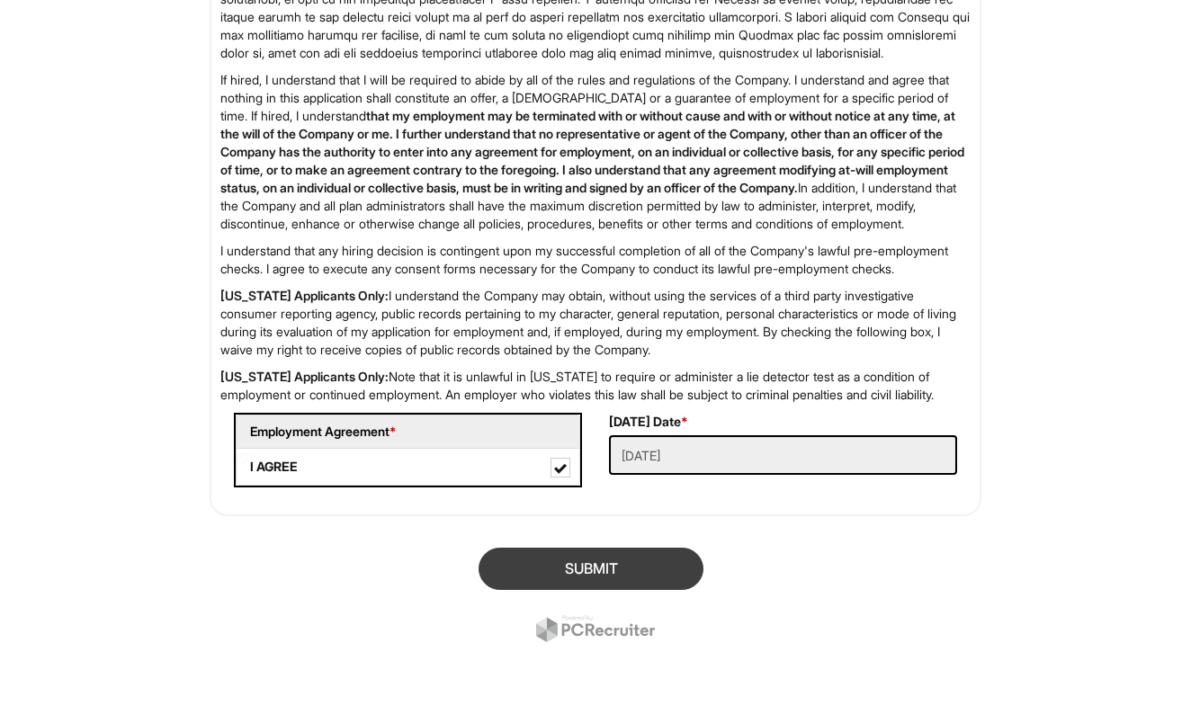
click at [583, 565] on button "SUBMIT" at bounding box center [591, 569] width 225 height 42
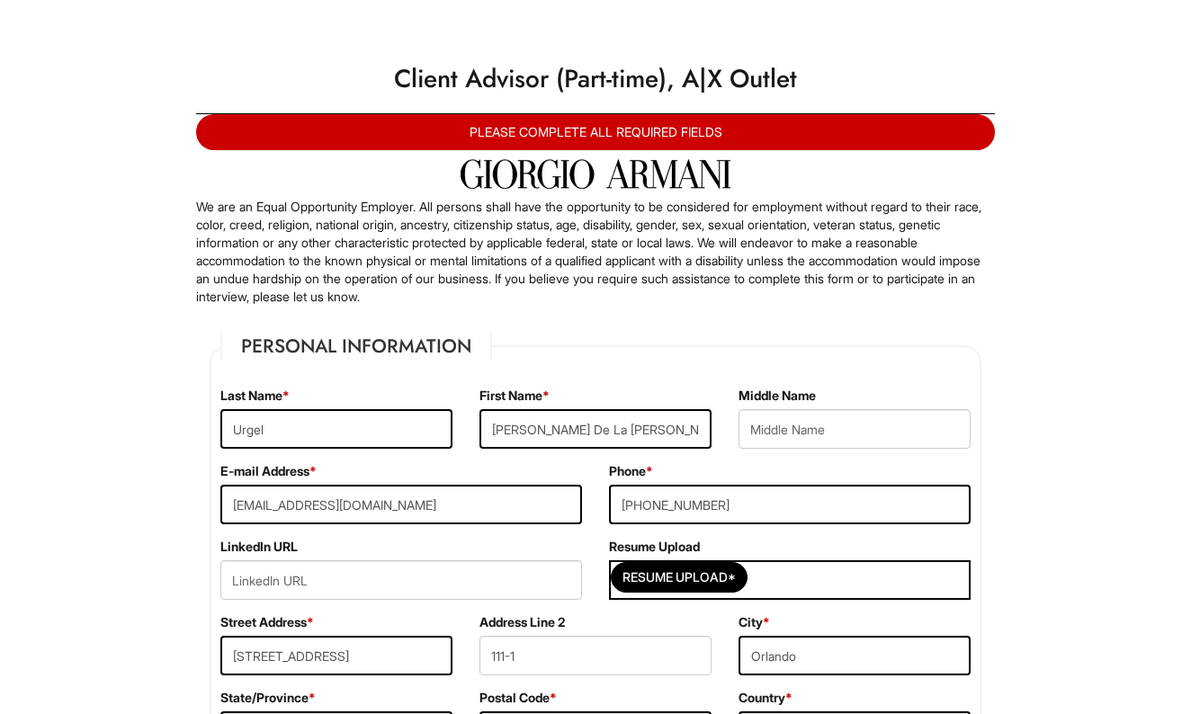
scroll to position [0, 0]
click at [651, 586] on input "Resume Upload*" at bounding box center [679, 577] width 135 height 29
click at [920, 582] on div "Resume Upload*" at bounding box center [790, 580] width 362 height 40
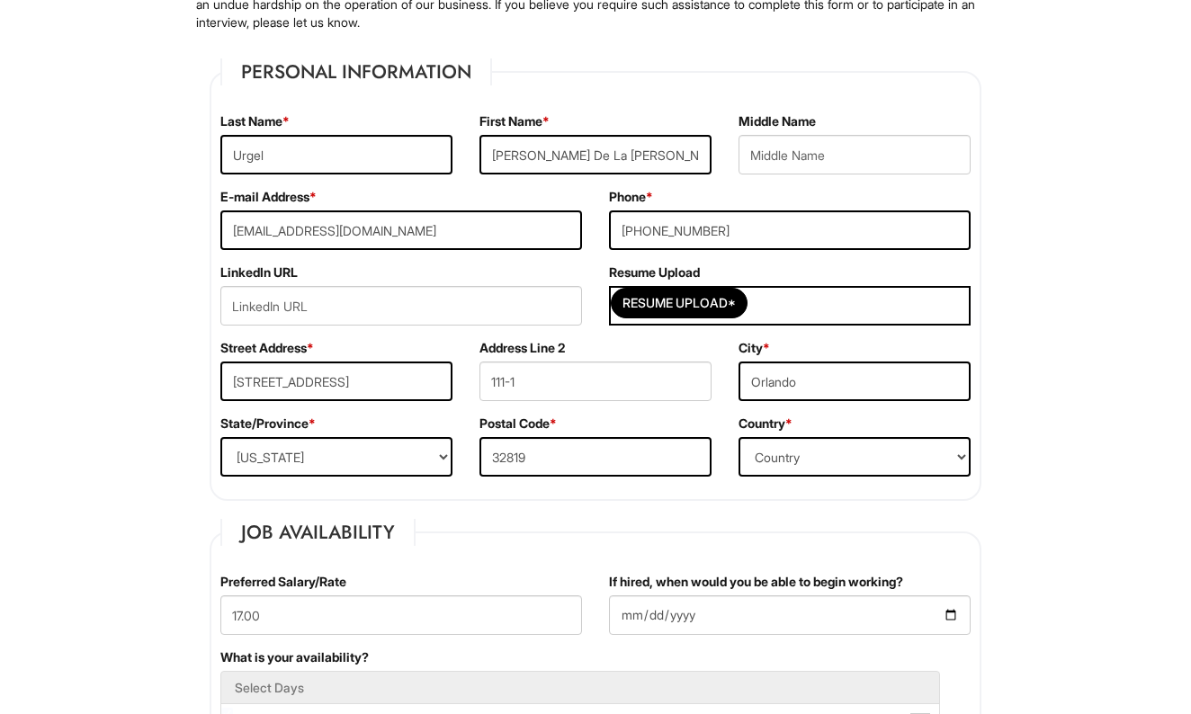
scroll to position [274, 0]
click at [527, 384] on input "111-1" at bounding box center [595, 382] width 232 height 40
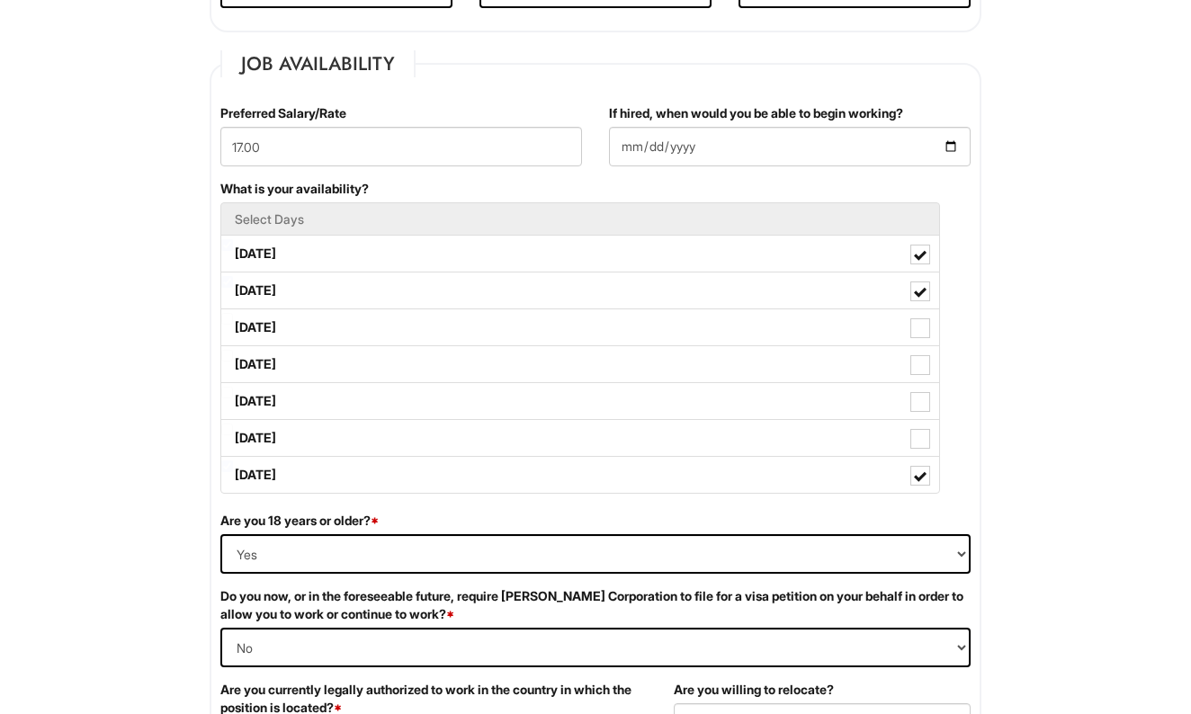
scroll to position [804, 0]
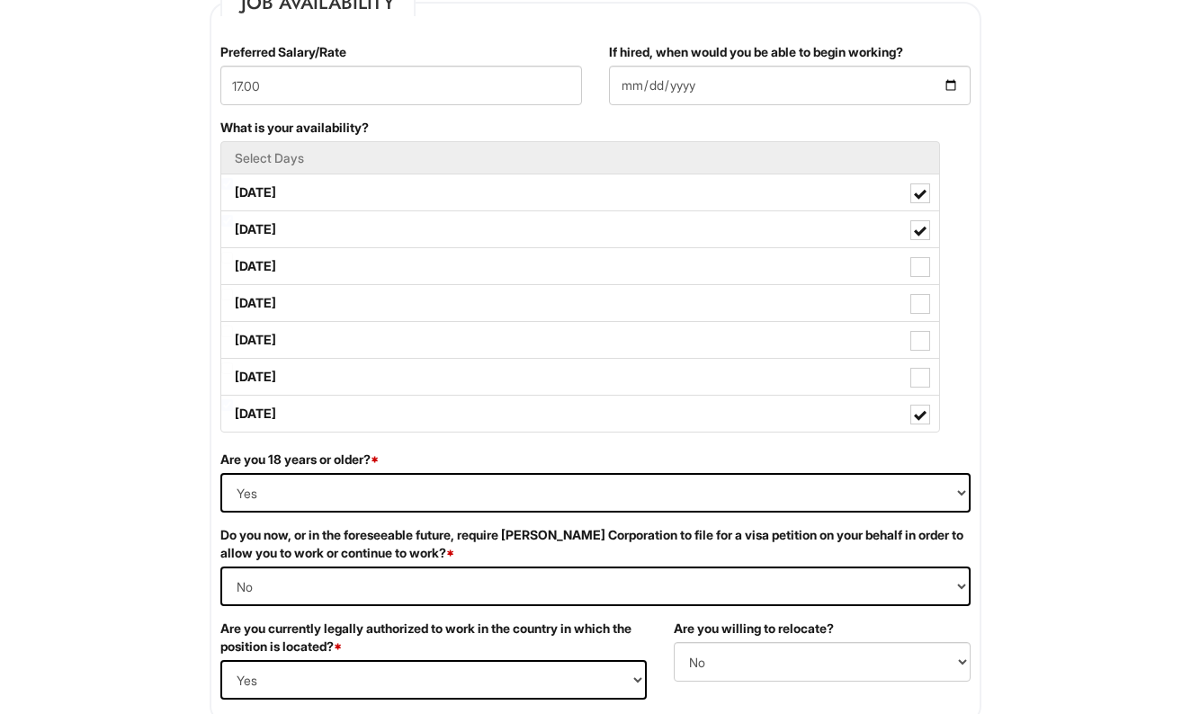
type input "11101"
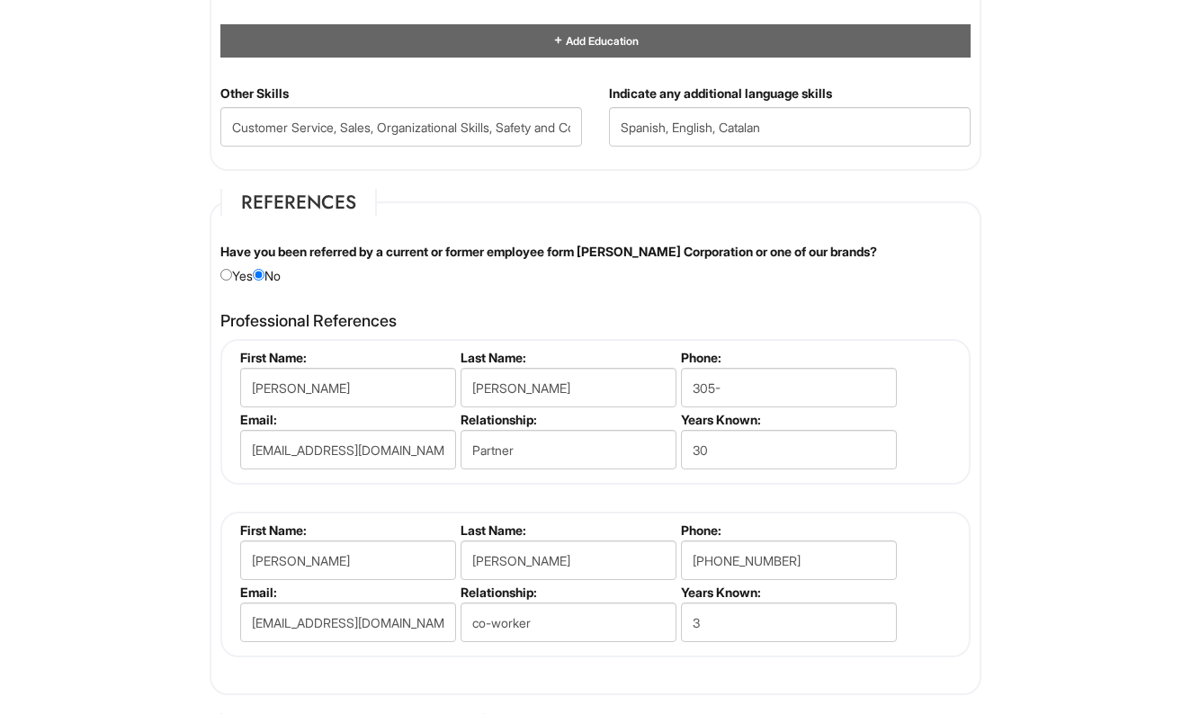
scroll to position [1996, 0]
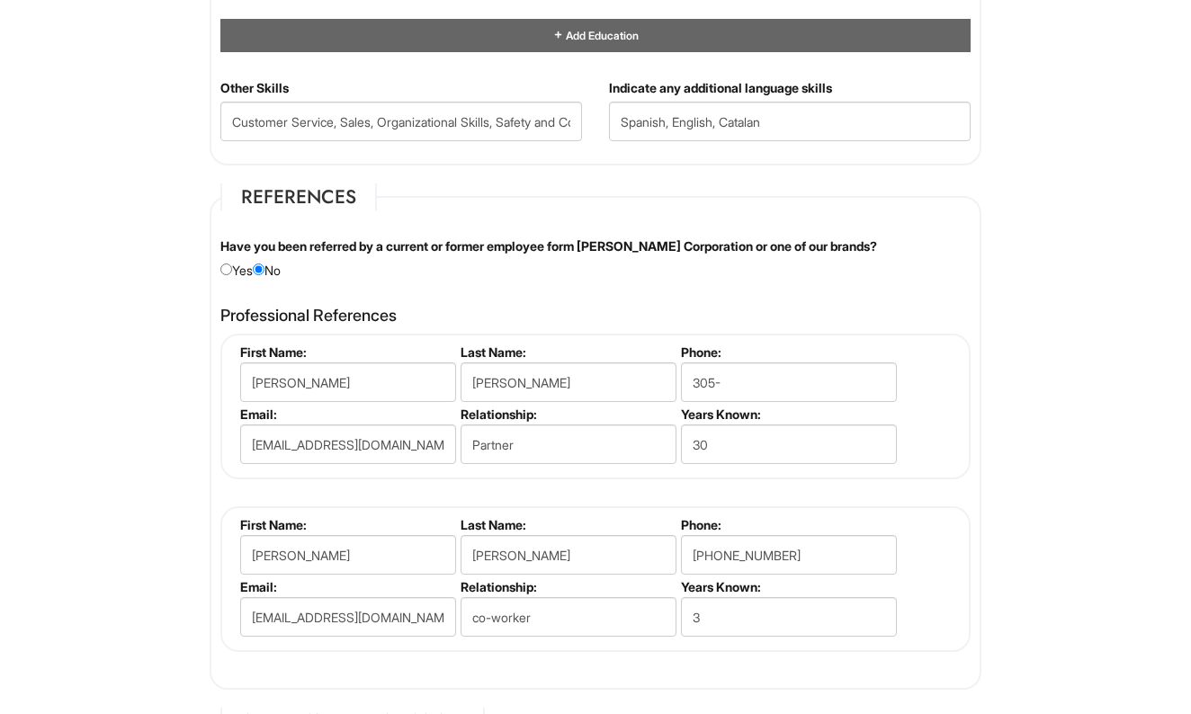
type input "18.00"
click at [750, 380] on input "305-" at bounding box center [789, 382] width 216 height 40
type input "3053947578"
click at [783, 550] on input "[PHONE_NUMBER]" at bounding box center [789, 555] width 216 height 40
click at [747, 547] on input "[PHONE_NUMBER]" at bounding box center [789, 555] width 216 height 40
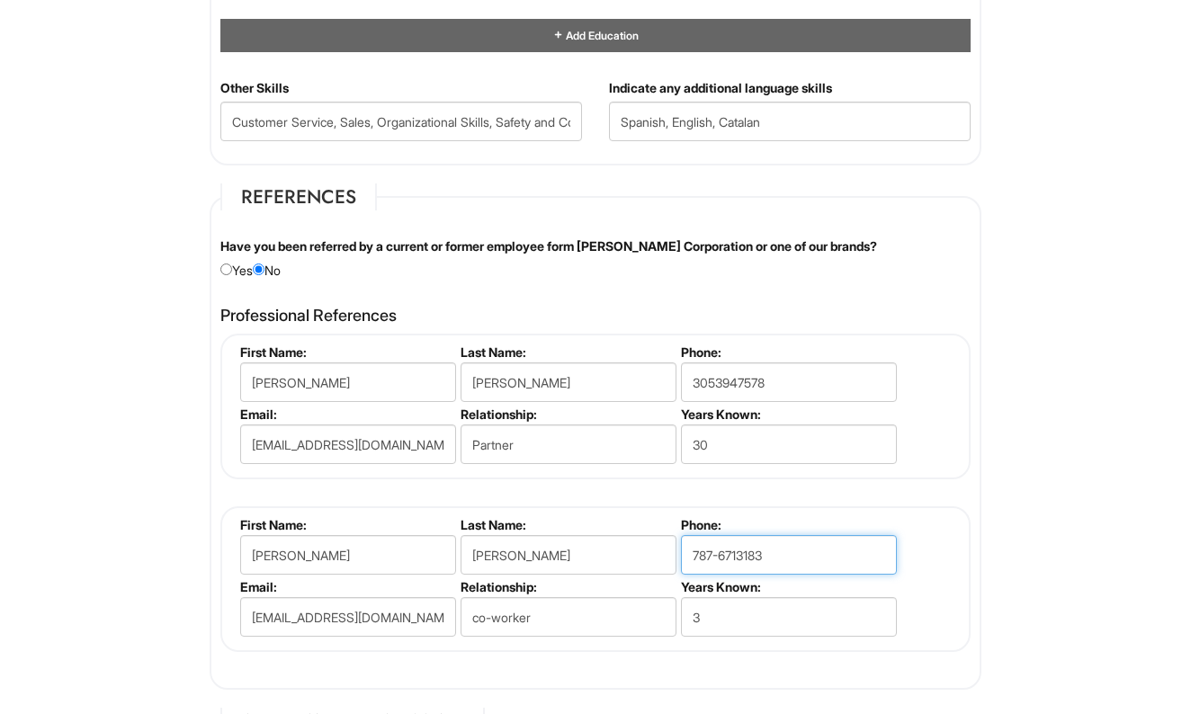
click at [722, 542] on input "787-6713183" at bounding box center [789, 555] width 216 height 40
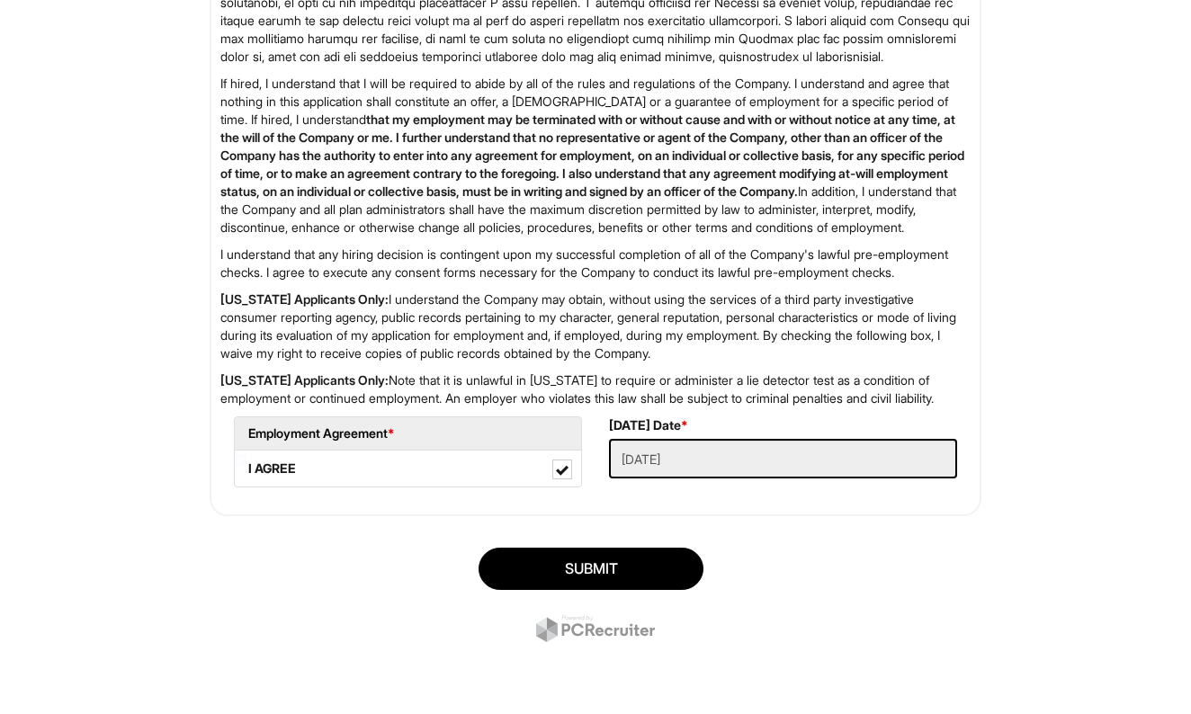
scroll to position [2900, 0]
type input "7876713183"
click at [562, 564] on button "SUBMIT" at bounding box center [591, 569] width 225 height 42
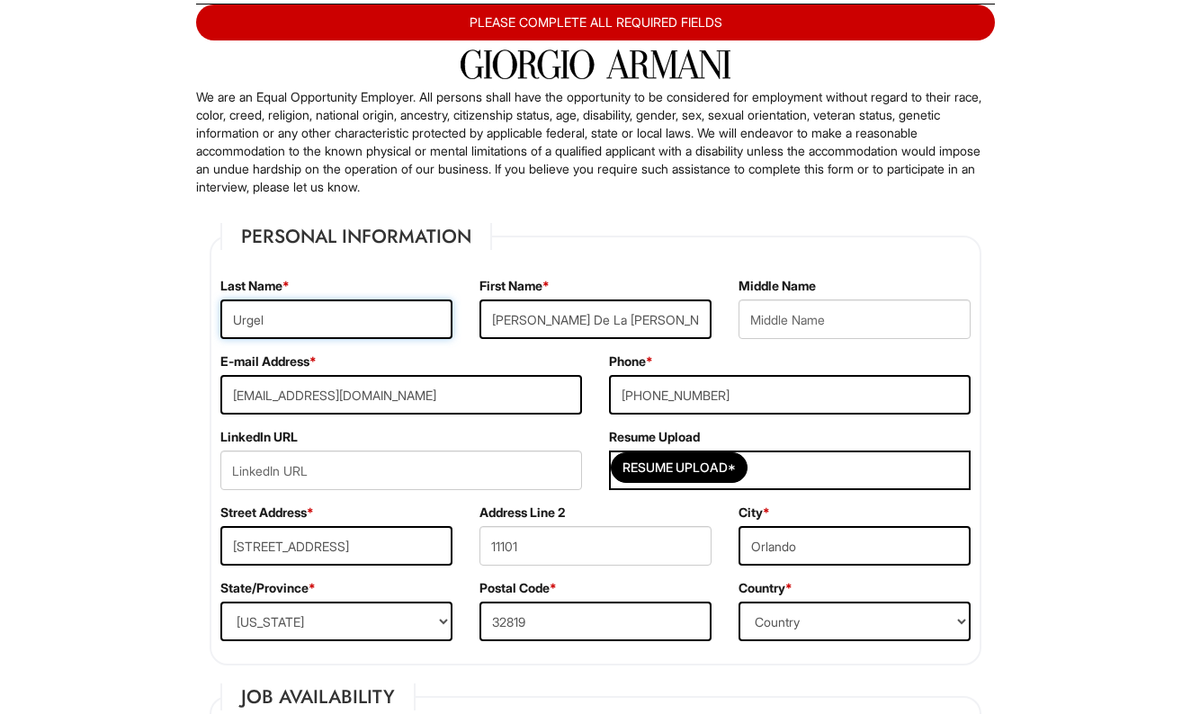
click at [352, 333] on input "Urgel" at bounding box center [336, 320] width 232 height 40
click at [291, 319] on input "Urgel" at bounding box center [336, 320] width 232 height 40
type input "Urgel"
type input "[PERSON_NAME] De La [PERSON_NAME]"
type input "[EMAIL_ADDRESS][DOMAIN_NAME]"
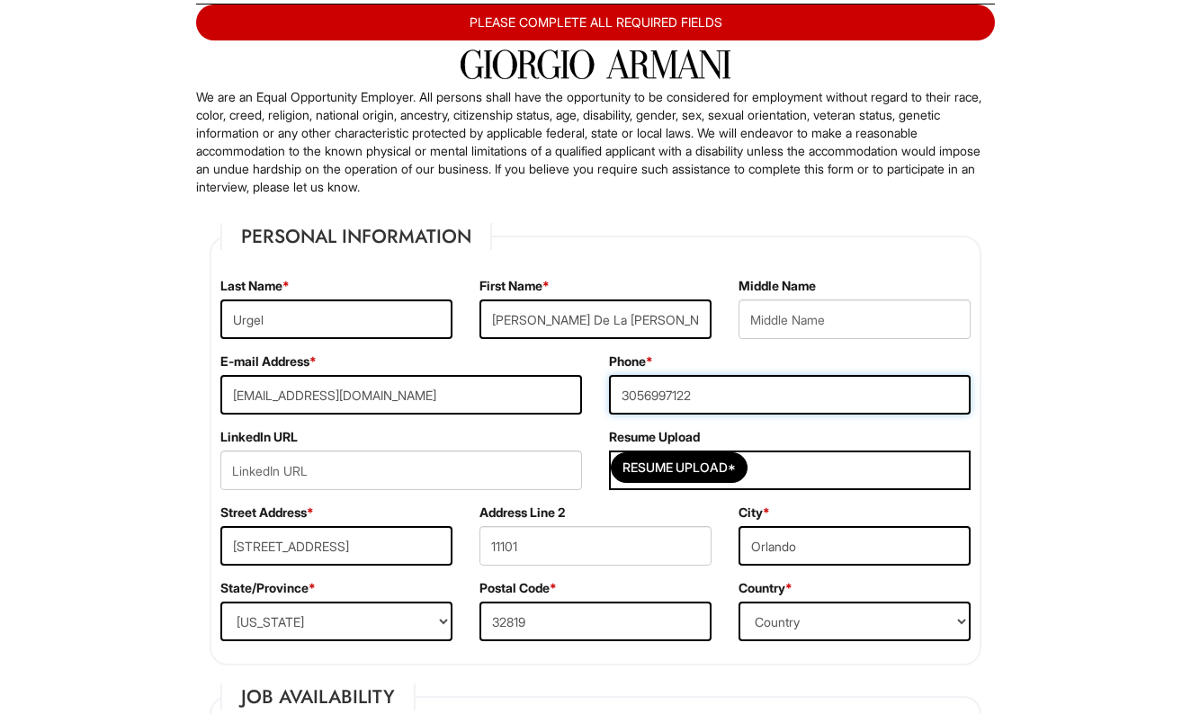
type input "3056997122"
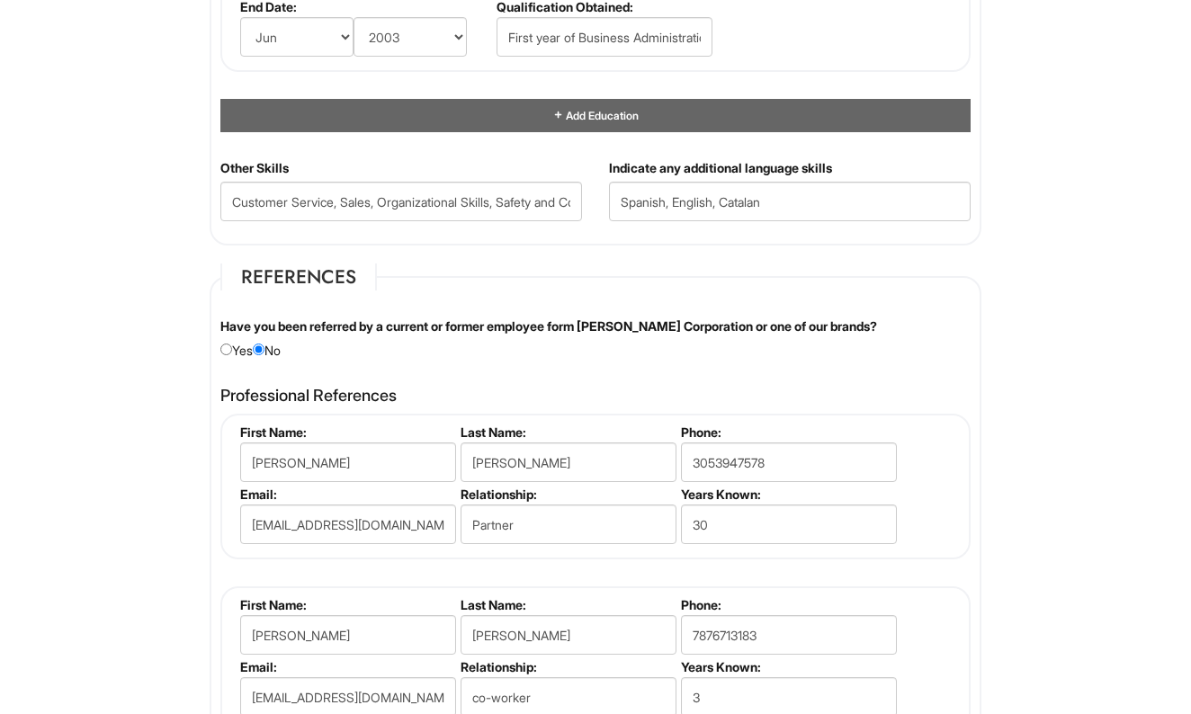
scroll to position [1918, 0]
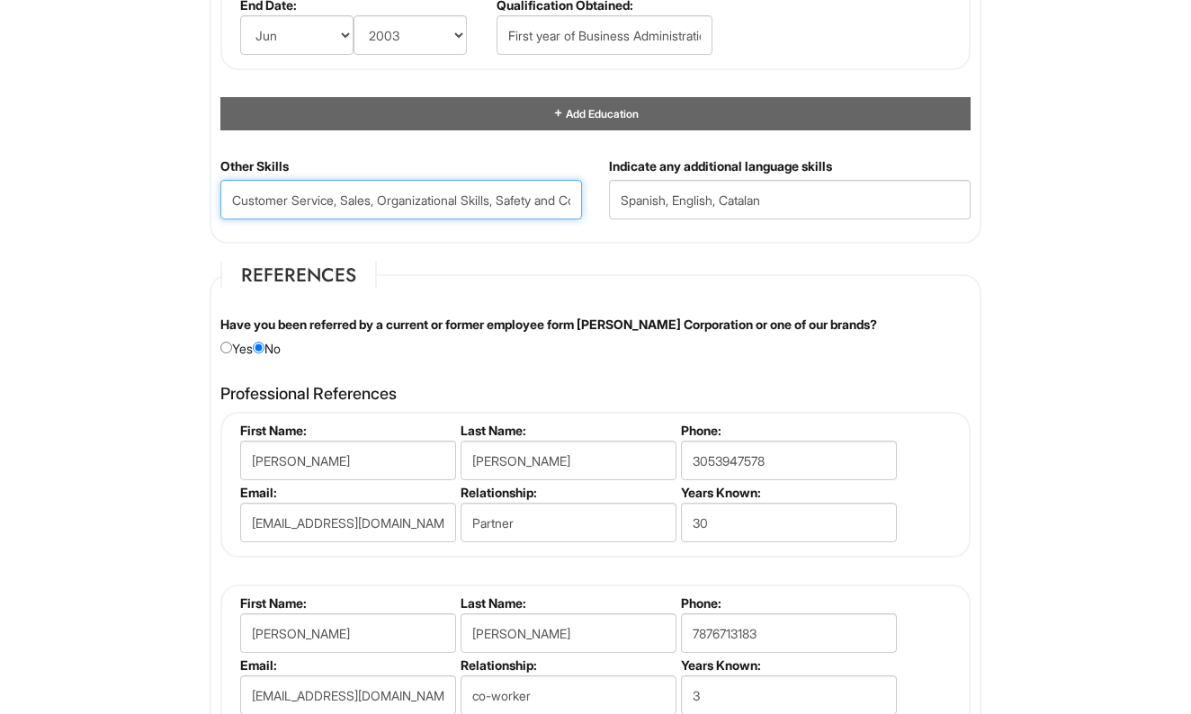
click at [580, 201] on Skills "Customer Service, Sales, Organizational Skills, Safety and Compliance" at bounding box center [401, 200] width 362 height 40
click at [564, 201] on Skills "Customer Service, Sales, Organizational Skills, Safety and Compliance" at bounding box center [401, 200] width 362 height 40
click at [367, 205] on Skills "Customer Service, Sales, Organizational Skills, Safety and Compliance" at bounding box center [401, 200] width 362 height 40
drag, startPoint x: 599, startPoint y: 228, endPoint x: 733, endPoint y: 312, distance: 158.5
click at [733, 316] on label "Have you been referred by a current or former employee form [PERSON_NAME] Corpo…" at bounding box center [548, 325] width 657 height 18
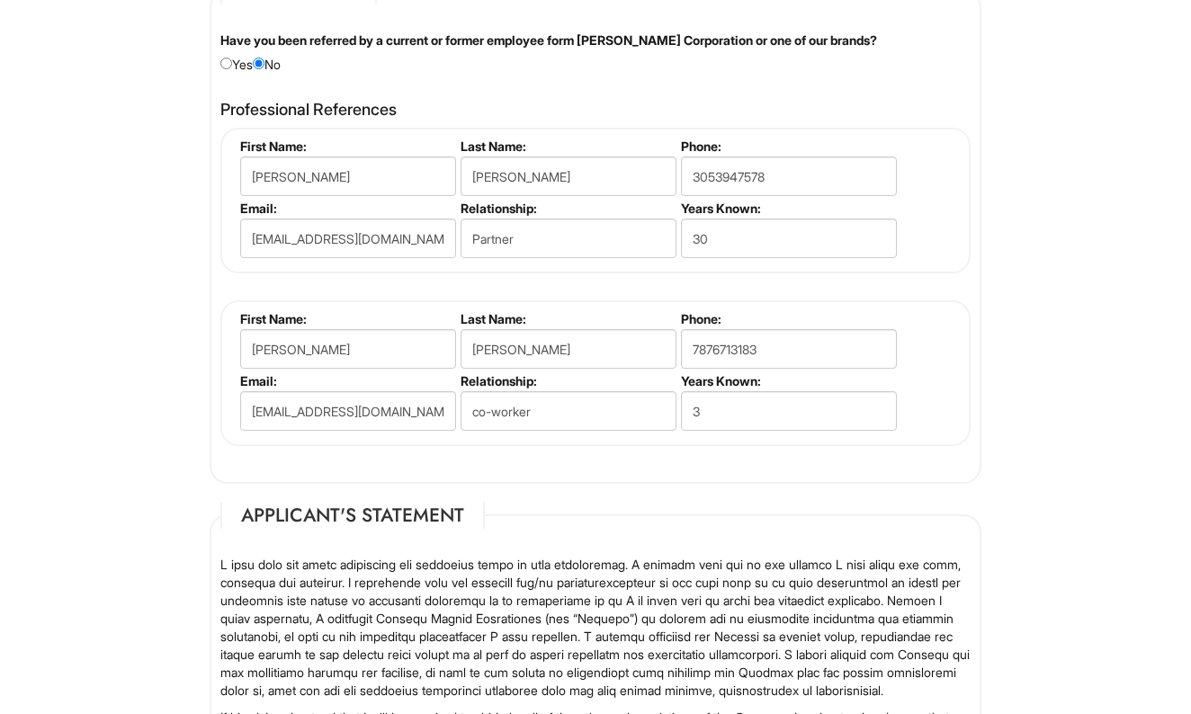
scroll to position [2203, 0]
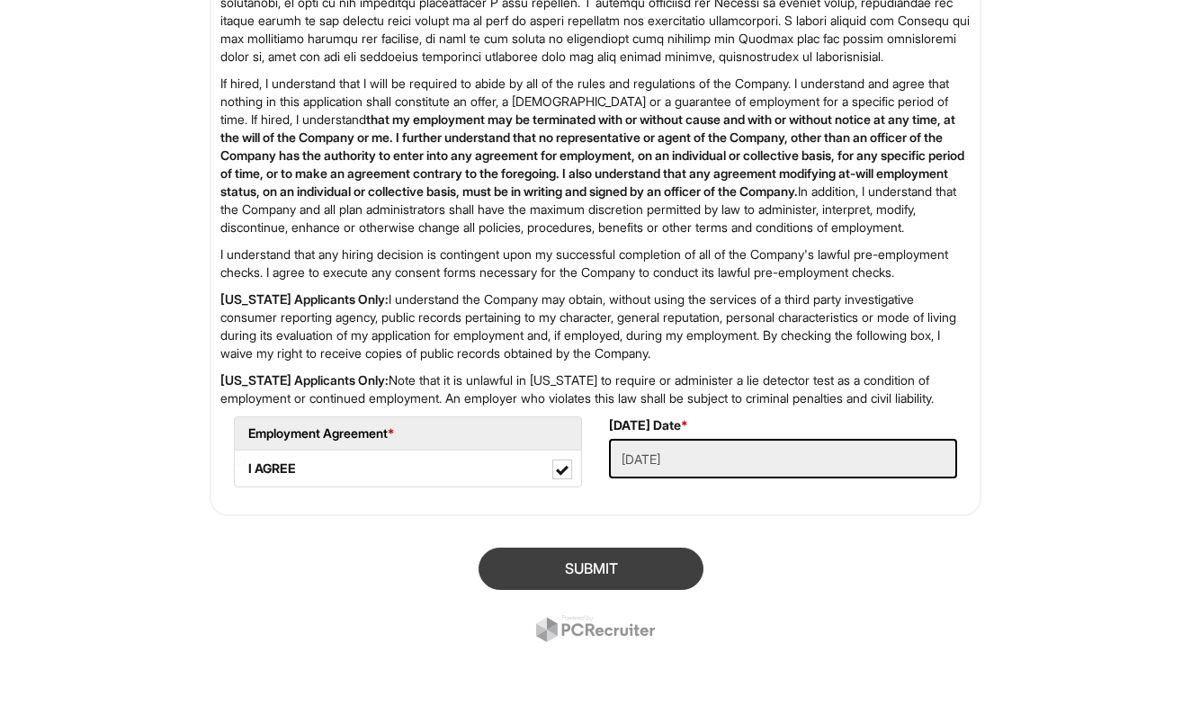
click at [586, 563] on button "SUBMIT" at bounding box center [591, 569] width 225 height 42
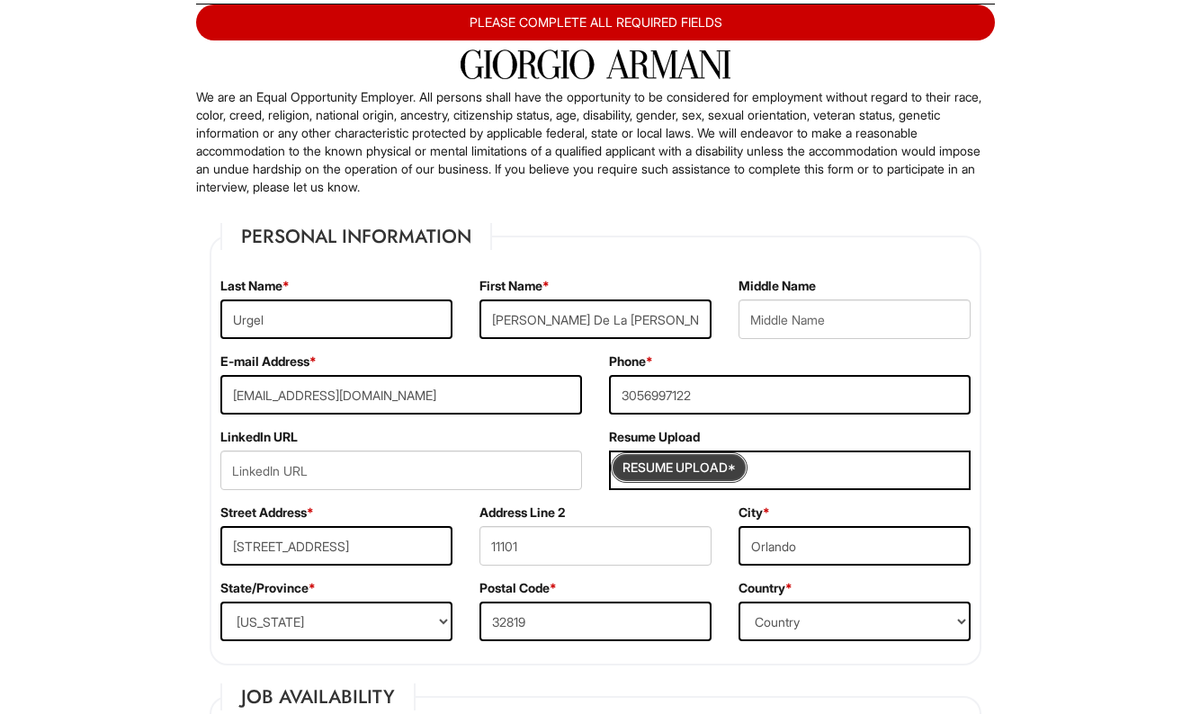
click at [719, 462] on input "Resume Upload*" at bounding box center [679, 467] width 135 height 29
click at [723, 476] on input "Resume Upload*" at bounding box center [679, 467] width 135 height 29
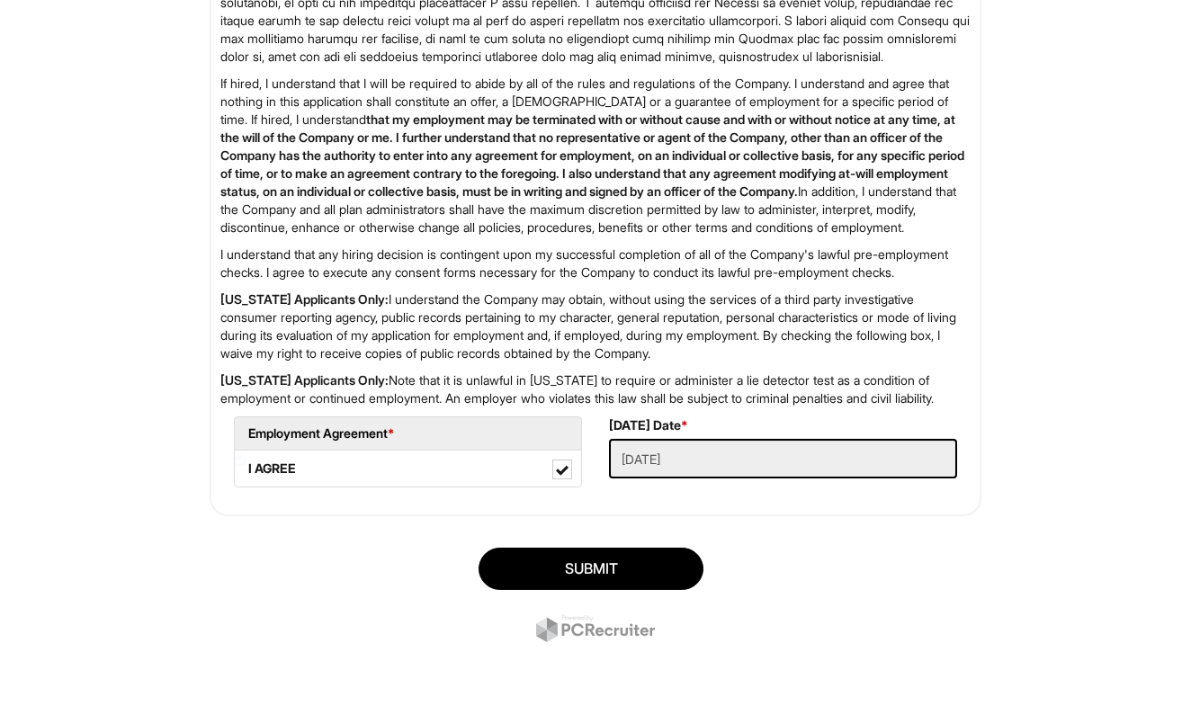
scroll to position [2900, 0]
click at [640, 577] on button "SUBMIT" at bounding box center [591, 569] width 225 height 42
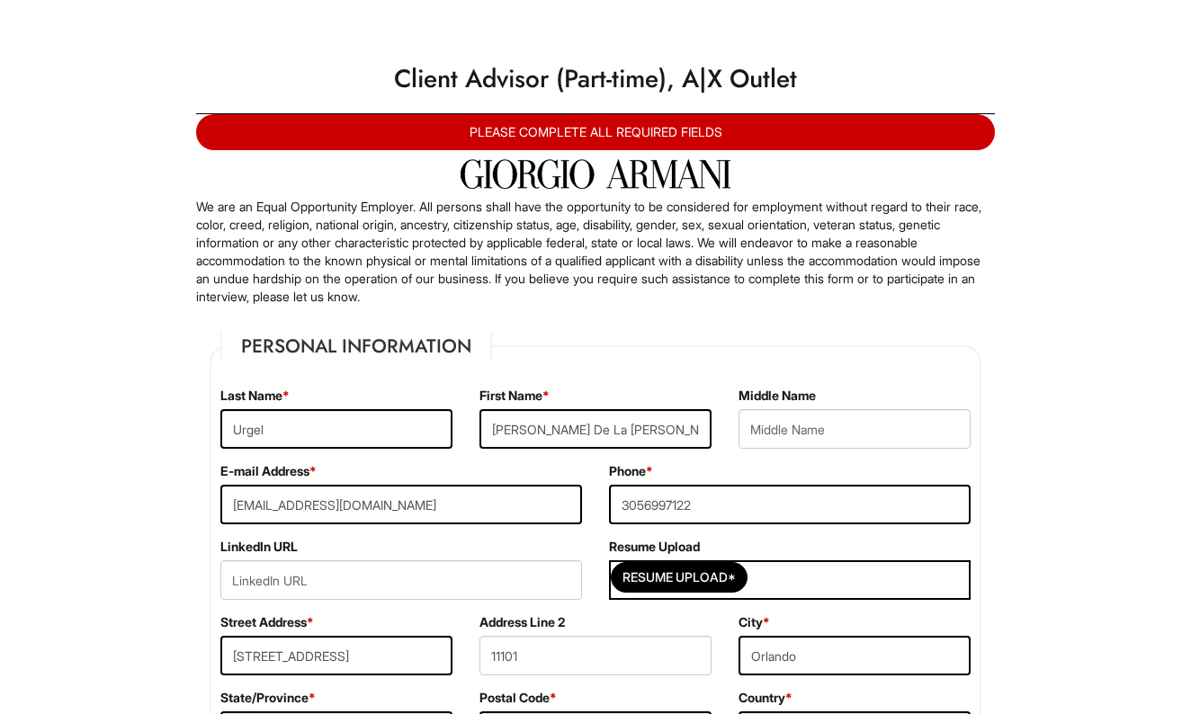
scroll to position [0, 0]
click at [593, 215] on p "We are an Equal Opportunity Employer. All persons shall have the opportunity to…" at bounding box center [595, 252] width 799 height 108
click at [665, 579] on input "Resume Upload*" at bounding box center [679, 577] width 135 height 29
click at [860, 593] on div "Resume Upload*" at bounding box center [790, 580] width 362 height 40
click at [679, 590] on input "Resume Upload*" at bounding box center [679, 577] width 135 height 29
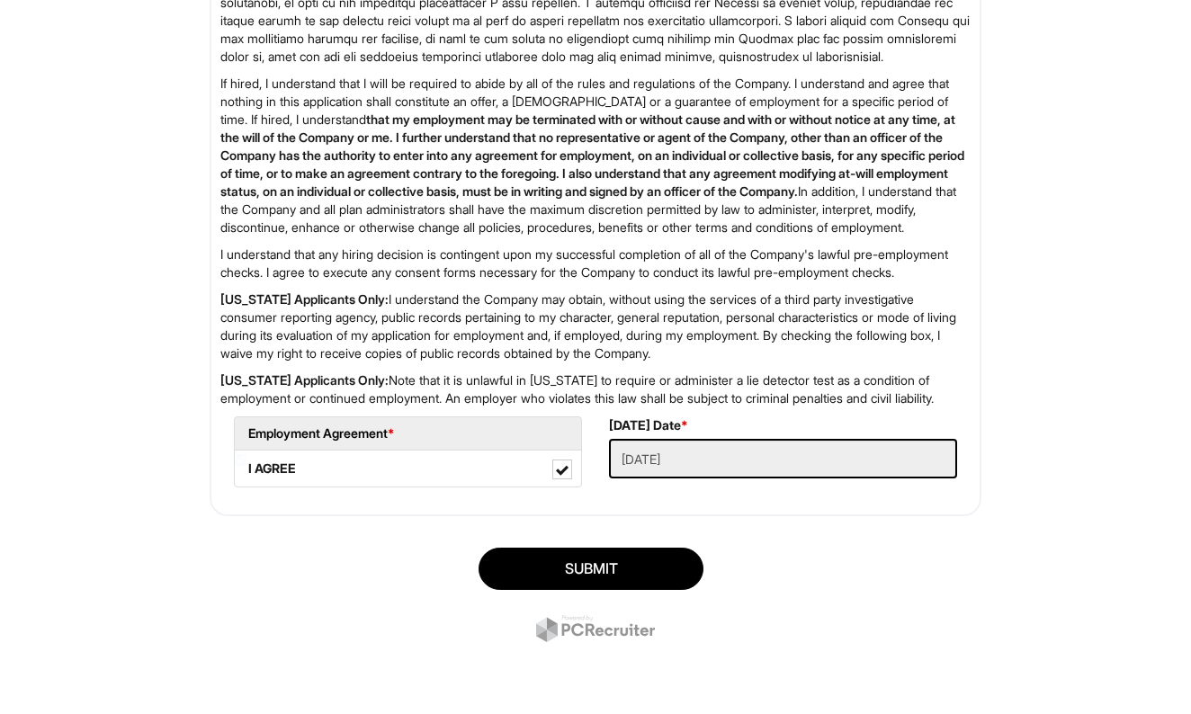
scroll to position [2900, 0]
click at [587, 568] on button "SUBMIT" at bounding box center [591, 569] width 225 height 42
